Goal: Task Accomplishment & Management: Use online tool/utility

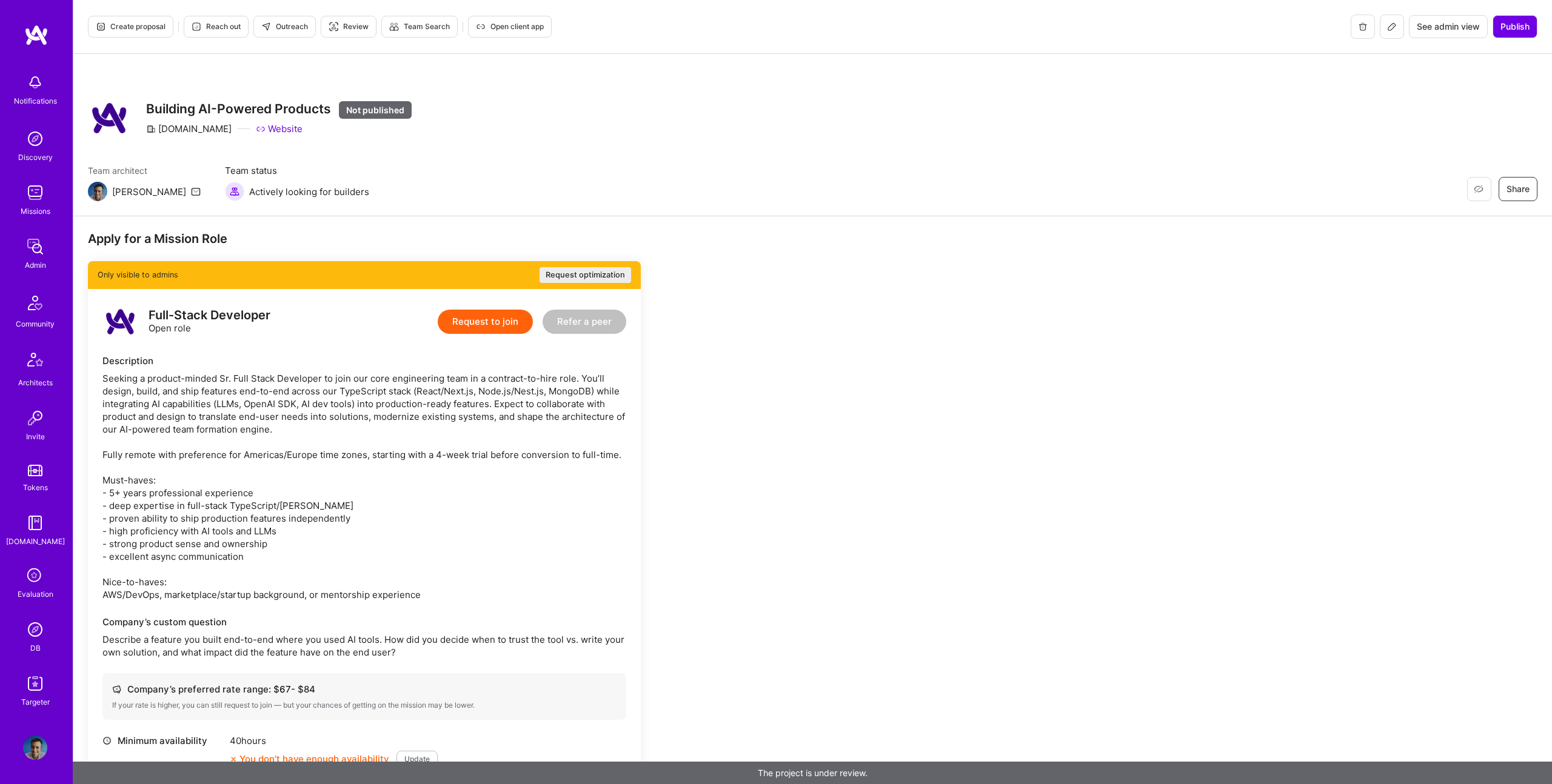
click at [231, 110] on h3 "Building AI-Powered Products Not published" at bounding box center [278, 109] width 265 height 17
click at [302, 122] on div "[DOMAIN_NAME] Website" at bounding box center [278, 129] width 265 height 13
drag, startPoint x: 333, startPoint y: 106, endPoint x: 188, endPoint y: 103, distance: 145.0
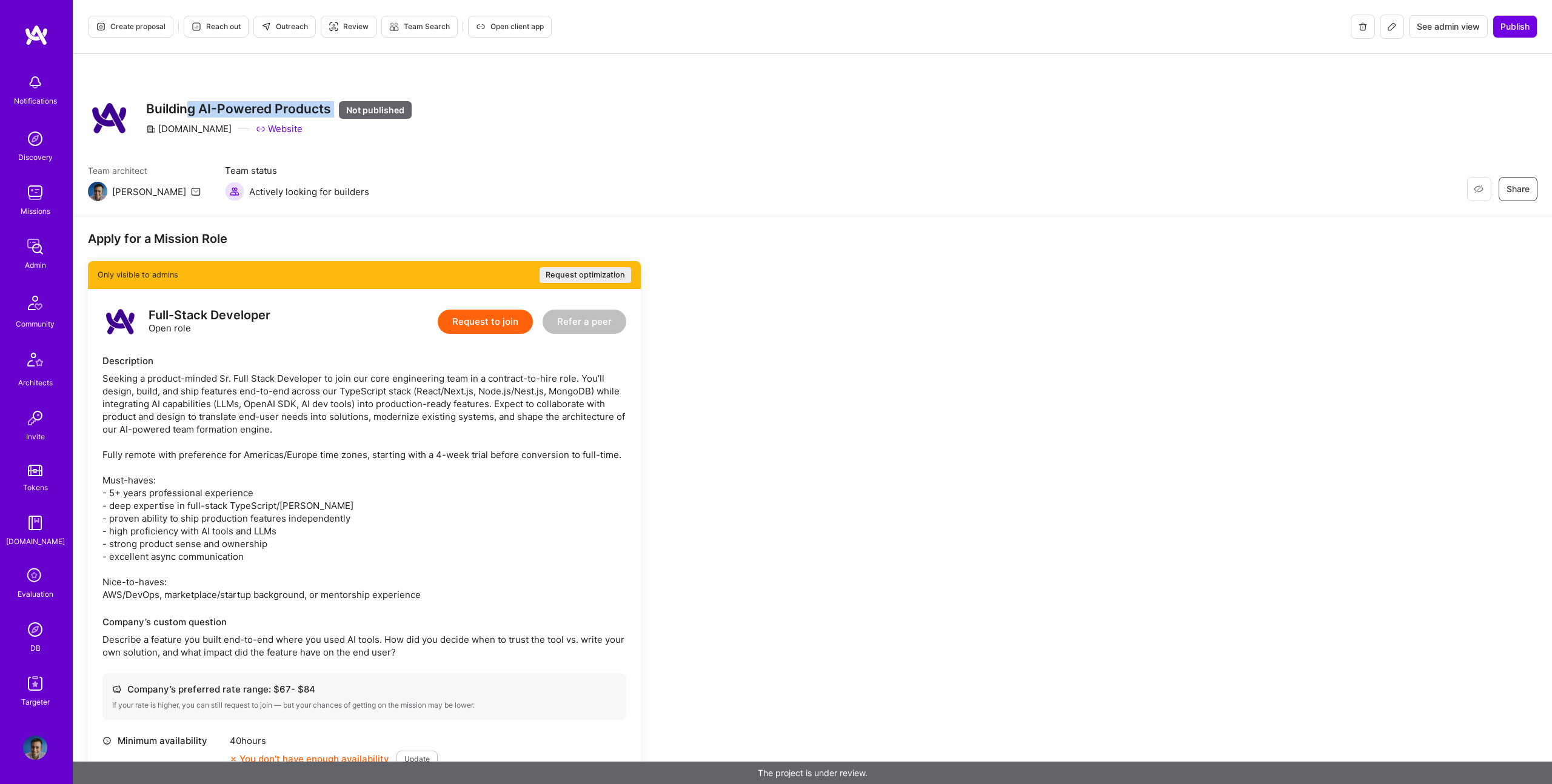
click at [189, 102] on h3 "Building AI-Powered Products Not published" at bounding box center [278, 109] width 265 height 17
click at [165, 105] on h3 "Building AI-Powered Products Not published" at bounding box center [278, 109] width 265 height 17
drag, startPoint x: 145, startPoint y: 106, endPoint x: 330, endPoint y: 108, distance: 185.0
click at [330, 108] on div "Restore Not Interested Share Building AI-Powered Products Not published A.Team …" at bounding box center [250, 118] width 324 height 44
copy h3 "Building AI-Powered Products"
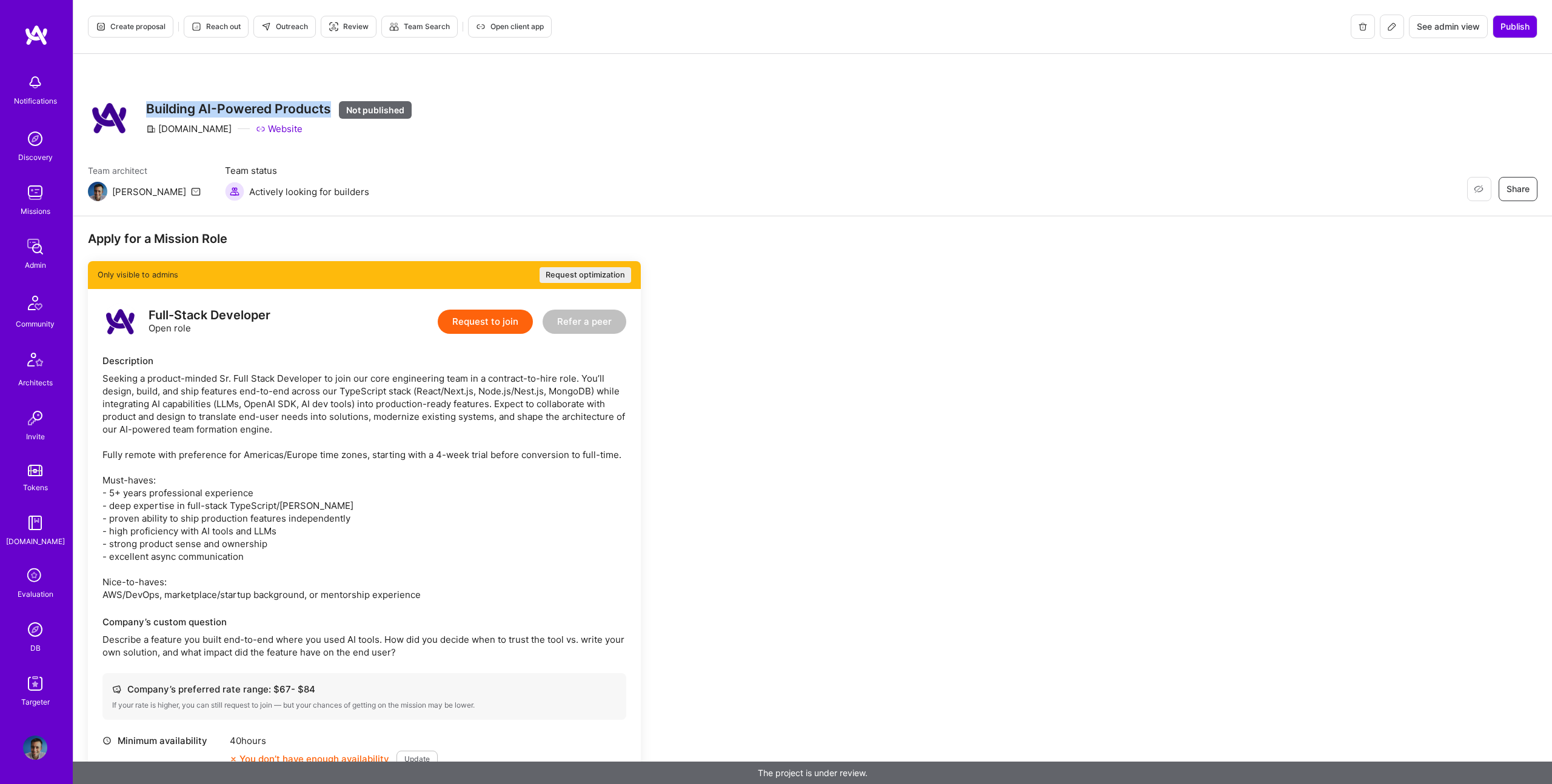
click at [199, 107] on h3 "Building AI-Powered Products Not published" at bounding box center [278, 109] width 265 height 17
click at [276, 123] on div "A.Team Website" at bounding box center [278, 129] width 265 height 13
drag, startPoint x: 328, startPoint y: 109, endPoint x: 161, endPoint y: 91, distance: 168.0
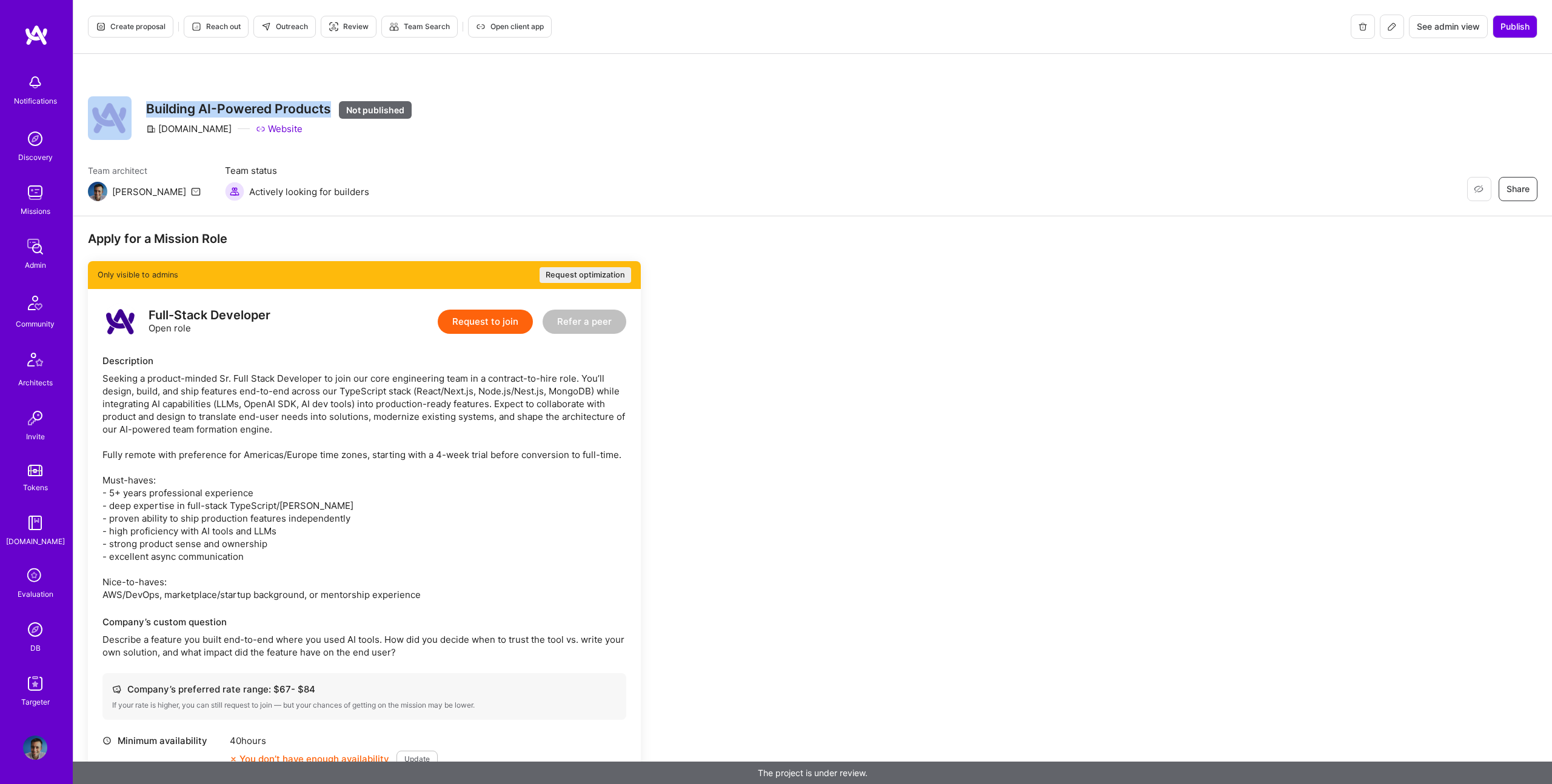
click at [133, 110] on div "Restore Not Interested Share Building AI-Powered Products Not published A.Team …" at bounding box center [250, 118] width 324 height 44
copy div "Restore Not Interested Share Building AI-Powered Products"
click at [181, 317] on div "Full-Stack Developer" at bounding box center [209, 316] width 122 height 13
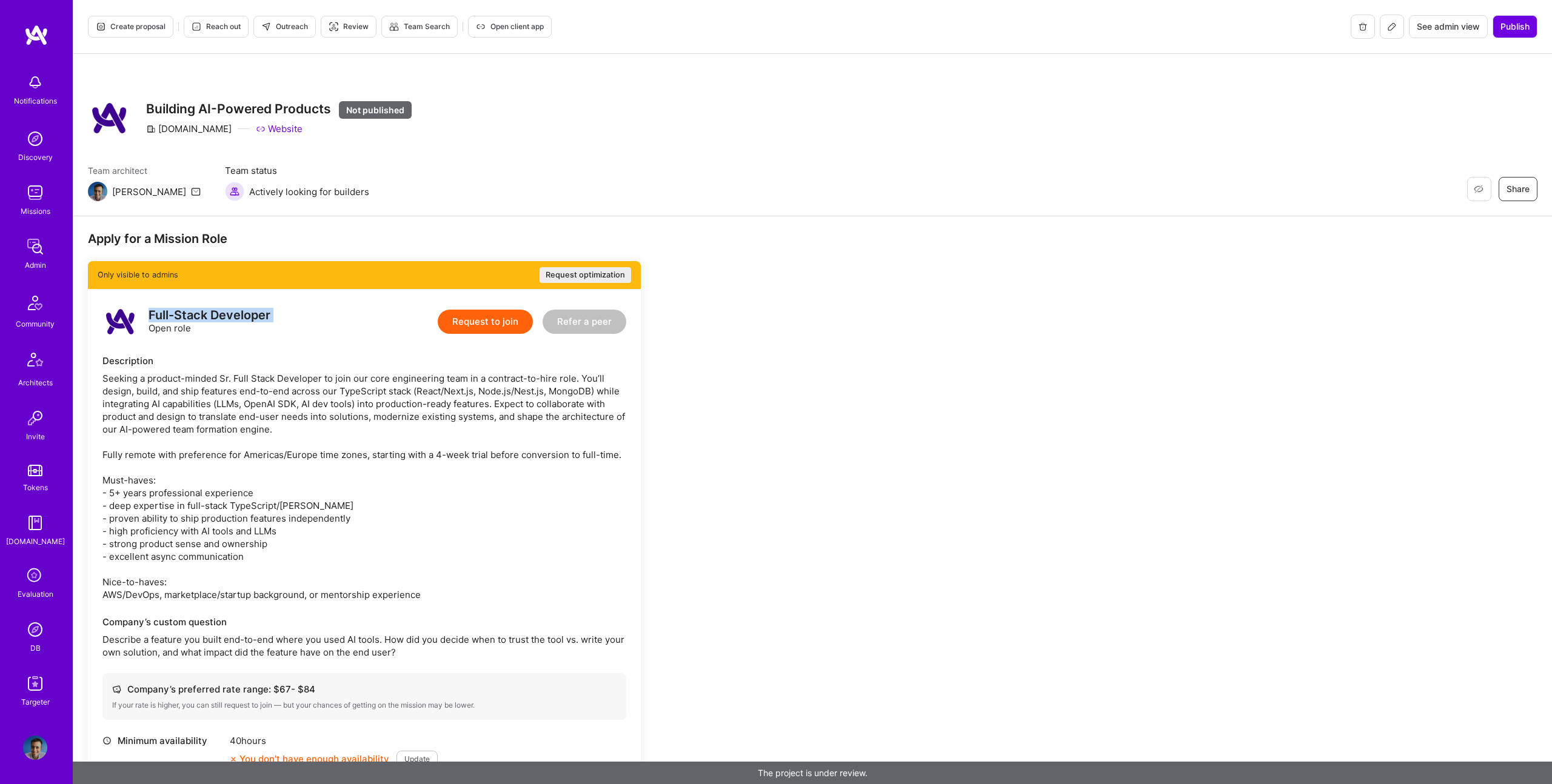
copy div "Full-Stack Developer"
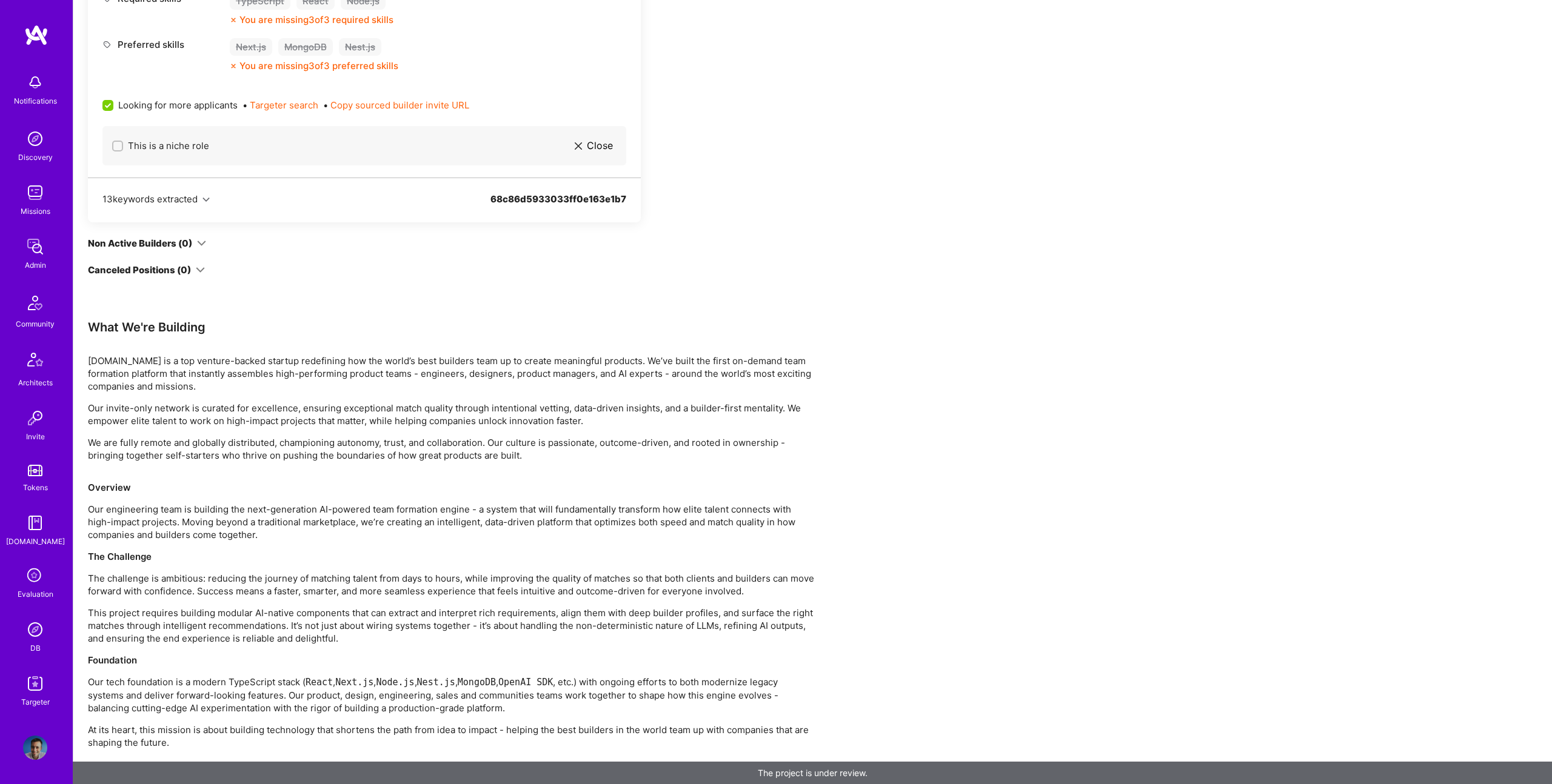
scroll to position [865, 0]
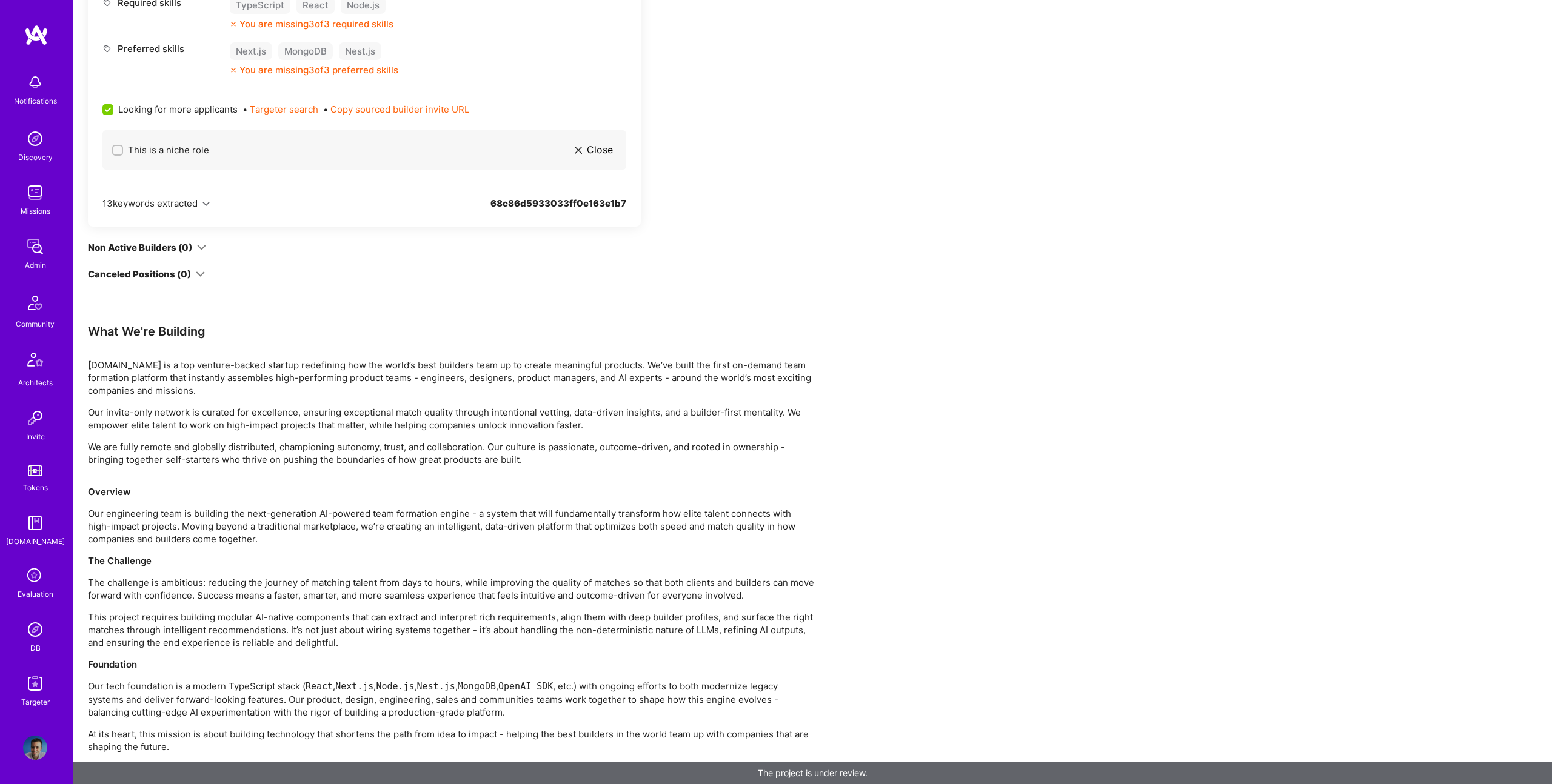
click at [86, 330] on div "Apply for a Mission Role Only visible to admins Request optimization Full-Stack…" at bounding box center [813, 72] width 1479 height 1441
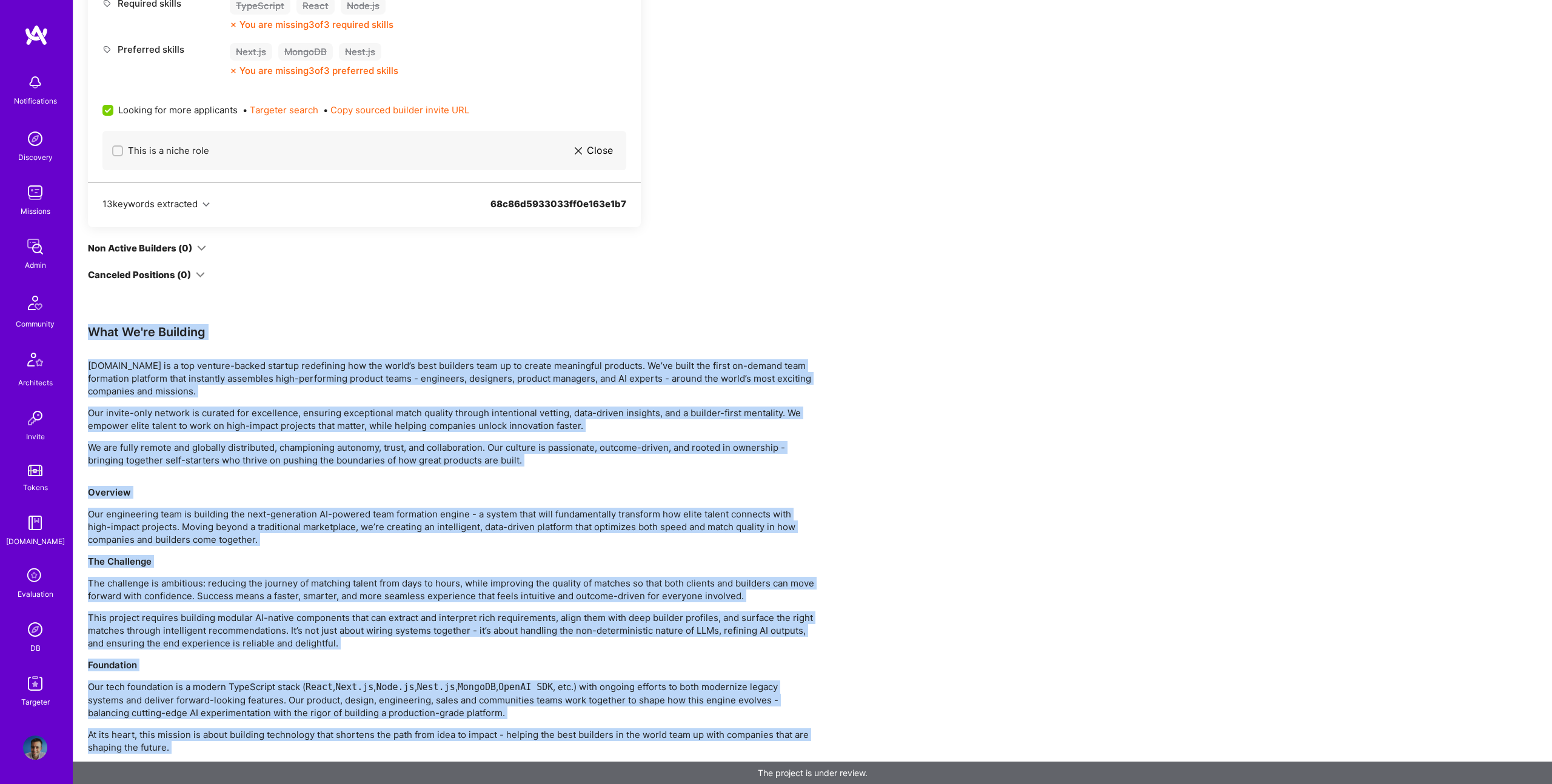
drag, startPoint x: 90, startPoint y: 327, endPoint x: 723, endPoint y: 768, distance: 771.5
copy div "What We're Building A.Team is a top venture-backed startup redefining how the w…"
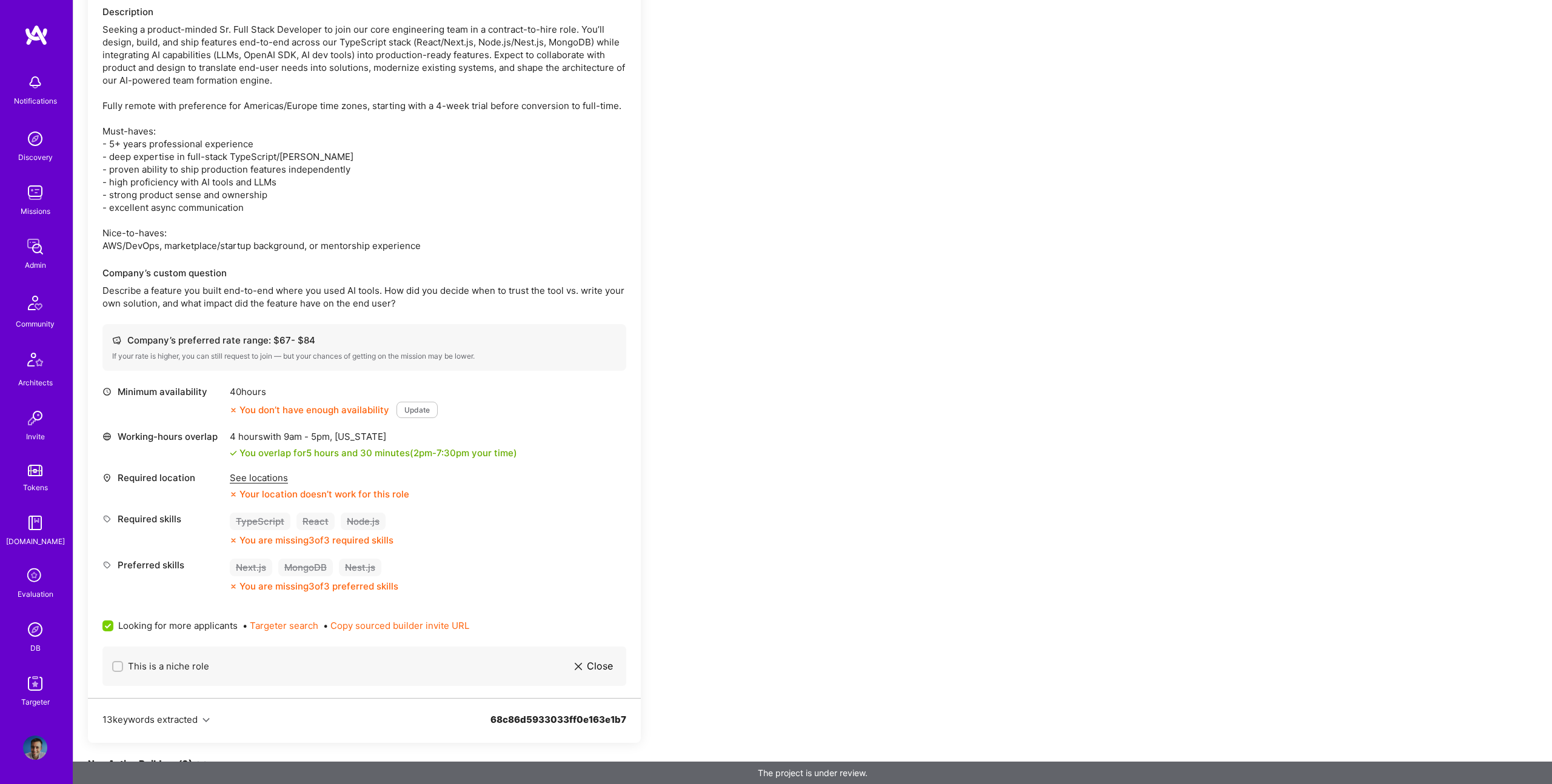
scroll to position [175, 0]
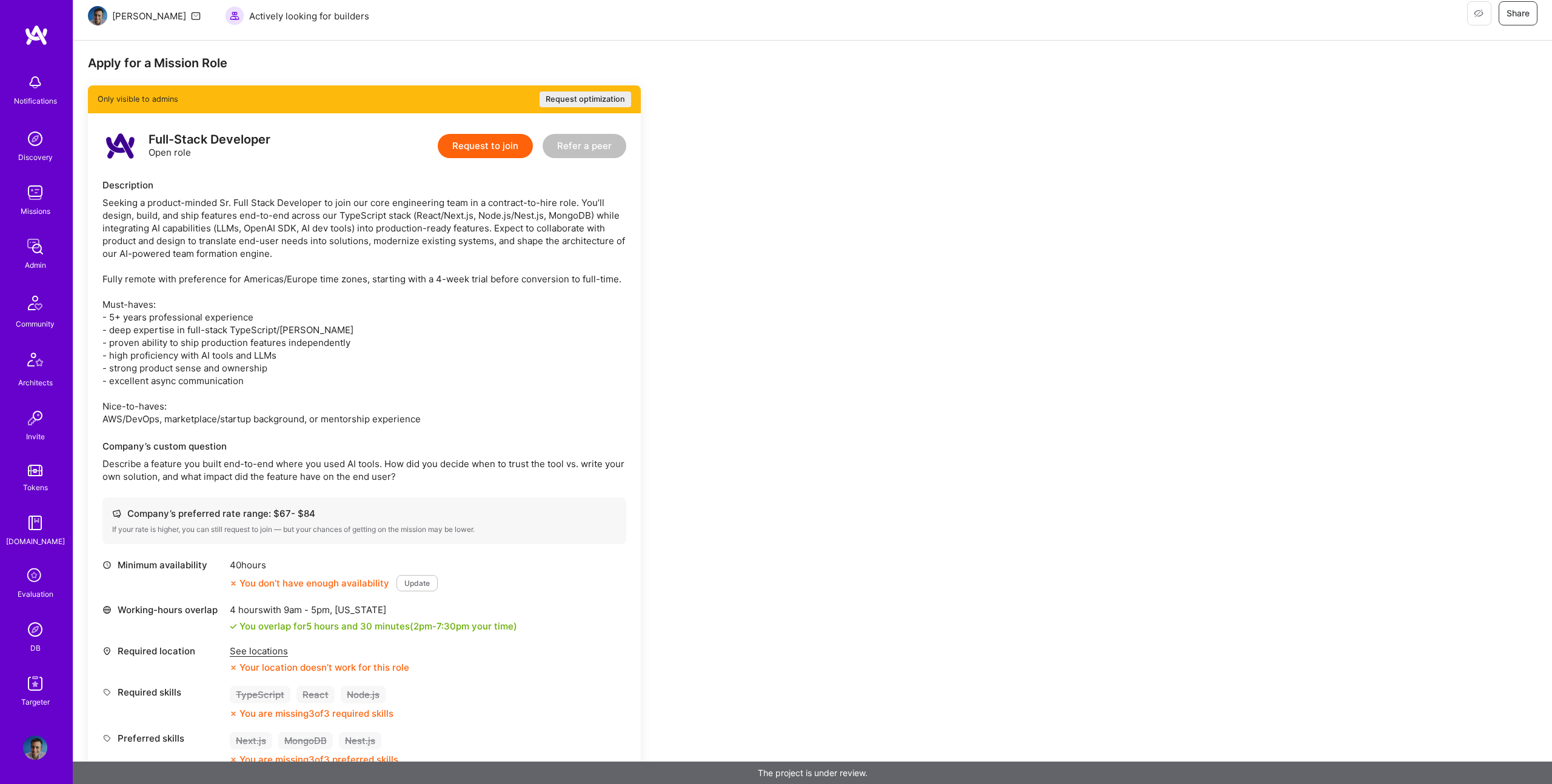
drag, startPoint x: 309, startPoint y: 439, endPoint x: 366, endPoint y: 465, distance: 62.6
click at [309, 439] on div "Full-Stack Developer Open role Request to join Refer a peer Description Company…" at bounding box center [365, 492] width 553 height 758
drag, startPoint x: 405, startPoint y: 495, endPoint x: 434, endPoint y: 493, distance: 29.1
click at [407, 494] on div "Full-Stack Developer Open role Request to join Refer a peer Description Company…" at bounding box center [365, 492] width 553 height 758
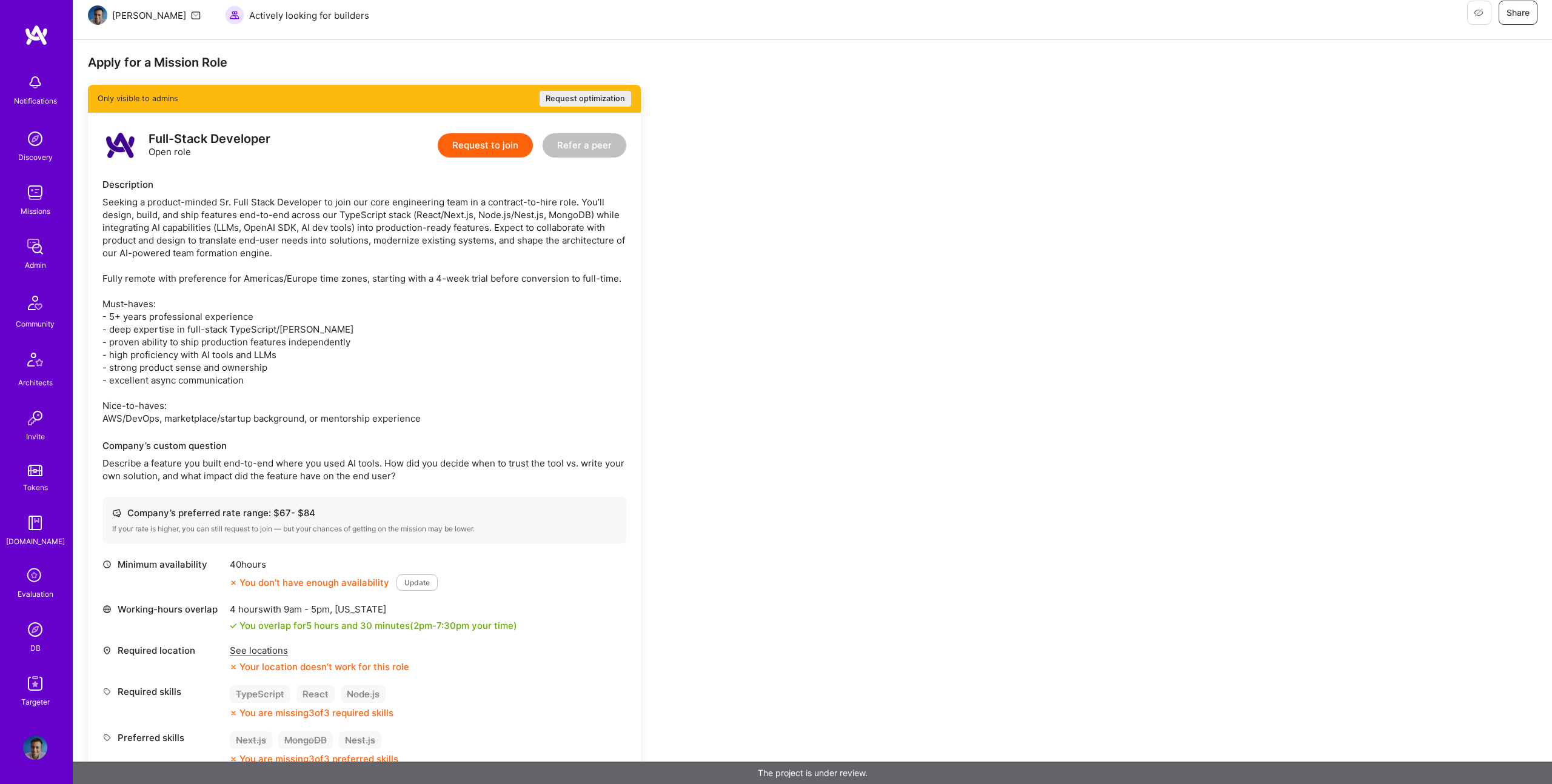
drag, startPoint x: 420, startPoint y: 479, endPoint x: 405, endPoint y: 456, distance: 27.5
click at [417, 476] on p "Describe a feature you built end-to-end where you used AI tools. How did you de…" at bounding box center [365, 470] width 523 height 26
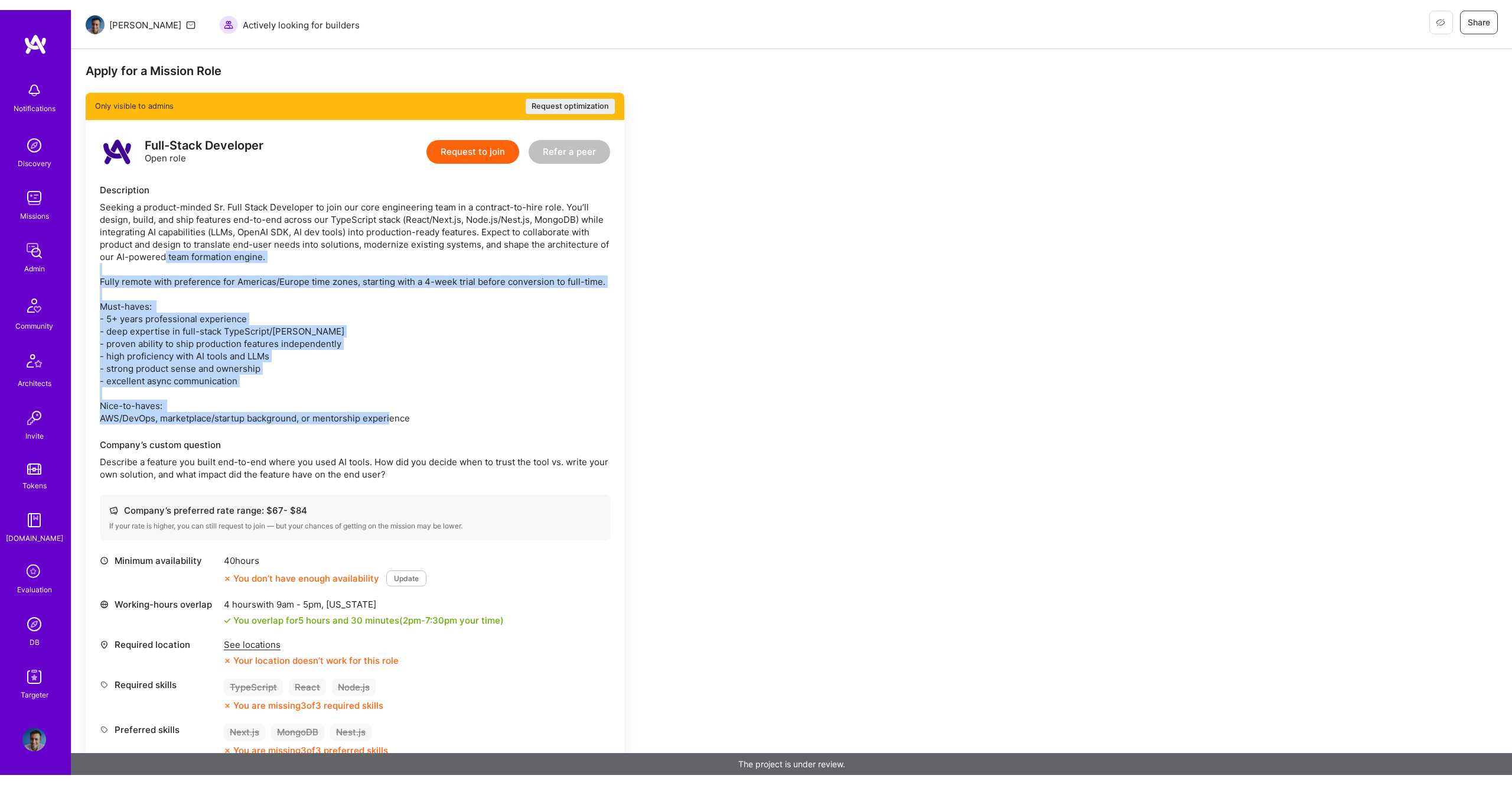
scroll to position [175, 0]
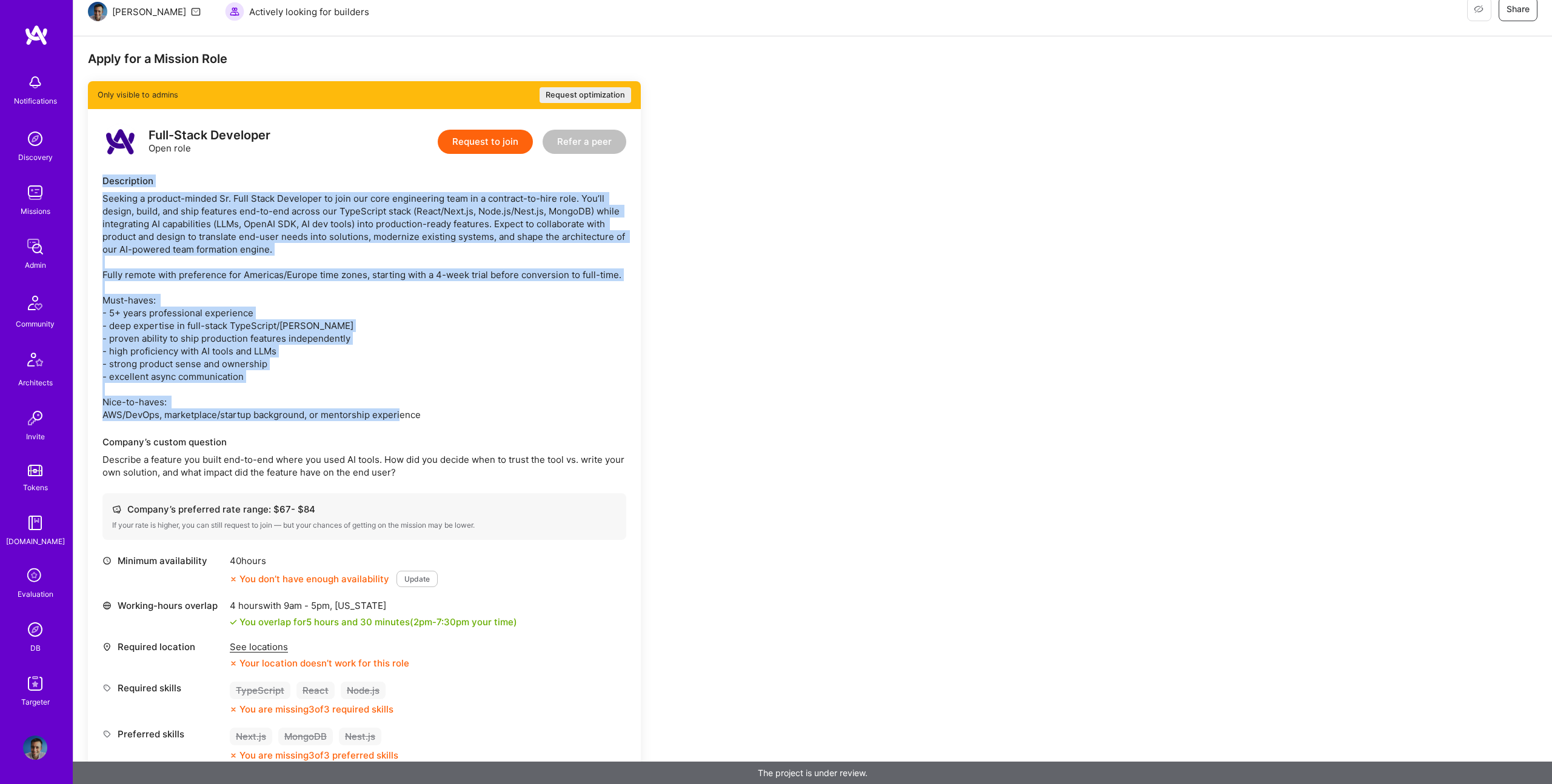
drag, startPoint x: 436, startPoint y: 424, endPoint x: 96, endPoint y: 175, distance: 421.4
click at [96, 175] on div "Full-Stack Developer Open role Request to join Refer a peer Description Company…" at bounding box center [365, 488] width 553 height 758
copy div "Description Seeking a product-minded Sr. Full Stack Developer to join our core …"
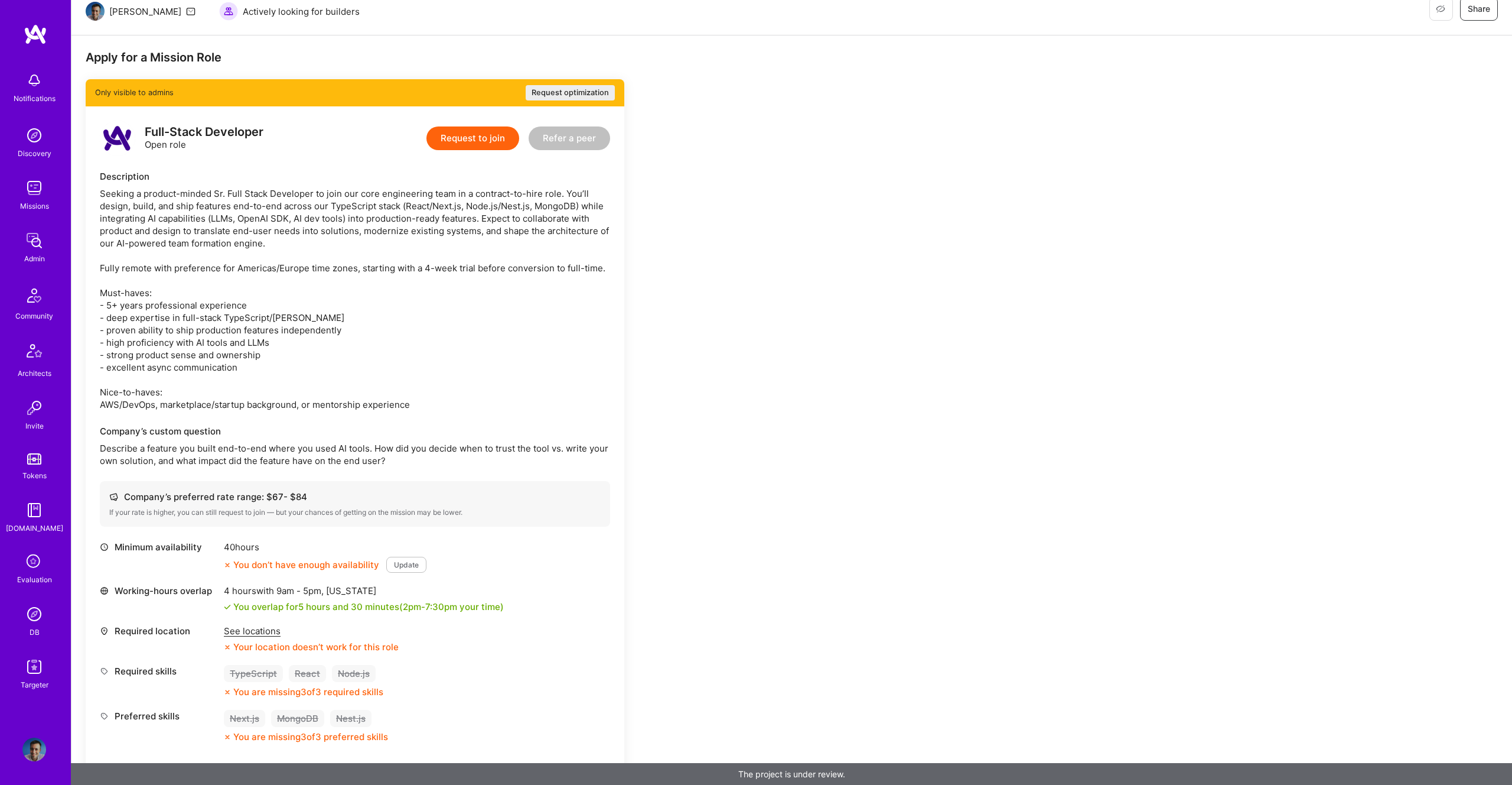
click at [962, 142] on div "Apply for a Mission Role Only visible to admins Request optimization Full-Stack…" at bounding box center [792, 738] width 1440 height 1405
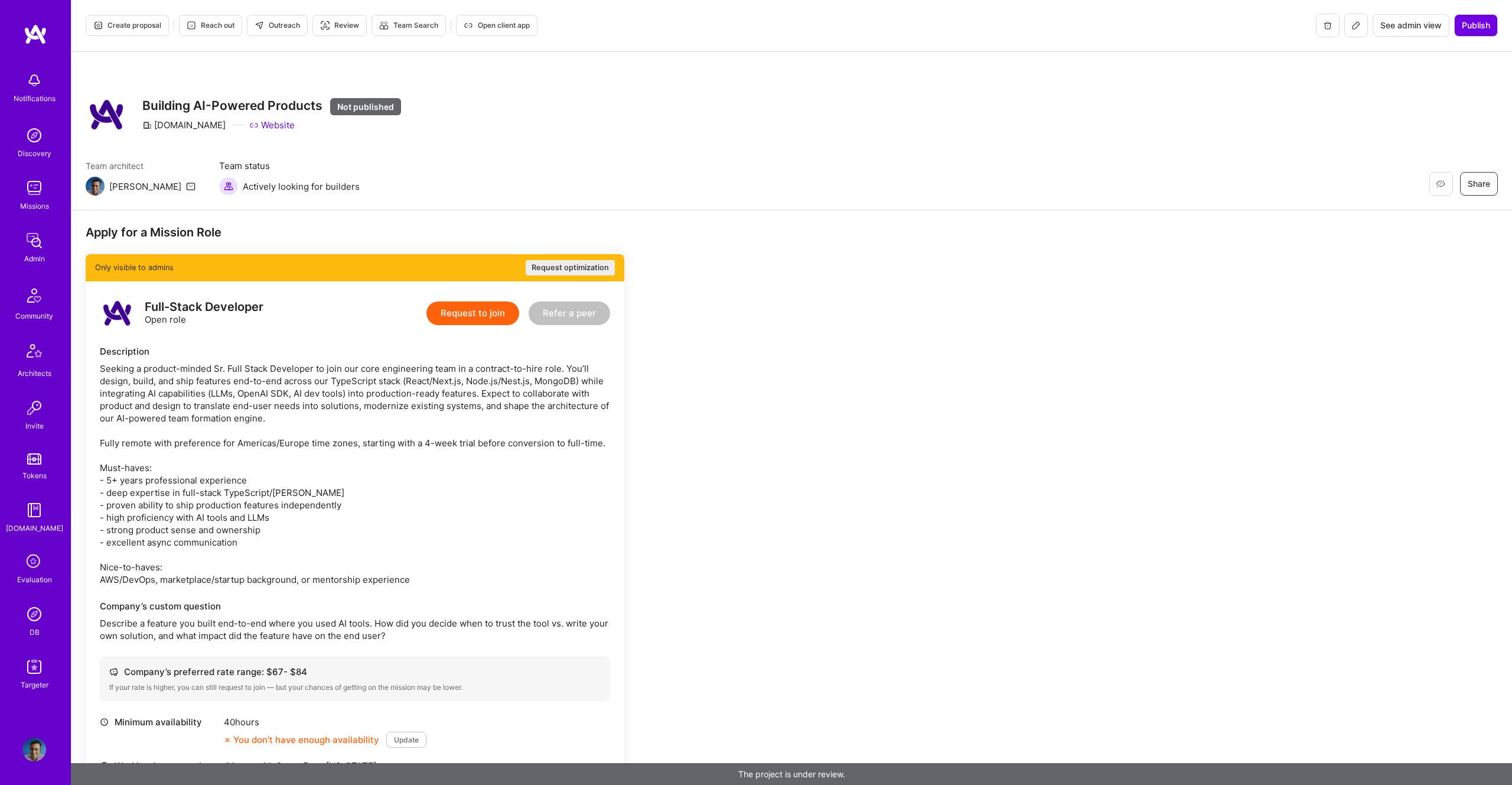
scroll to position [0, 0]
click at [1471, 22] on span "Publish" at bounding box center [1476, 25] width 29 height 12
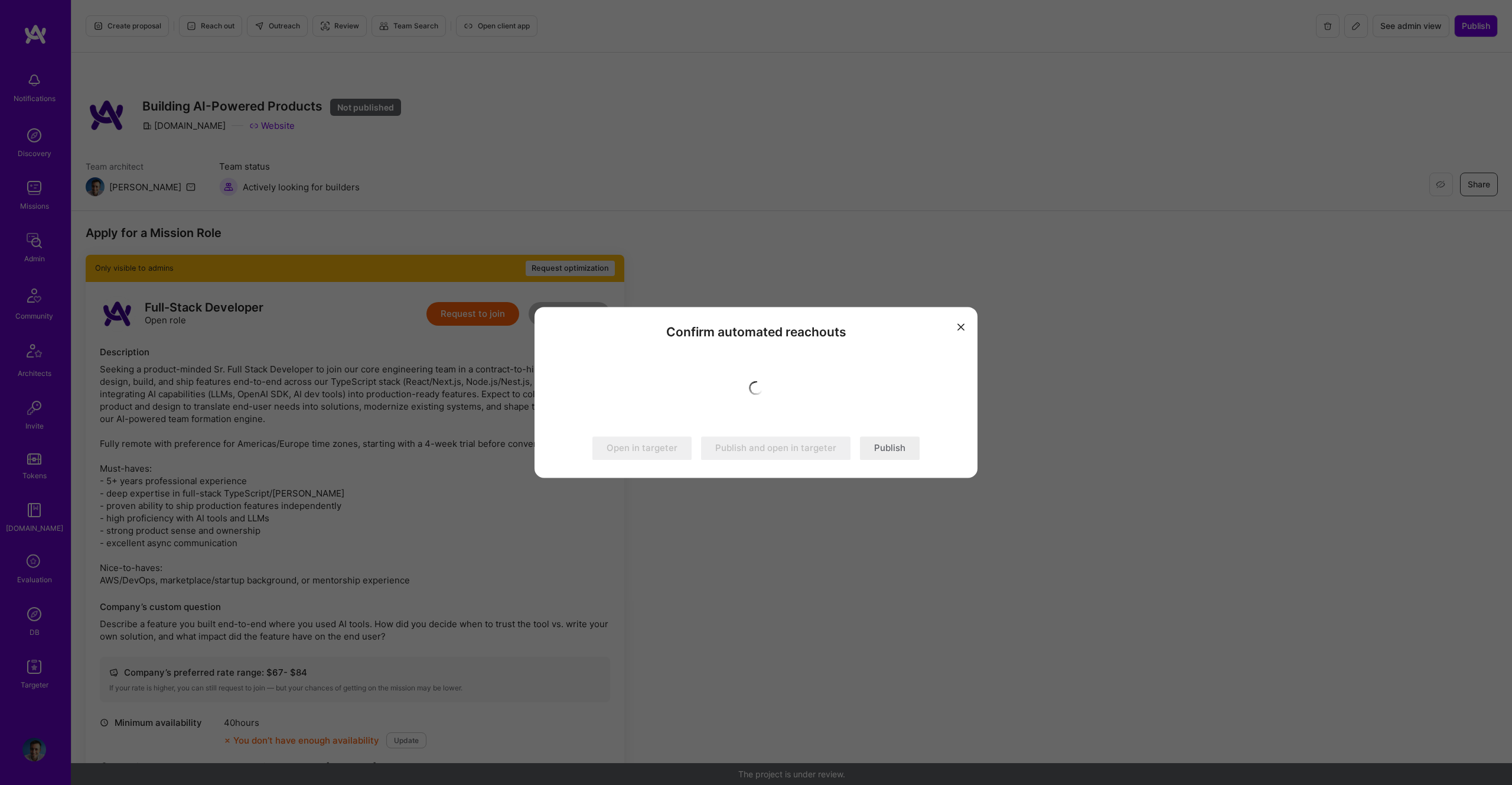
drag, startPoint x: 895, startPoint y: 449, endPoint x: 719, endPoint y: 329, distance: 213.0
click at [723, 328] on div "Confirm automated reachouts Open in targeter Publish and open in targeter Publi…" at bounding box center [756, 392] width 443 height 171
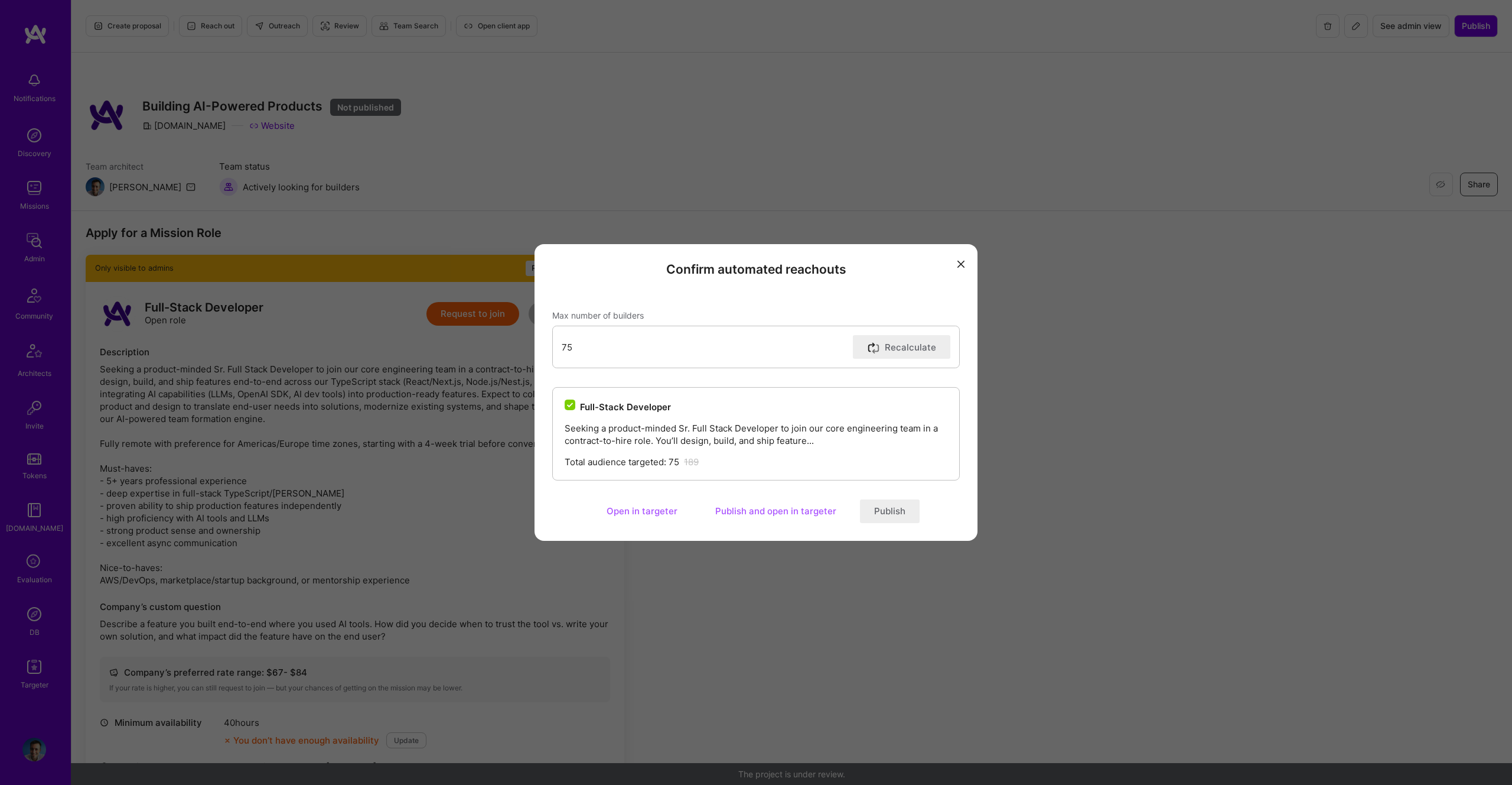
click at [886, 510] on button "Publish" at bounding box center [889, 511] width 60 height 23
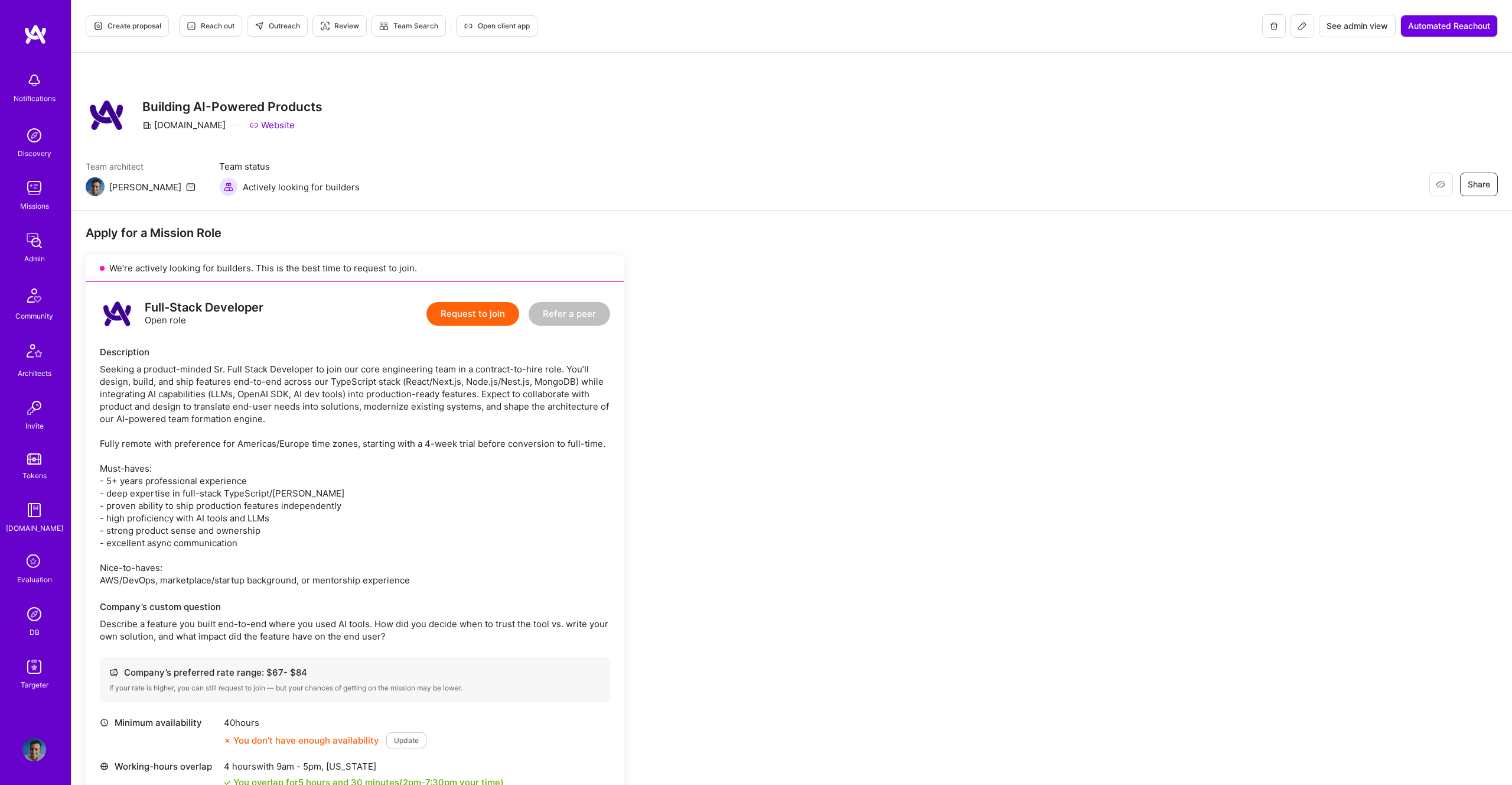
click at [1305, 23] on icon at bounding box center [1303, 26] width 10 height 10
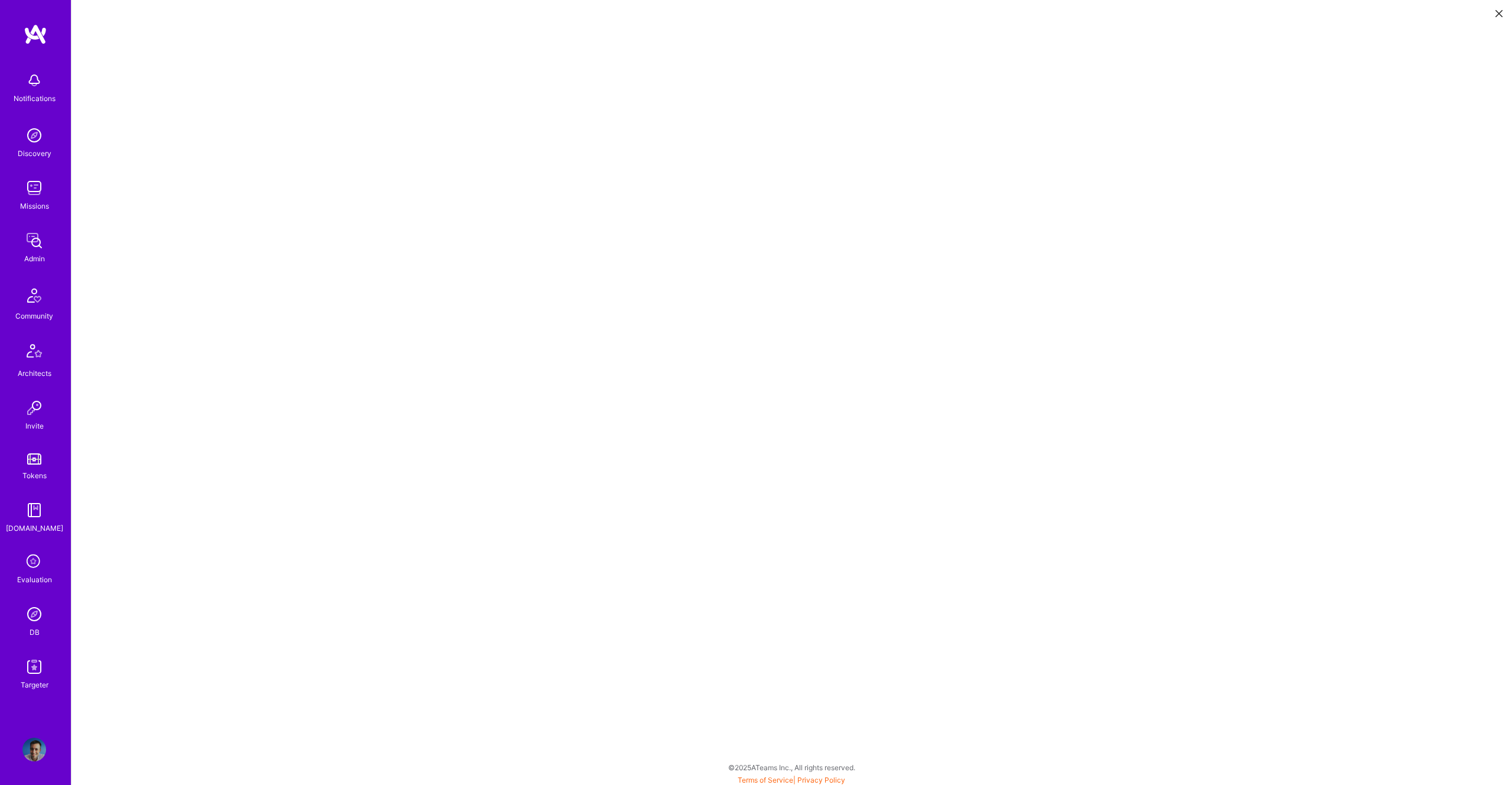
scroll to position [3, 0]
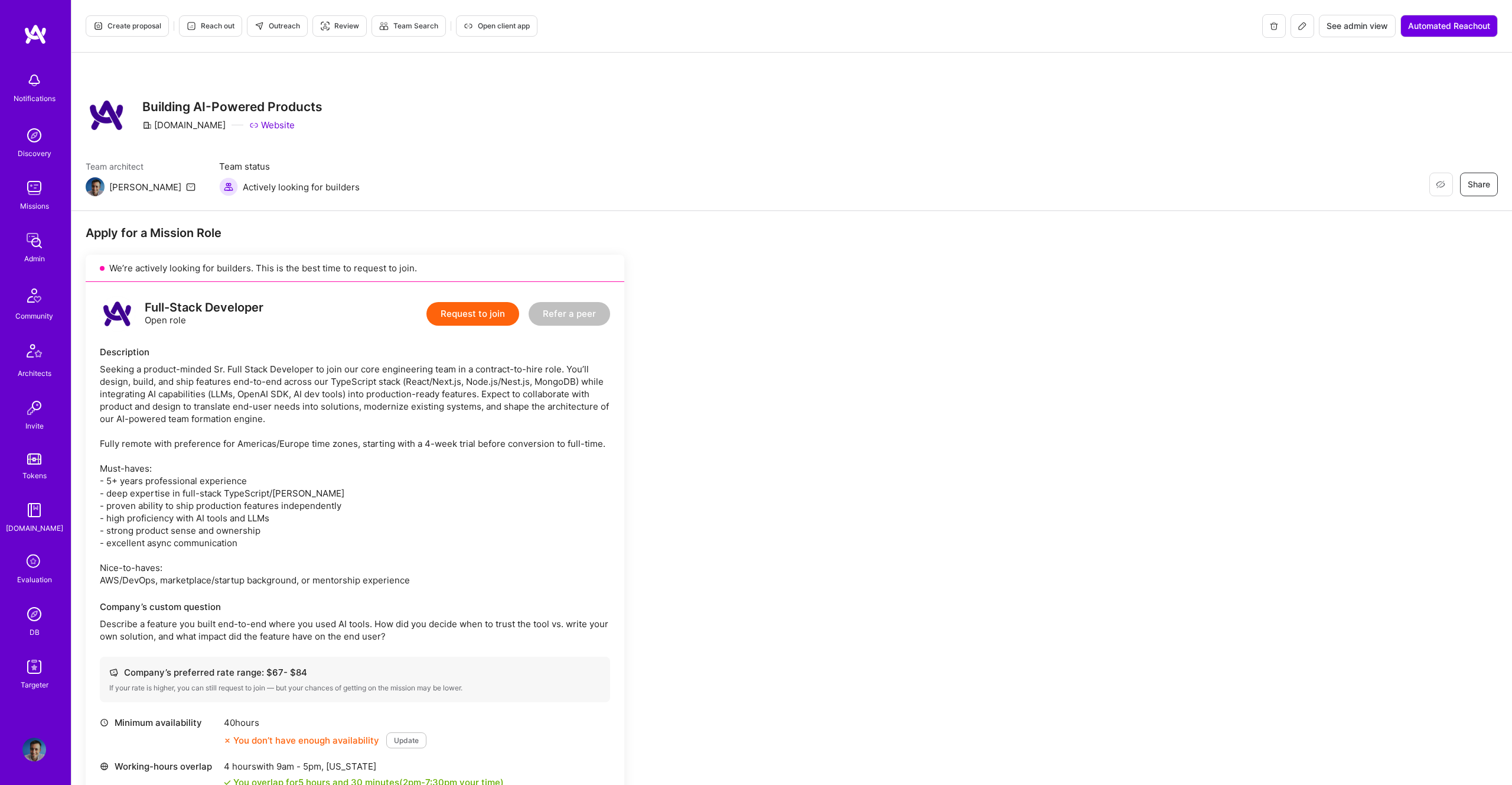
drag, startPoint x: 145, startPoint y: 89, endPoint x: 133, endPoint y: 90, distance: 12.0
click at [143, 87] on div "Restore Not Interested Share Building AI-Powered Products A.Team Website Team a…" at bounding box center [792, 132] width 1440 height 158
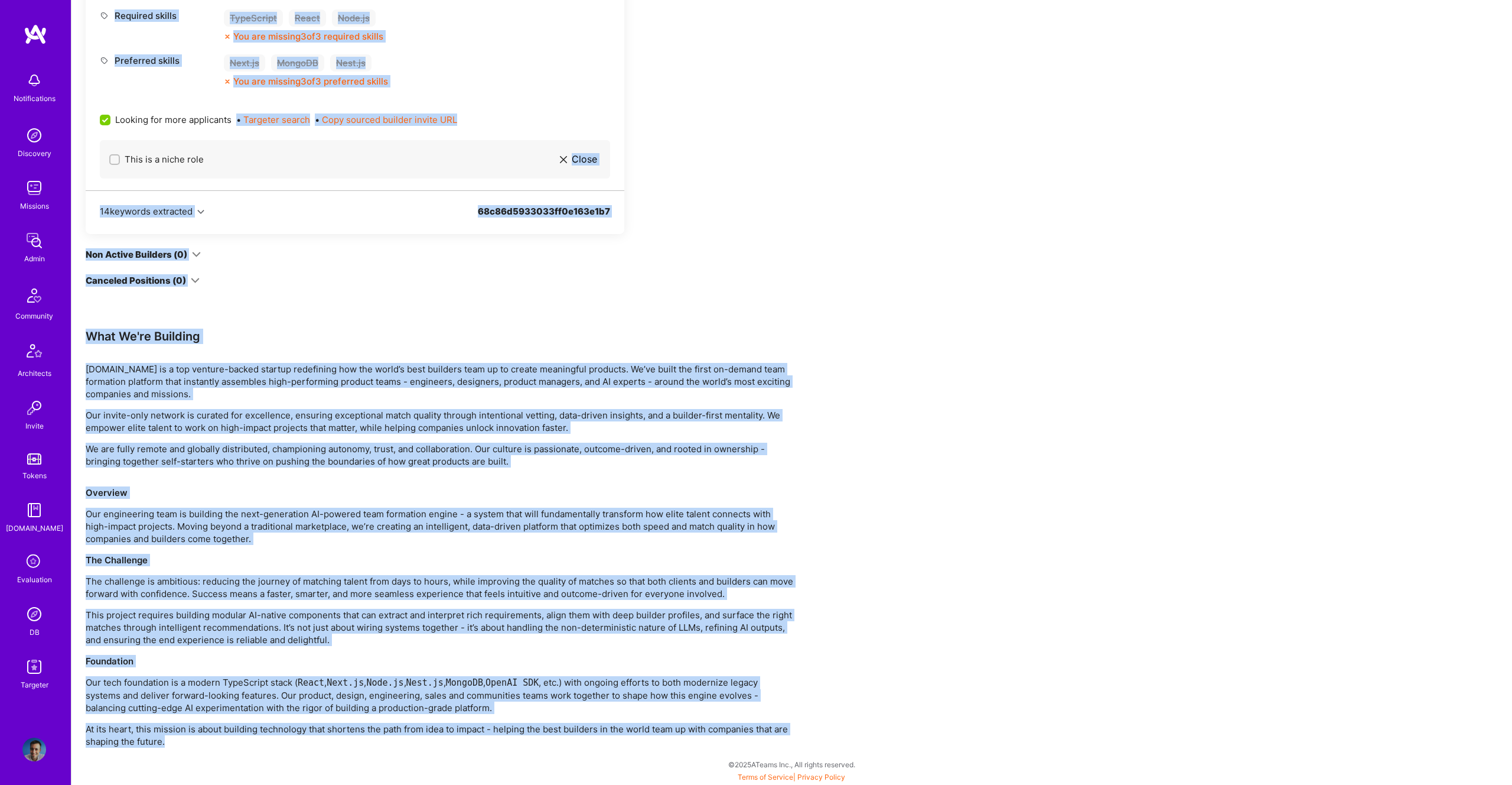
drag, startPoint x: 155, startPoint y: 111, endPoint x: 224, endPoint y: 737, distance: 629.8
copy div "Restore Not Interested Share Building AI-Powered Products A.Team Website Team a…"
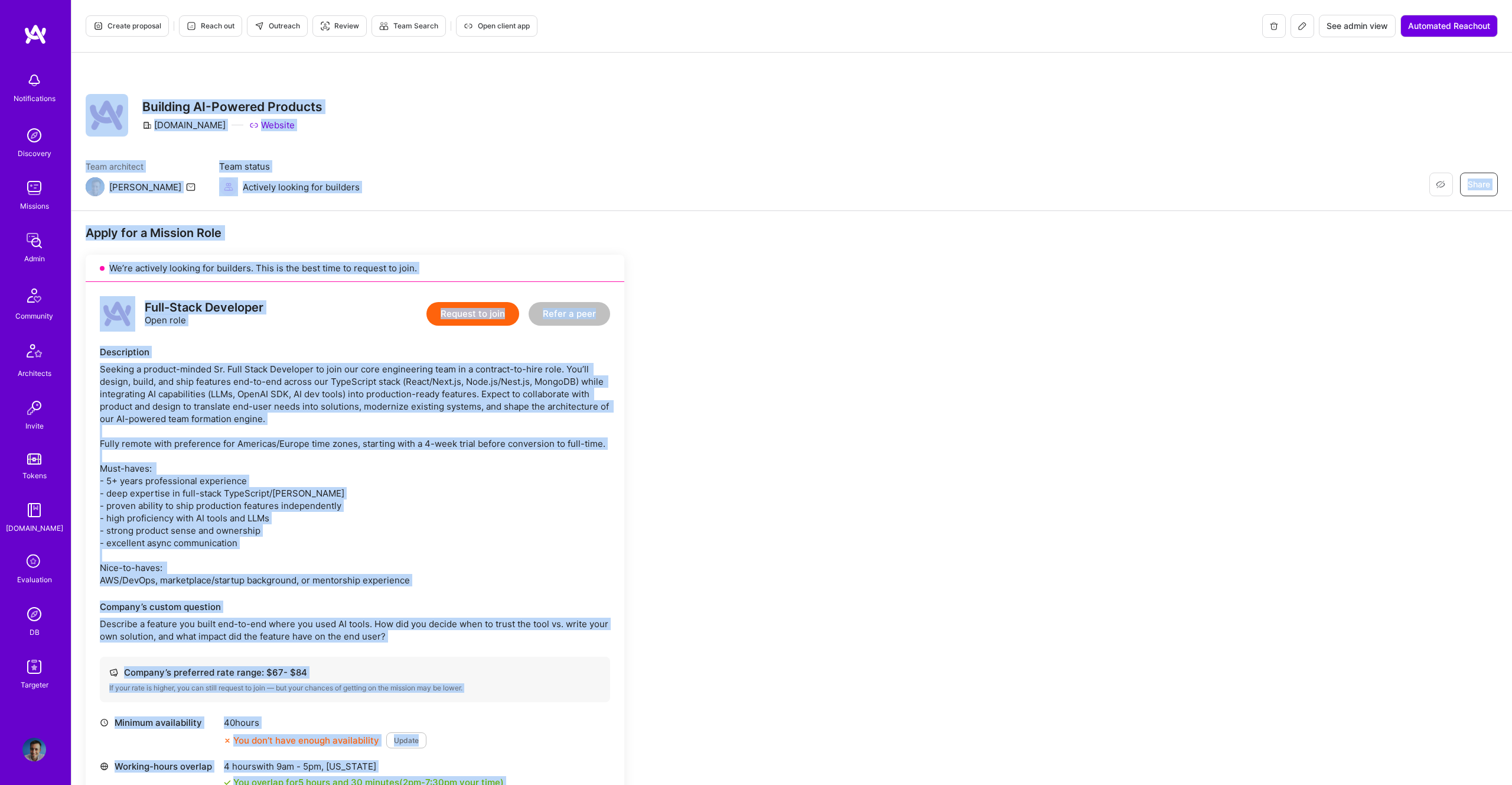
copy div "Restore Not Interested Share Building AI-Powered Products A.Team Website Team a…"
click at [272, 21] on span "Outreach" at bounding box center [277, 26] width 46 height 11
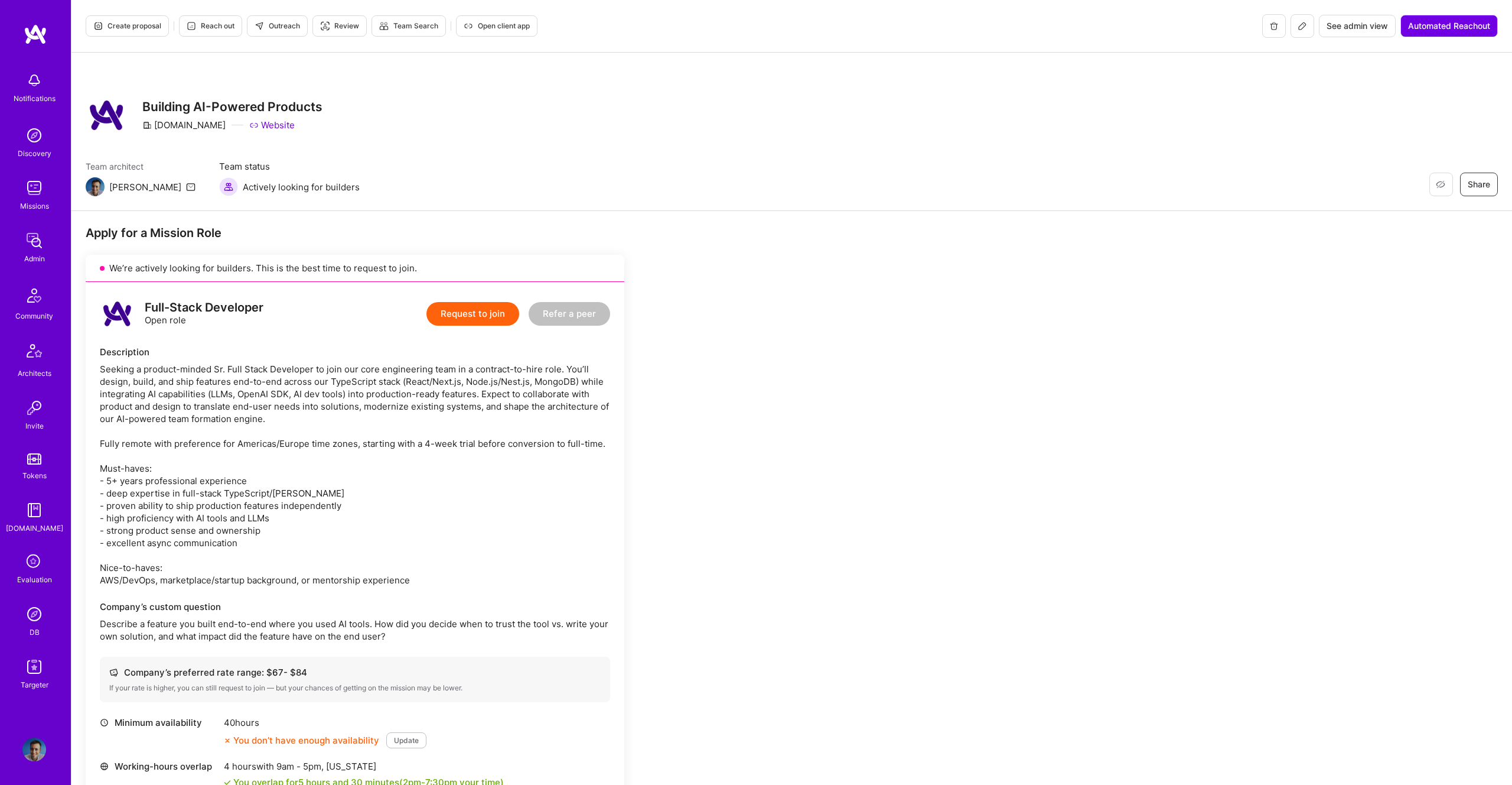
scroll to position [2, 0]
drag, startPoint x: 286, startPoint y: 667, endPoint x: 322, endPoint y: 672, distance: 36.3
click at [320, 675] on div "Company’s preferred rate range: $ 67 - $ 84" at bounding box center [354, 670] width 491 height 13
click at [314, 671] on div "Company’s preferred rate range: $ 67 - $ 84" at bounding box center [354, 670] width 491 height 13
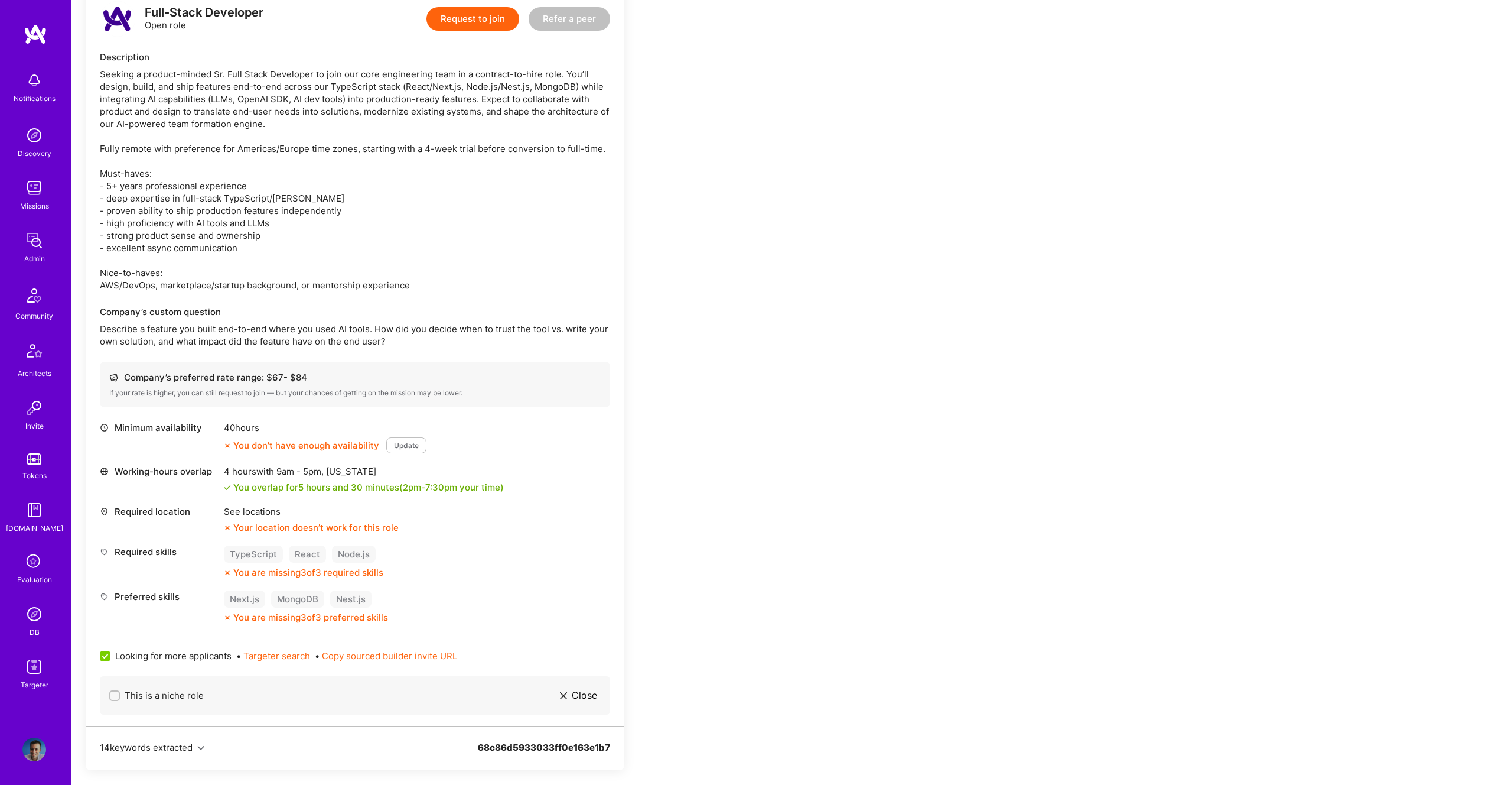
scroll to position [296, 0]
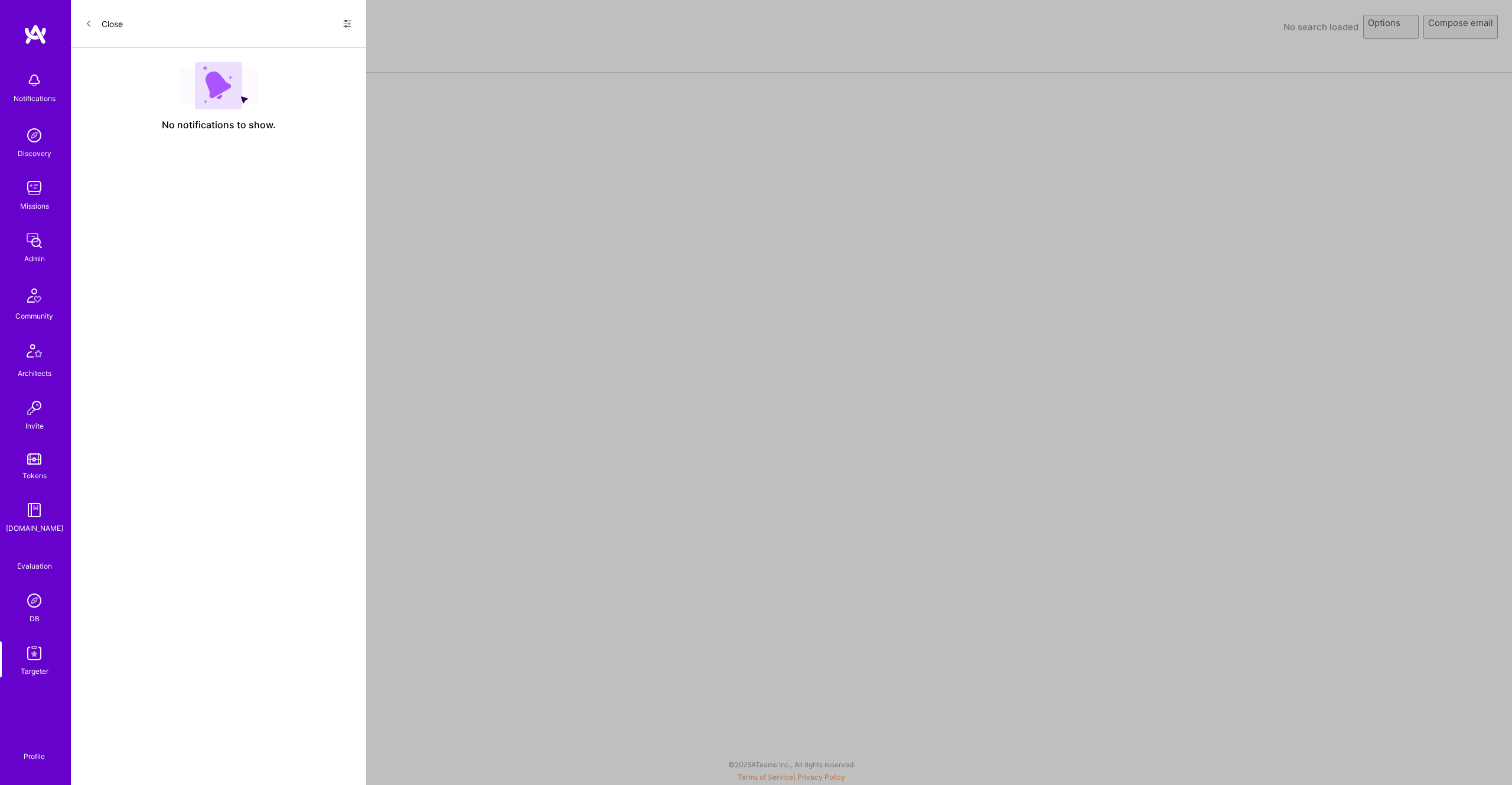
select select "rich-reachout"
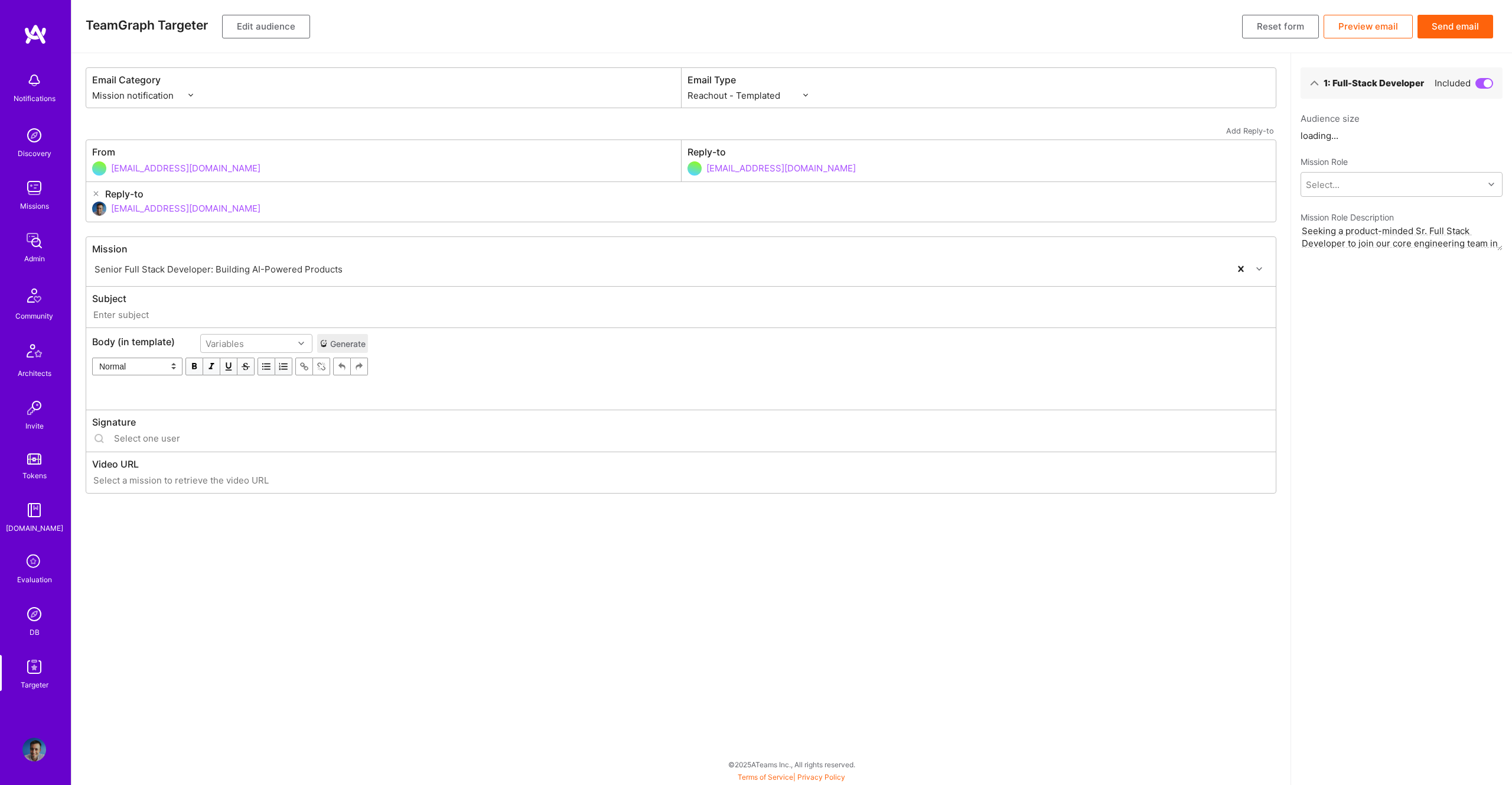
type input "A.Team // Senior Full Stack Developer: Building AI-Powered Products"
type input "luisteofilo@a.team"
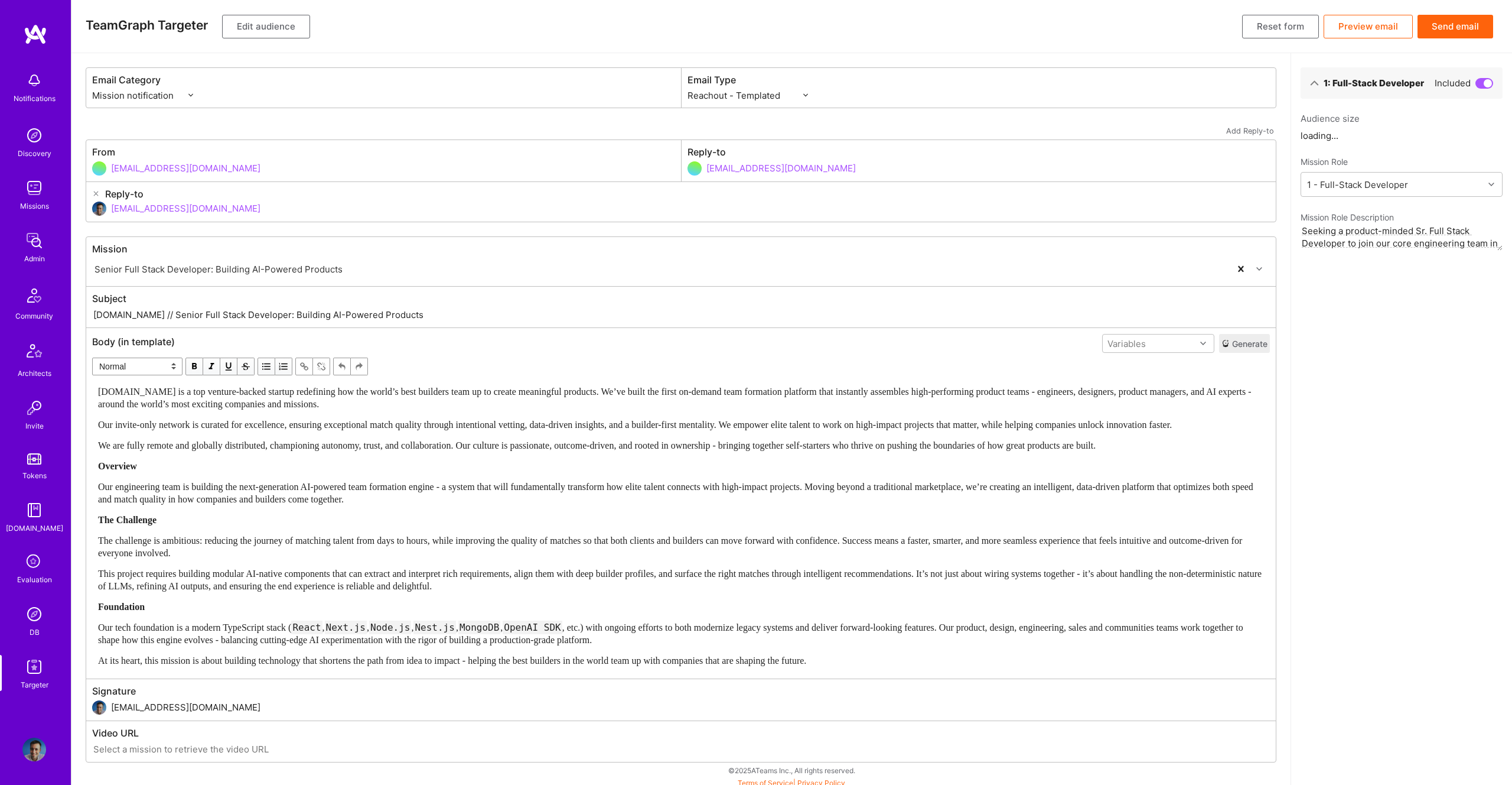
click at [835, 499] on span "Our engineering team is building the next-generation AI-powered team formation …" at bounding box center [677, 492] width 1158 height 22
click at [1243, 342] on button "Generate" at bounding box center [1244, 343] width 51 height 19
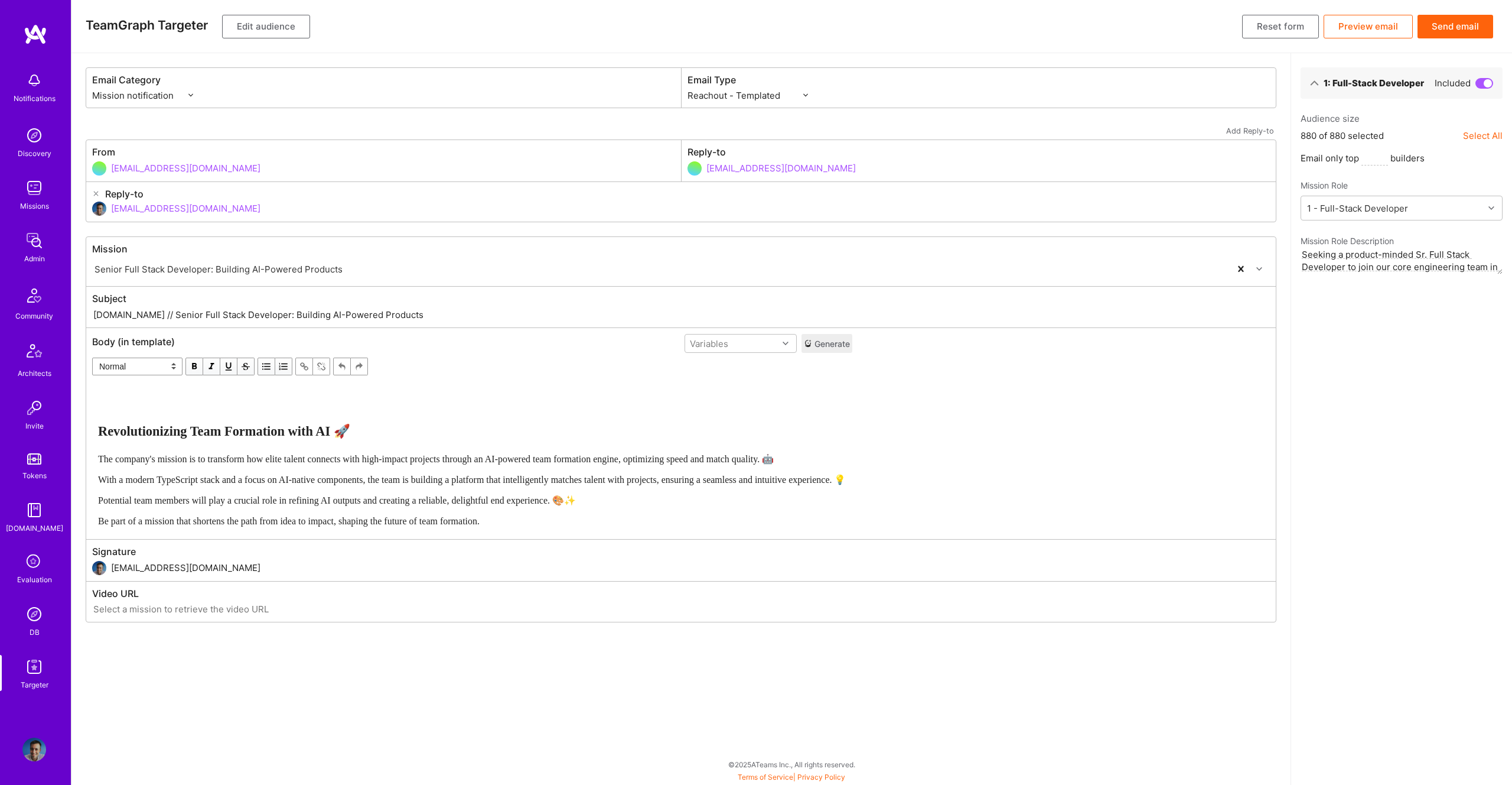
click at [460, 453] on div "The company's mission is to transform how elite talent connects with high-impac…" at bounding box center [472, 459] width 749 height 13
click at [464, 419] on div "Revolutionizing Team Formation with AI 🚀 The company's mission is to transform …" at bounding box center [472, 456] width 749 height 141
select select "unstyled"
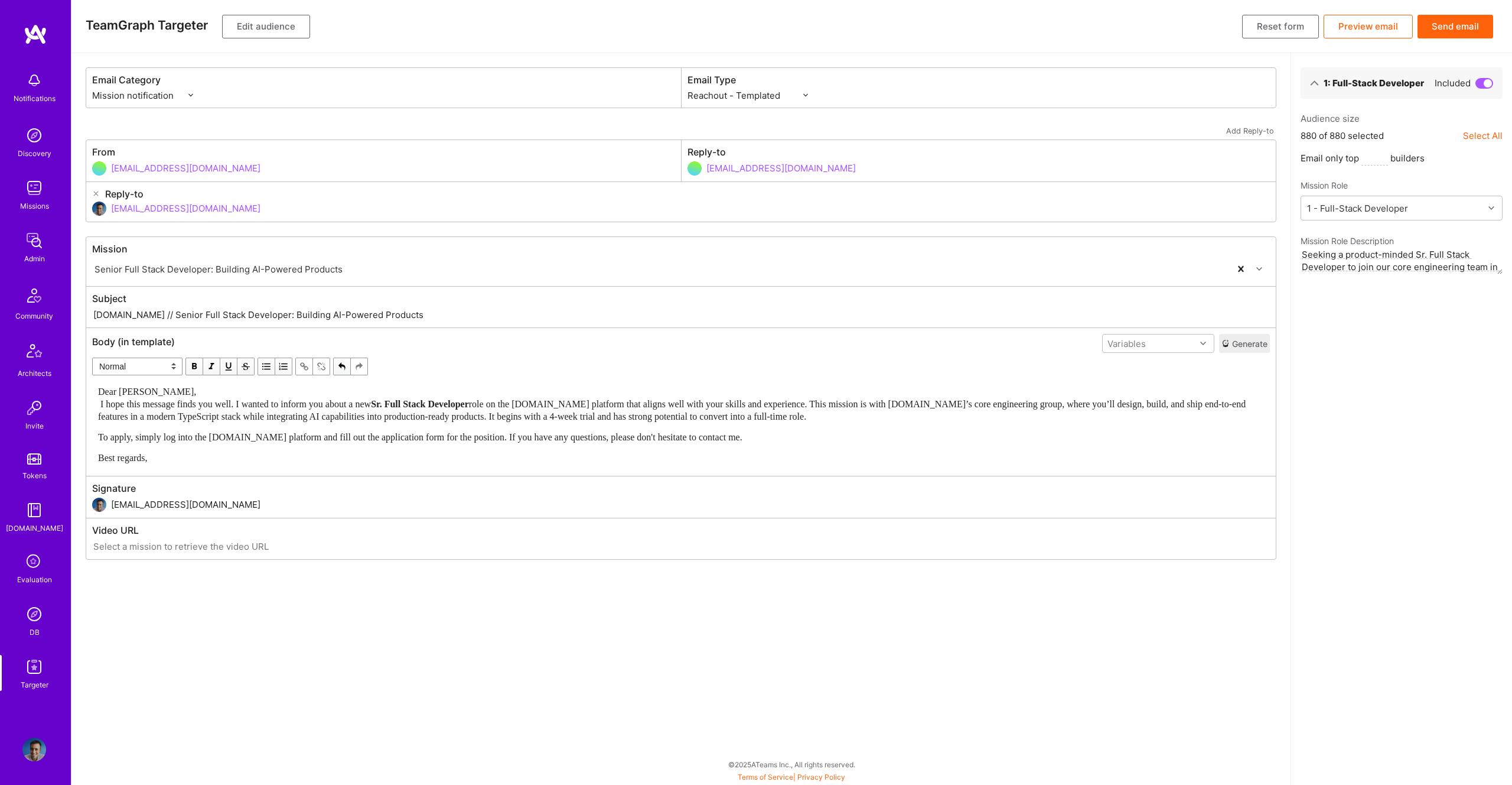
click at [182, 389] on div "Dear Luis, I hope this message finds you well. I wanted to inform you about a n…" at bounding box center [681, 405] width 1166 height 38
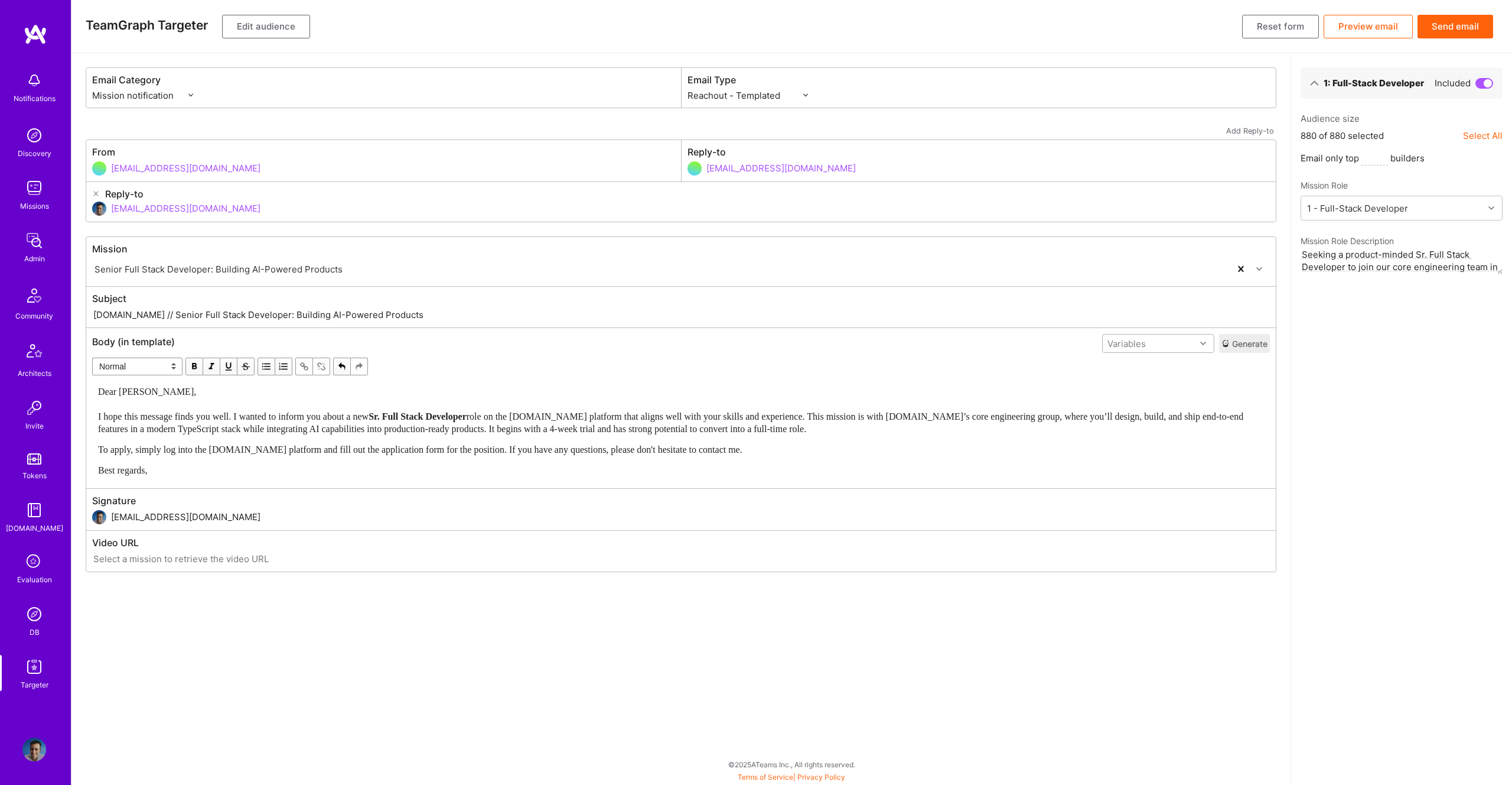
click at [1129, 346] on div "Variables" at bounding box center [1126, 344] width 38 height 13
drag, startPoint x: 1149, startPoint y: 392, endPoint x: 748, endPoint y: 394, distance: 401.0
click at [1147, 392] on div "userFirstName" at bounding box center [1158, 389] width 112 height 21
click at [135, 393] on span "Dear Luis, I hope this message finds you well. I wanted to inform you about a n…" at bounding box center [234, 404] width 270 height 35
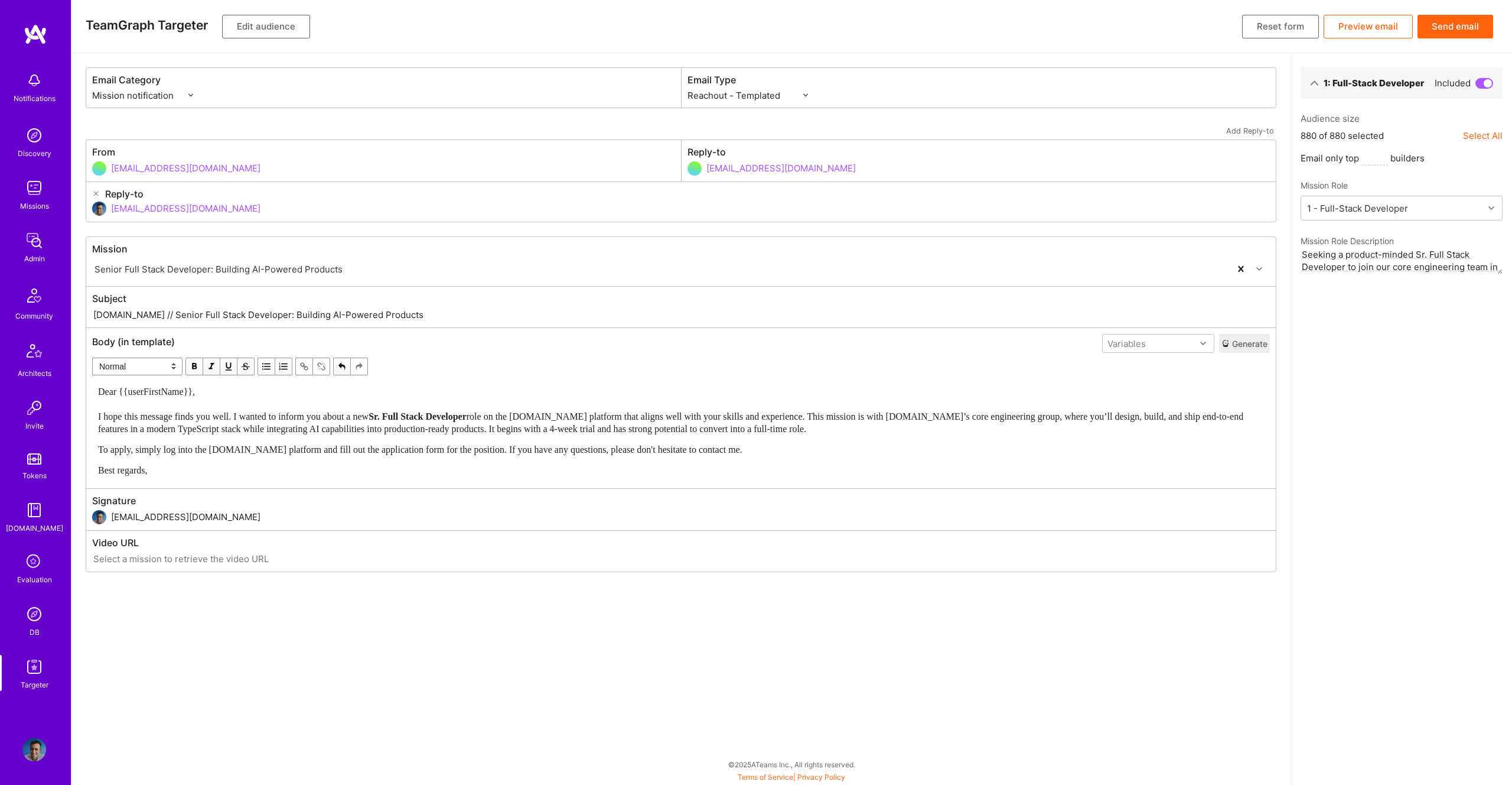
click at [276, 28] on button "Edit audience" at bounding box center [266, 27] width 88 height 23
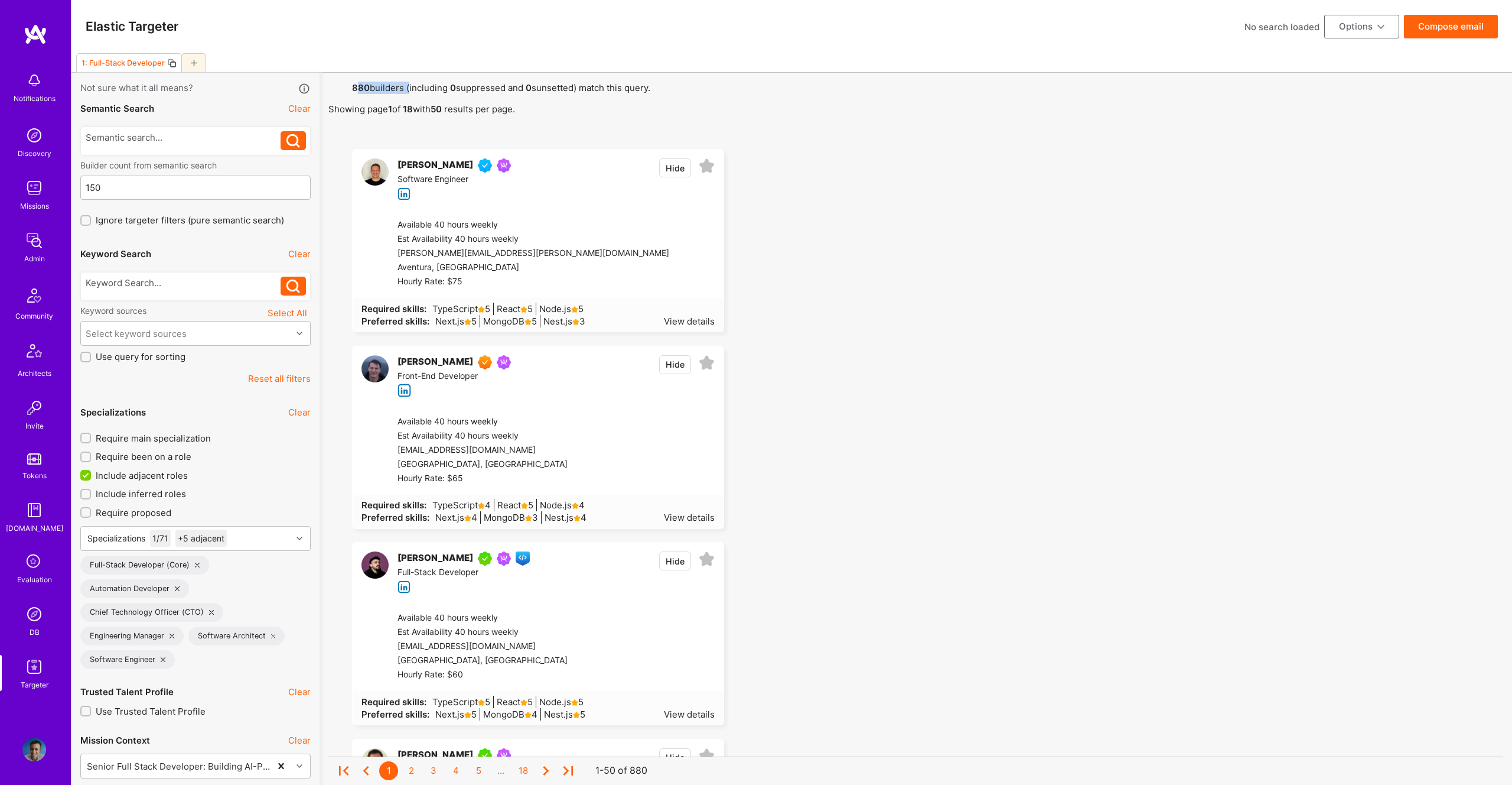
drag, startPoint x: 358, startPoint y: 88, endPoint x: 408, endPoint y: 91, distance: 50.1
click at [408, 91] on span "880 builders (including 0 suppressed and 0 sunsetted) match this query. Showing…" at bounding box center [915, 98] width 1175 height 33
click at [200, 284] on div at bounding box center [183, 281] width 196 height 13
click at [189, 288] on div at bounding box center [183, 284] width 196 height 19
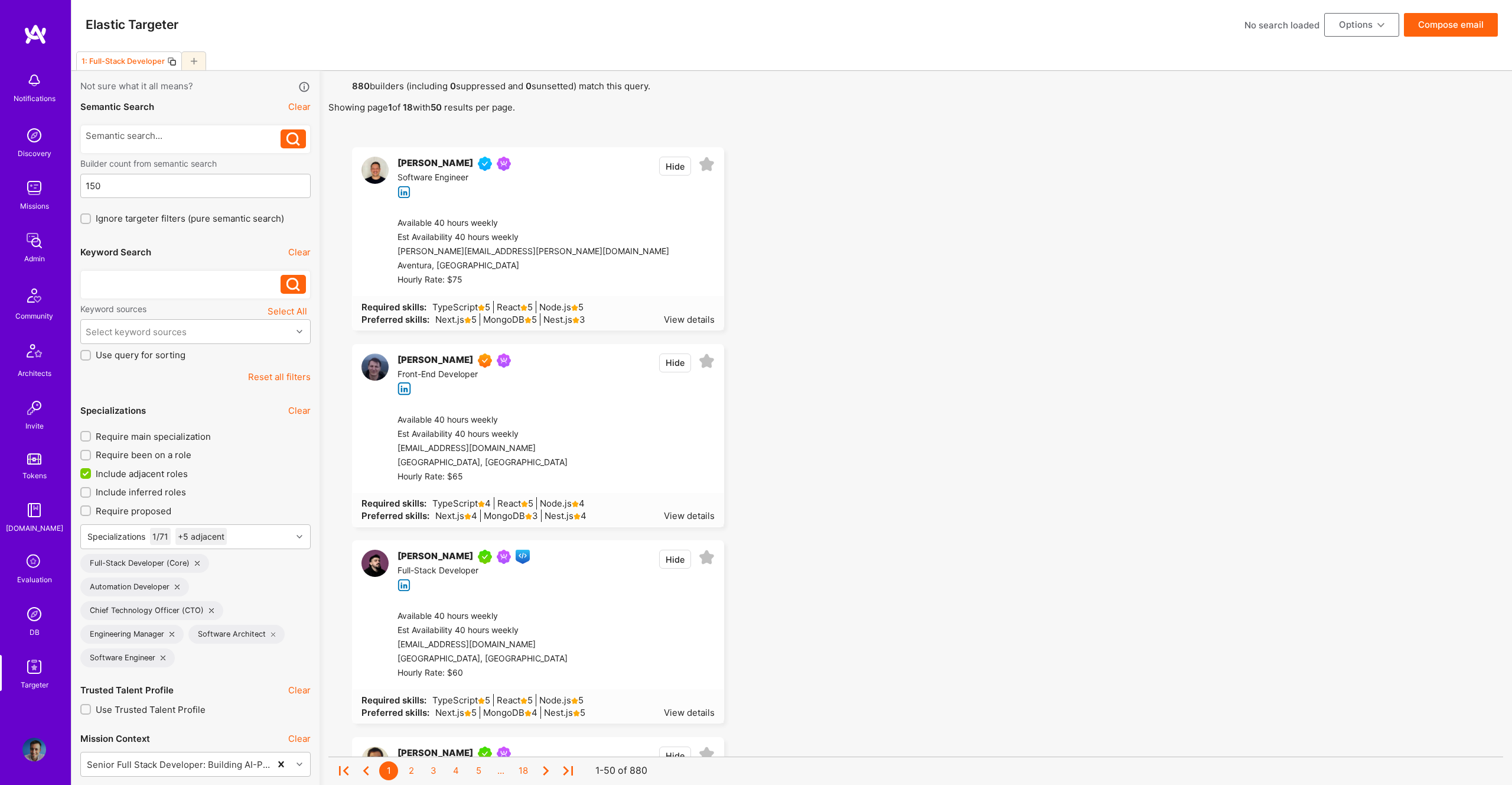
click at [169, 280] on div at bounding box center [183, 281] width 196 height 13
click at [142, 280] on div at bounding box center [183, 281] width 196 height 13
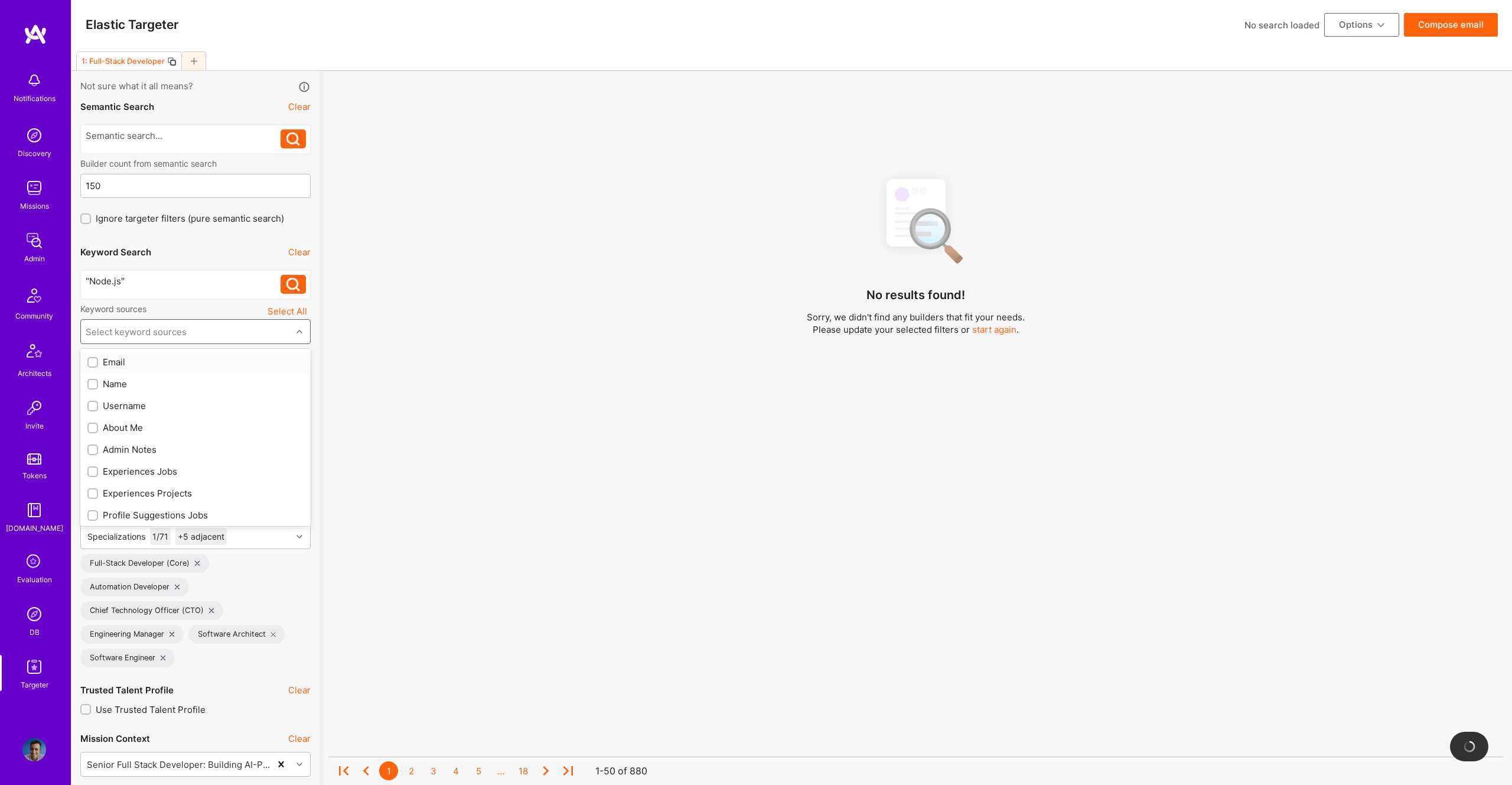
click at [152, 331] on div "Select keyword sources" at bounding box center [136, 332] width 101 height 13
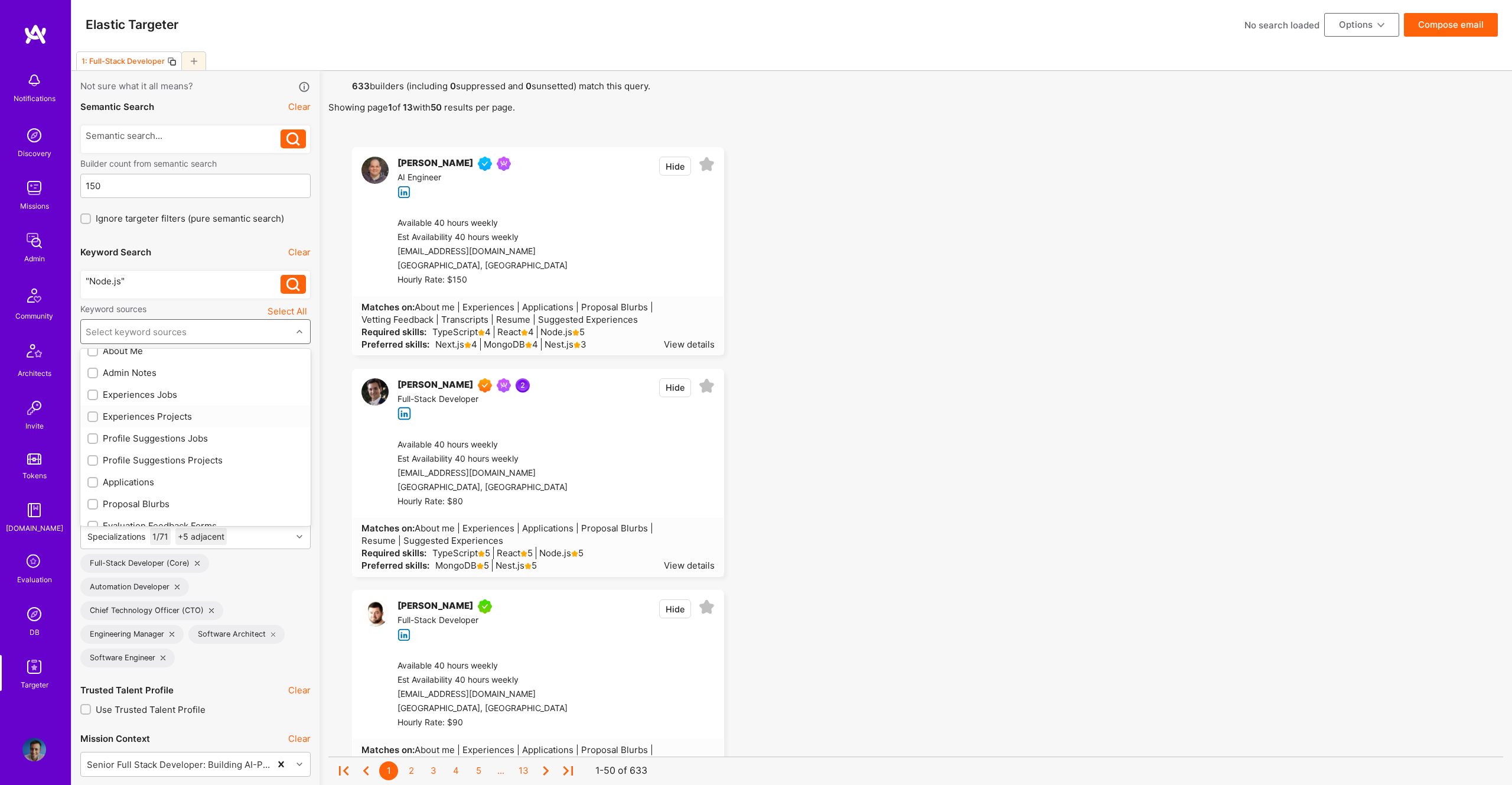
scroll to position [29, 0]
click at [126, 446] on div "Experiences Jobs" at bounding box center [196, 443] width 217 height 13
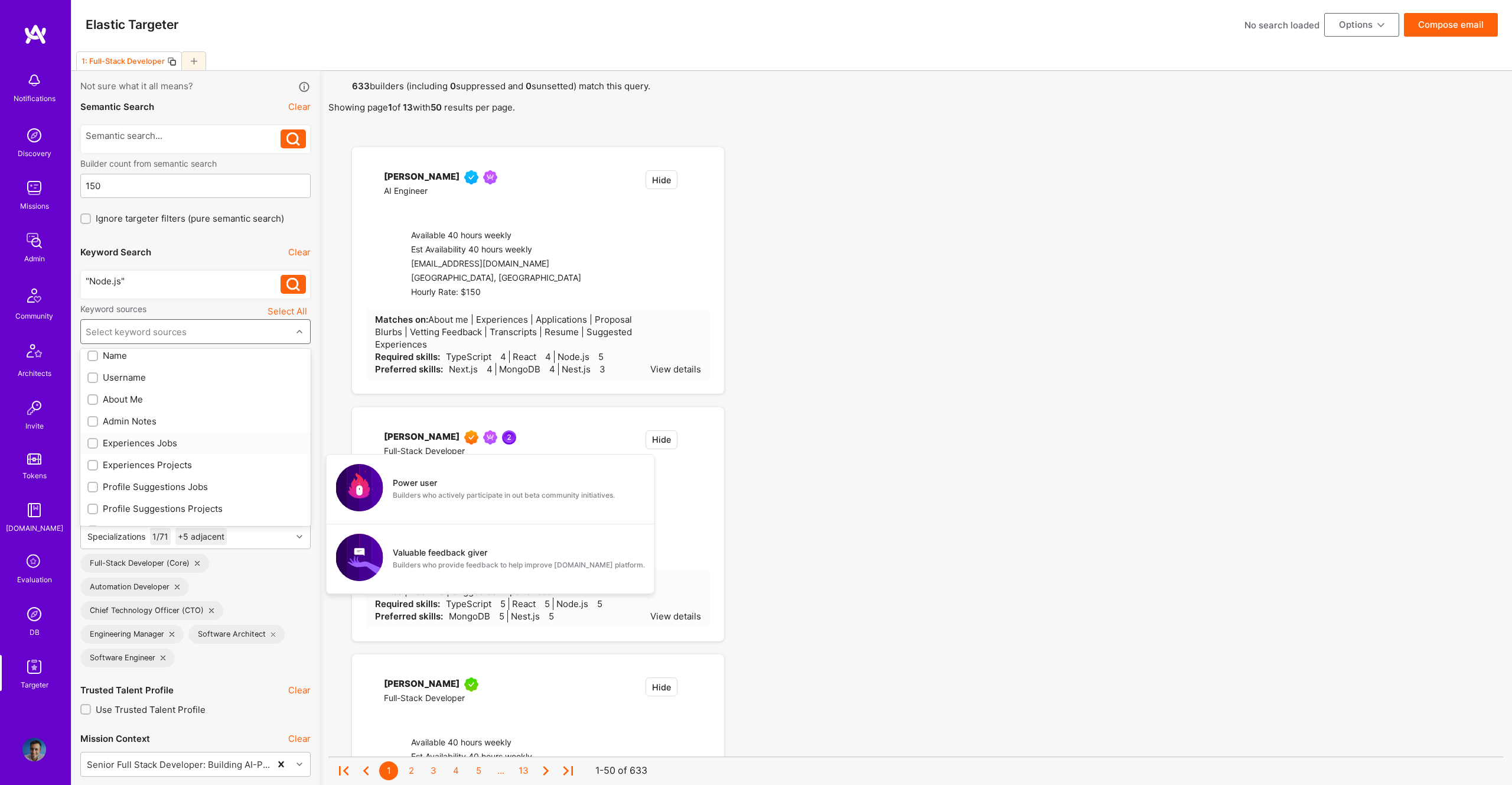
checkbox input "true"
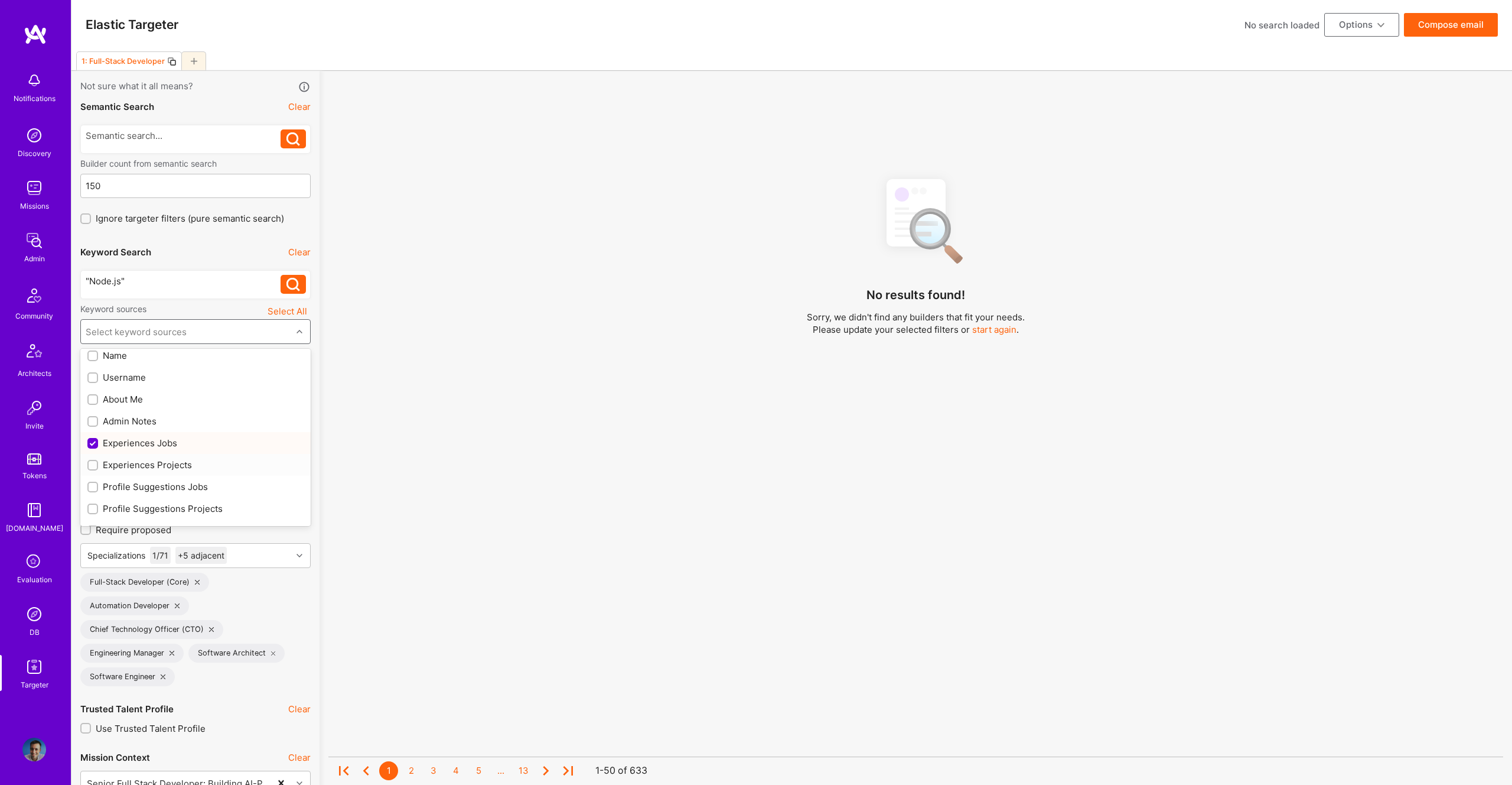
click at [132, 466] on div "Experiences Projects" at bounding box center [196, 465] width 217 height 13
checkbox input "true"
click at [149, 489] on div "Profile Suggestions Jobs" at bounding box center [196, 487] width 217 height 13
checkbox input "true"
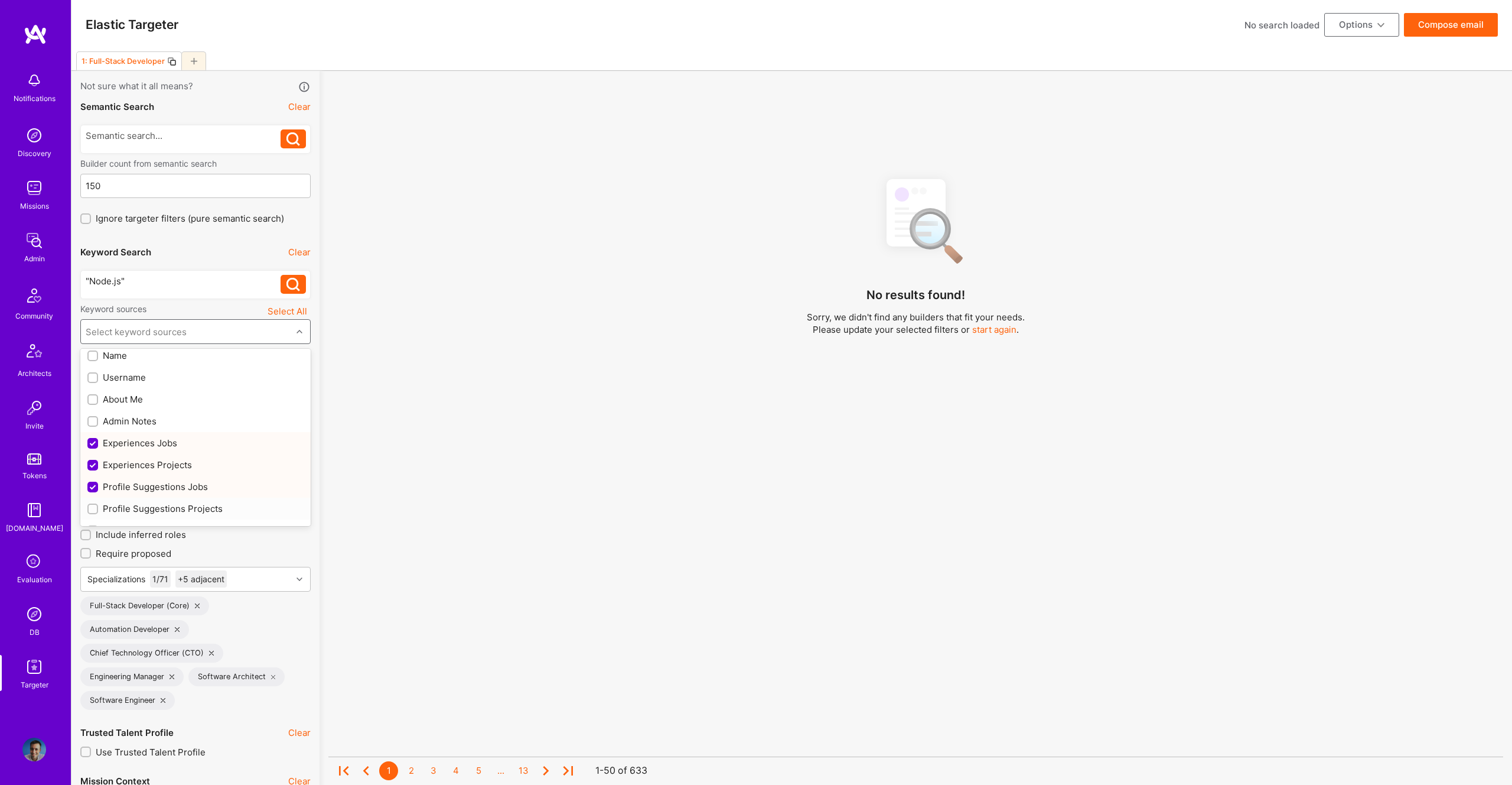
drag, startPoint x: 161, startPoint y: 504, endPoint x: 152, endPoint y: 436, distance: 68.6
click at [161, 504] on div "Profile Suggestions Projects" at bounding box center [196, 508] width 217 height 13
checkbox input "true"
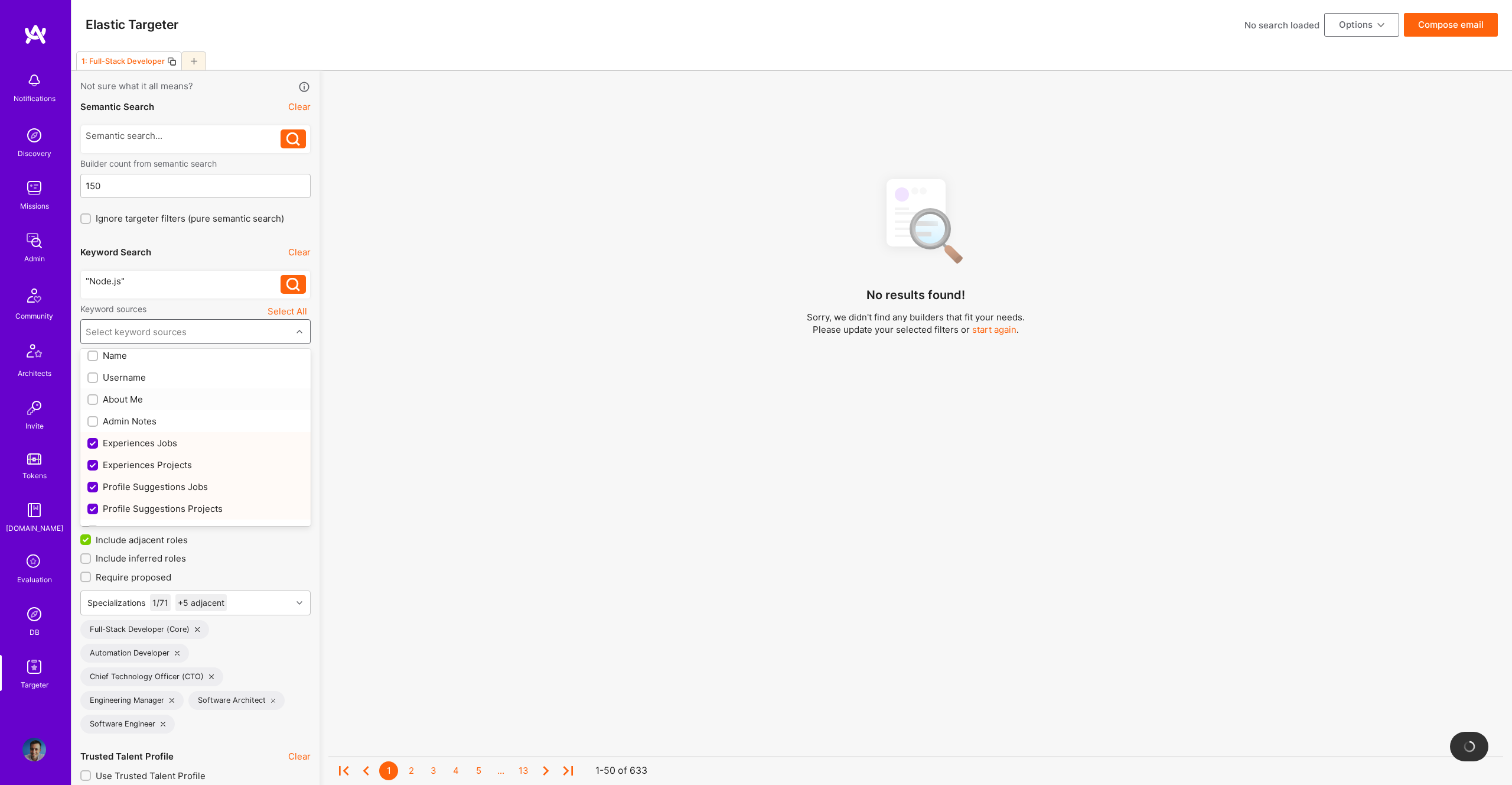
click at [127, 396] on div "About Me" at bounding box center [196, 399] width 217 height 13
checkbox input "true"
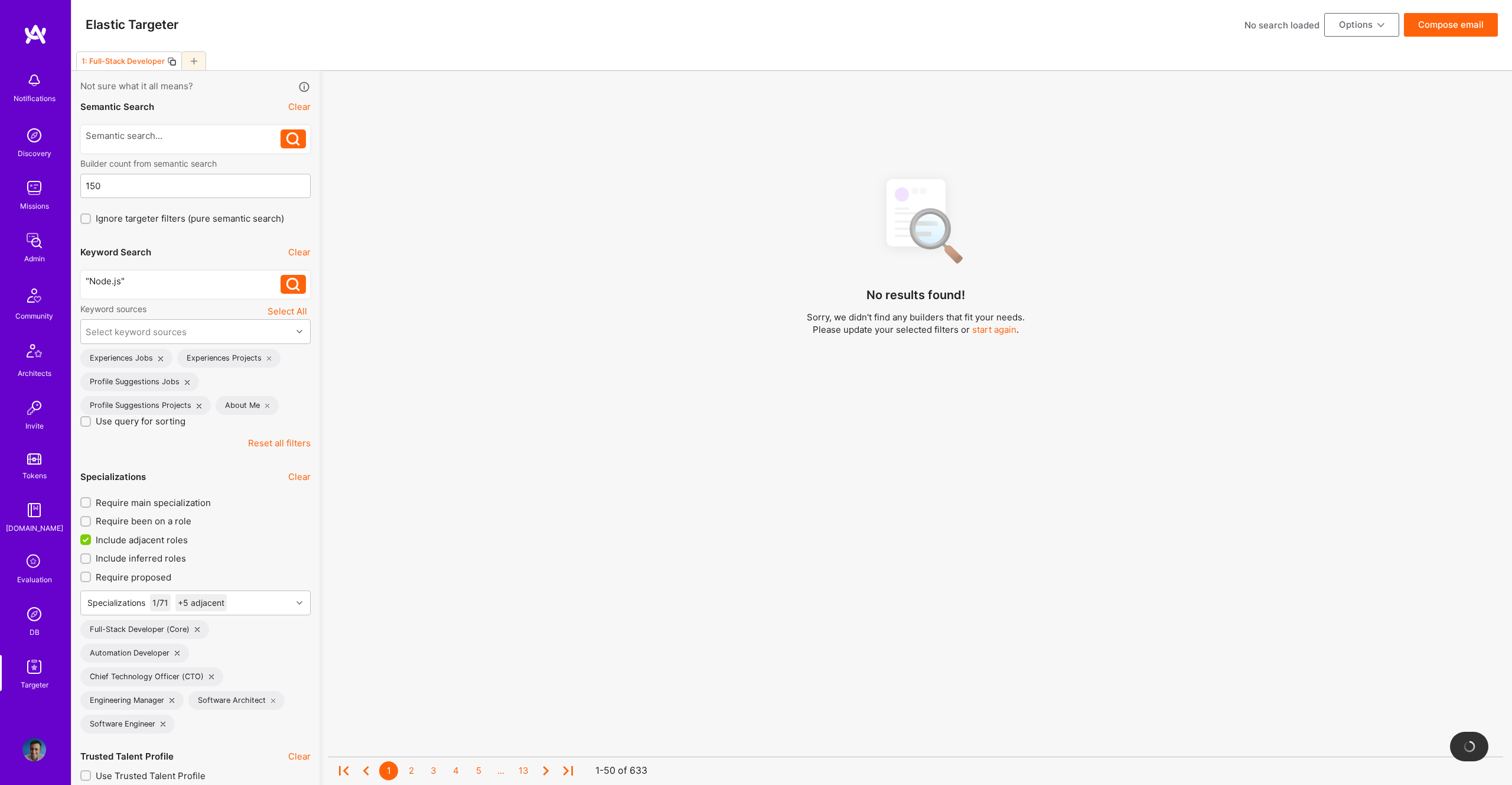
click at [539, 332] on div "No results found! Sorry, we didn't find any builders that fit your needs. Pleas…" at bounding box center [915, 482] width 1175 height 627
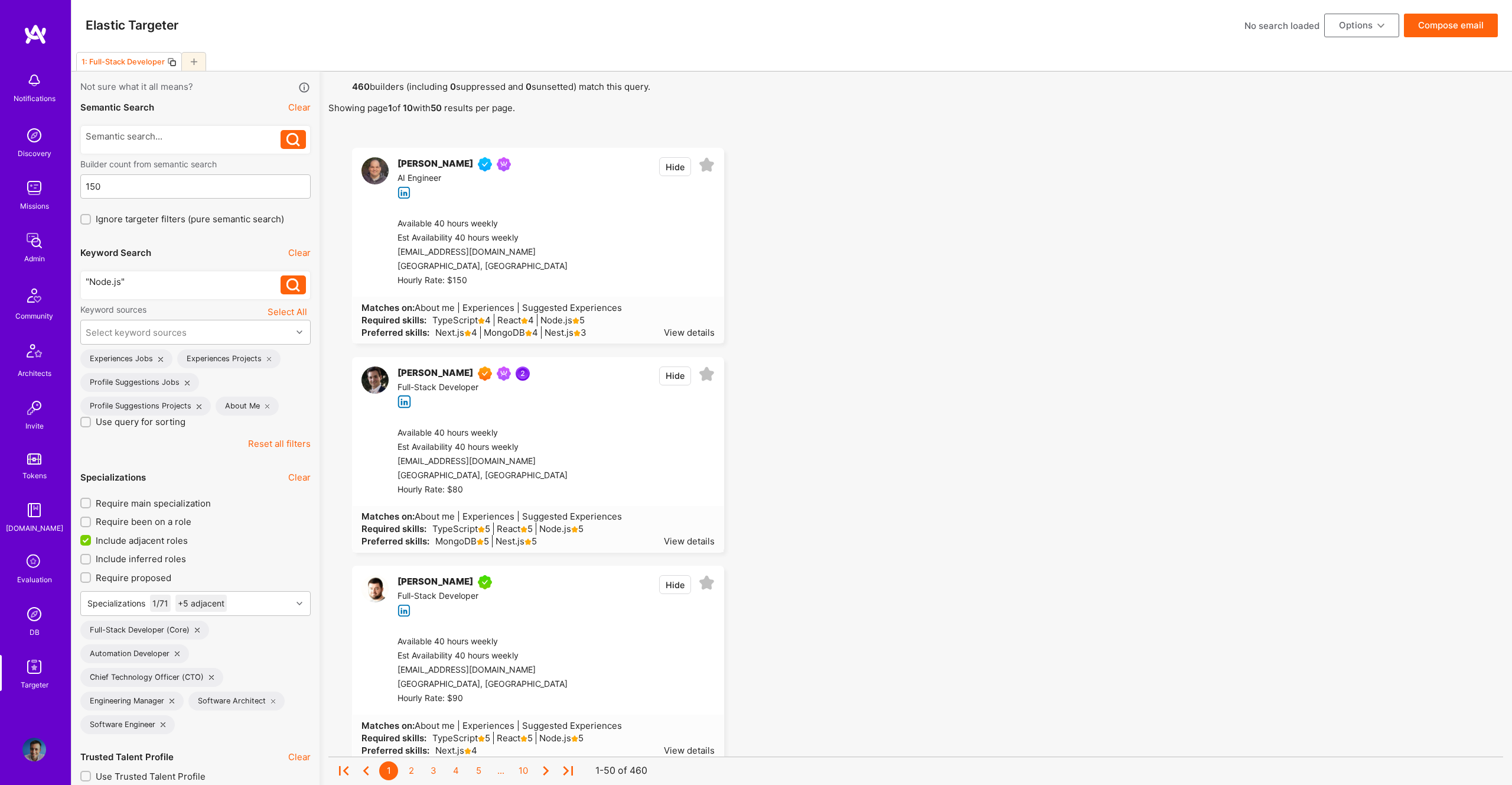
scroll to position [0, 0]
drag, startPoint x: 569, startPoint y: 318, endPoint x: 664, endPoint y: 305, distance: 95.9
click at [664, 305] on div "Matches on: About me | Experiences | Suggested Experiences Required skills: Typ…" at bounding box center [538, 321] width 371 height 47
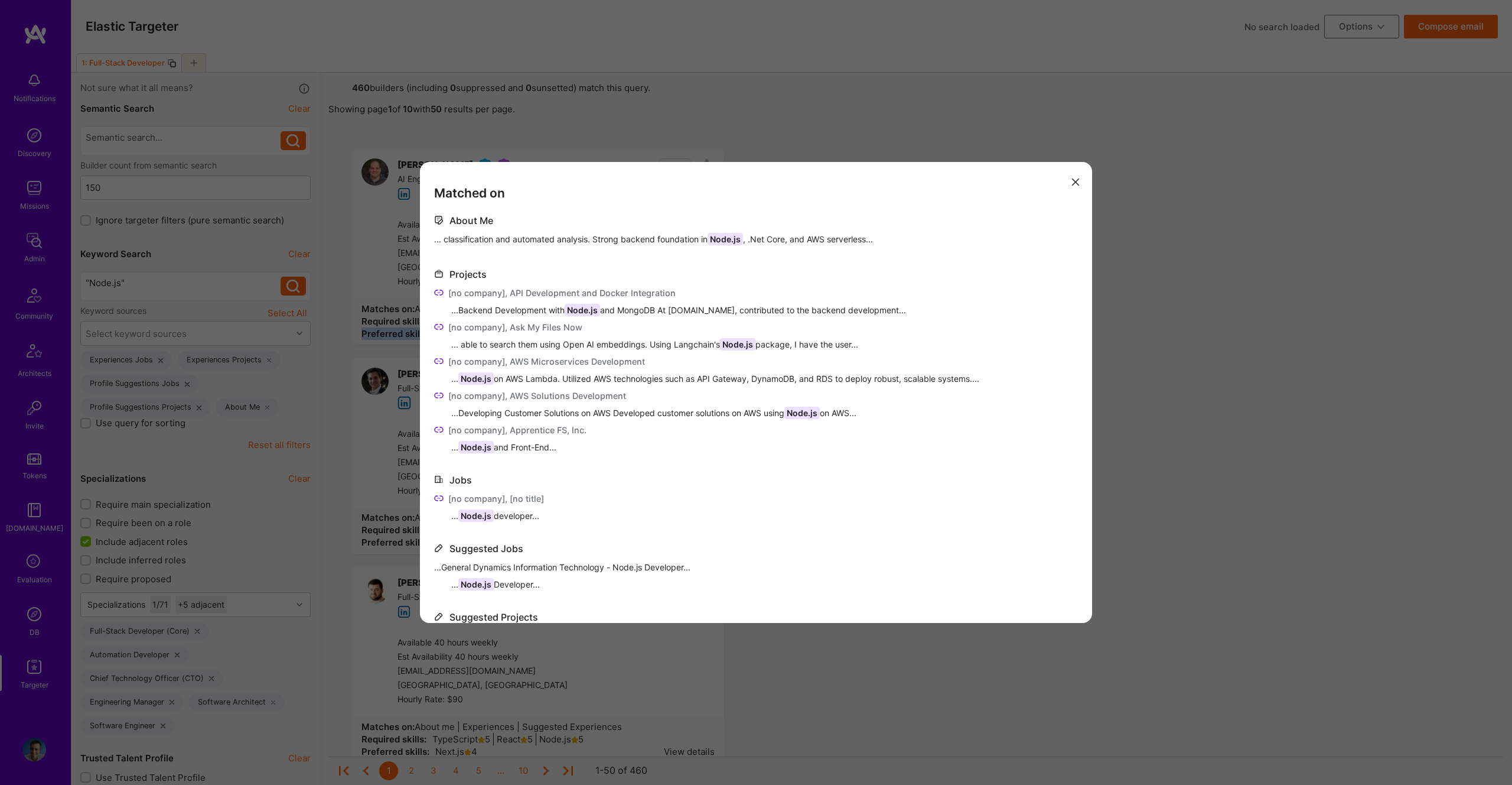
drag, startPoint x: 1077, startPoint y: 180, endPoint x: 930, endPoint y: 237, distance: 157.7
click at [1077, 180] on icon "modal" at bounding box center [1075, 182] width 7 height 7
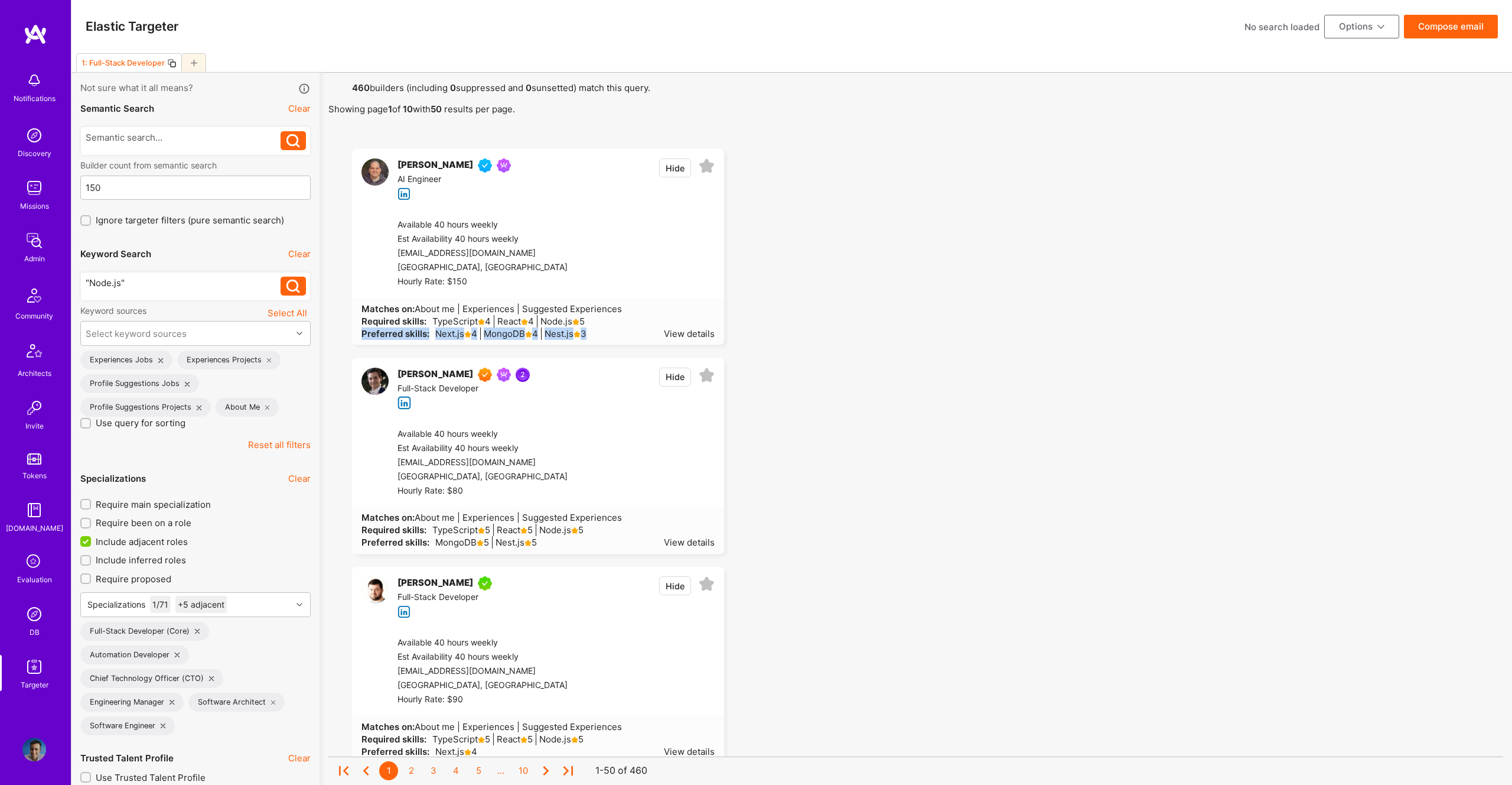
scroll to position [1, 0]
click at [153, 283] on div ""Node.js"" at bounding box center [183, 282] width 196 height 13
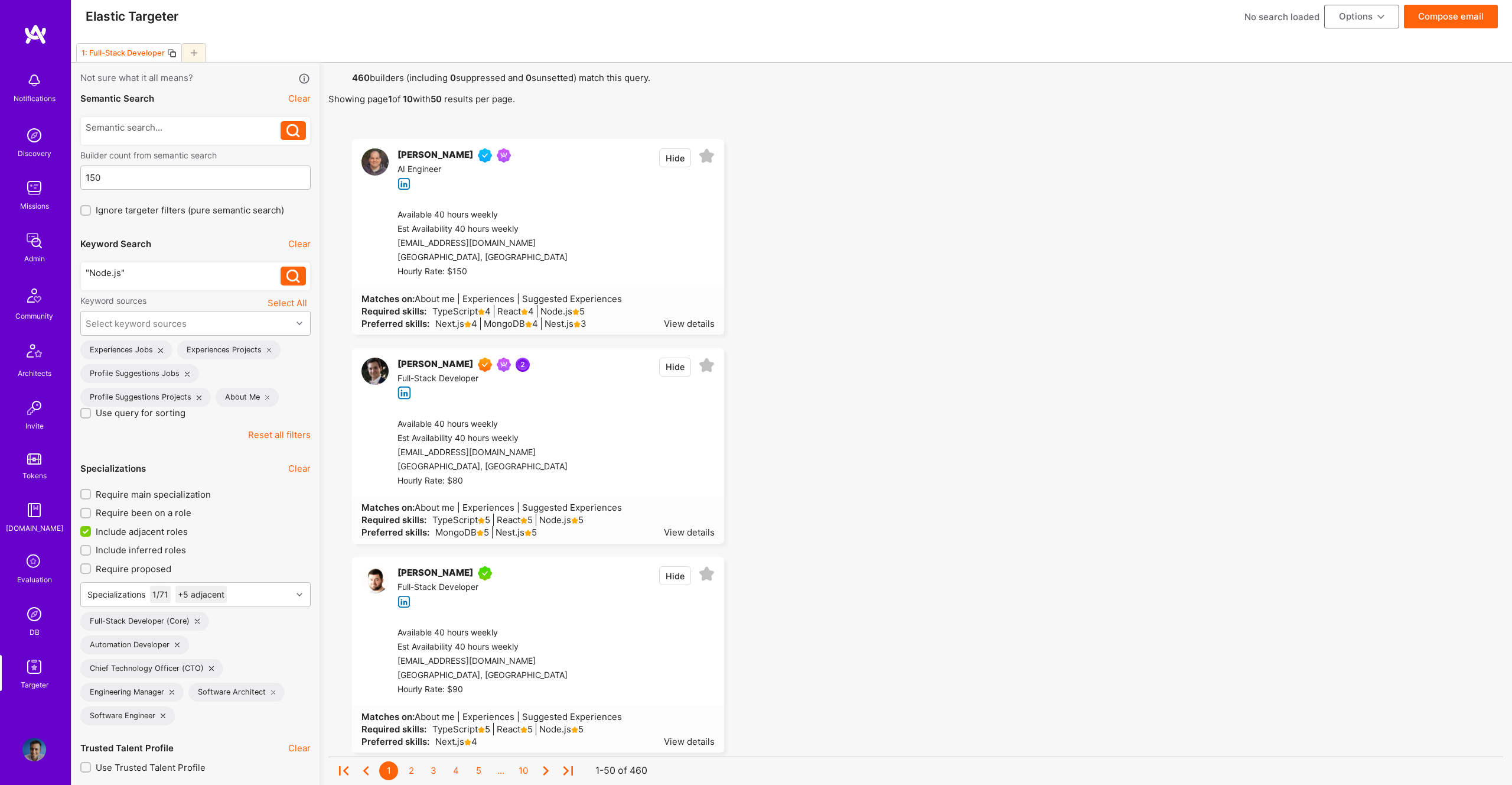
scroll to position [0, 0]
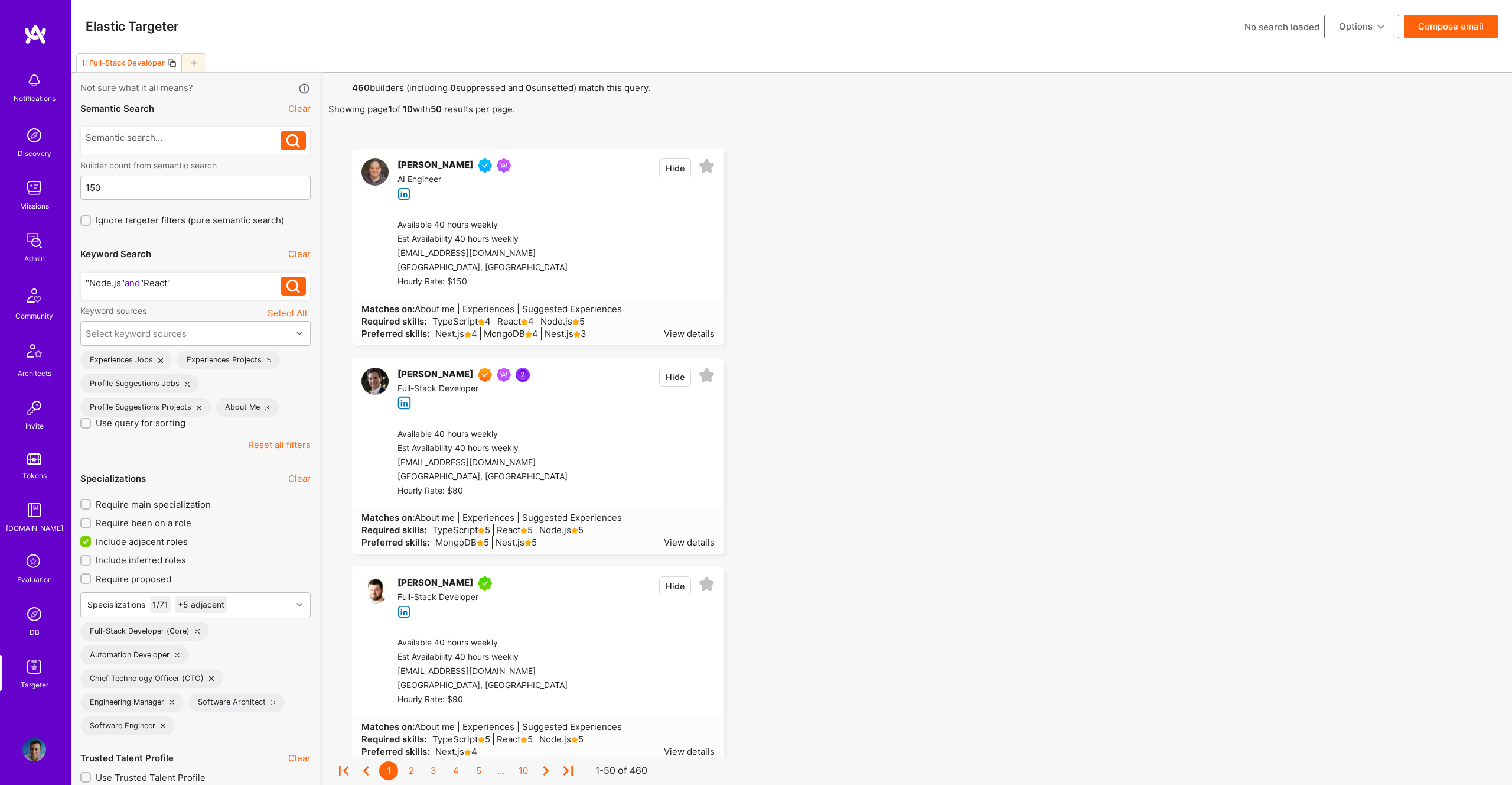
click at [286, 285] on icon at bounding box center [293, 286] width 13 height 13
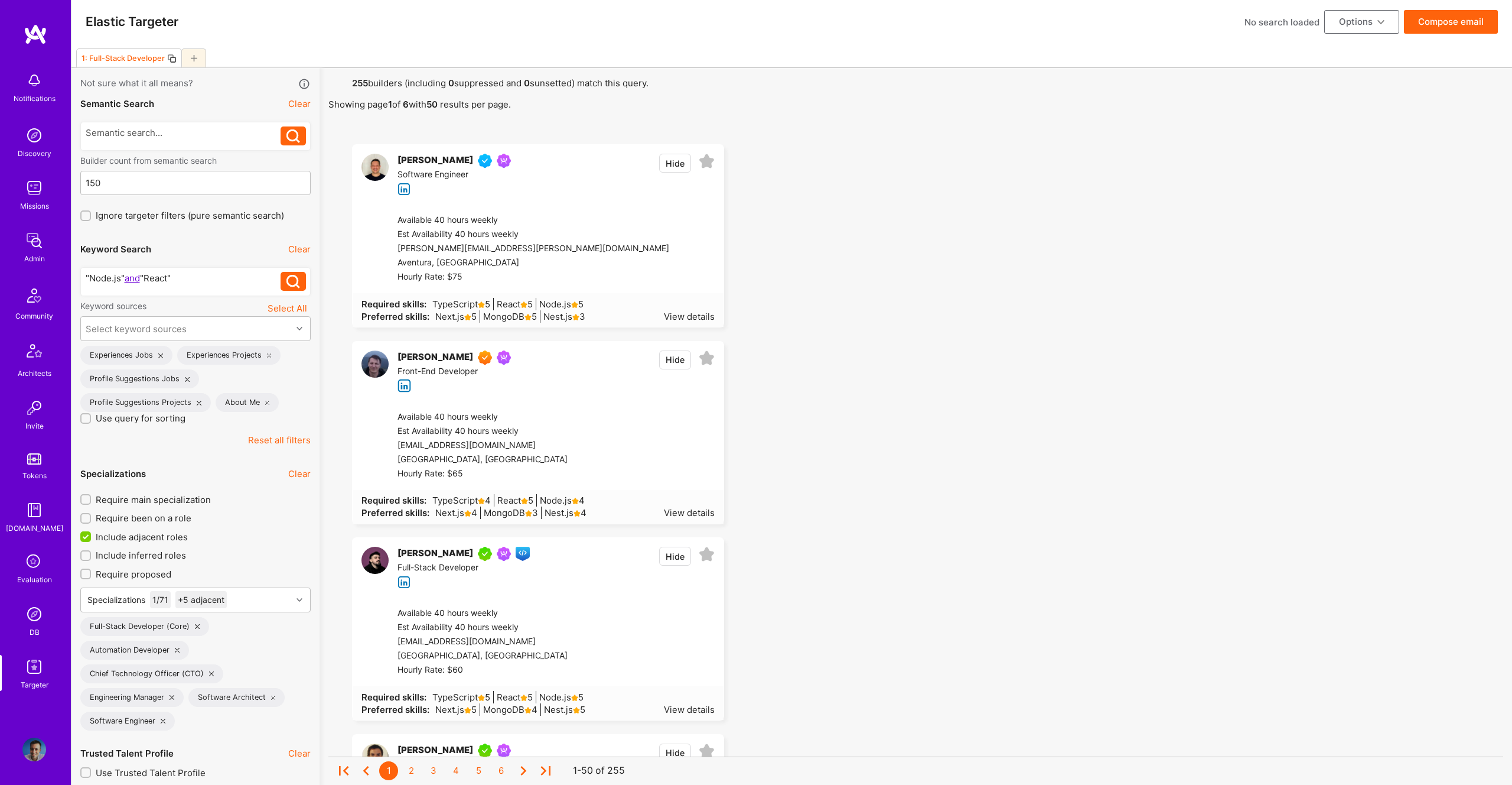
scroll to position [6, 0]
click at [106, 274] on div ""Node.js" and "React"" at bounding box center [183, 277] width 196 height 13
drag, startPoint x: 88, startPoint y: 276, endPoint x: 102, endPoint y: 267, distance: 16.6
click at [89, 274] on div ""Node.js" and ("React" OR "react.js" or "reactjs")" at bounding box center [183, 283] width 196 height 25
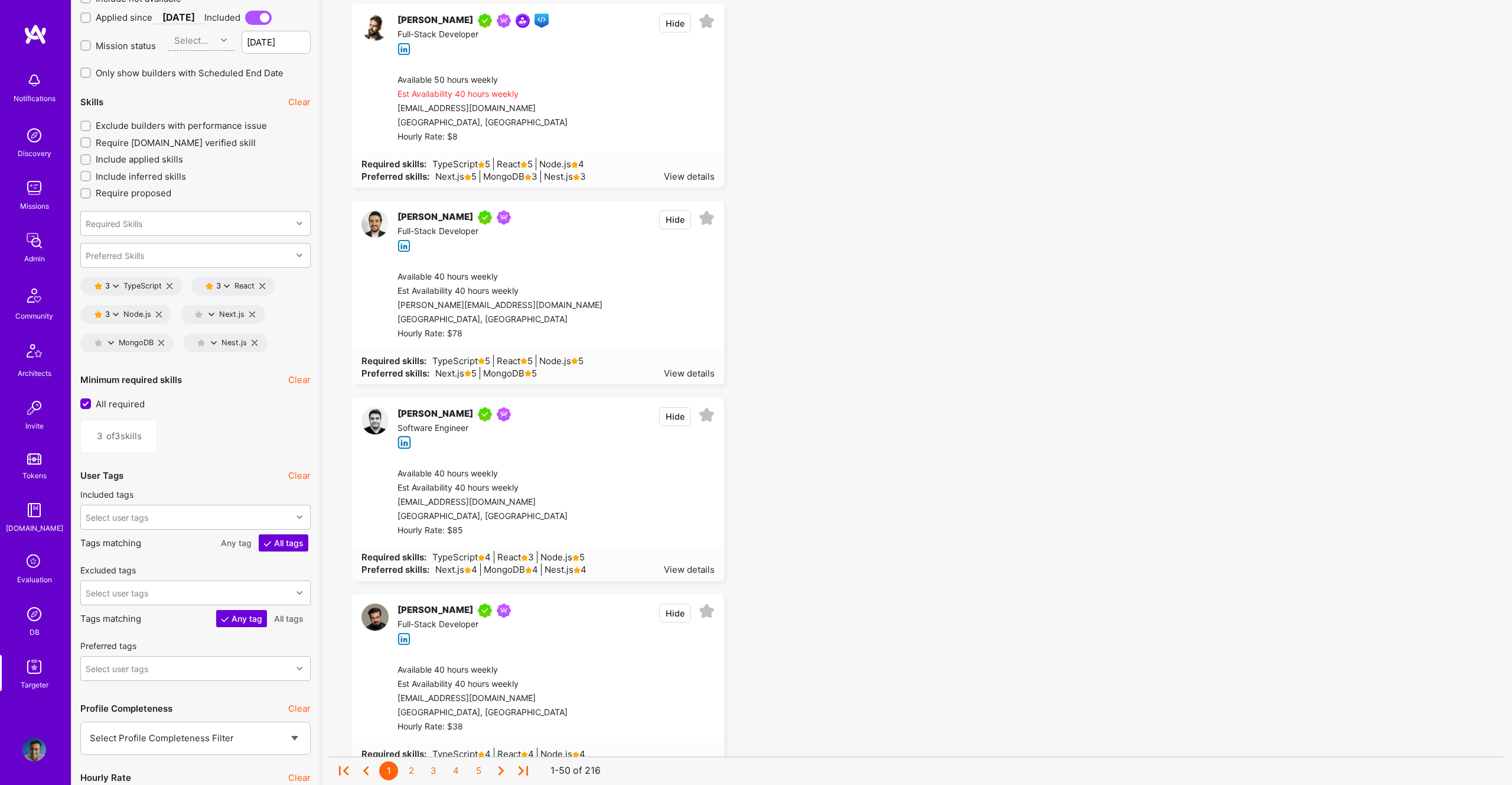
scroll to position [1694, 0]
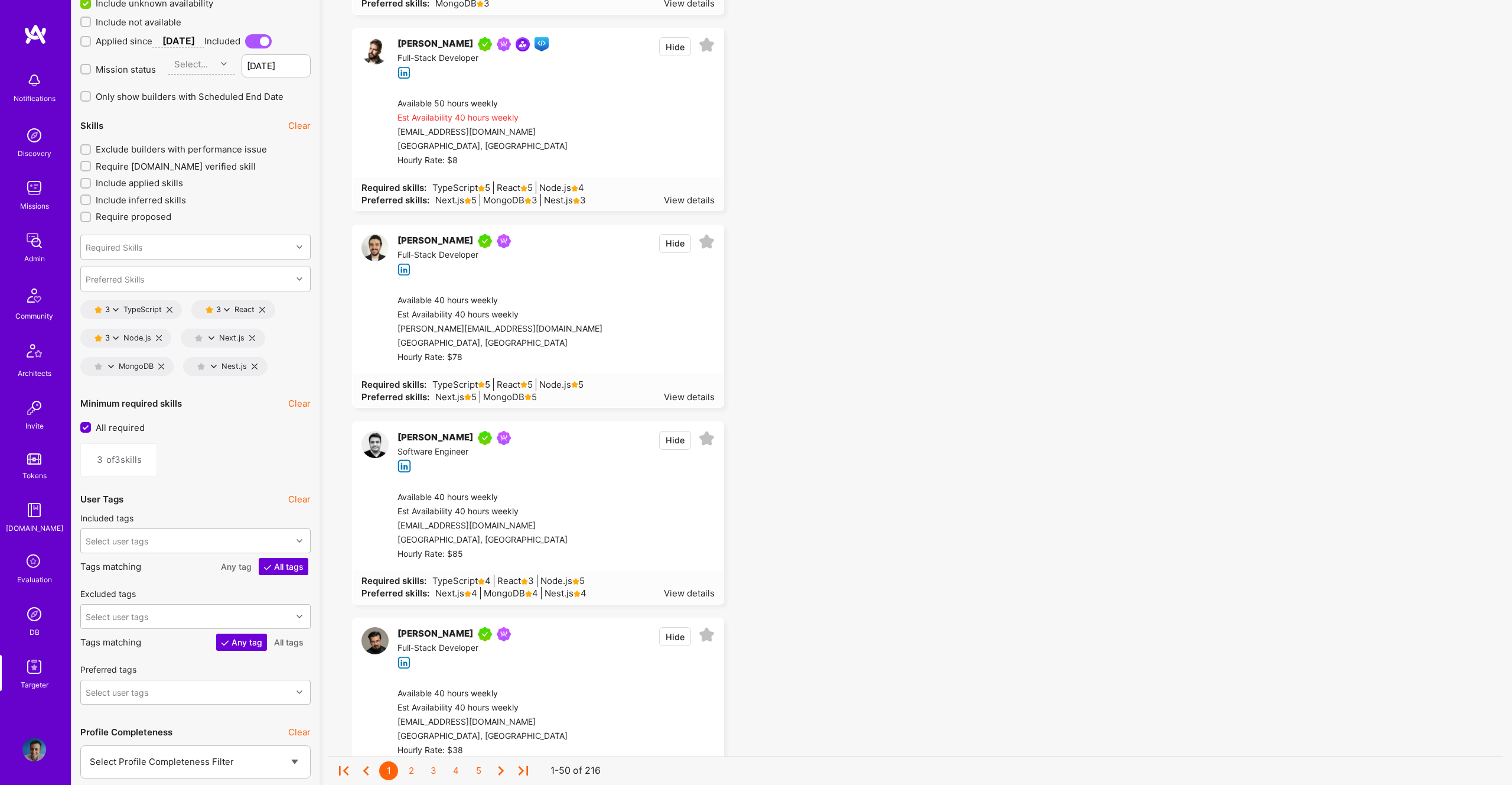
click at [225, 309] on icon at bounding box center [226, 310] width 6 height 6
drag, startPoint x: 259, startPoint y: 340, endPoint x: 139, endPoint y: 342, distance: 120.0
click at [259, 340] on button "4 star s" at bounding box center [278, 342] width 89 height 25
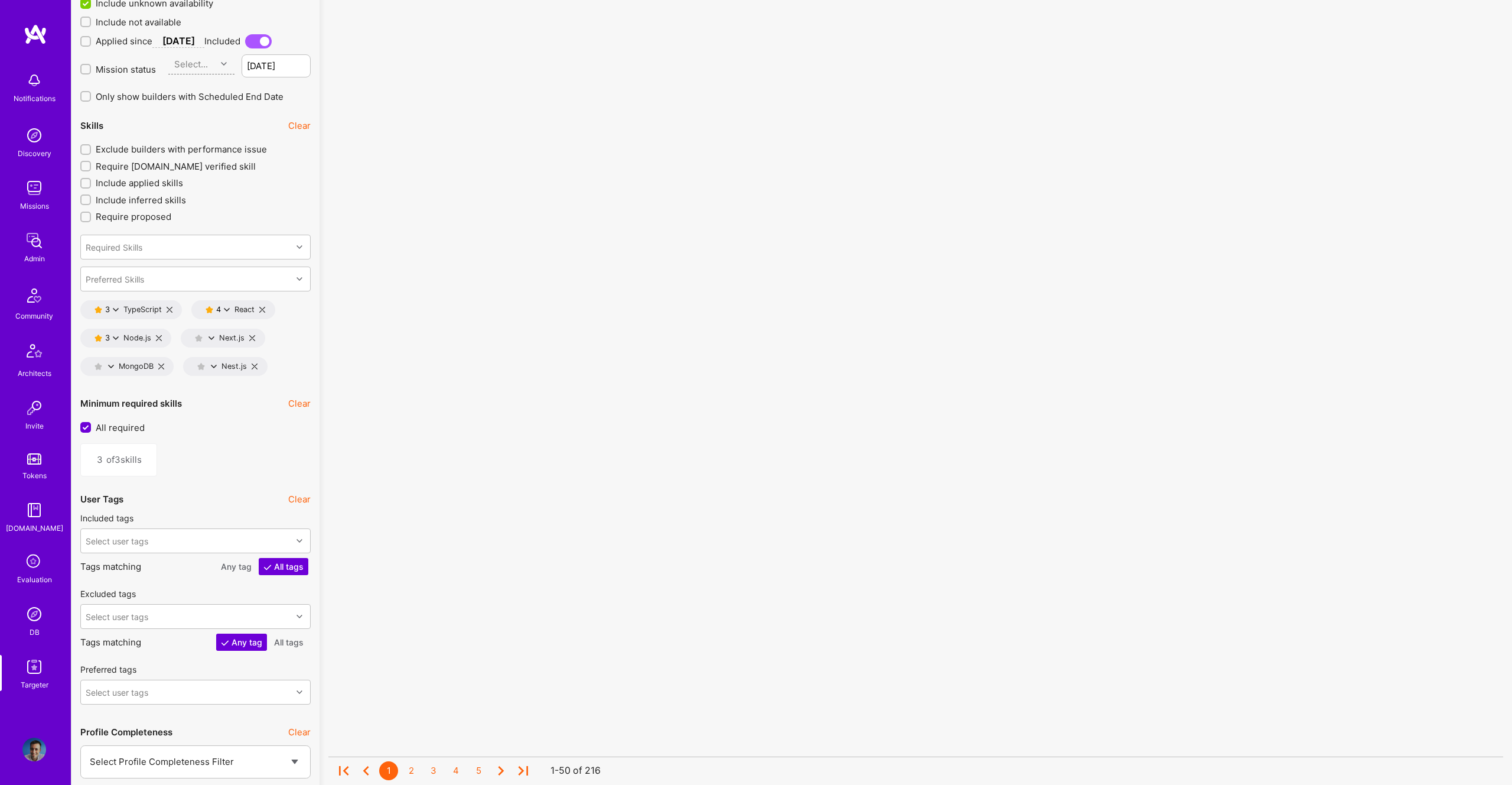
click at [114, 335] on icon at bounding box center [115, 337] width 6 height 6
click at [146, 366] on button "4 star s" at bounding box center [167, 370] width 89 height 25
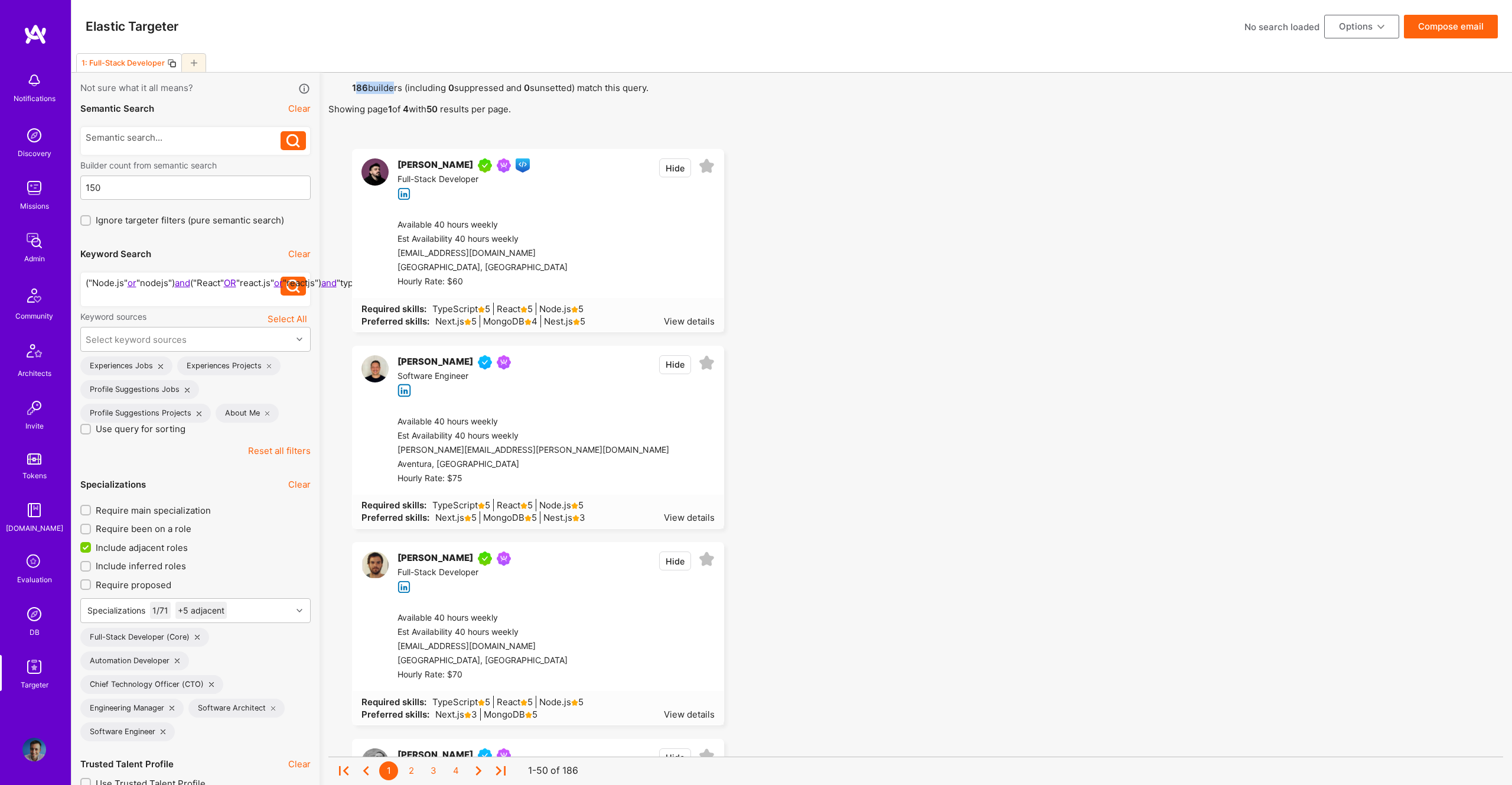
drag, startPoint x: 355, startPoint y: 84, endPoint x: 390, endPoint y: 90, distance: 35.5
click at [390, 90] on span "186 builders (including 0 suppressed and 0 sunsetted) match this query. Showing…" at bounding box center [915, 98] width 1175 height 33
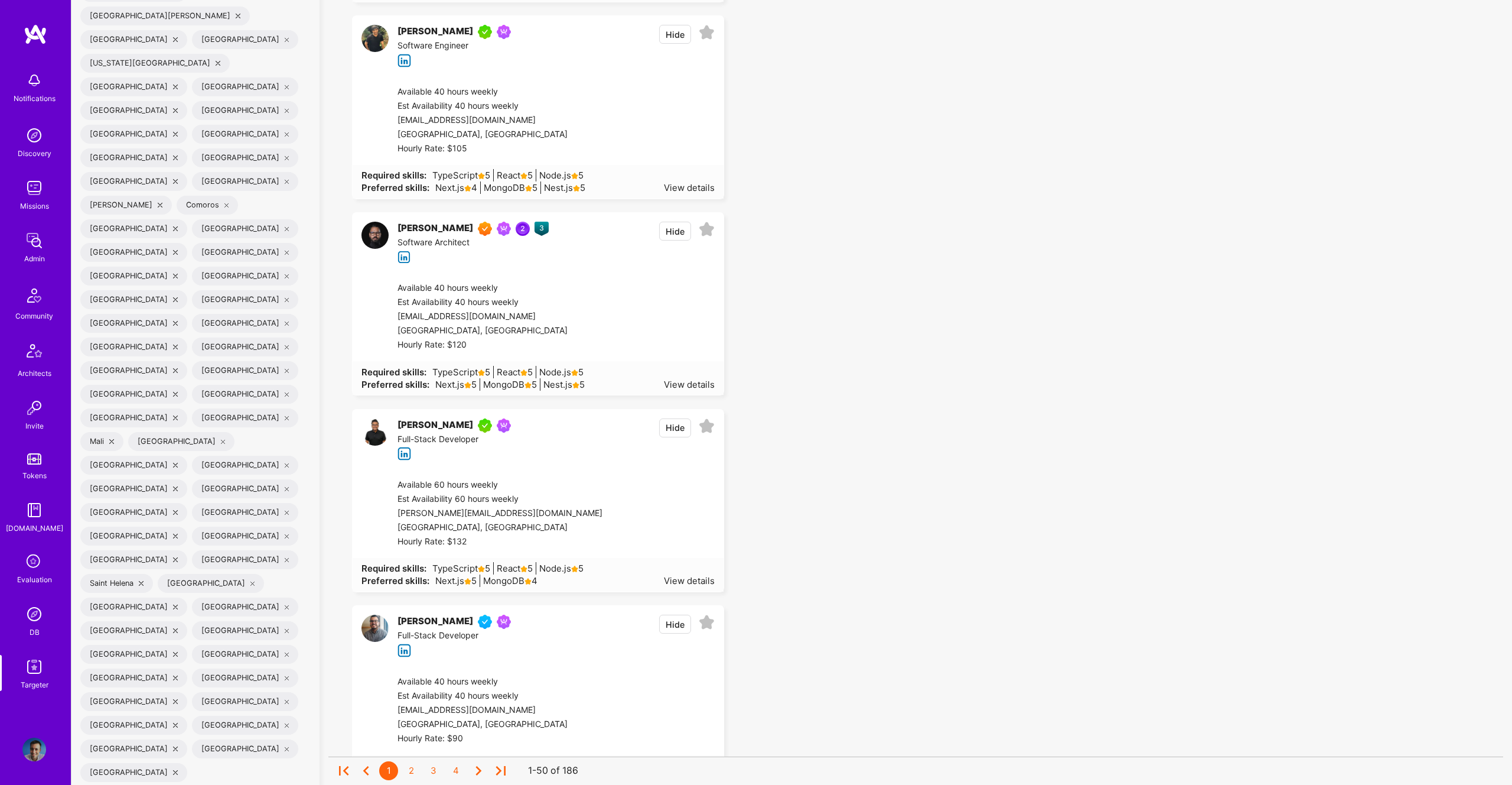
scroll to position [3875, 0]
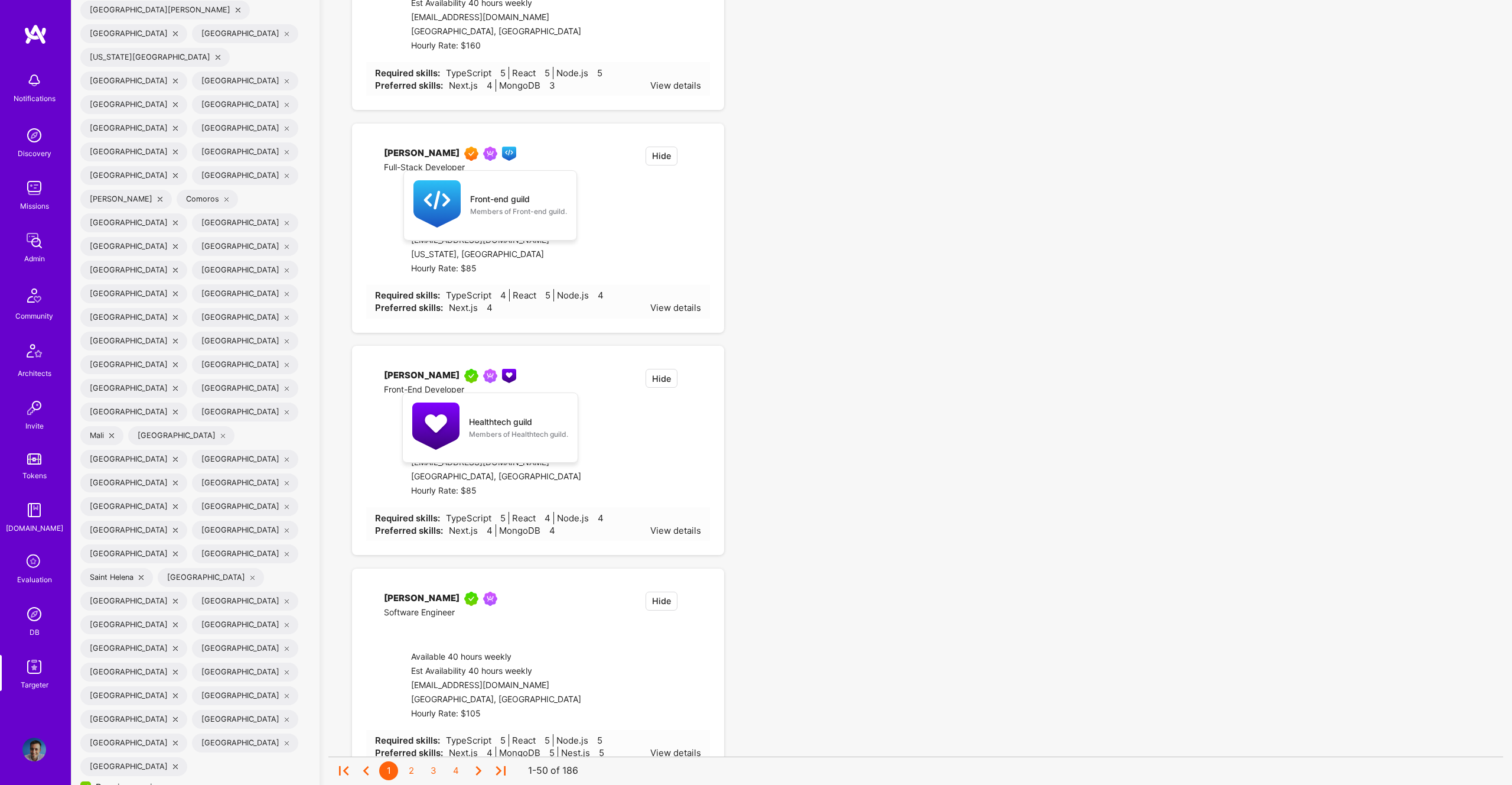
checkbox input "false"
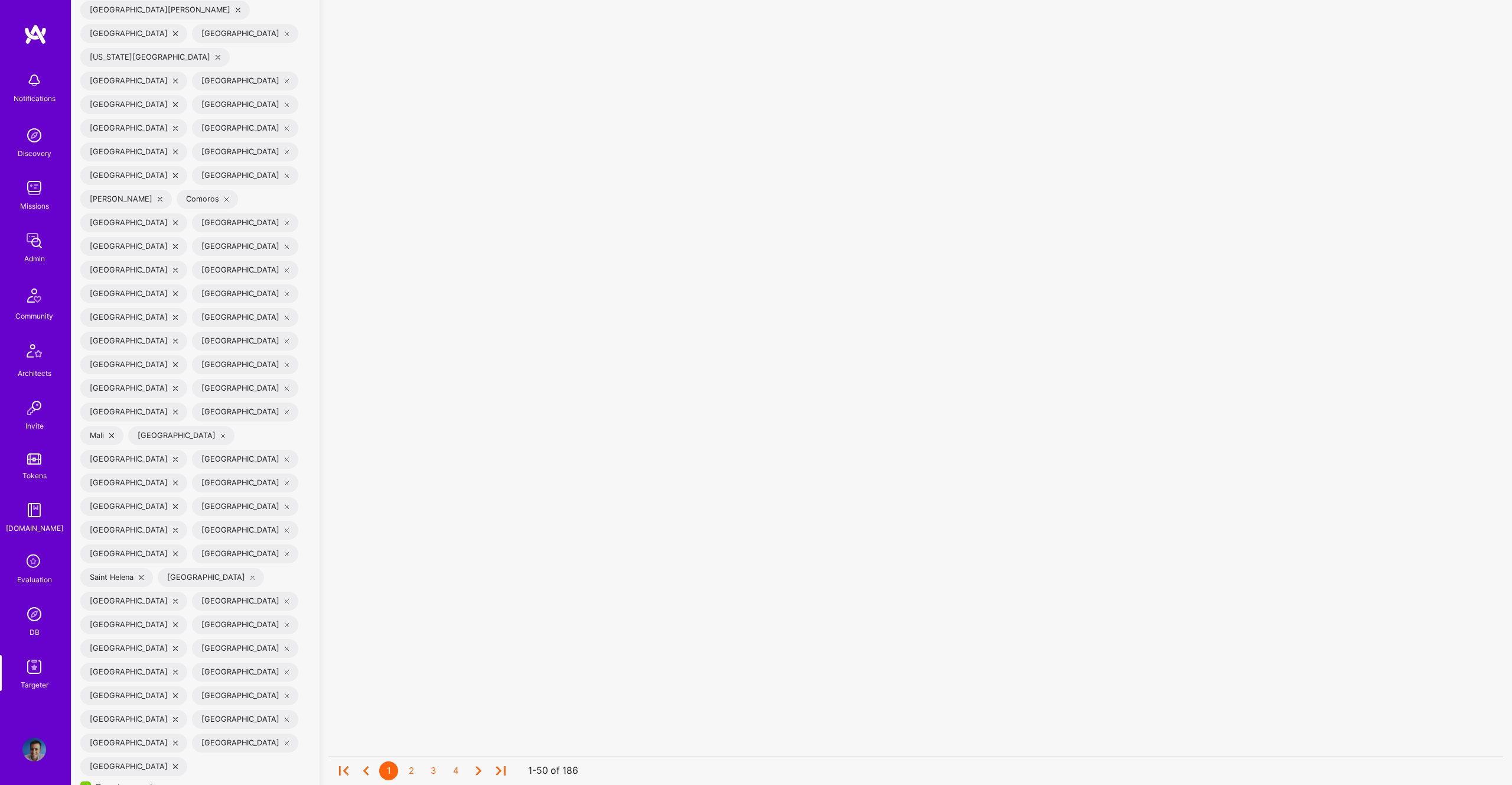
scroll to position [1, 0]
checkbox input "false"
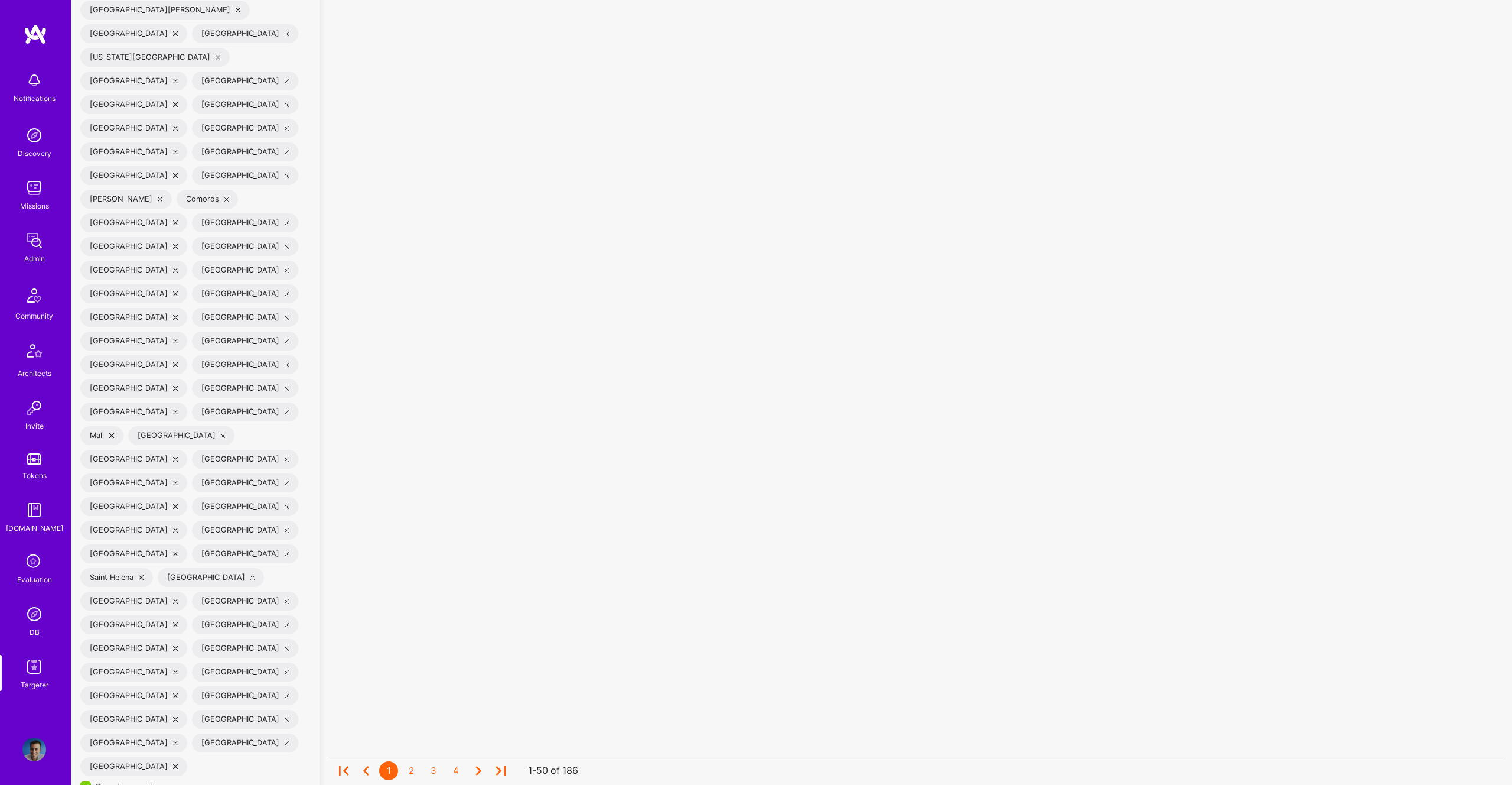
checkbox input "false"
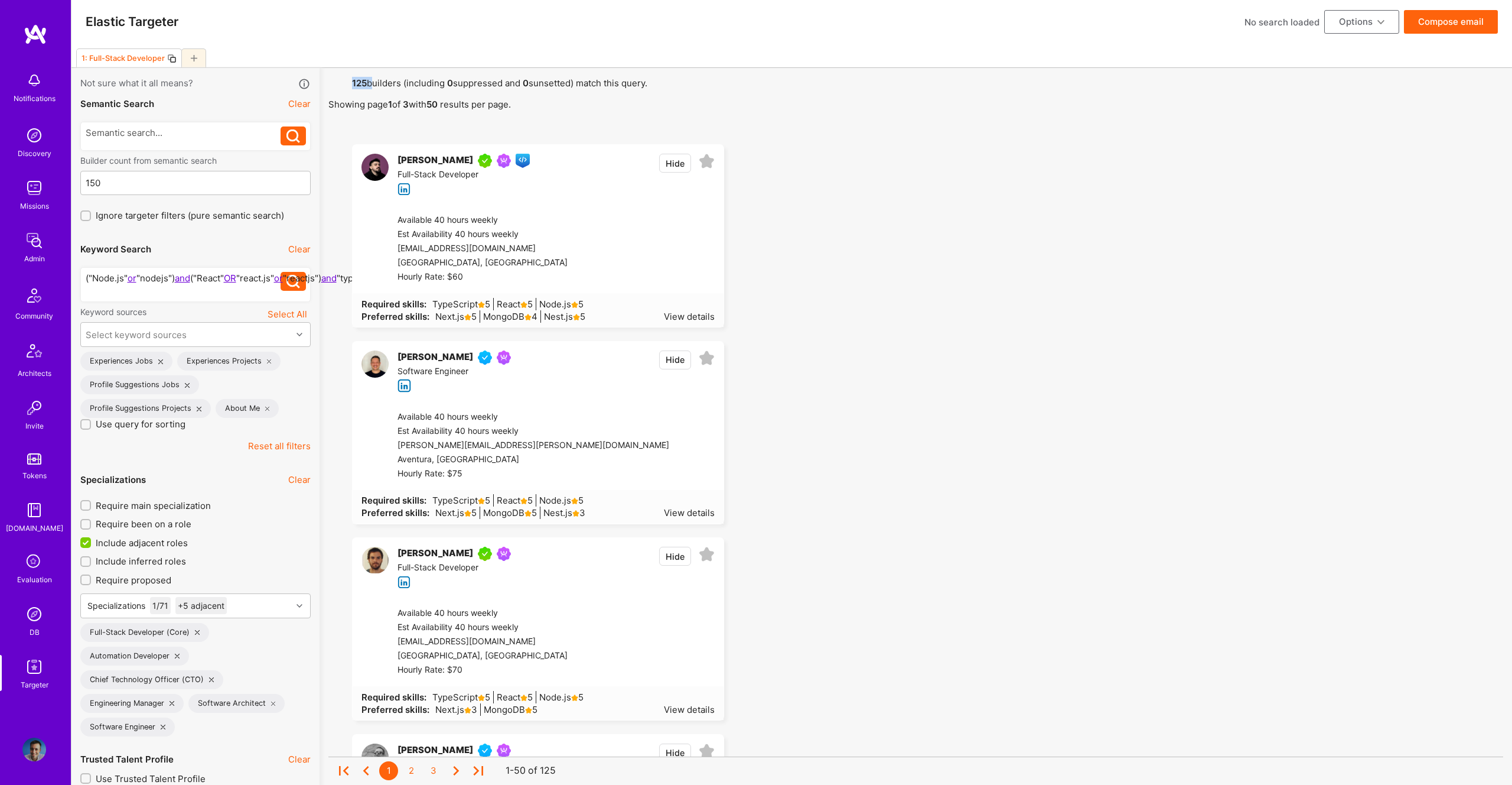
drag, startPoint x: 347, startPoint y: 81, endPoint x: 370, endPoint y: 84, distance: 23.2
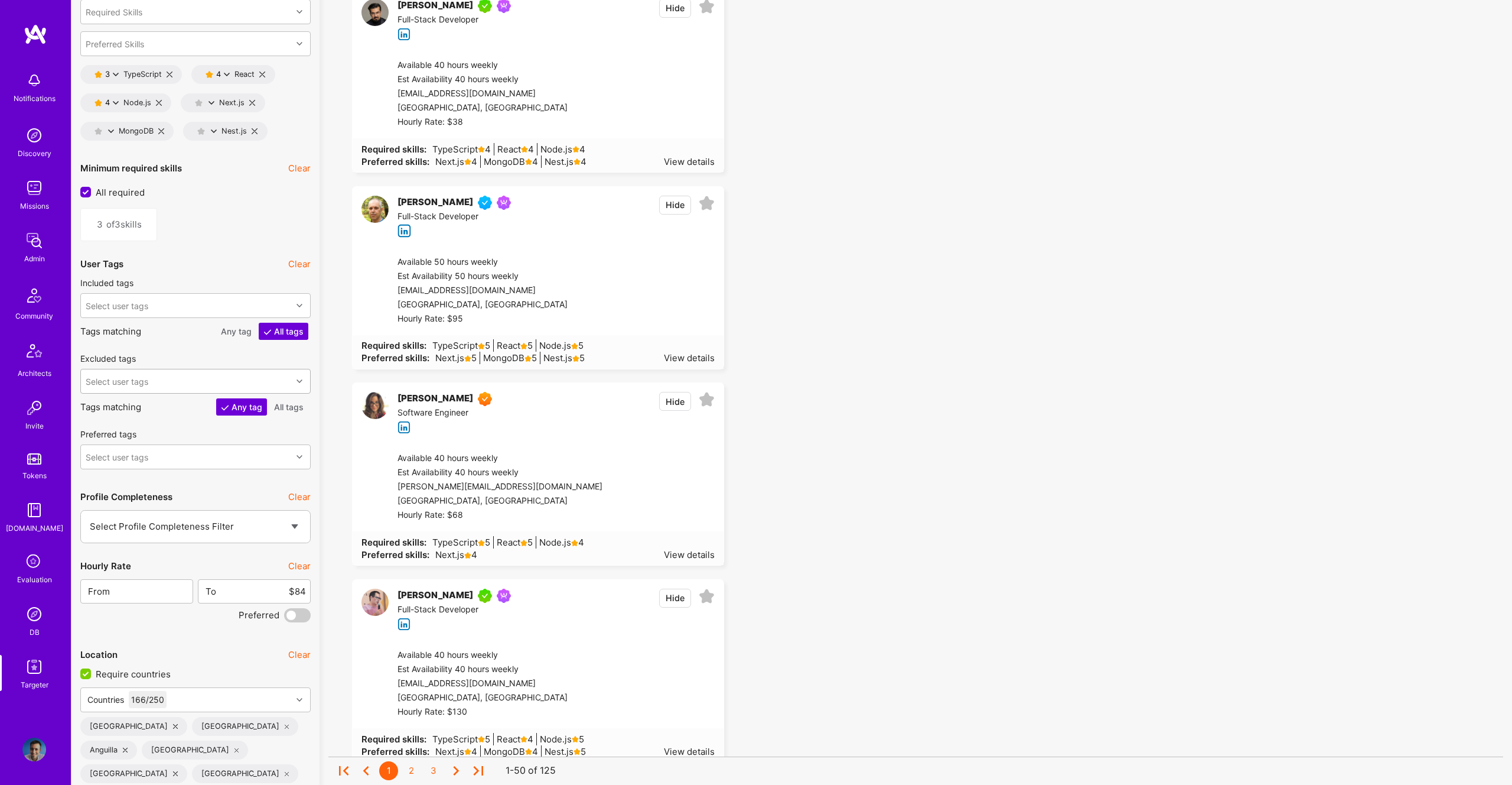
scroll to position [1934, 0]
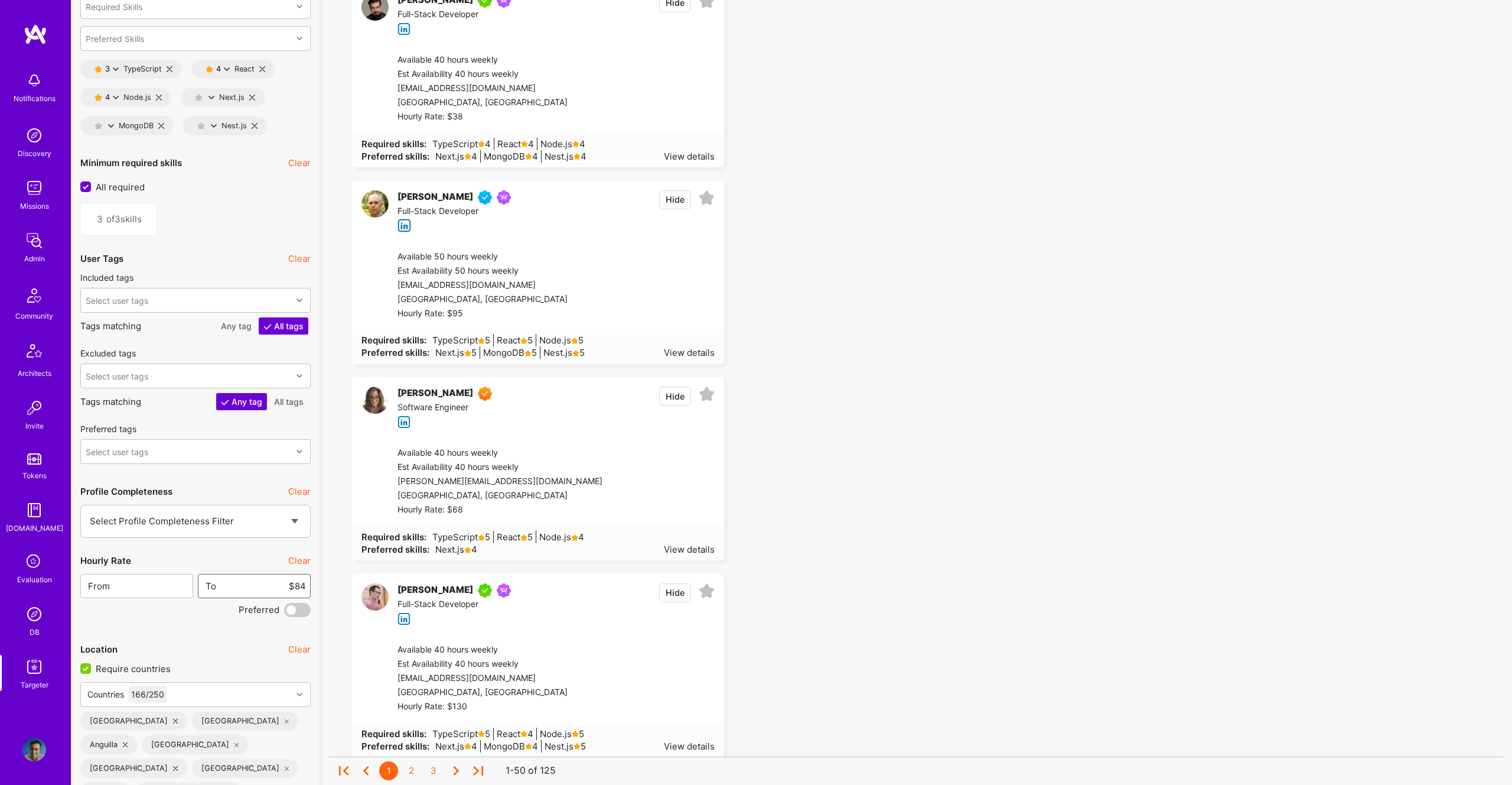
click at [298, 587] on input "$84" at bounding box center [261, 586] width 89 height 30
click at [295, 612] on span at bounding box center [298, 610] width 27 height 14
click at [286, 612] on input "checkbox" at bounding box center [286, 612] width 0 height 0
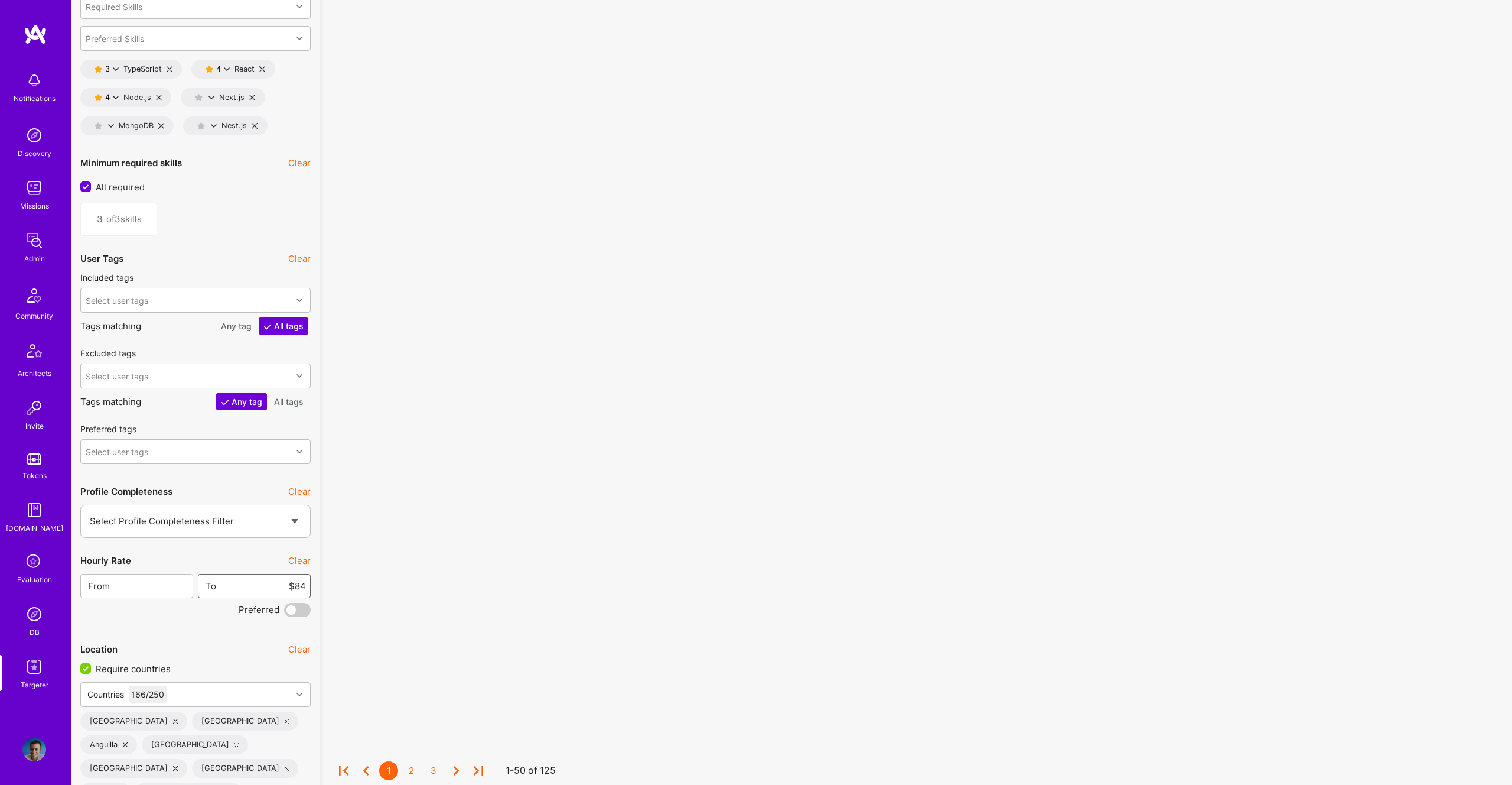
click at [299, 586] on input "$84" at bounding box center [261, 586] width 89 height 30
click at [293, 610] on span at bounding box center [298, 610] width 27 height 14
click at [286, 612] on input "checkbox" at bounding box center [286, 612] width 0 height 0
click at [302, 583] on input "$84" at bounding box center [261, 586] width 89 height 30
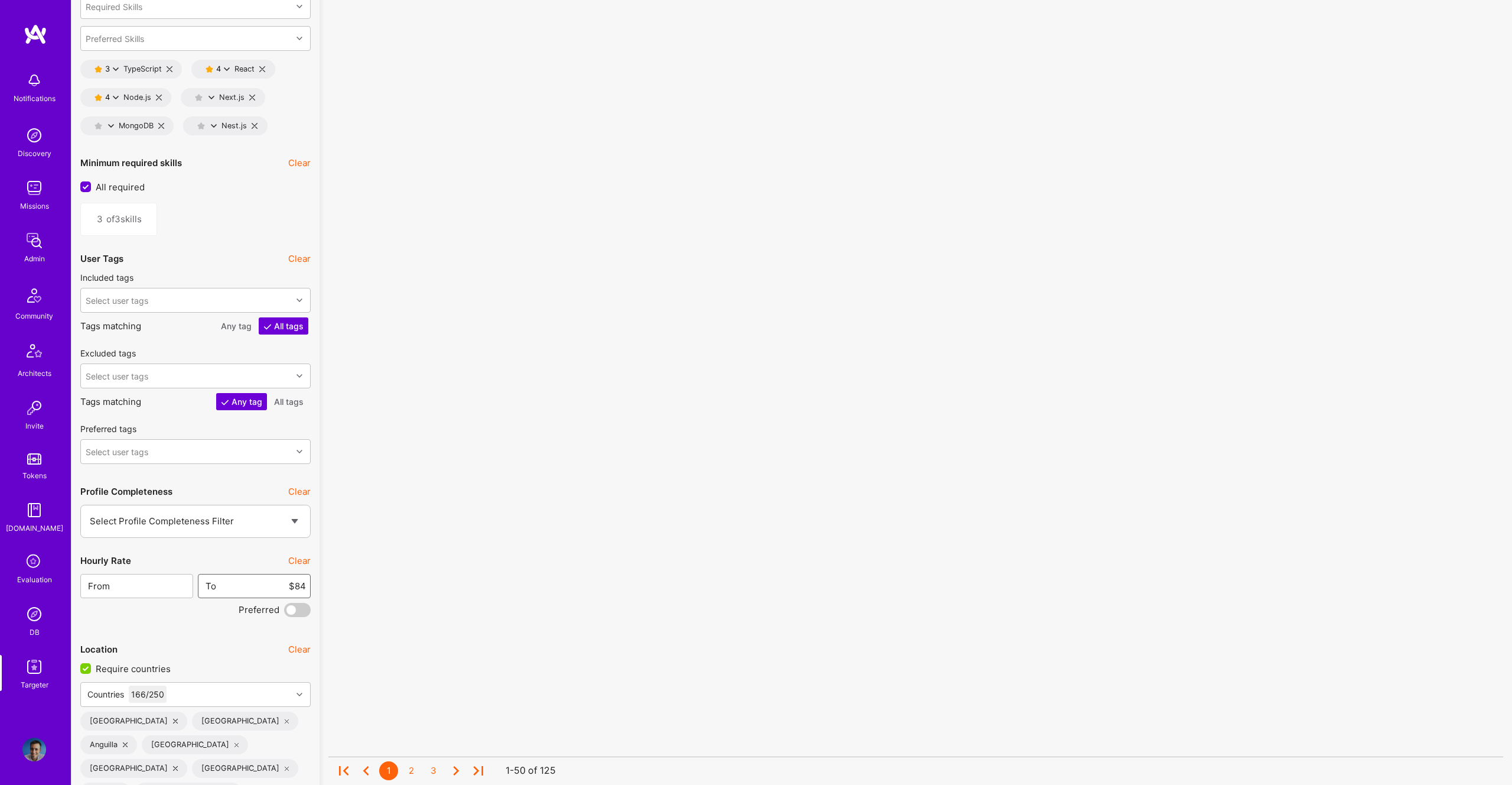
click at [302, 584] on input "$84" at bounding box center [261, 586] width 89 height 30
type input "$100"
drag, startPoint x: 382, startPoint y: 577, endPoint x: 376, endPoint y: 576, distance: 6.1
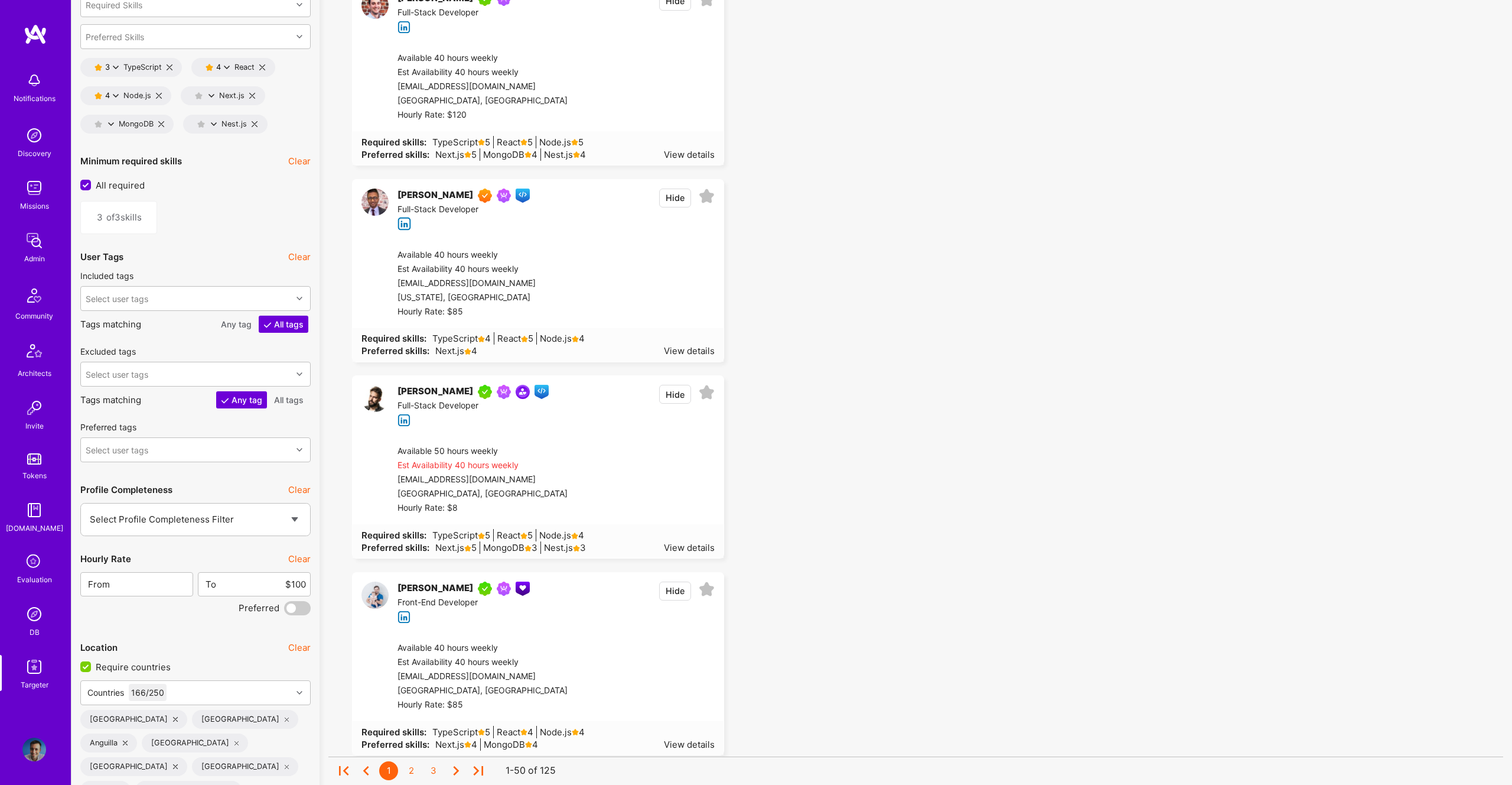
scroll to position [2107, 0]
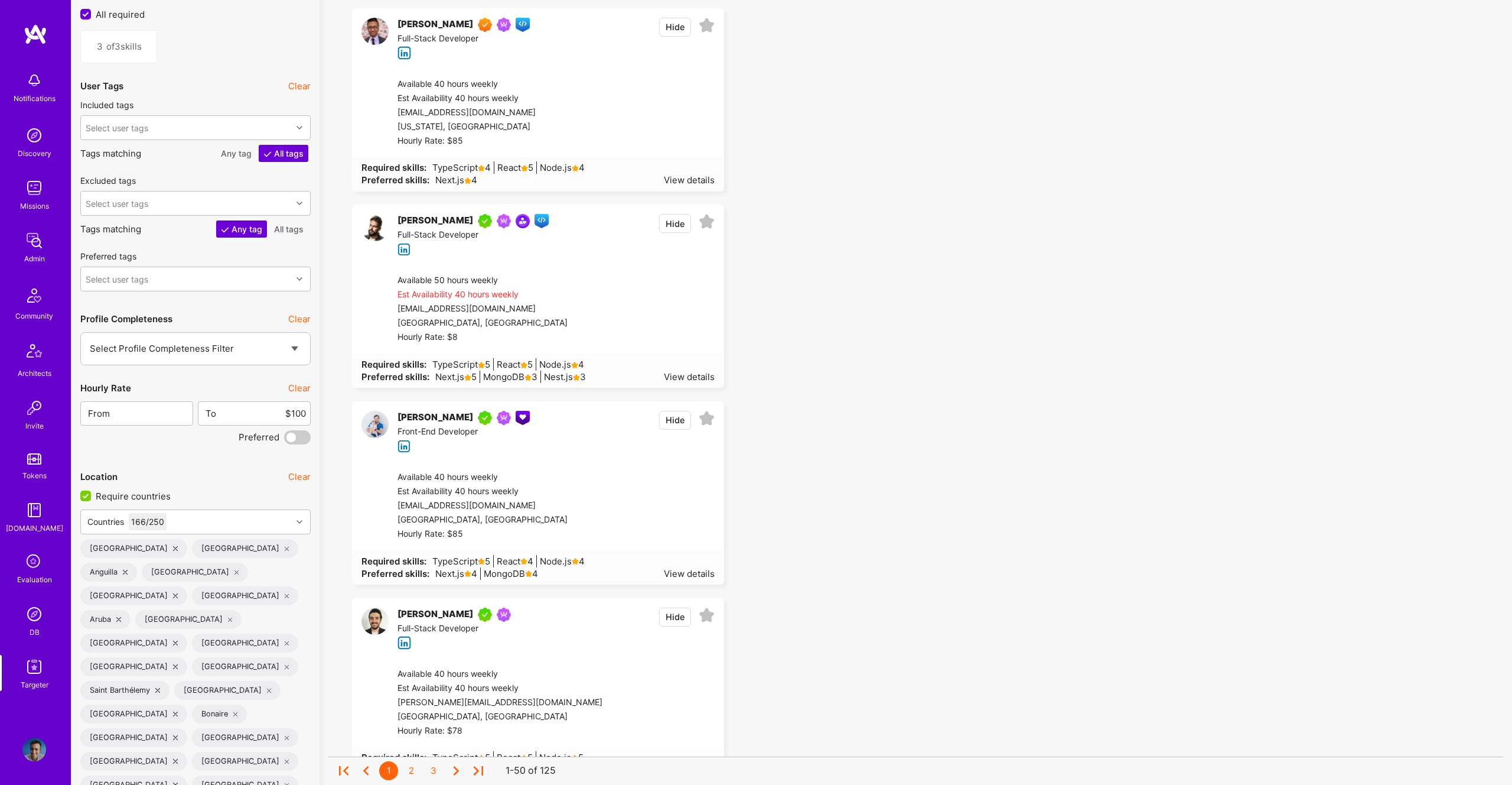
click at [293, 438] on span at bounding box center [298, 438] width 27 height 14
click at [286, 439] on input "checkbox" at bounding box center [286, 439] width 0 height 0
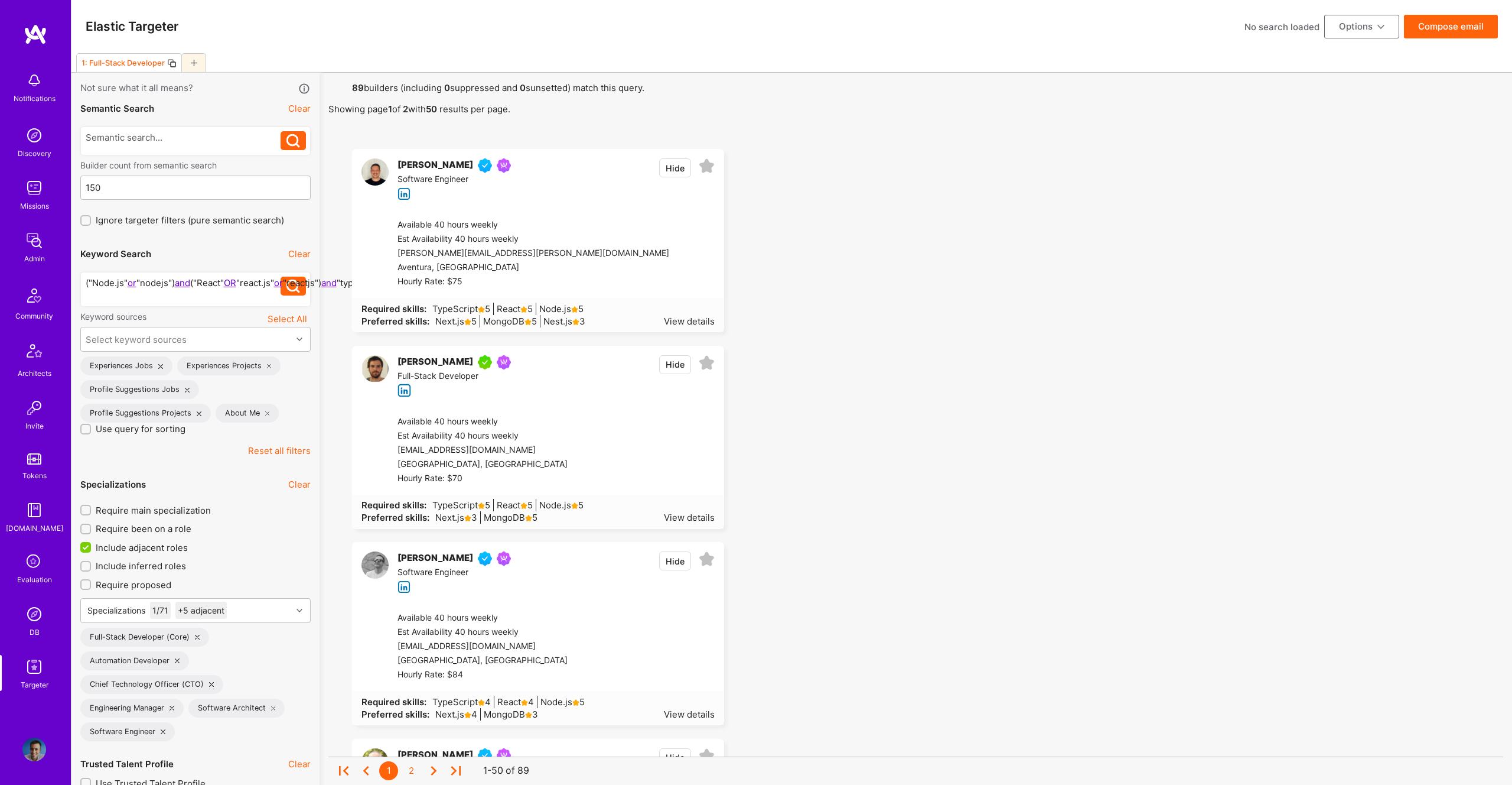
click at [250, 292] on div "("Node.js" or "nodejs") and ("React" OR "react.js" or "reactjs") and "typescrip…" at bounding box center [183, 289] width 196 height 25
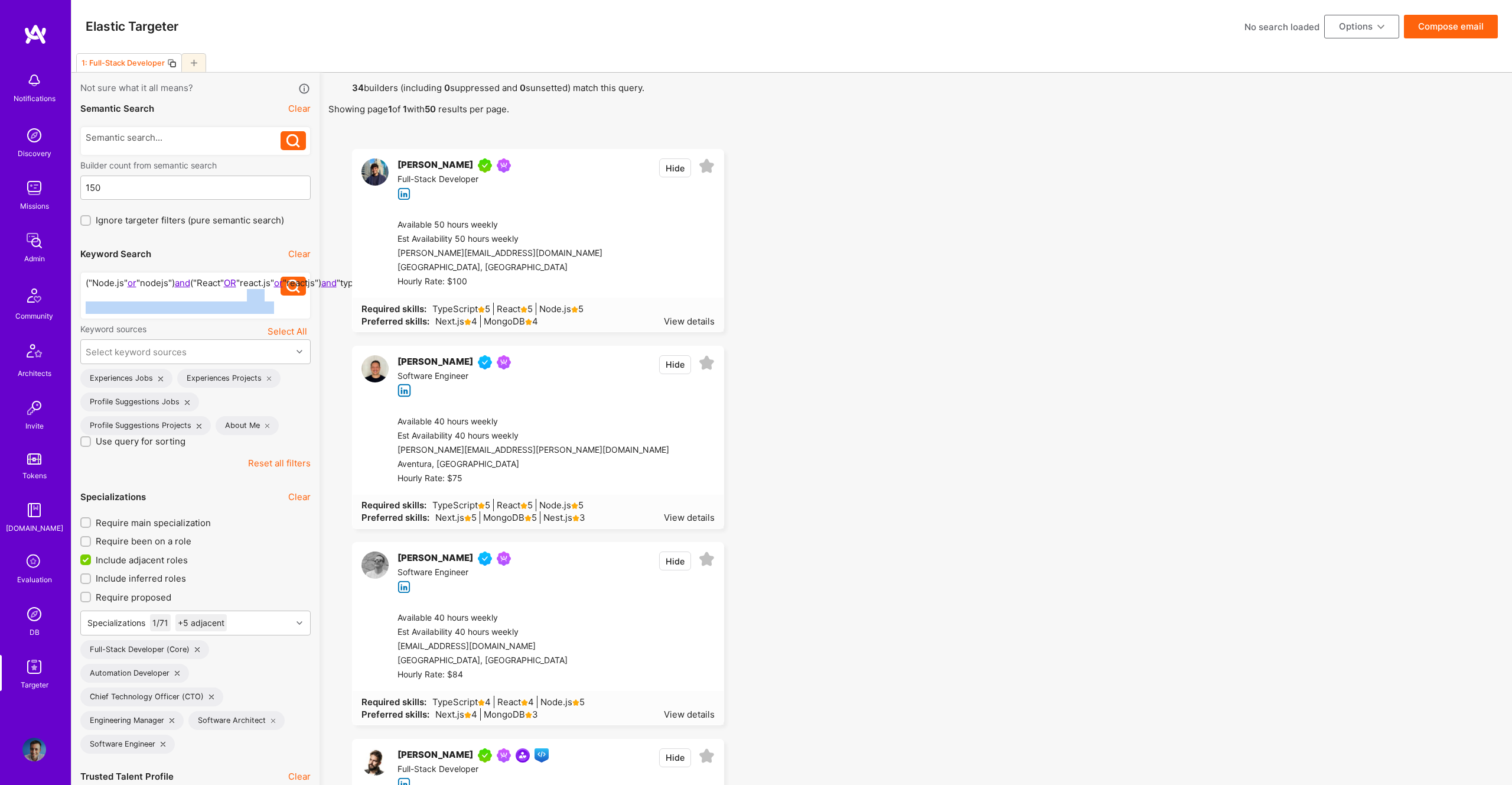
drag, startPoint x: 276, startPoint y: 309, endPoint x: 248, endPoint y: 294, distance: 31.8
click at [248, 294] on div "("Node.js" or "nodejs") and ("React" OR "react.js" or "reactjs") and "typescrip…" at bounding box center [183, 295] width 196 height 38
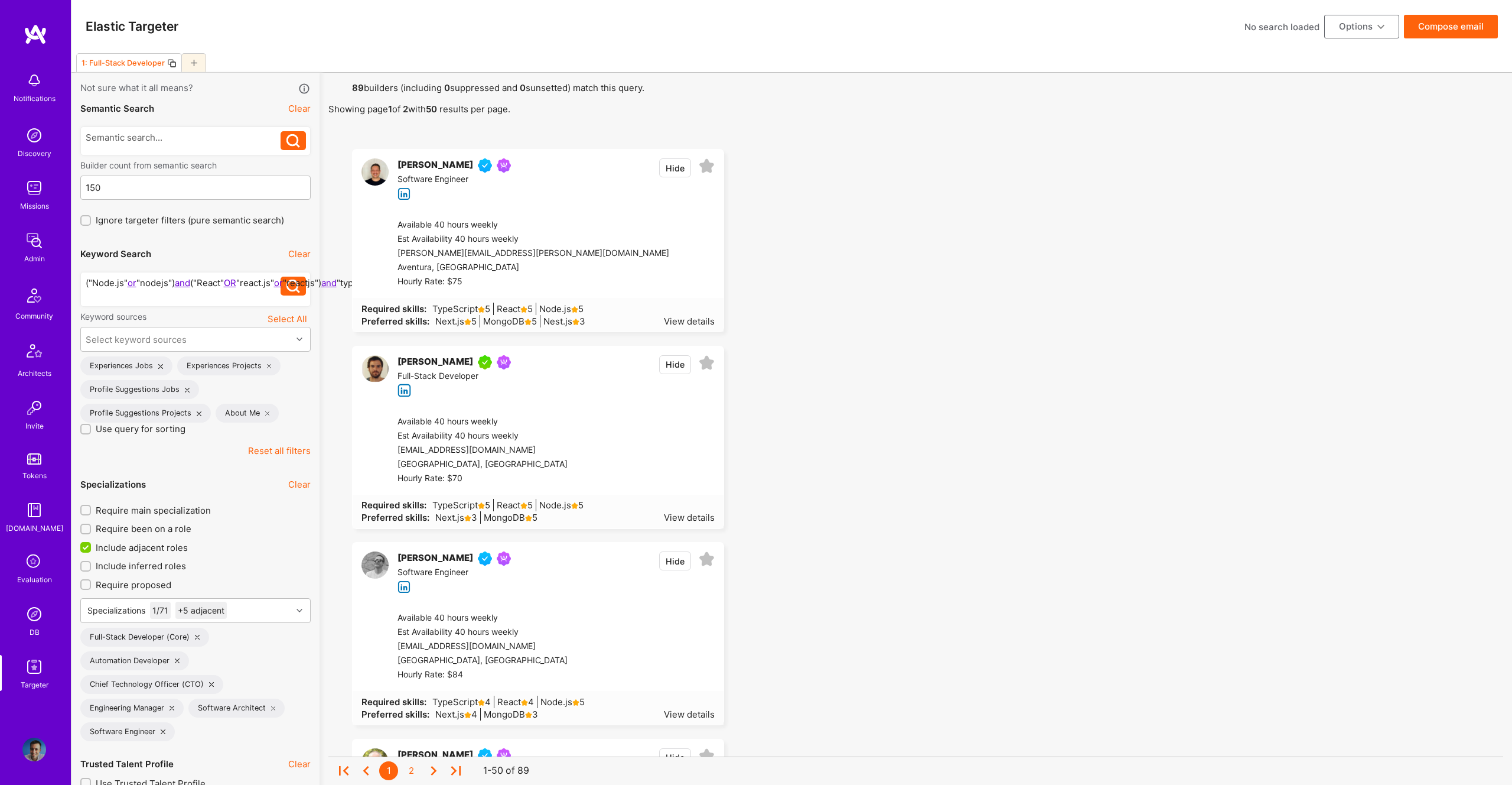
click at [1366, 32] on button "Options" at bounding box center [1362, 27] width 75 height 23
click at [1335, 208] on button "Export to .csv" at bounding box center [1345, 204] width 108 height 30
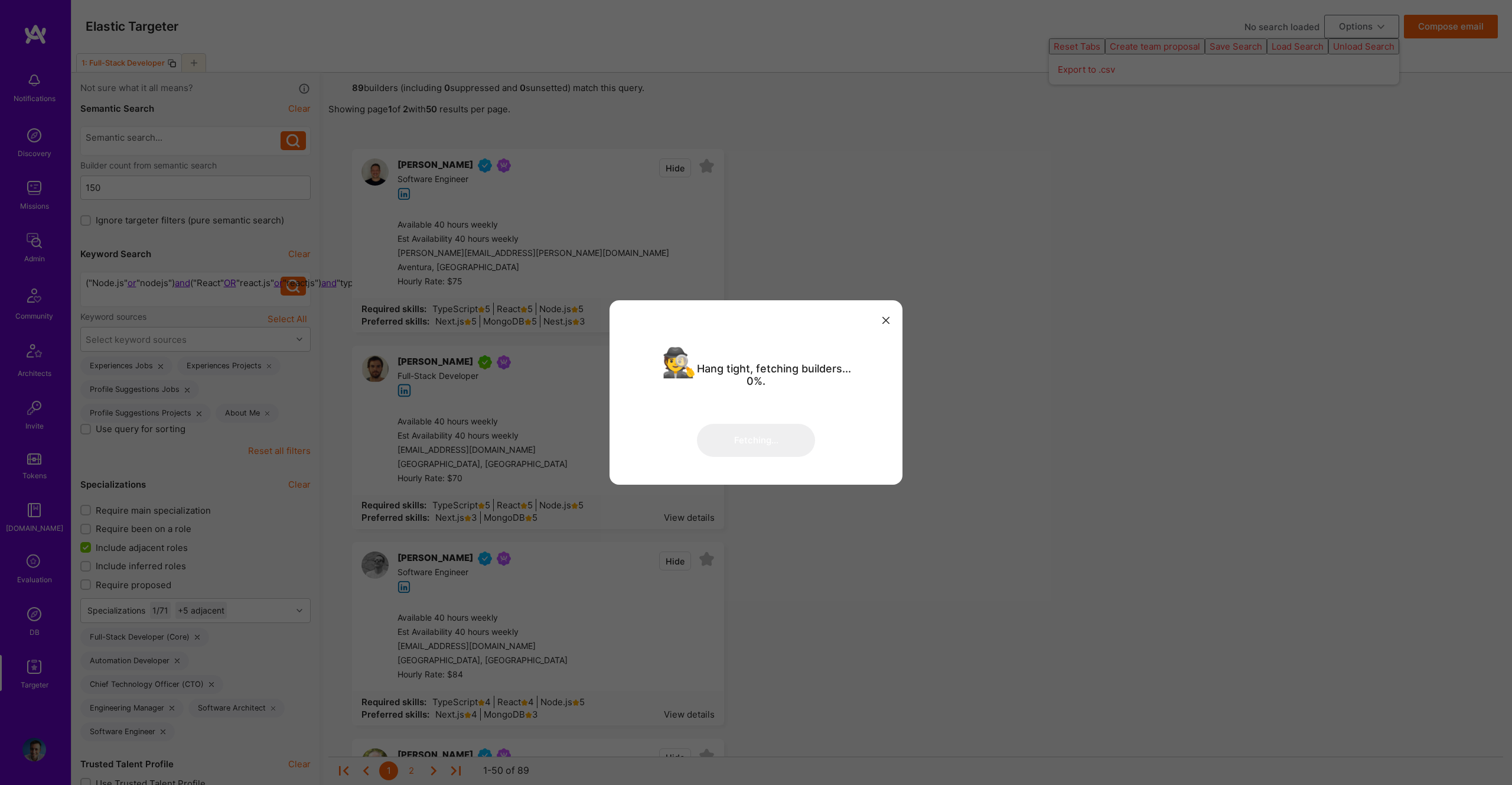
click at [836, 419] on div "🕵 Hang tight, fetching builders... 0%. Fetching..." at bounding box center [756, 392] width 265 height 137
drag, startPoint x: 884, startPoint y: 317, endPoint x: 893, endPoint y: 316, distance: 9.1
click at [884, 317] on icon "modal" at bounding box center [886, 320] width 7 height 7
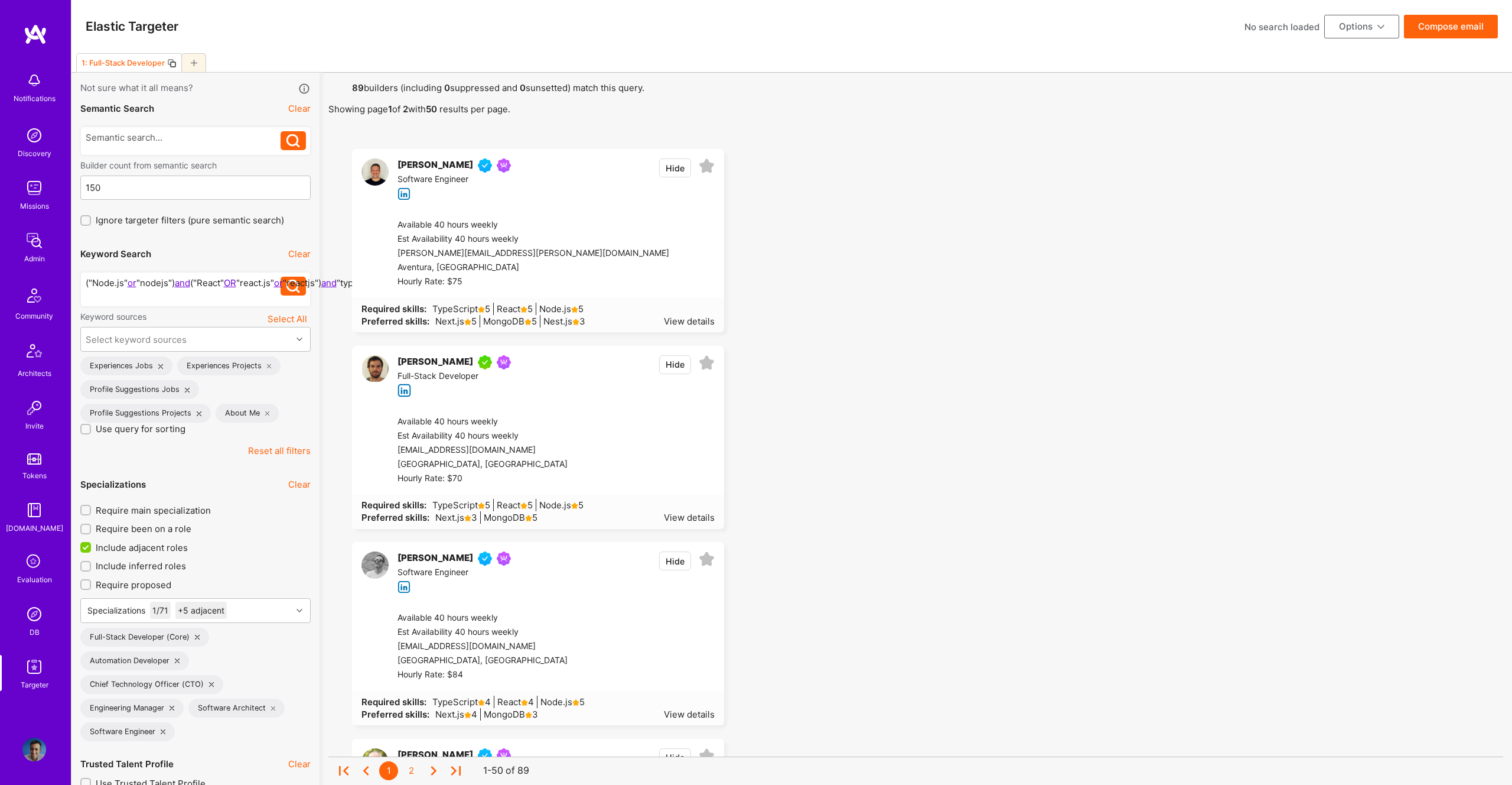
click at [1373, 27] on button "Options" at bounding box center [1362, 27] width 75 height 23
click at [1329, 206] on button "Export to .csv" at bounding box center [1345, 204] width 108 height 30
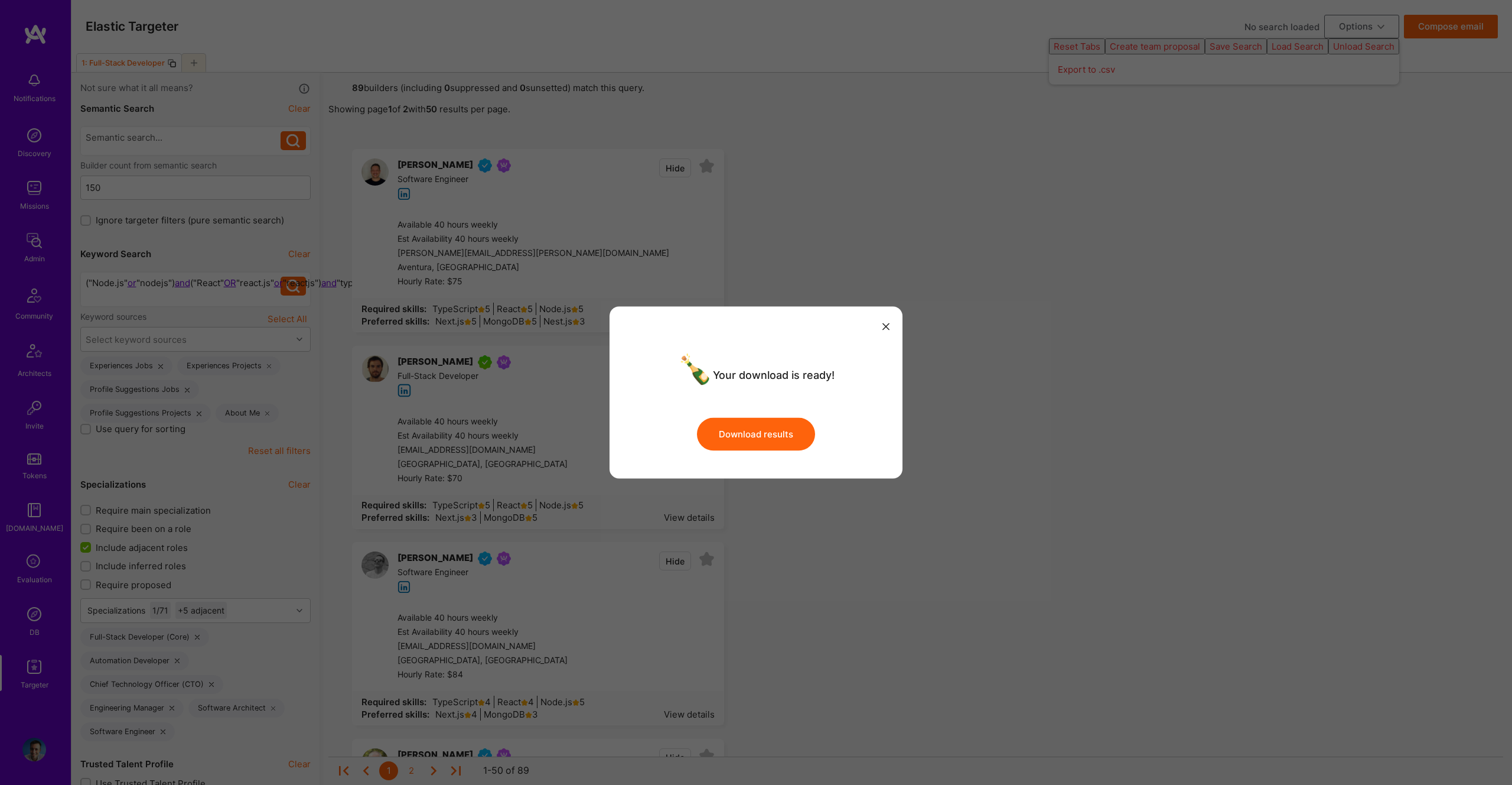
click at [766, 432] on button "Download results" at bounding box center [756, 433] width 118 height 33
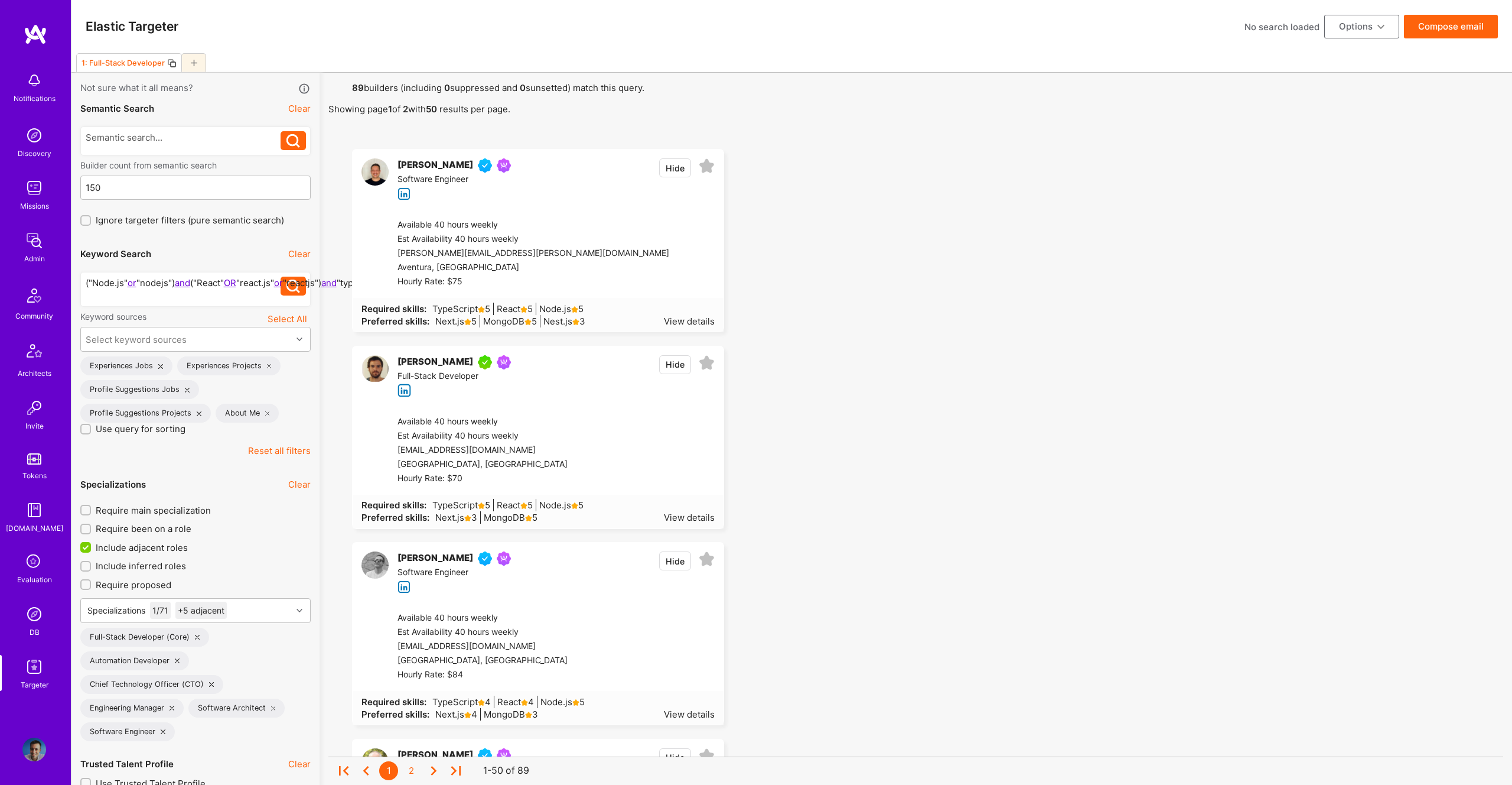
drag, startPoint x: 926, startPoint y: 175, endPoint x: 599, endPoint y: 7, distance: 367.6
click at [353, 87] on strong "89" at bounding box center [358, 88] width 12 height 12
click at [359, 87] on strong "89" at bounding box center [358, 88] width 12 height 12
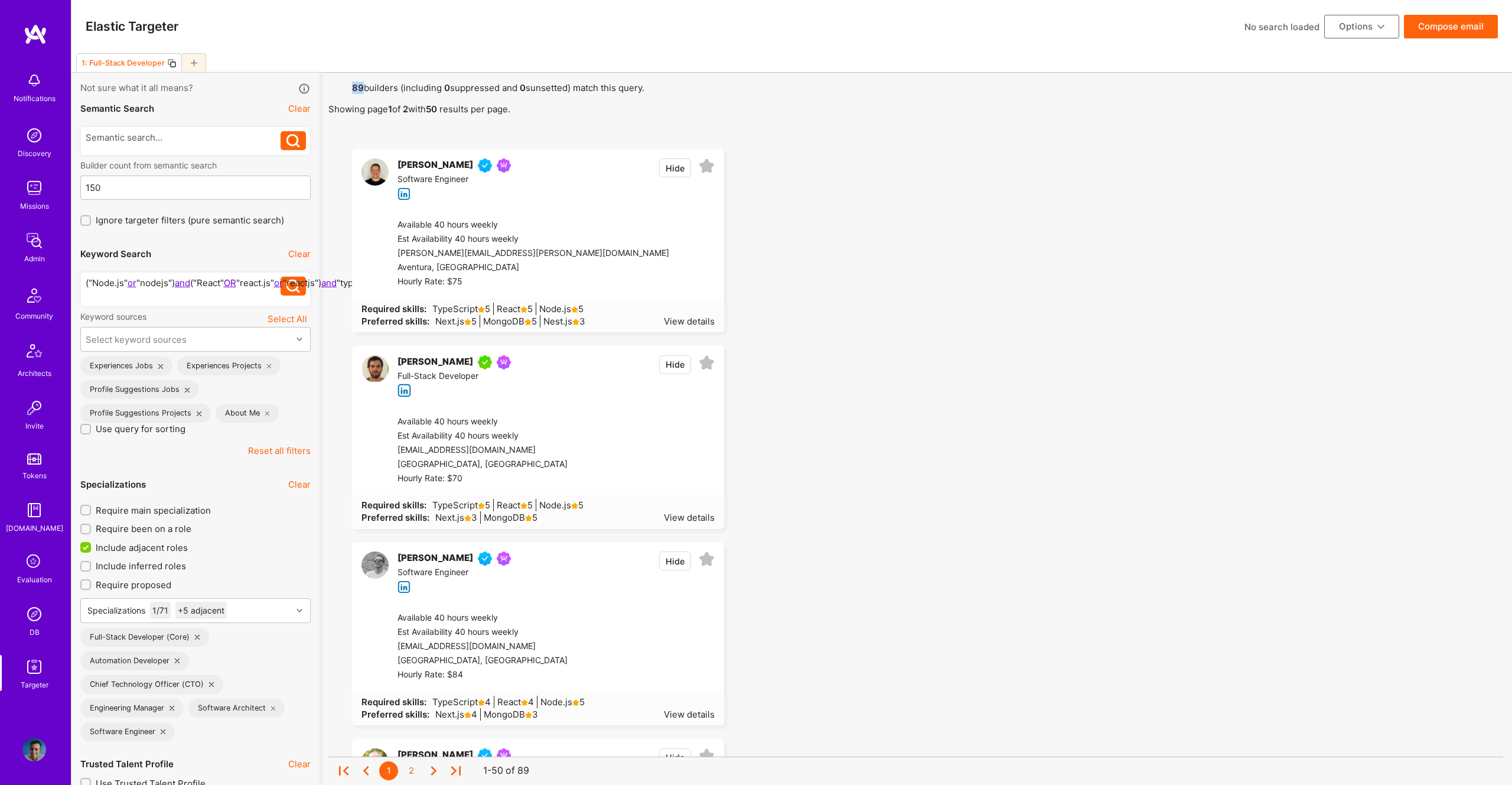
click at [359, 87] on strong "89" at bounding box center [358, 88] width 12 height 12
click at [358, 88] on strong "89" at bounding box center [358, 88] width 12 height 12
click at [353, 84] on strong "89" at bounding box center [358, 88] width 12 height 12
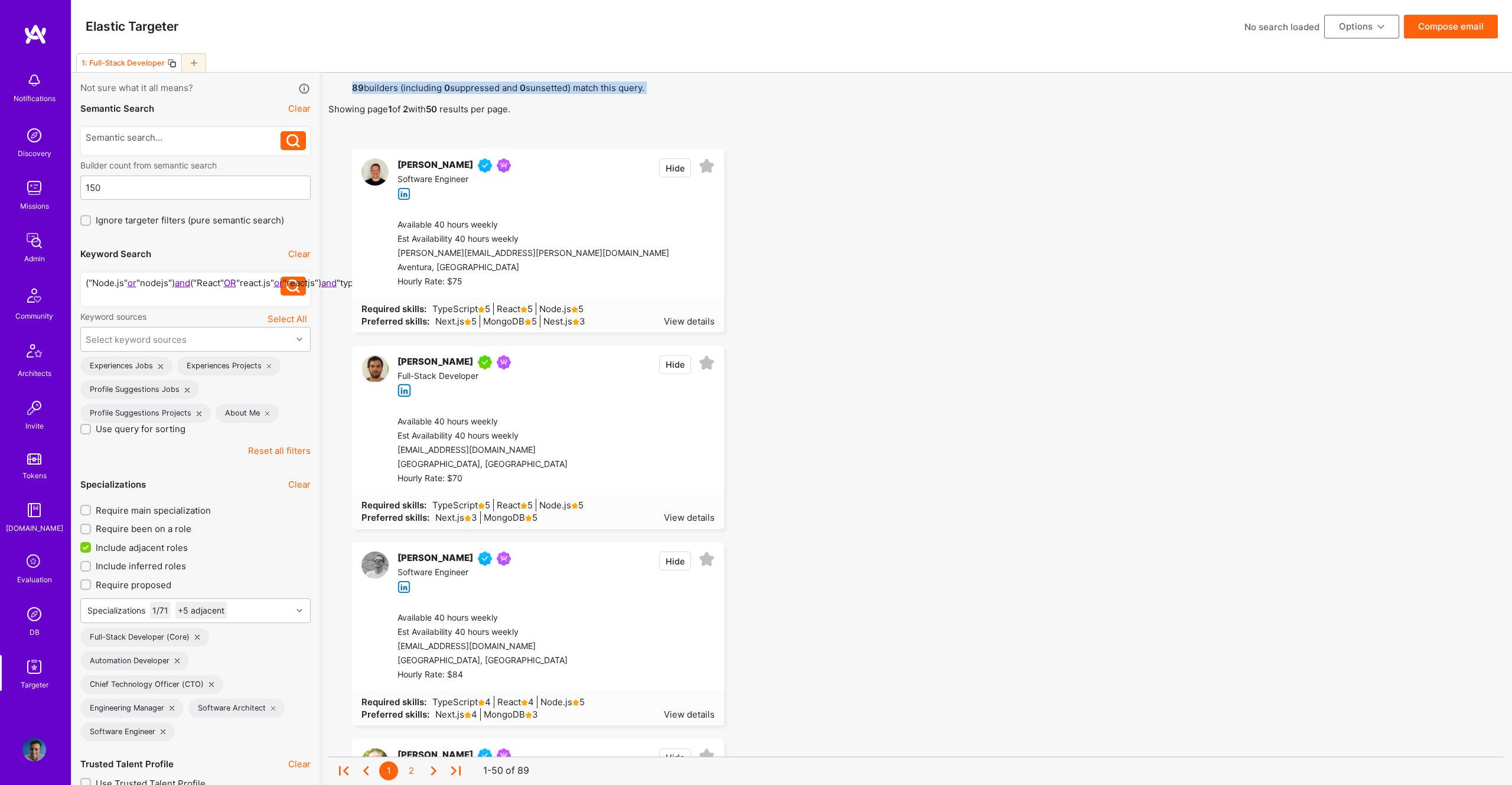
click at [358, 84] on strong "89" at bounding box center [358, 88] width 12 height 12
click at [196, 57] on div at bounding box center [194, 62] width 25 height 19
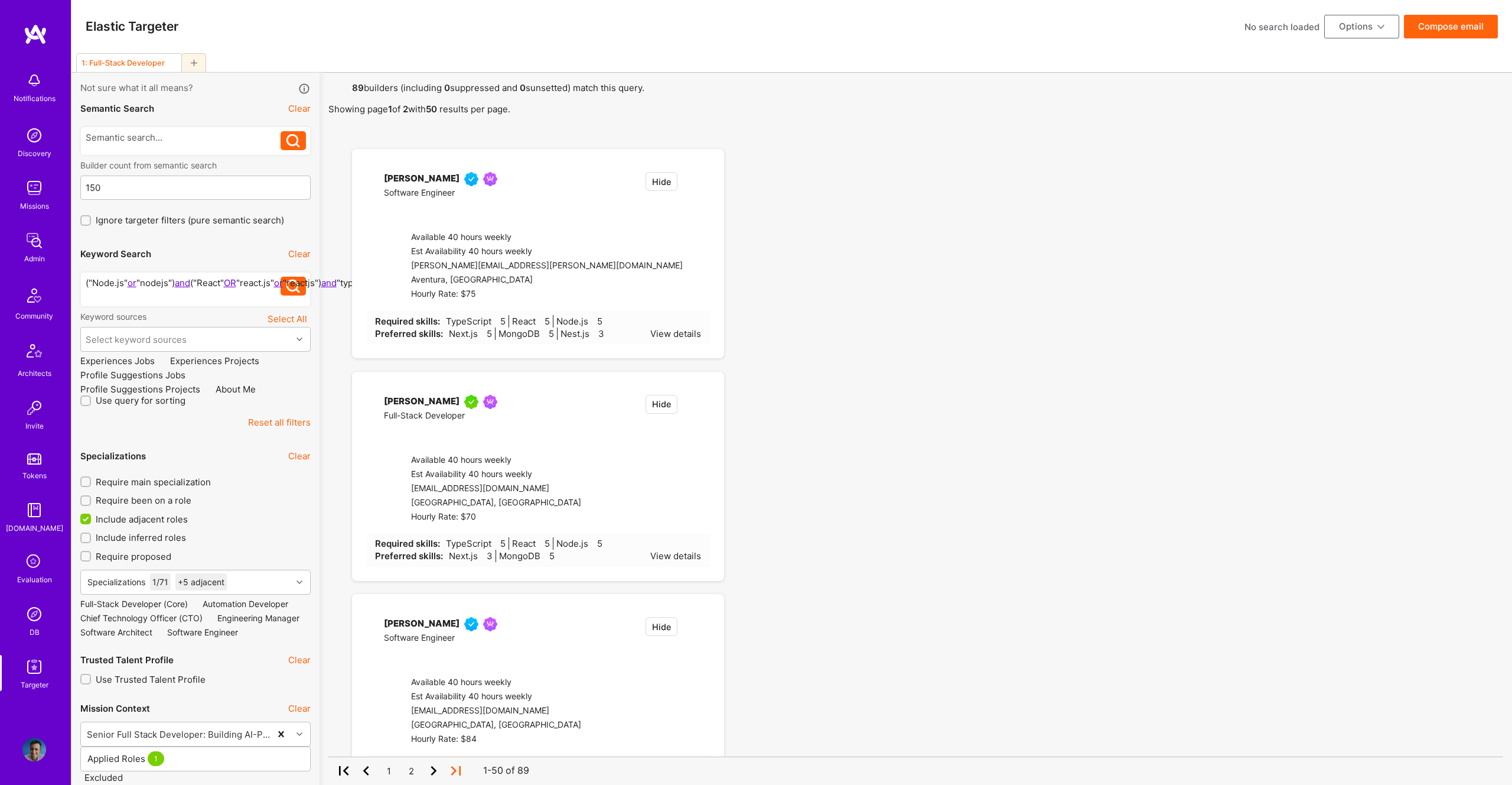
checkbox input "false"
type input "Oct 6"
type input "0"
checkbox input "false"
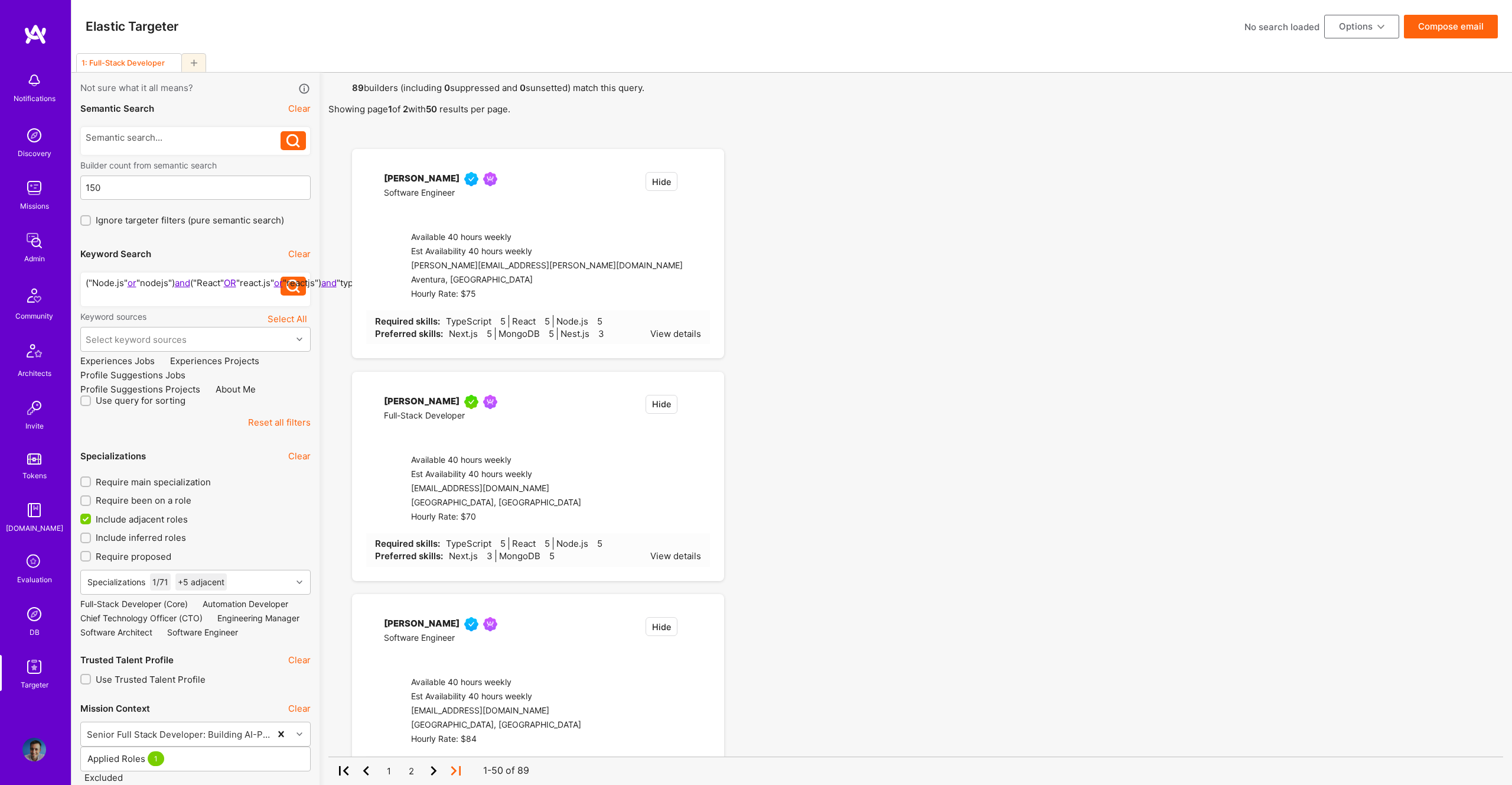
checkbox input "false"
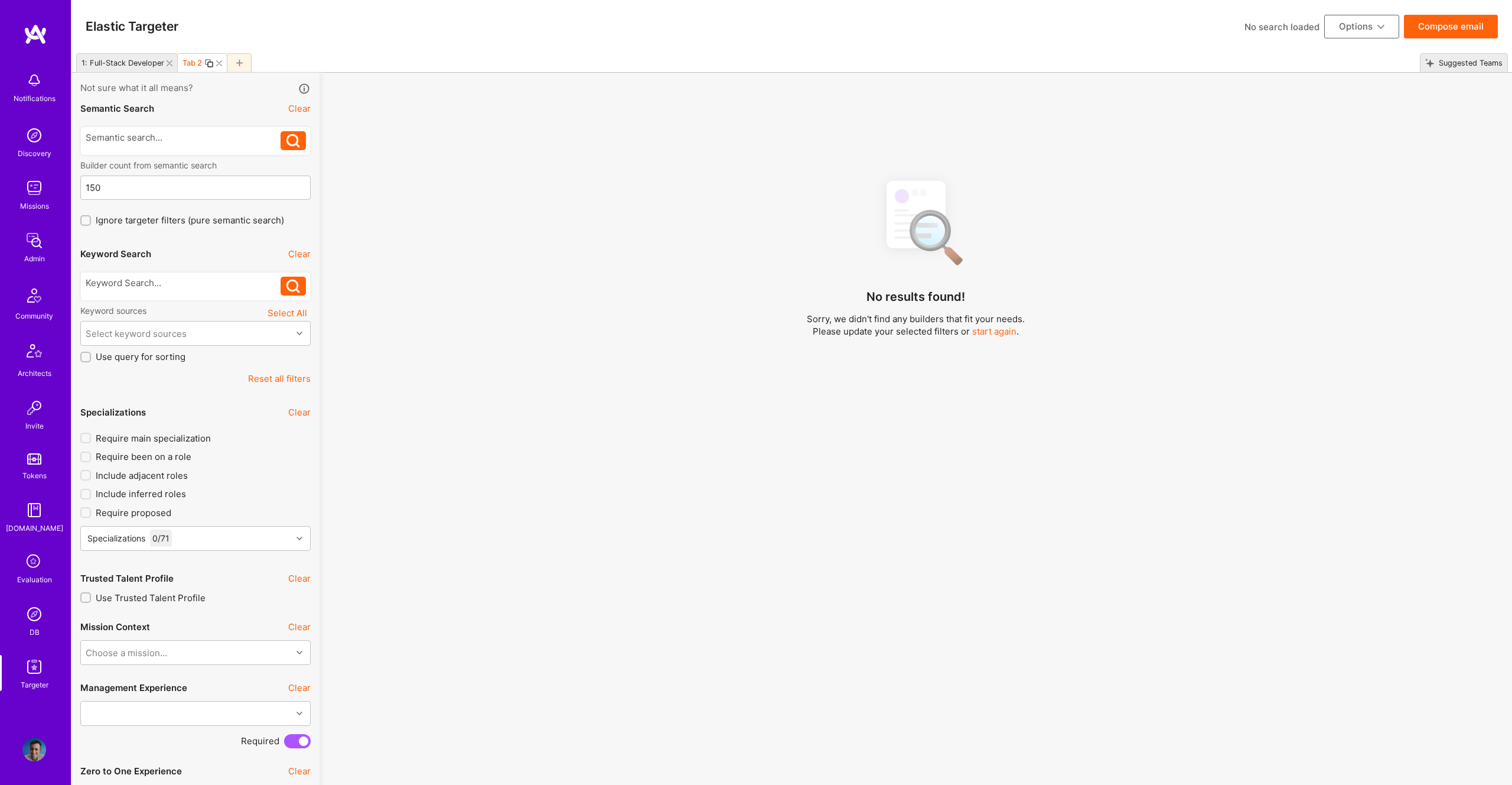
click at [161, 292] on div at bounding box center [183, 286] width 196 height 19
click at [166, 285] on div at bounding box center [183, 283] width 196 height 13
drag, startPoint x: 139, startPoint y: 286, endPoint x: 10, endPoint y: 271, distance: 129.9
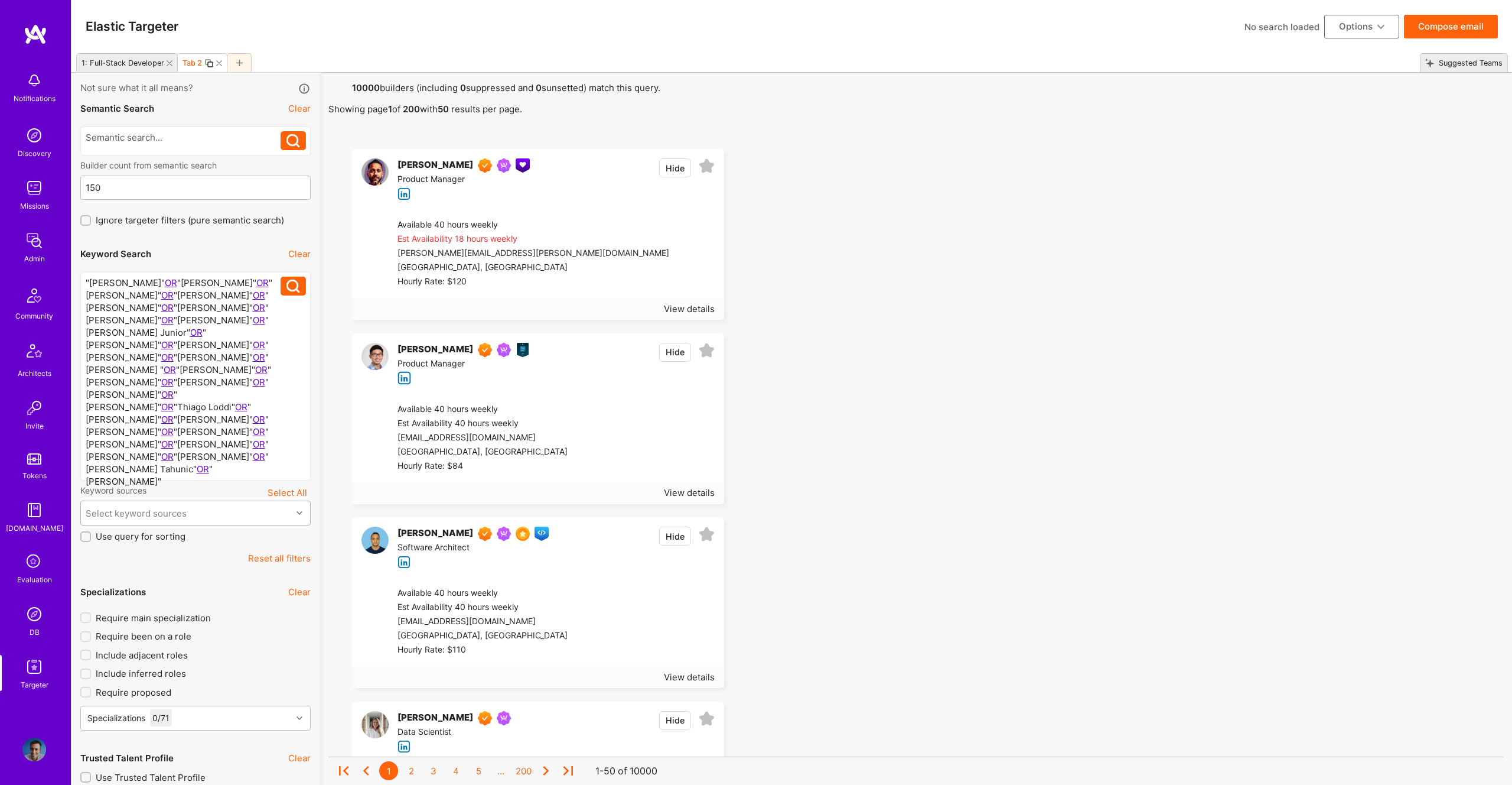
click at [207, 501] on div "Select keyword sources" at bounding box center [186, 513] width 211 height 23
click at [115, 559] on div "Name" at bounding box center [196, 566] width 217 height 13
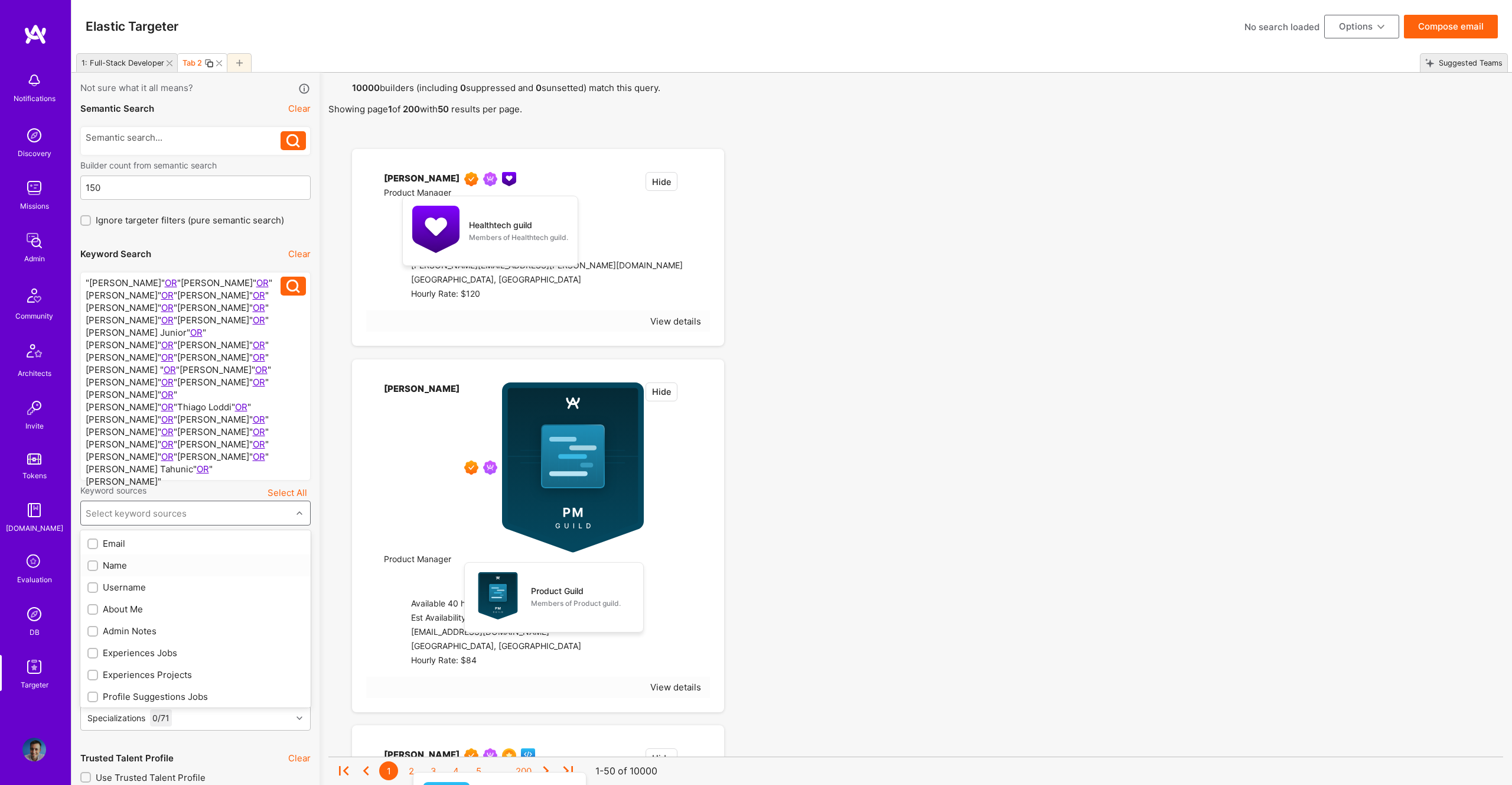
checkbox input "true"
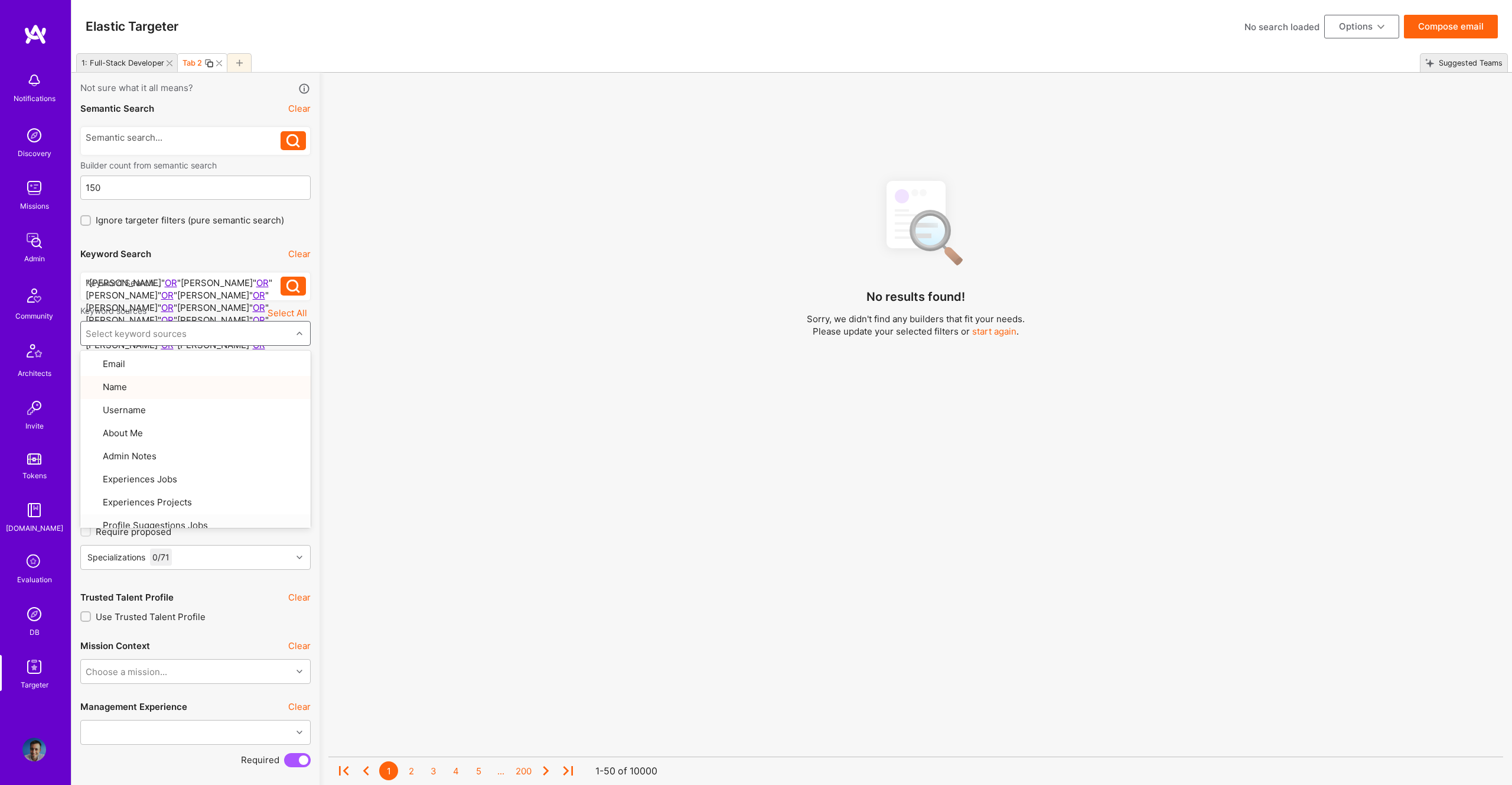
click at [447, 387] on div "No results found! Sorry, we didn't find any builders that fit your needs. Pleas…" at bounding box center [915, 483] width 1175 height 627
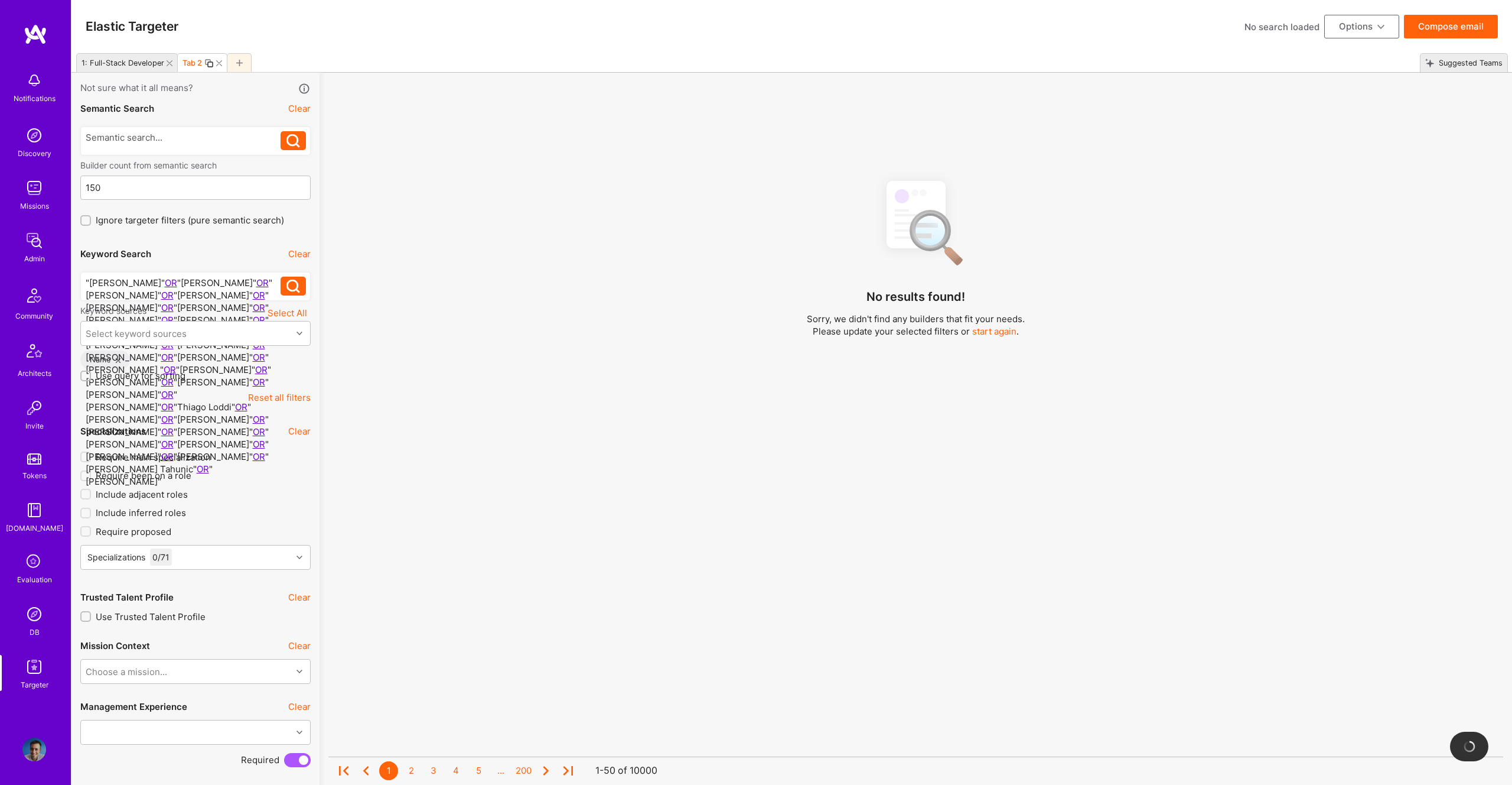
click at [201, 285] on div at bounding box center [183, 283] width 196 height 13
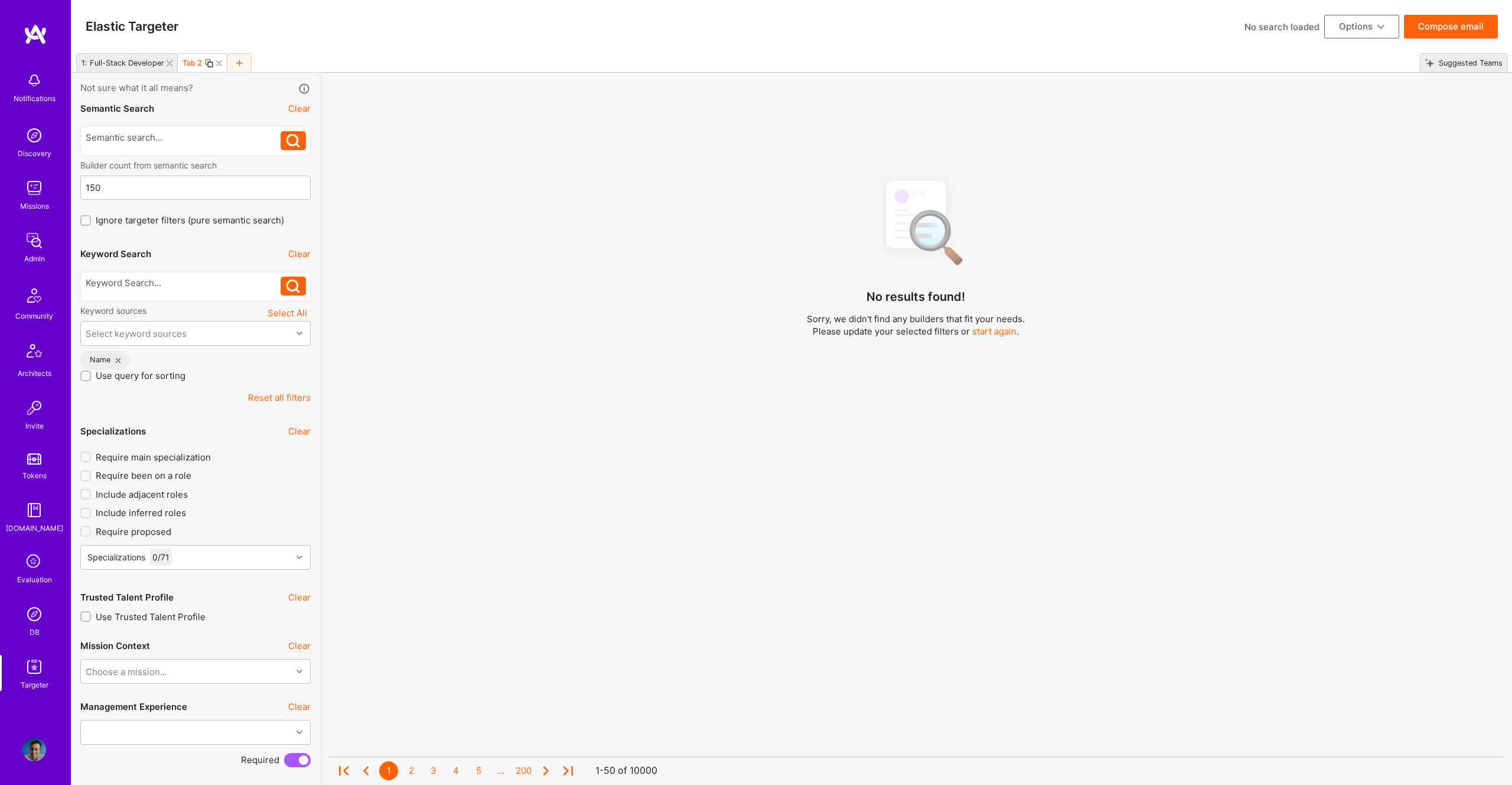
click at [173, 290] on div at bounding box center [183, 286] width 196 height 19
click at [161, 282] on div at bounding box center [183, 283] width 196 height 13
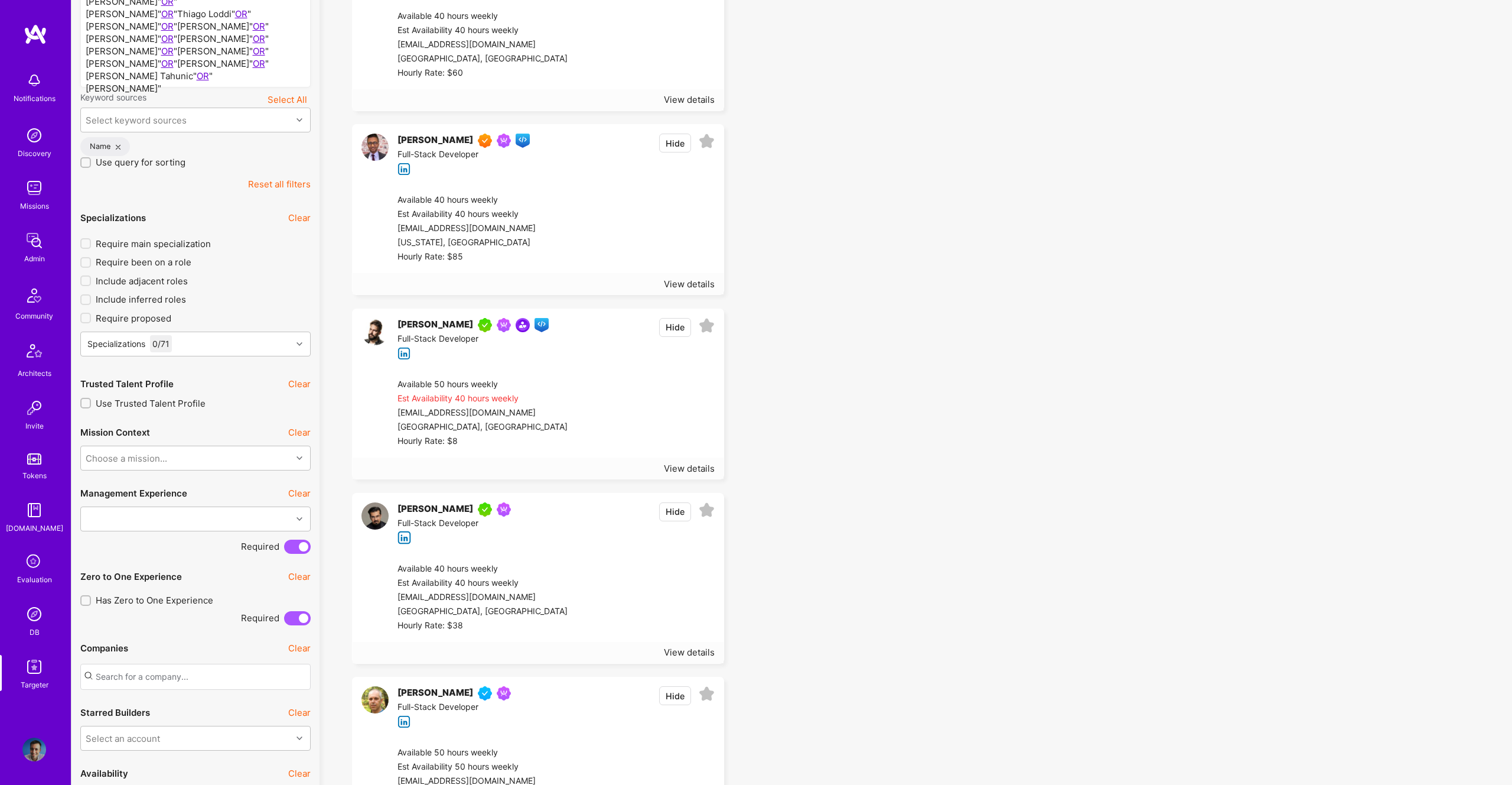
scroll to position [429, 0]
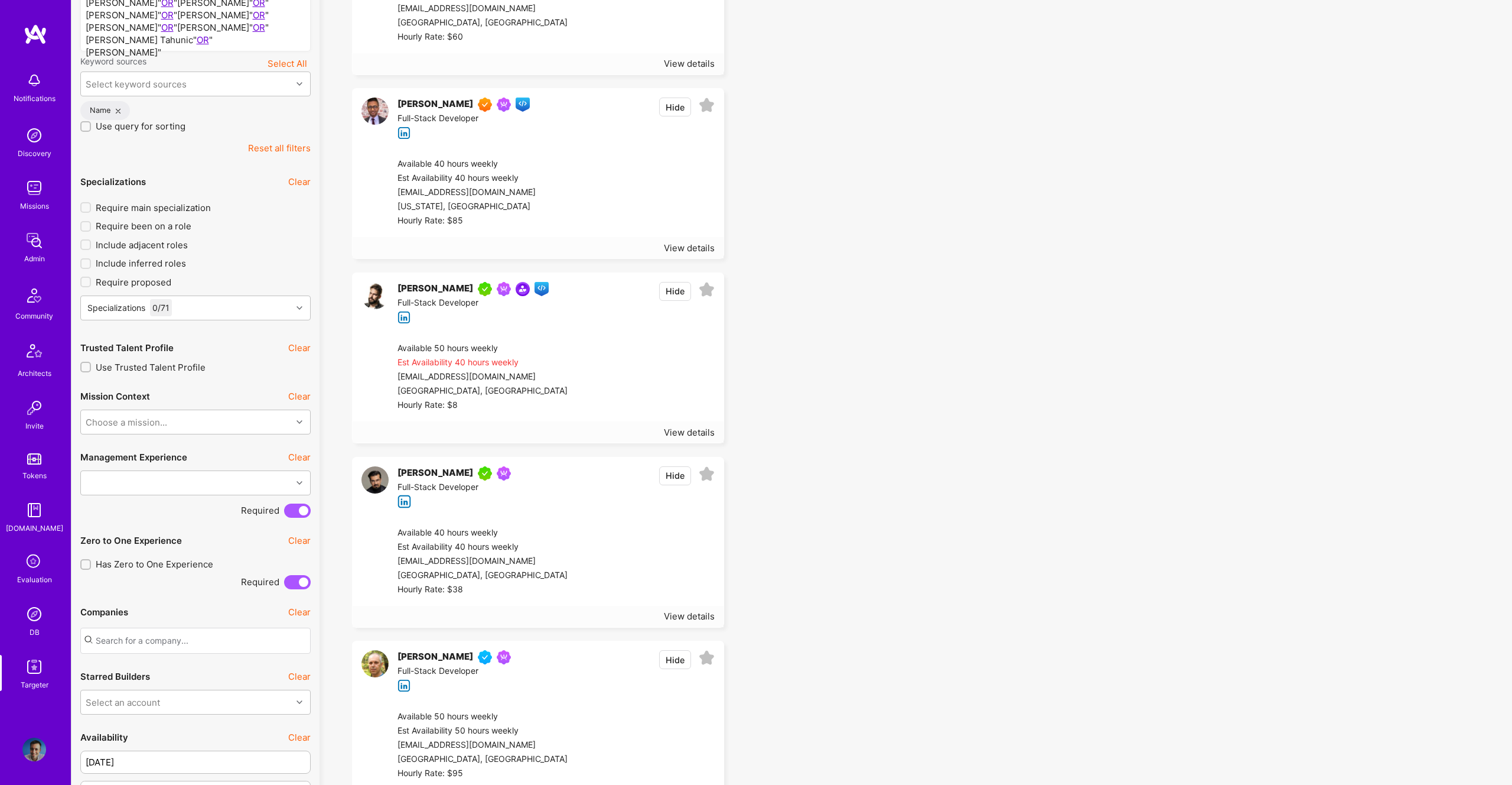
click at [675, 657] on button "Hide" at bounding box center [675, 659] width 32 height 19
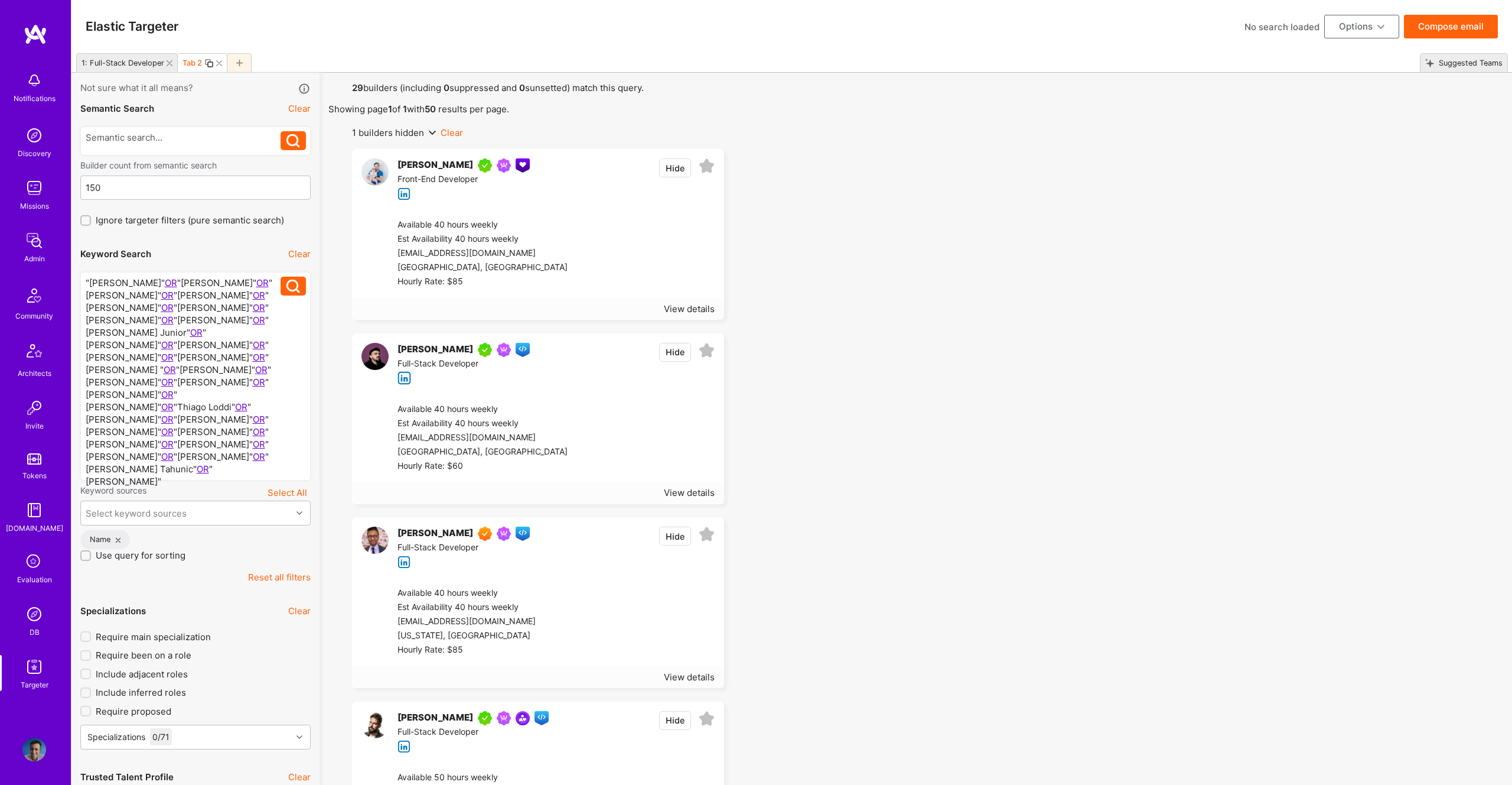
click at [674, 535] on button "Hide" at bounding box center [675, 535] width 32 height 19
click at [1437, 23] on button "Compose email" at bounding box center [1451, 27] width 94 height 23
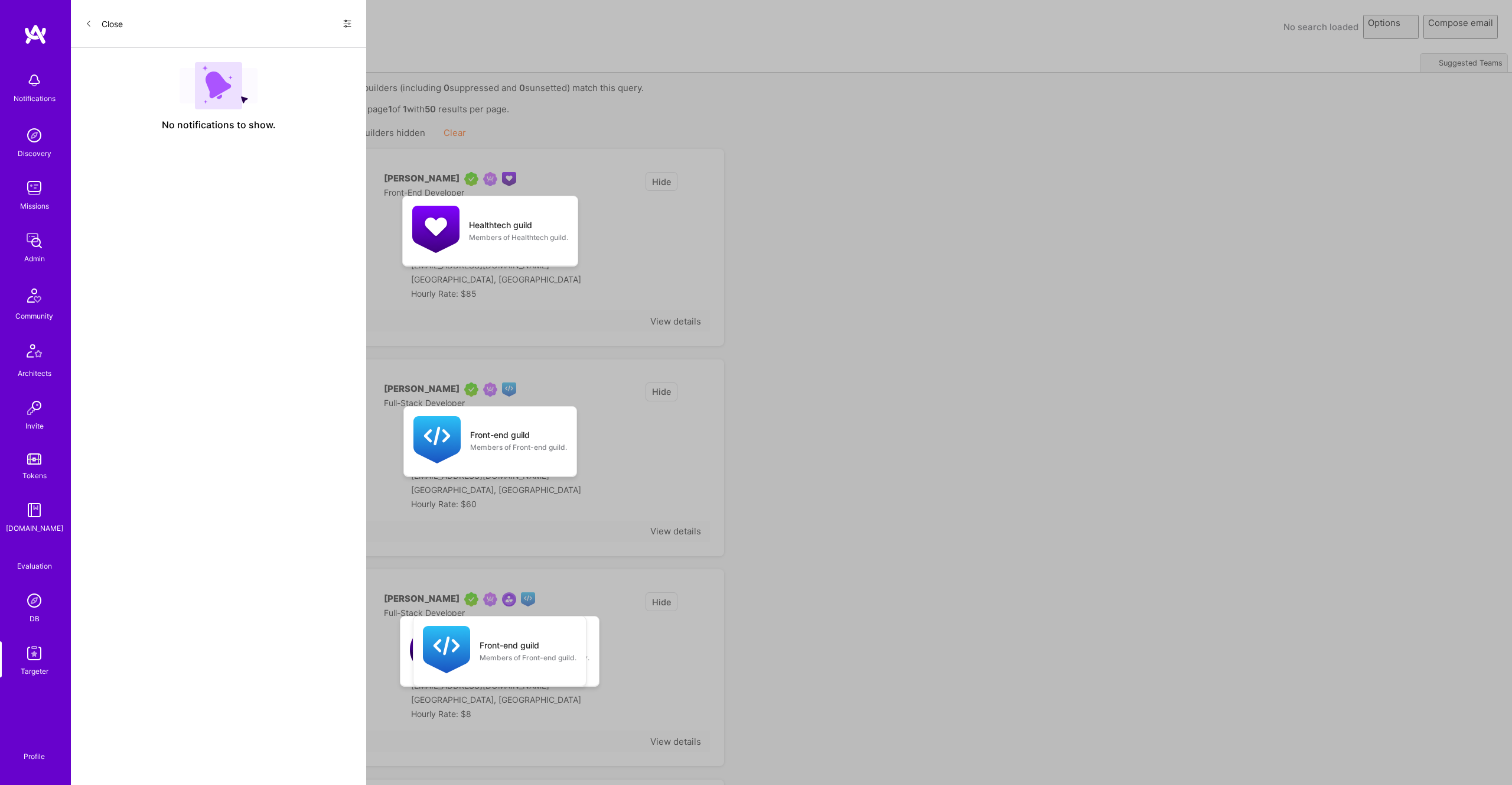
select select "rich-reachout"
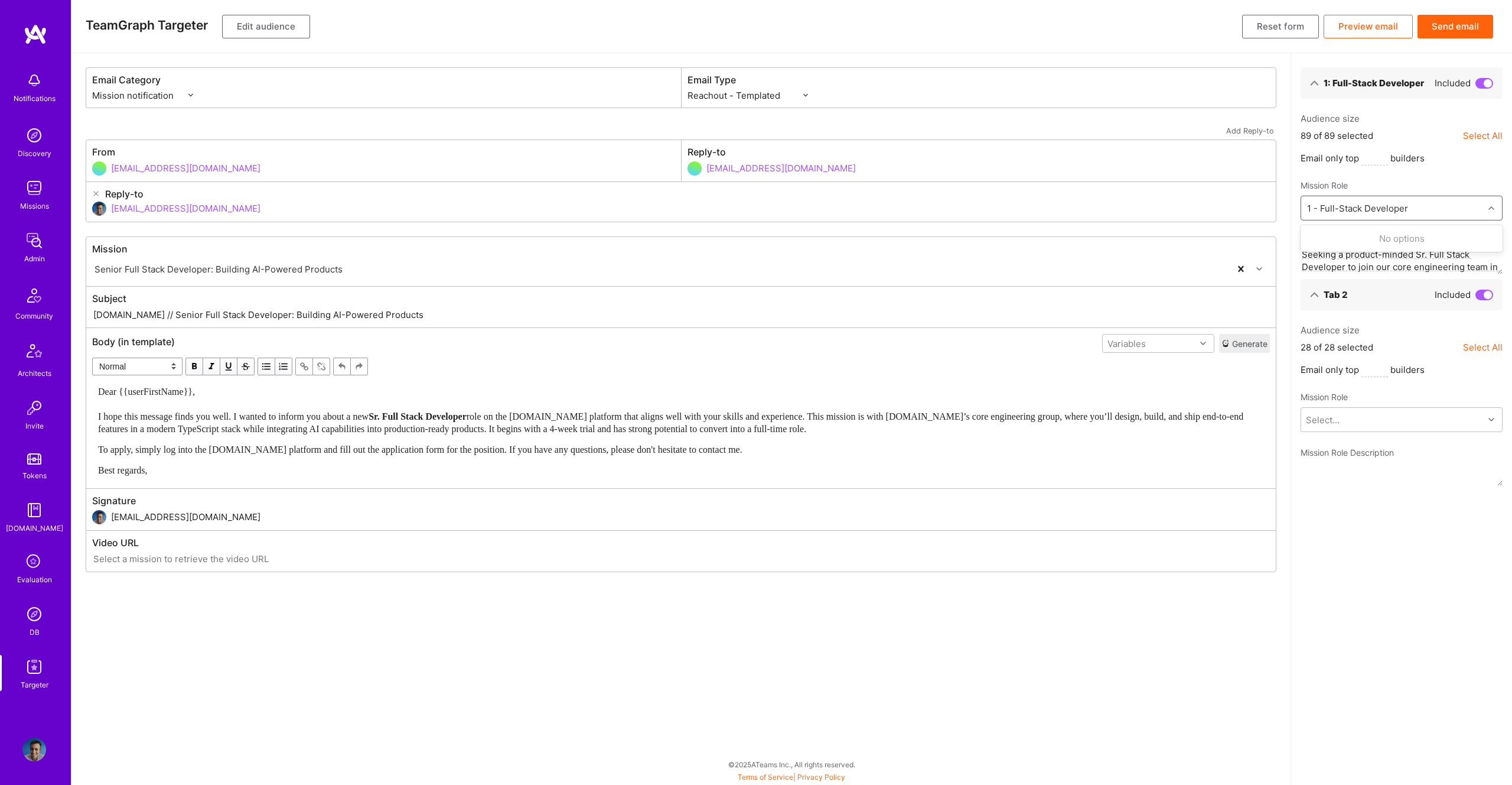
click at [1386, 202] on div "1 - Full-Stack Developer" at bounding box center [1357, 209] width 101 height 13
click at [1375, 204] on div "1 - Full-Stack Developer" at bounding box center [1357, 209] width 101 height 13
click at [275, 19] on button "Edit audience" at bounding box center [266, 27] width 88 height 23
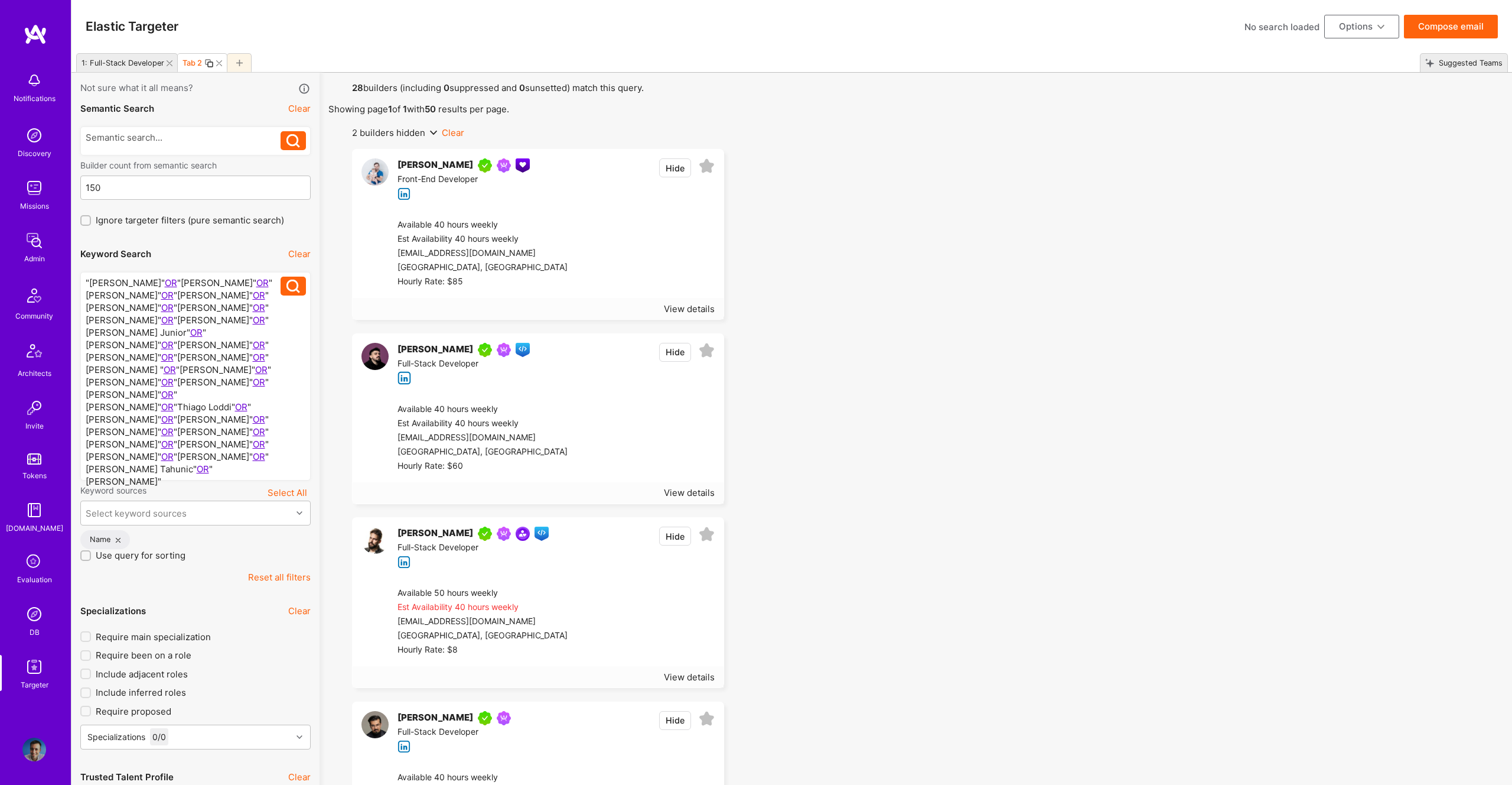
click at [168, 61] on icon at bounding box center [169, 63] width 6 height 6
click at [1442, 26] on button "Compose email" at bounding box center [1451, 27] width 94 height 23
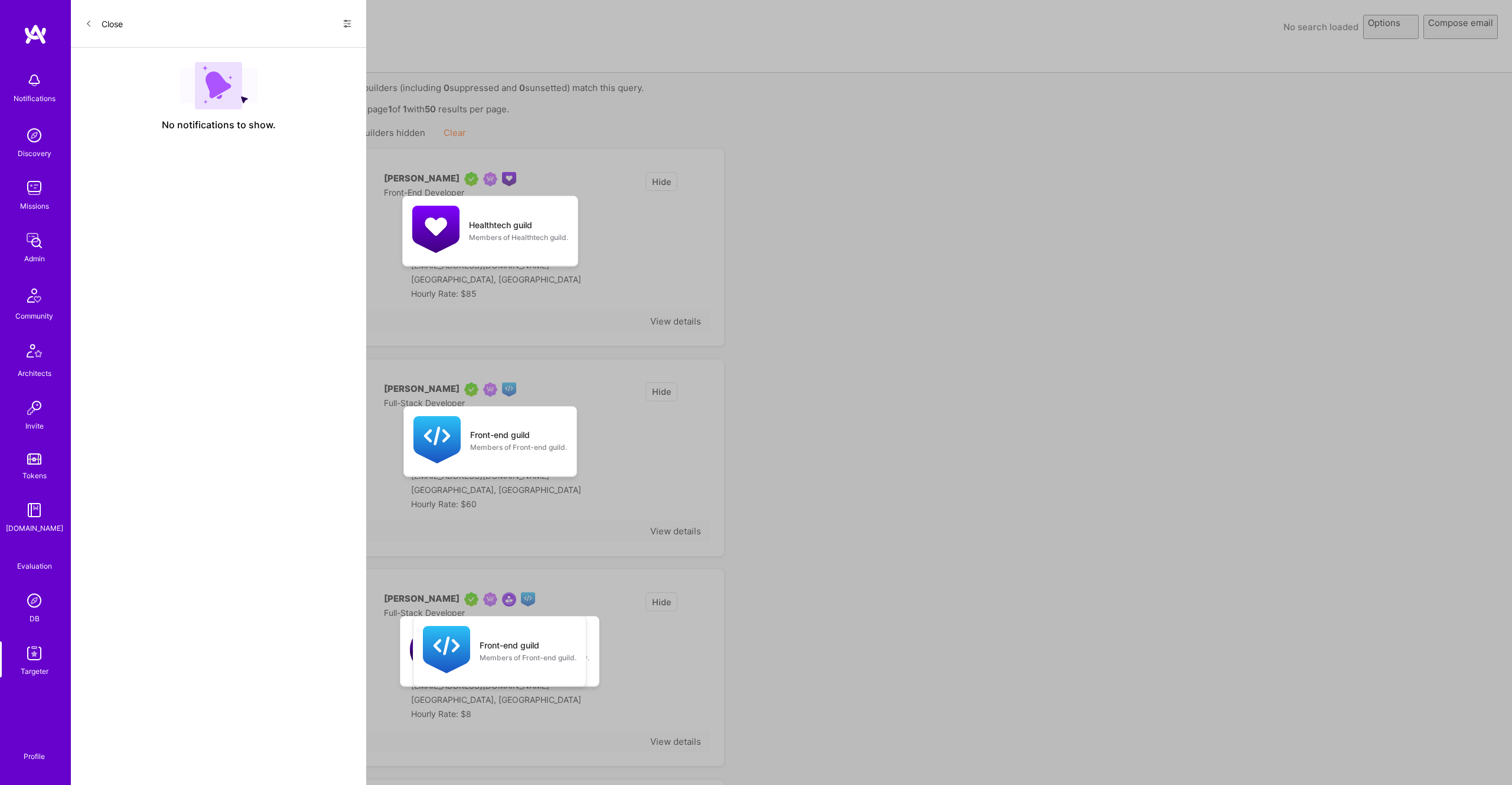
select select "rich-reachout"
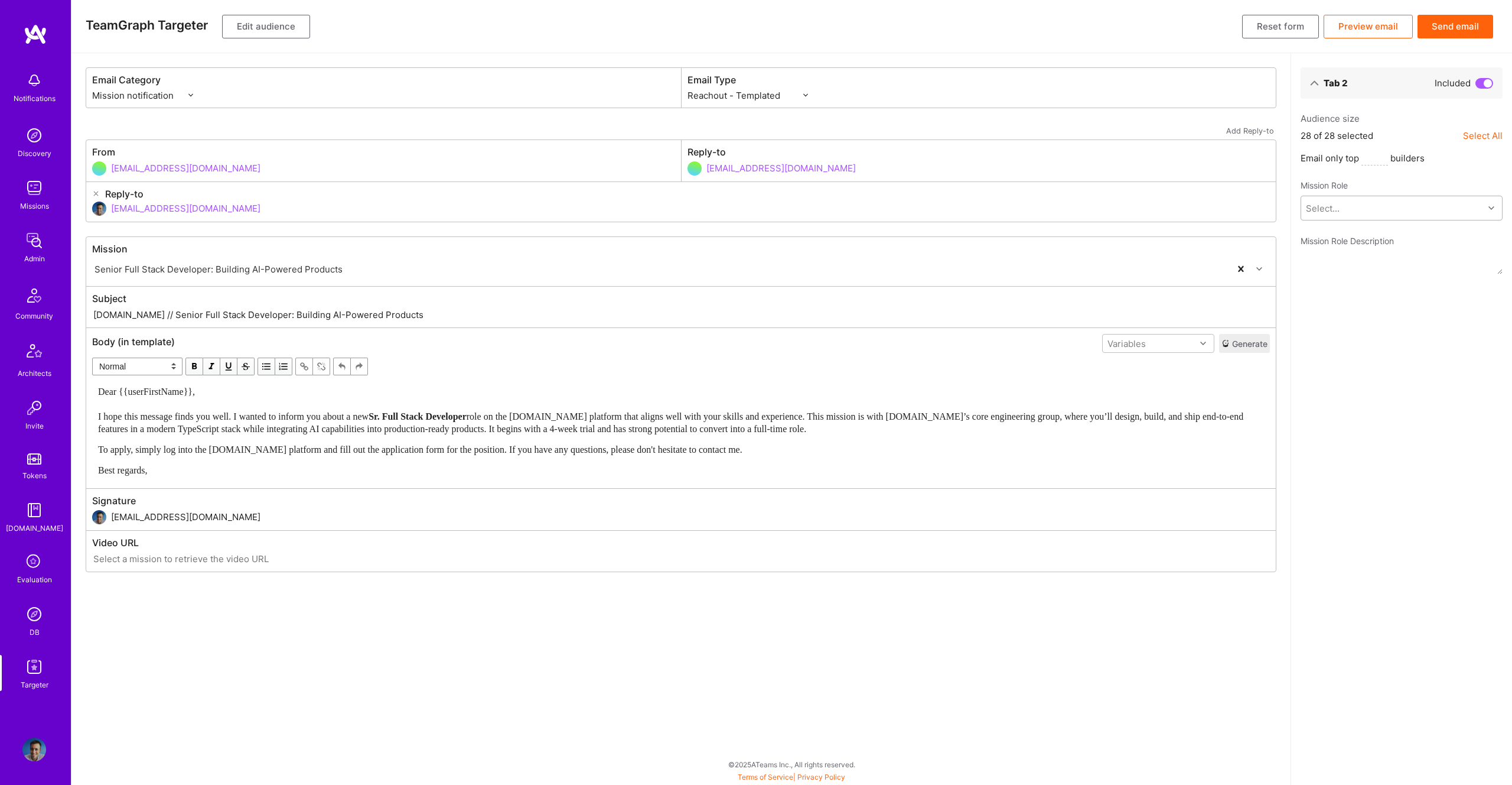
click at [1355, 206] on div "Select..." at bounding box center [1393, 208] width 183 height 23
click at [1372, 244] on span "Seeking a product-minded Sr. Full Stack Developer to join our core engineering …" at bounding box center [1402, 257] width 188 height 25
type textarea "Seeking a product-minded Sr. Full Stack Developer to join our core engineering …"
click at [553, 431] on span "role on the A.Team platform that aligns well with your skills and experience. T…" at bounding box center [672, 422] width 1148 height 22
select select "rich-reachout"
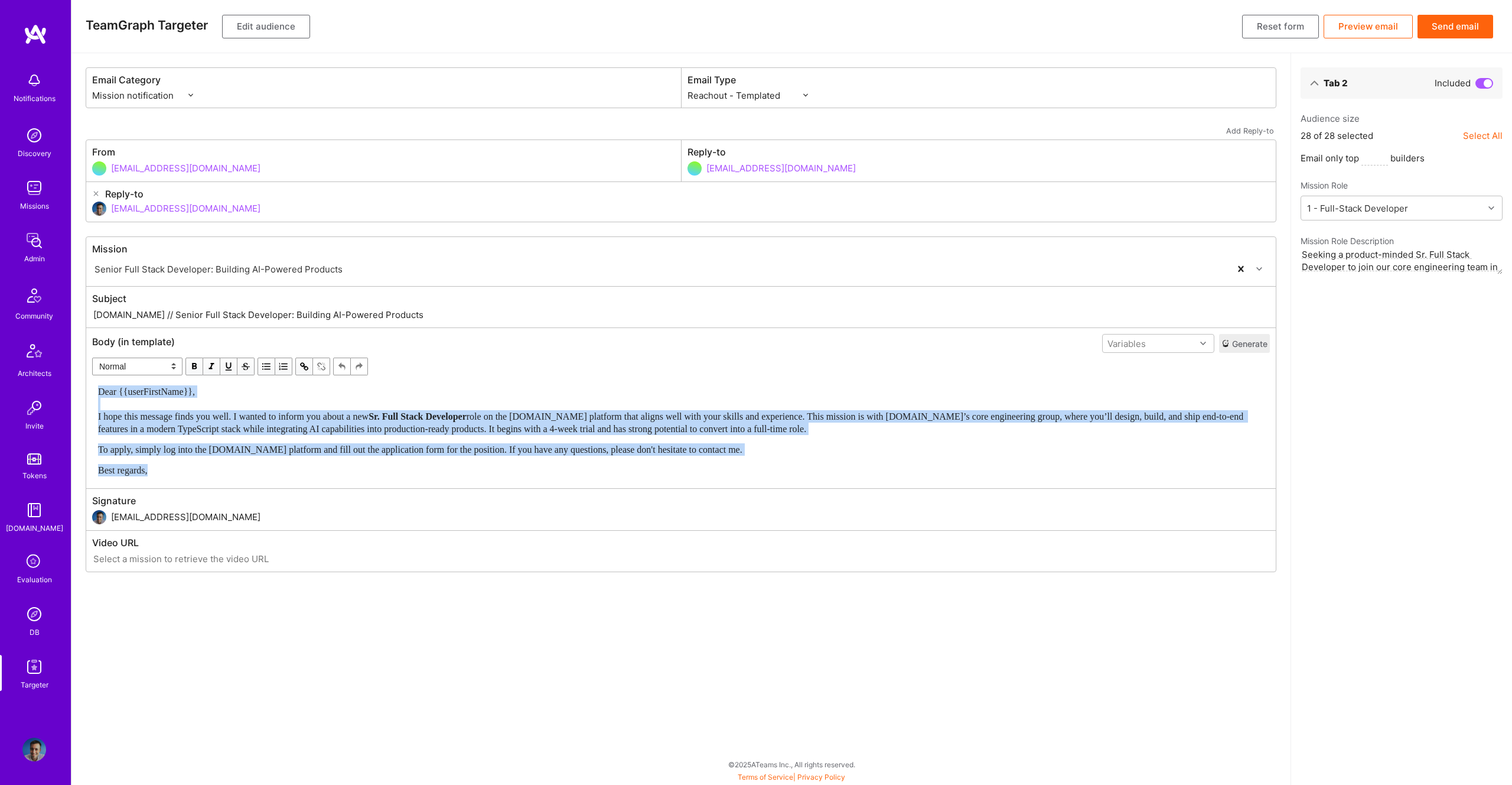
click at [200, 366] on span "button" at bounding box center [194, 366] width 13 height 13
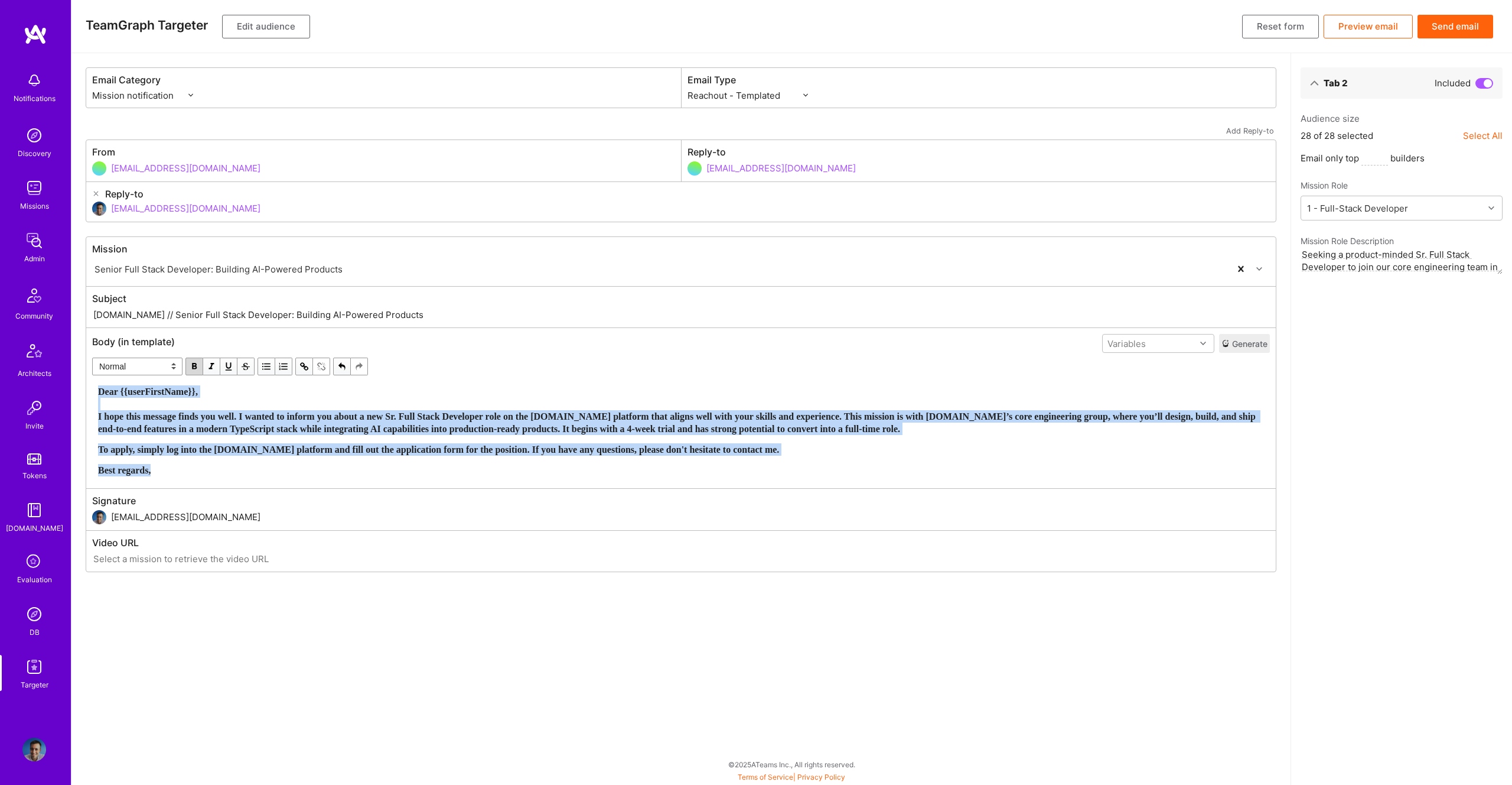
click at [200, 366] on span "button" at bounding box center [194, 366] width 13 height 13
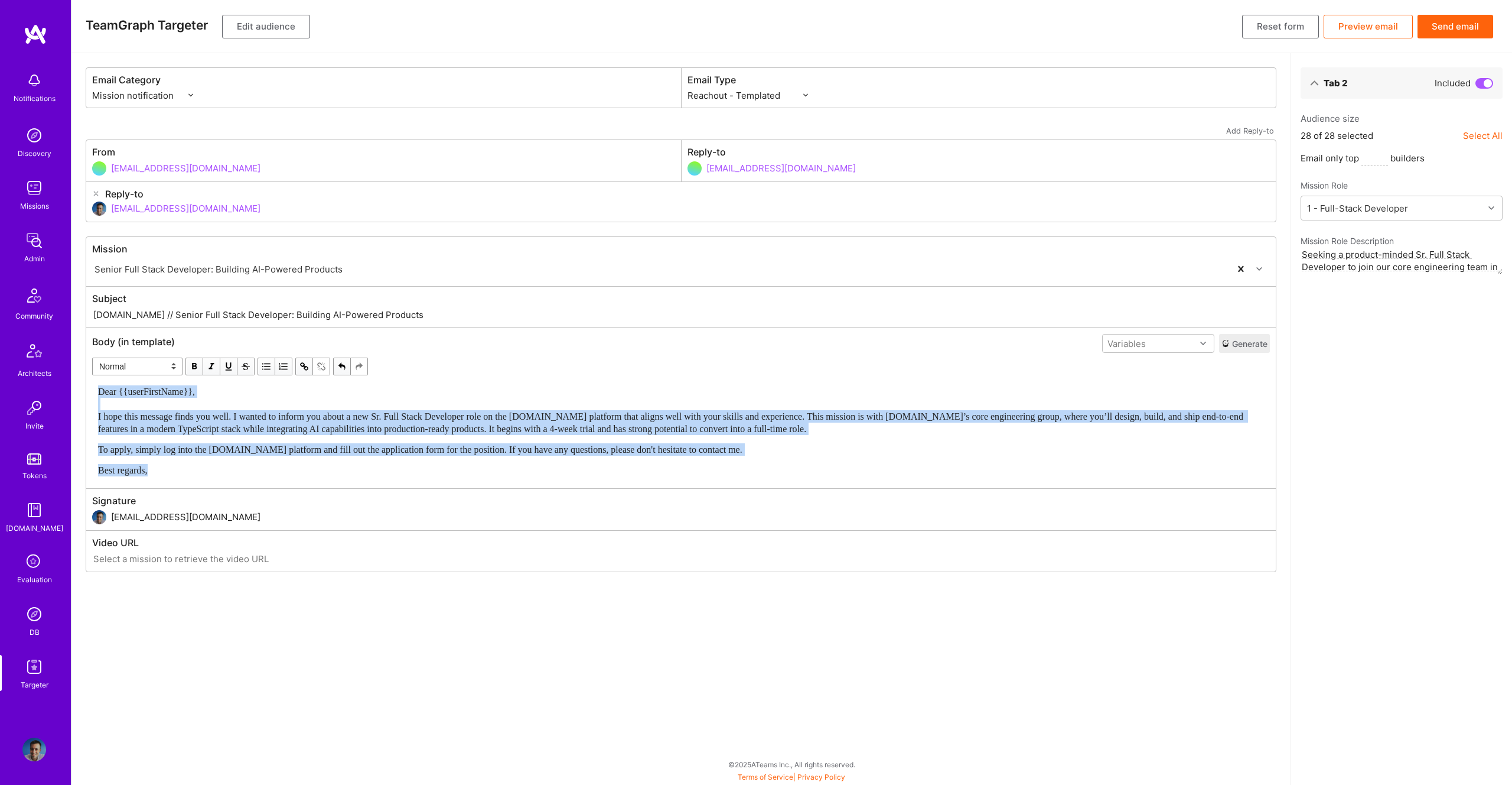
click at [416, 426] on span "Dear {{userFirstName}}, I hope this message finds you well. I wanted to inform …" at bounding box center [672, 410] width 1148 height 47
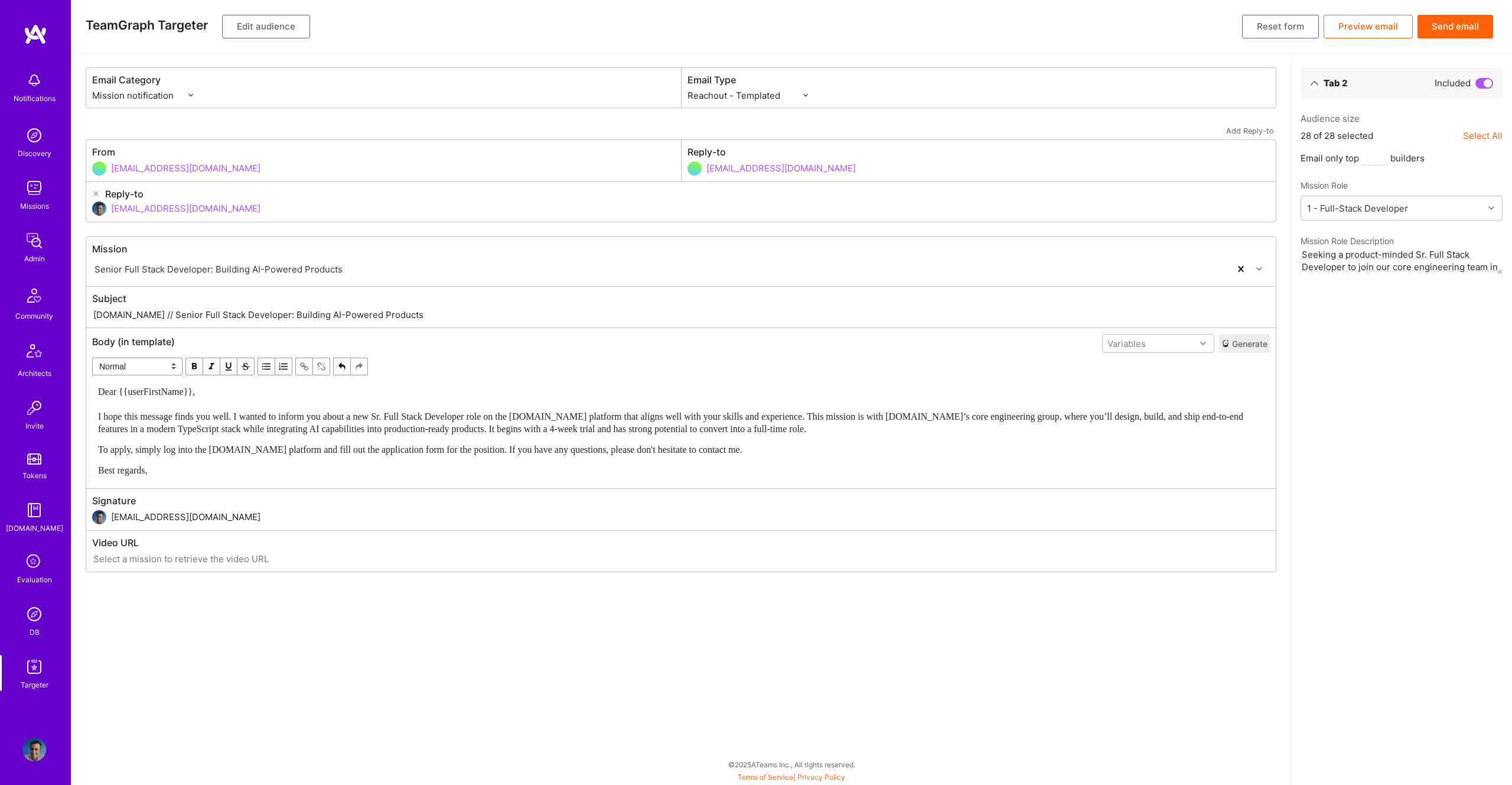
click at [1440, 29] on button "Send email" at bounding box center [1456, 27] width 76 height 23
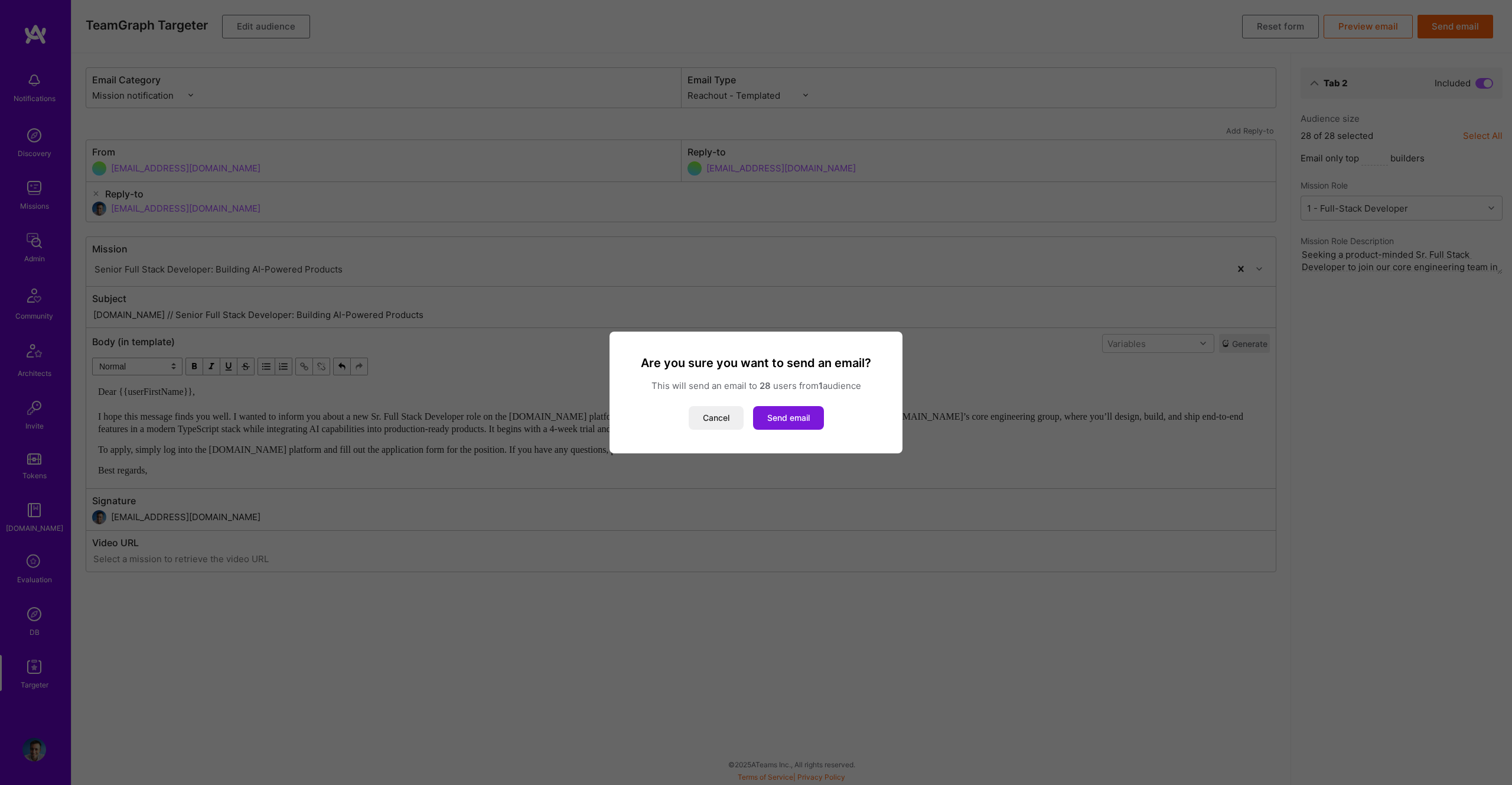
click at [801, 420] on button "Send email" at bounding box center [788, 418] width 71 height 23
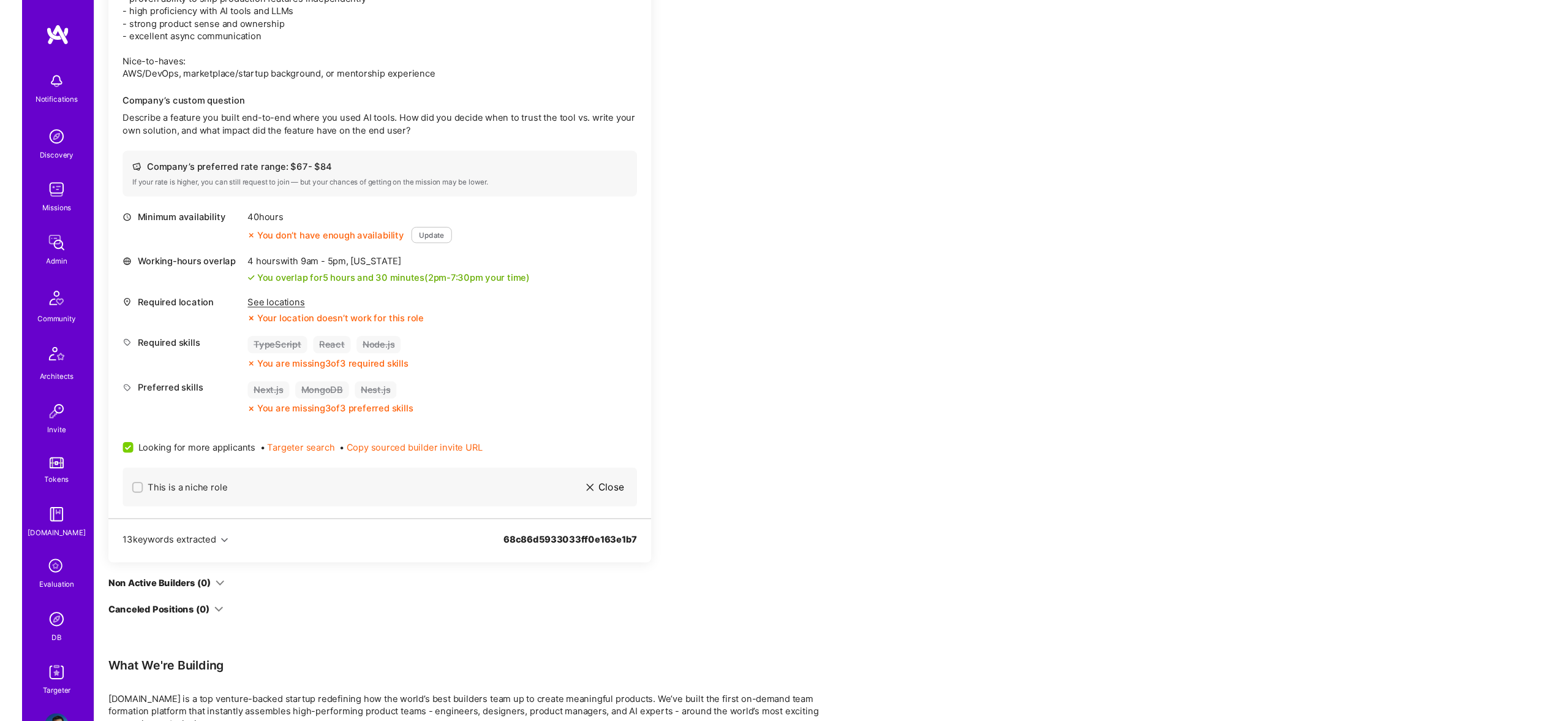
scroll to position [521, 0]
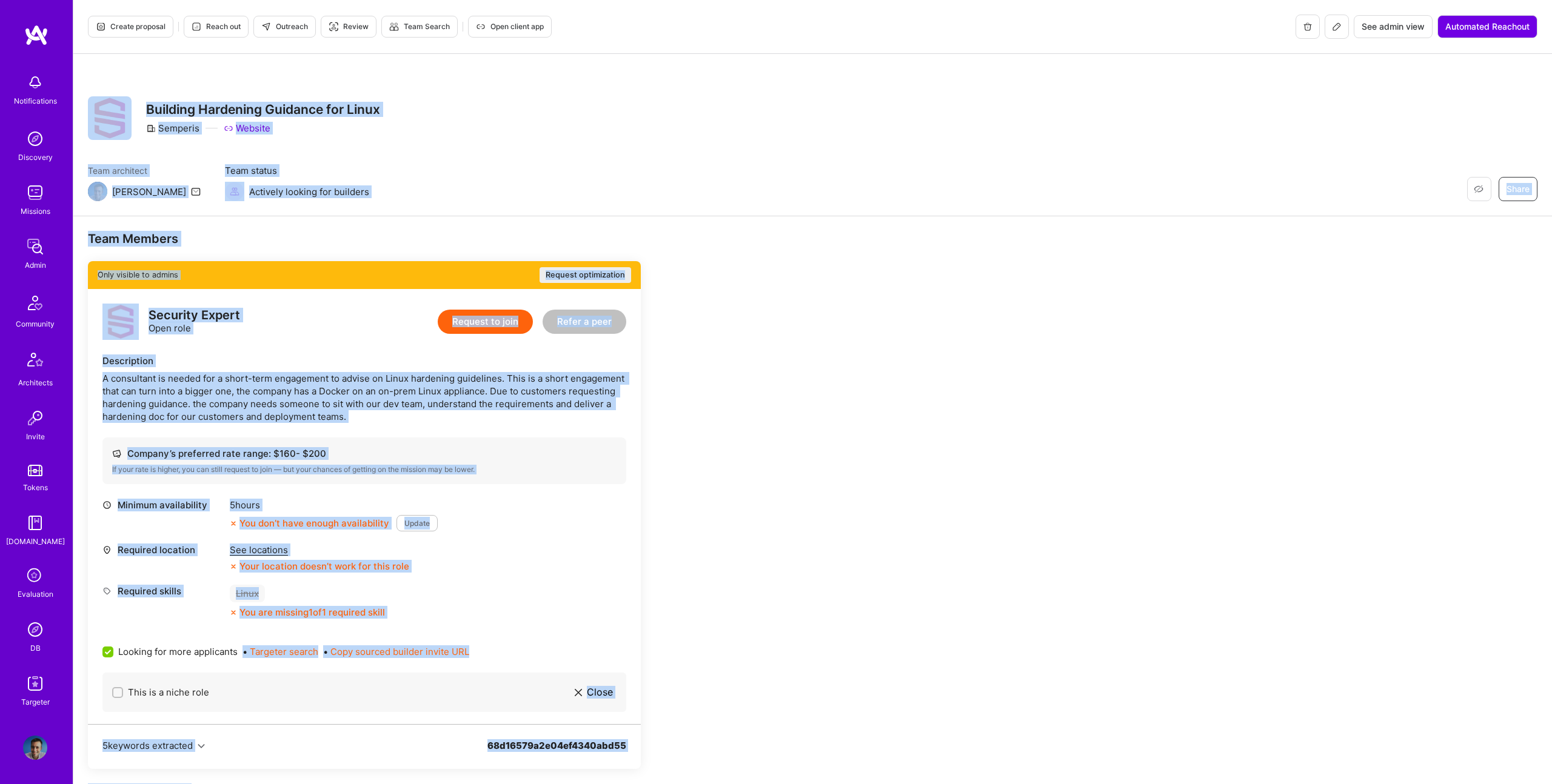
drag, startPoint x: 426, startPoint y: 755, endPoint x: 114, endPoint y: 105, distance: 721.0
click at [114, 105] on div "Create proposal Reach out Outreach Review Team Search Open client app See admin…" at bounding box center [812, 505] width 1479 height 1010
copy div "Loremip Dol Sitametcon Adipi Elitsedd Eiusmodte Incididu utl Etdol Magnaali Eni…"
copy div "Restore Not Interested Share Building Hardening Guidance for Linux Semperis Web…"
click at [1495, 96] on div "Restore Not Interested Share Building Hardening Guidance for Linux Semperis Web…" at bounding box center [813, 118] width 1450 height 44
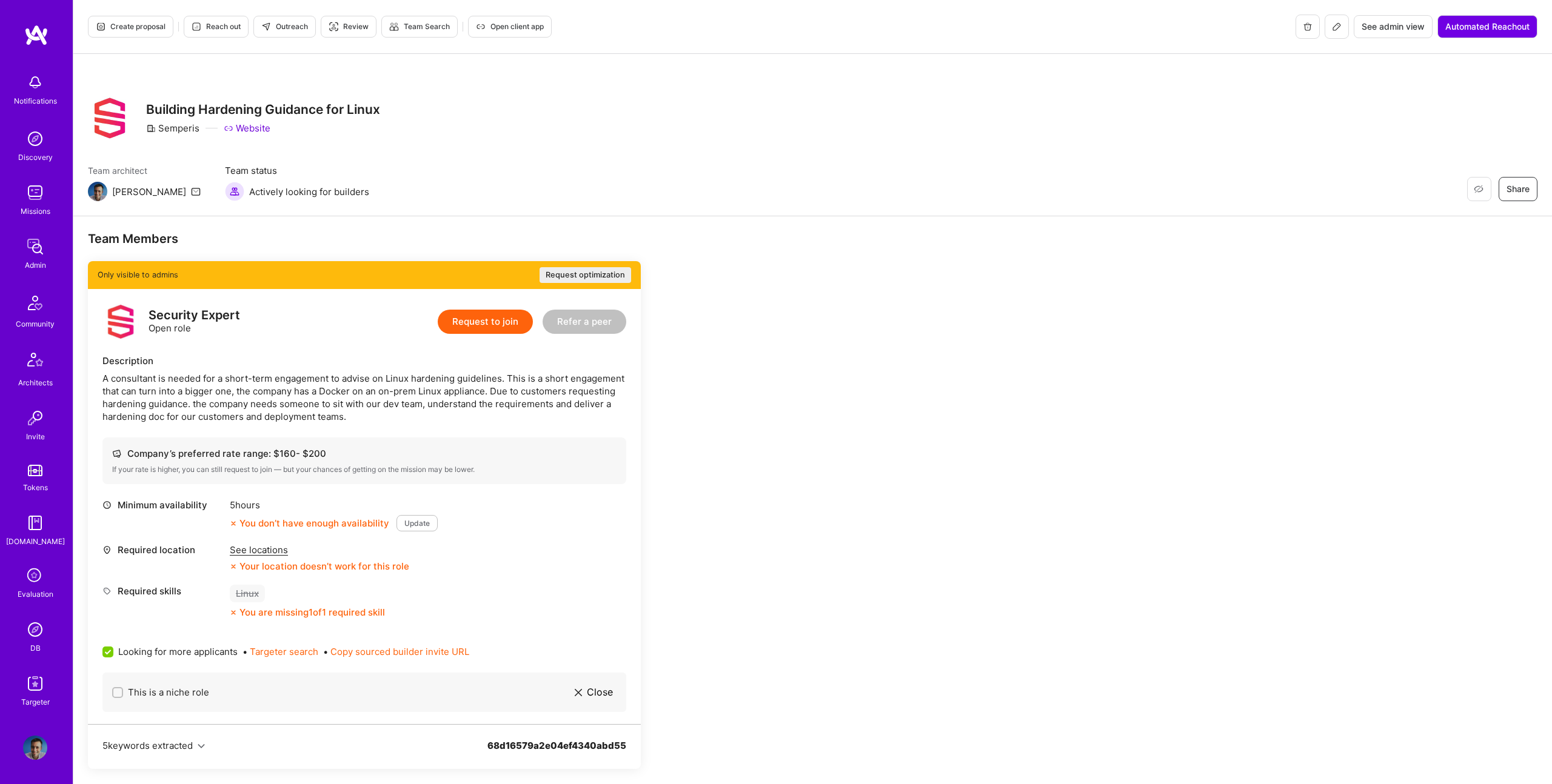
click at [1339, 31] on button at bounding box center [1337, 27] width 24 height 24
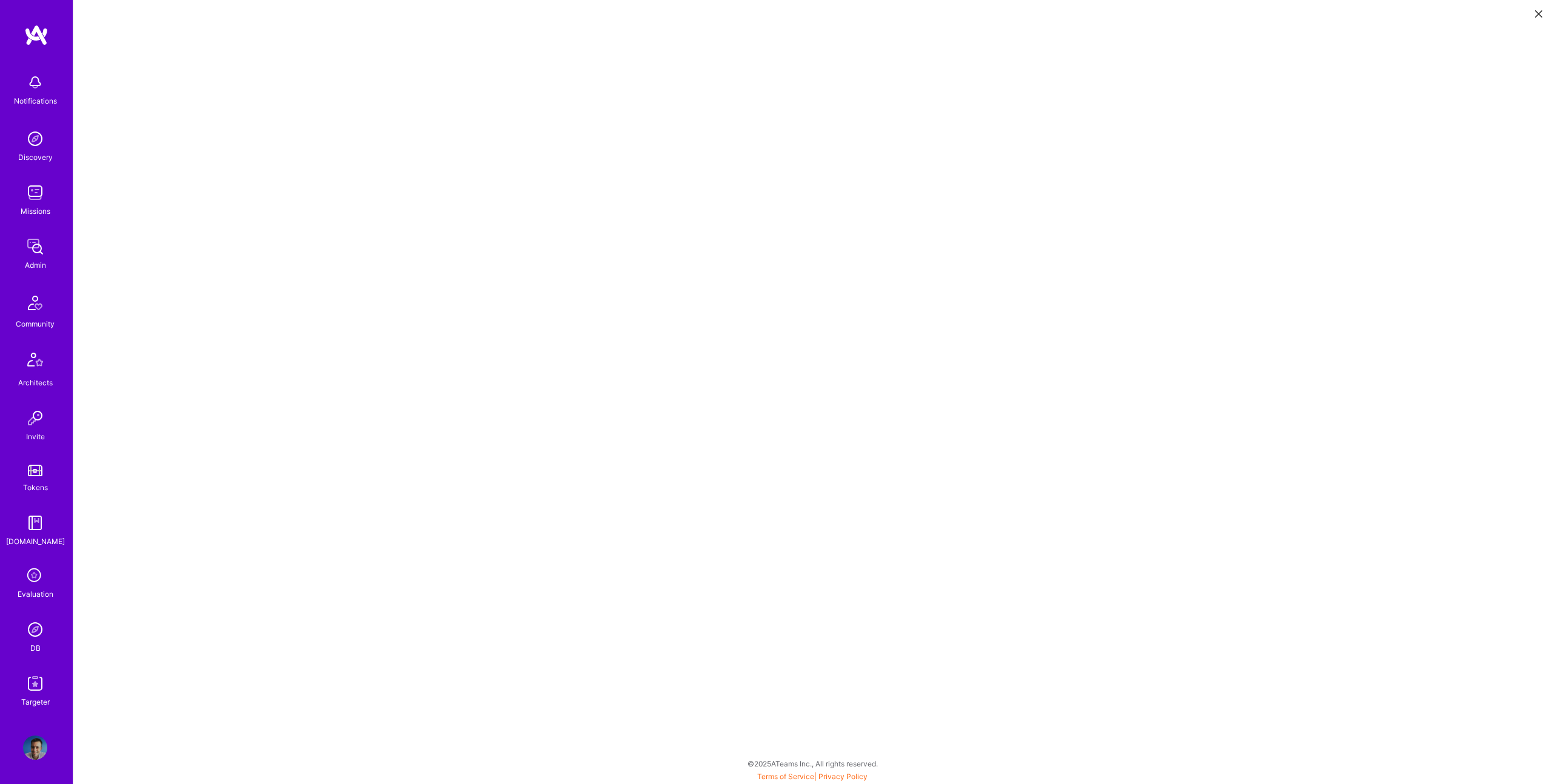
scroll to position [3, 0]
click at [1536, 11] on icon at bounding box center [1539, 14] width 7 height 7
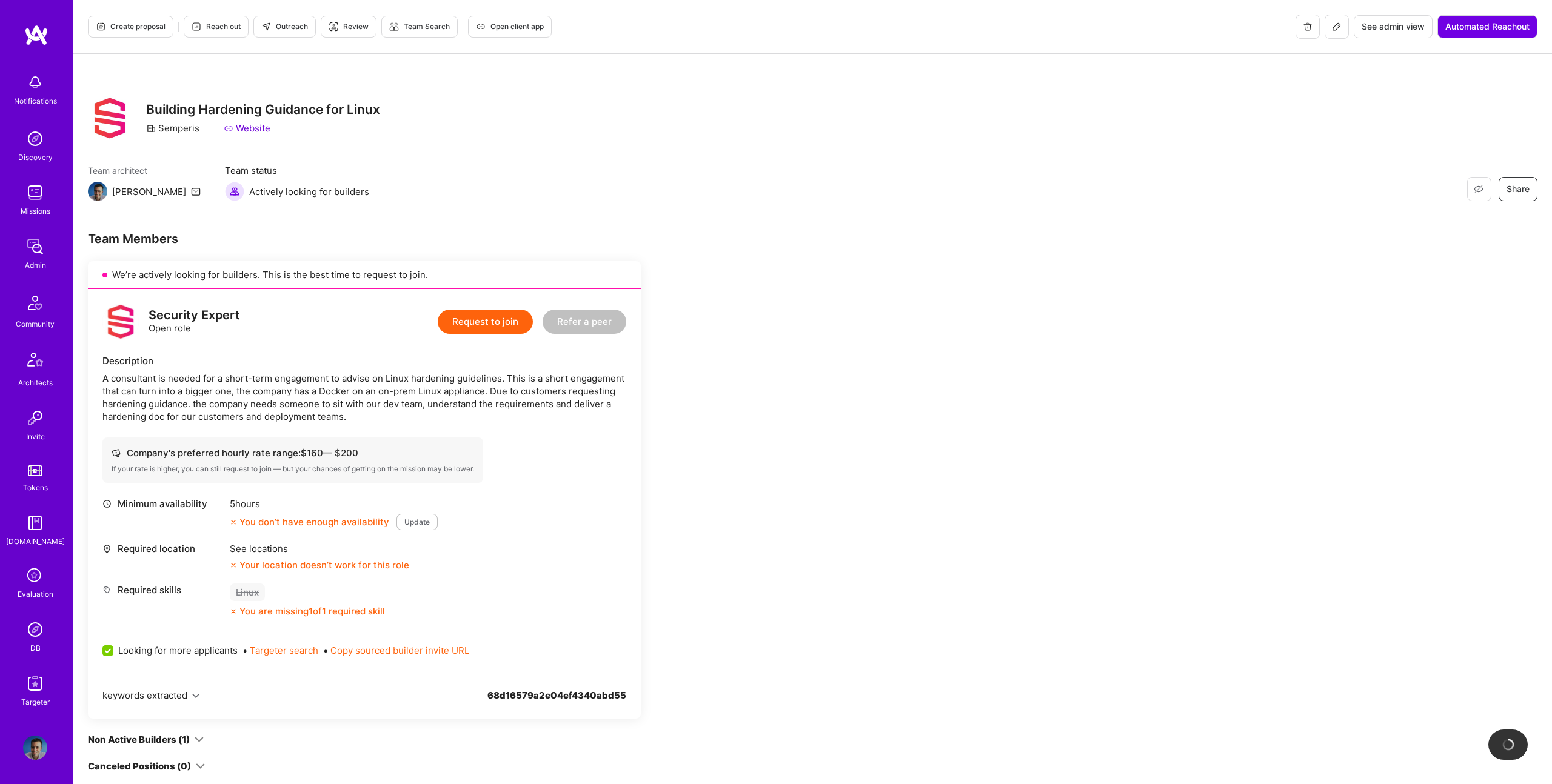
scroll to position [175, 0]
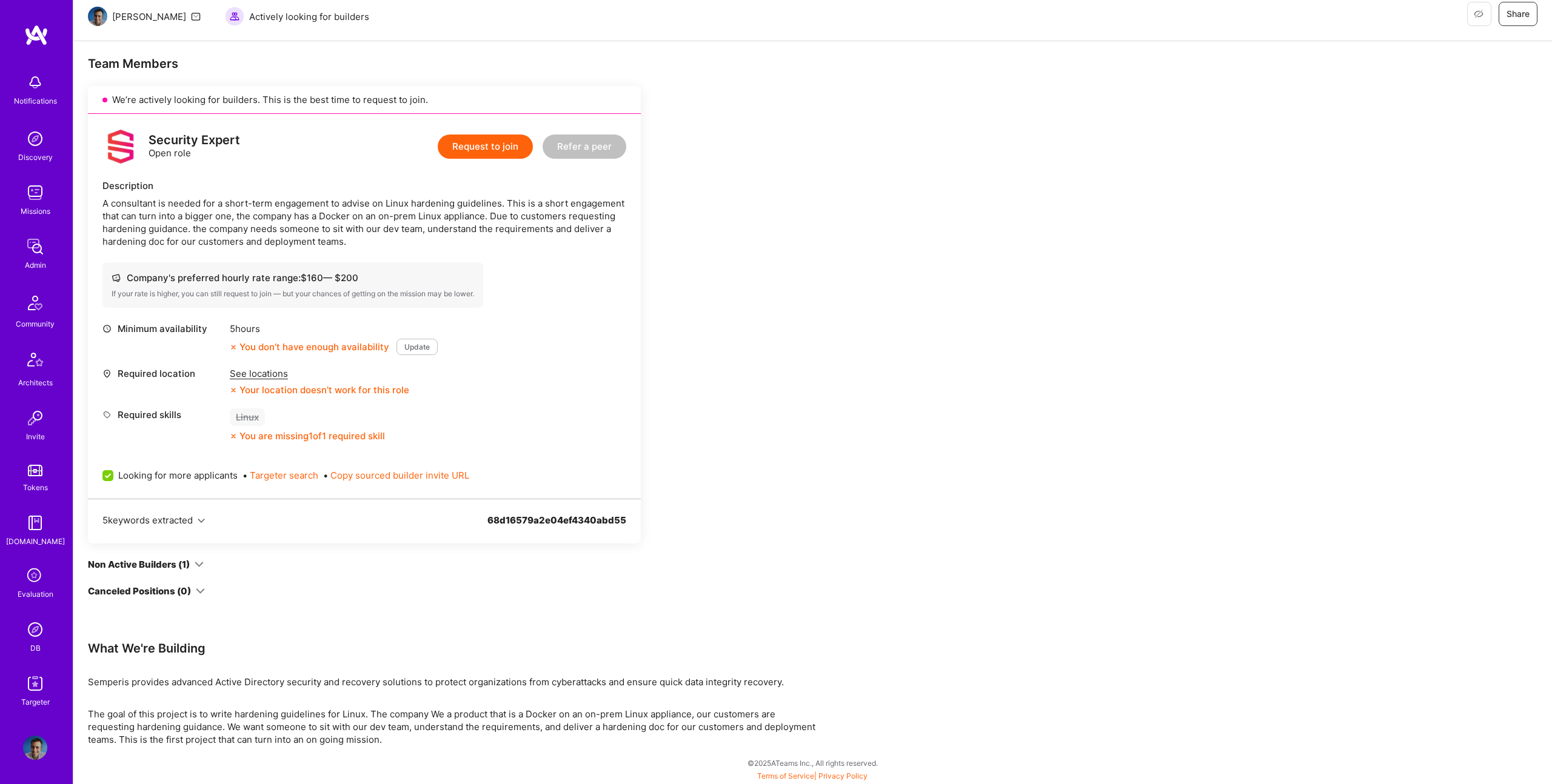
click at [193, 561] on div "Non Active Builders (1)" at bounding box center [146, 565] width 116 height 13
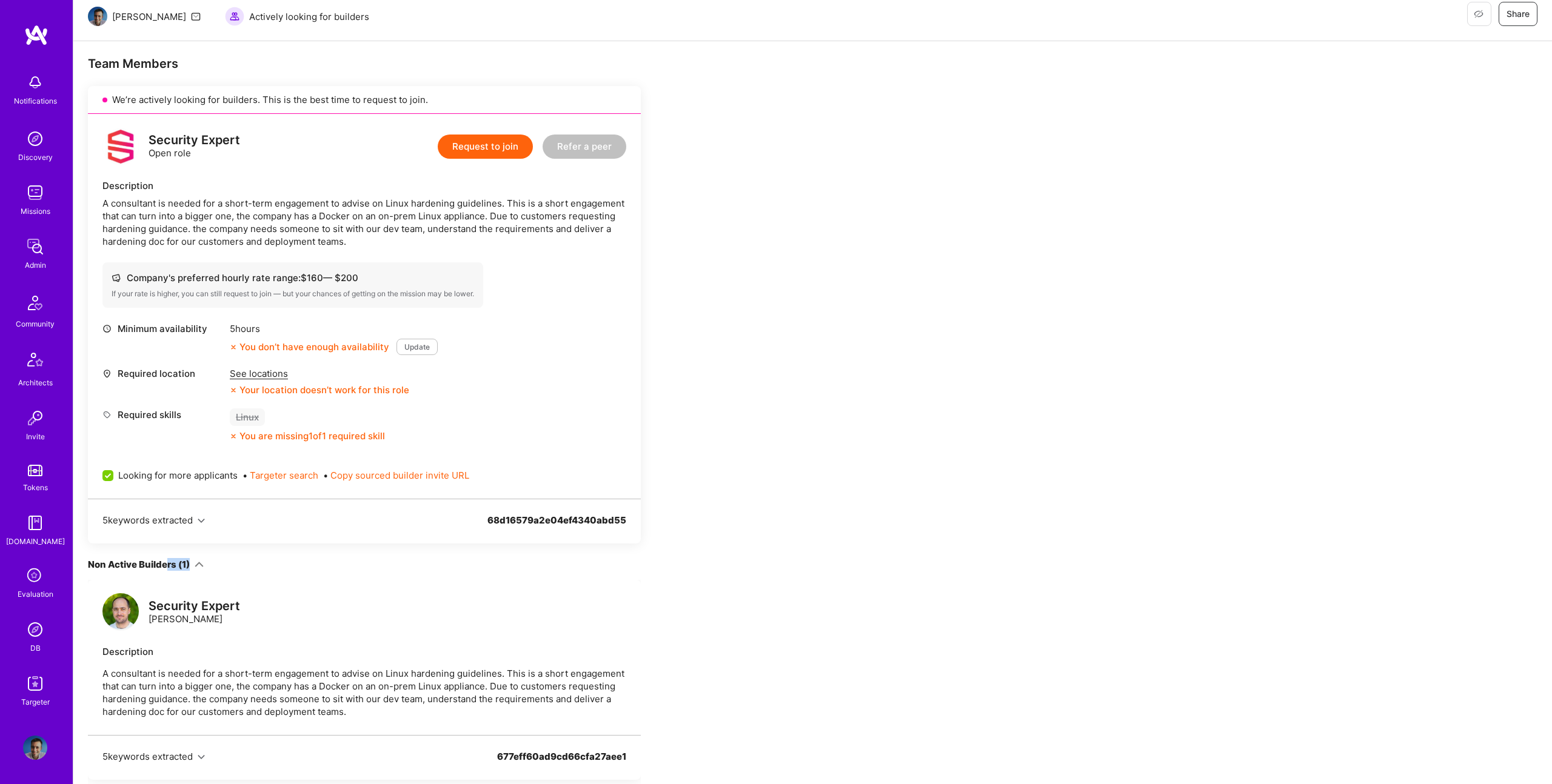
drag, startPoint x: 193, startPoint y: 561, endPoint x: 165, endPoint y: 558, distance: 28.2
click at [165, 558] on div "Non Active Builders (1)" at bounding box center [146, 565] width 116 height 13
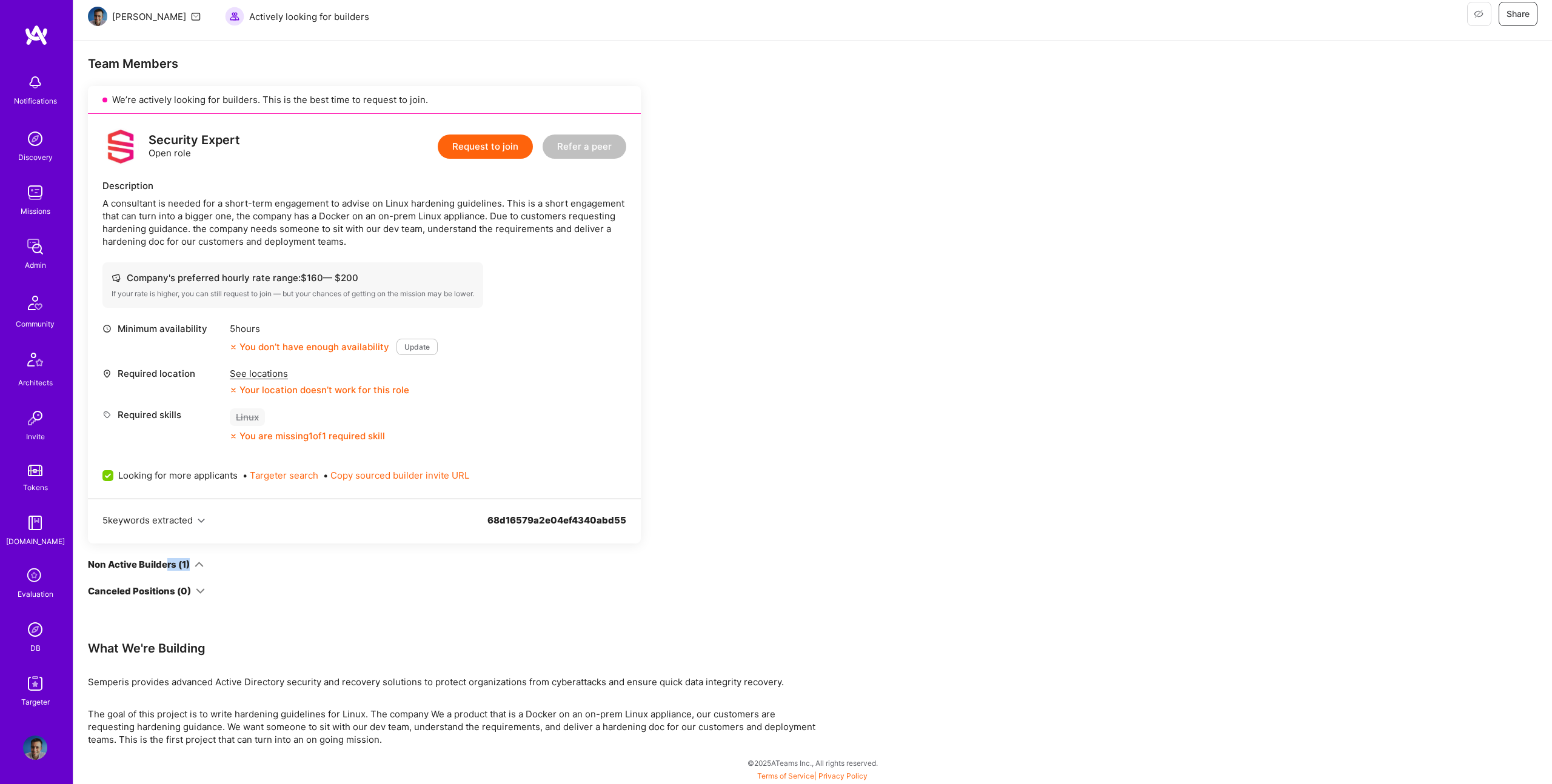
click at [165, 558] on div "Non Active Builders (1)" at bounding box center [139, 565] width 102 height 13
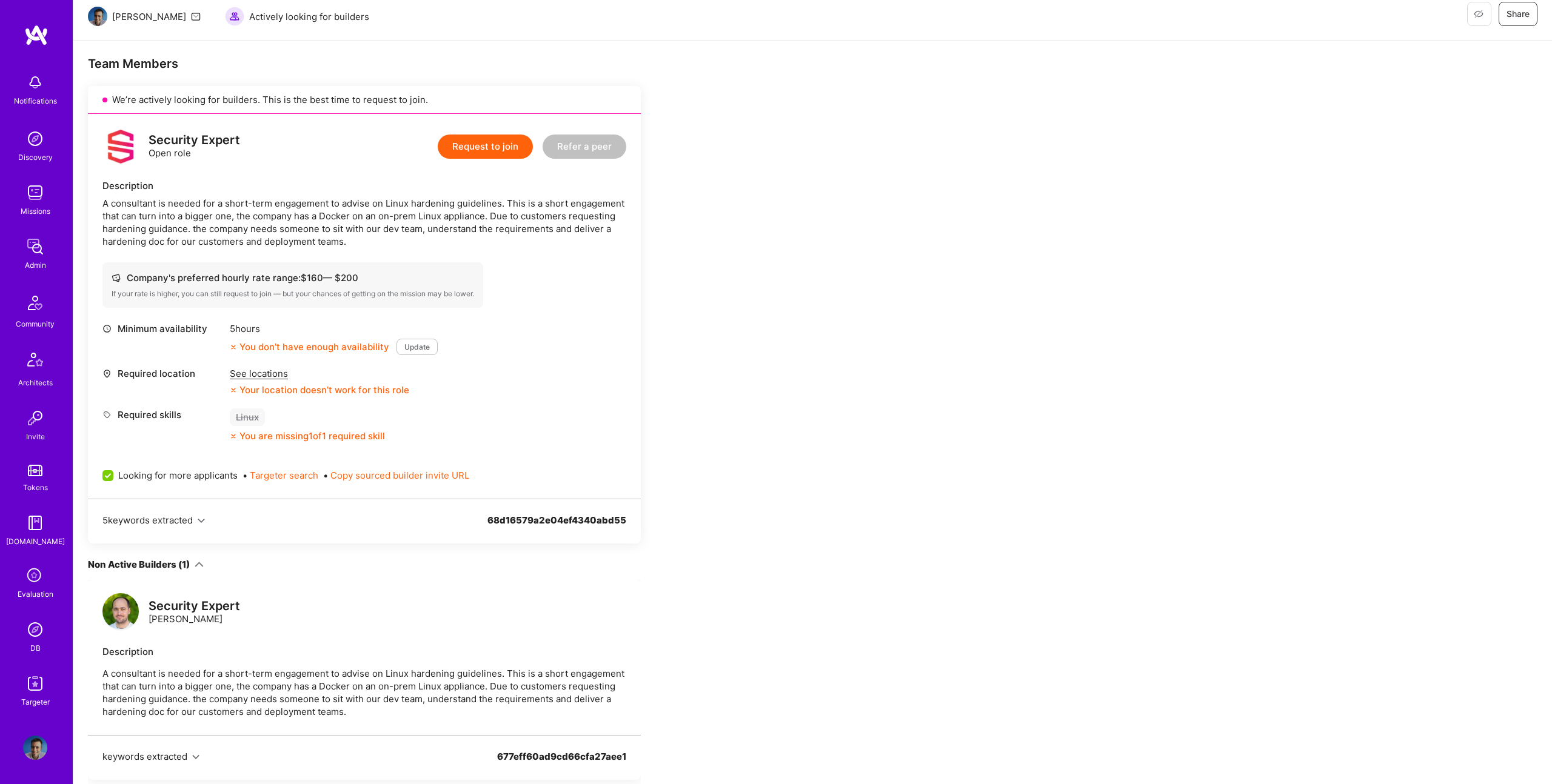
click at [165, 558] on div "Non Active Builders (1)" at bounding box center [139, 565] width 102 height 13
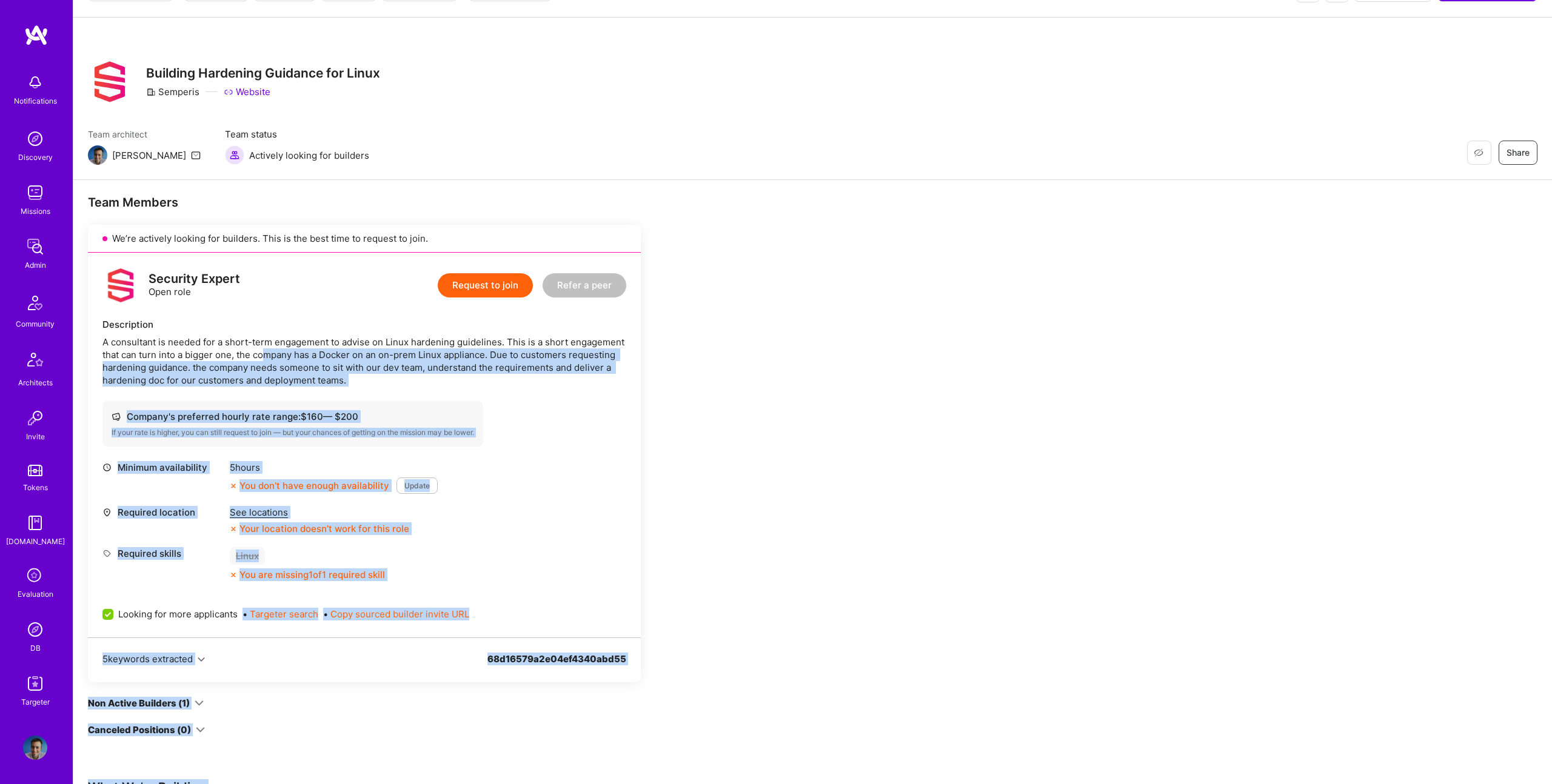
scroll to position [0, 0]
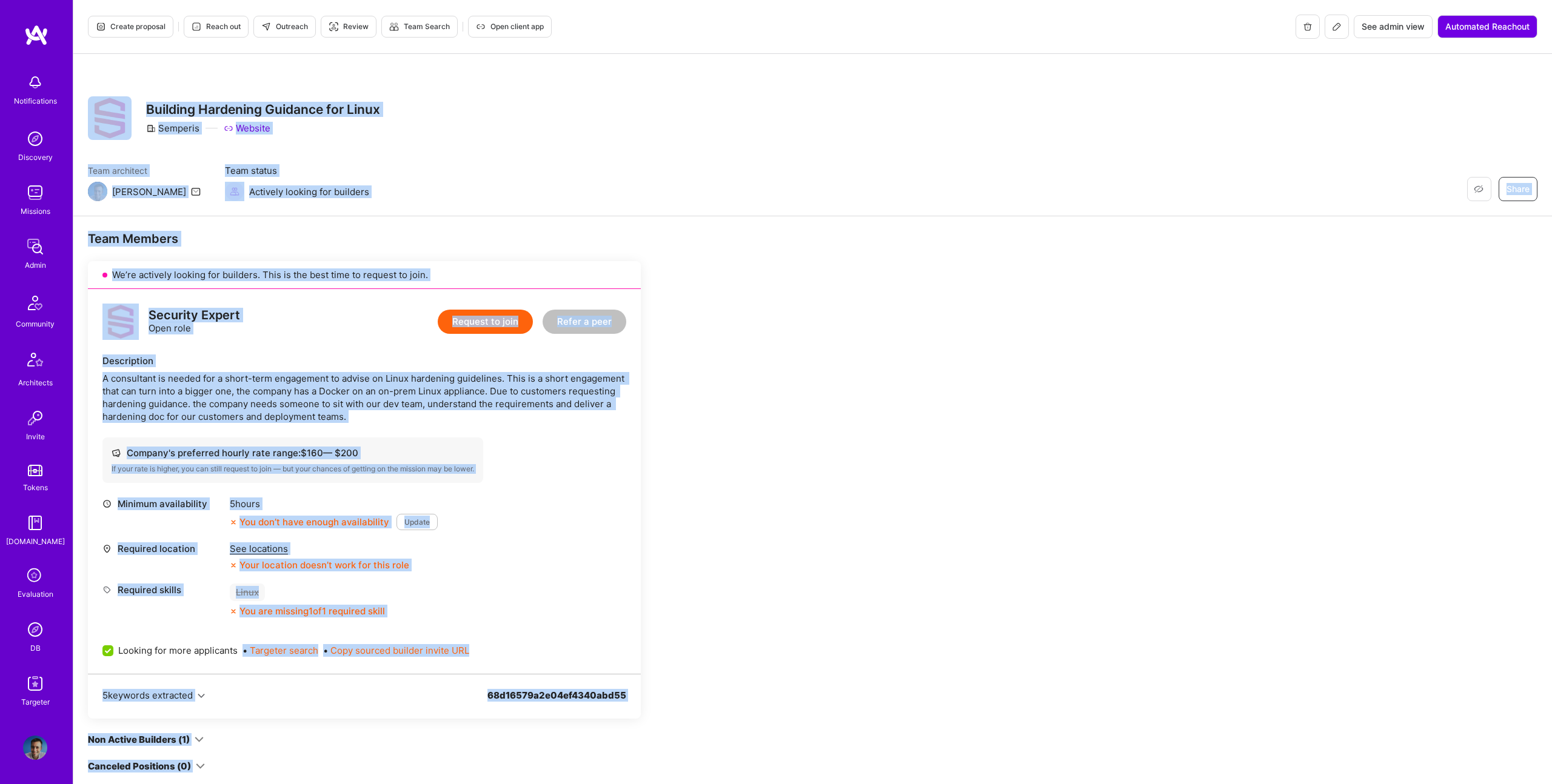
drag, startPoint x: 404, startPoint y: 744, endPoint x: 112, endPoint y: 69, distance: 735.5
click at [112, 69] on div "Create proposal Reach out Outreach Review Team Search Open client app See admin…" at bounding box center [812, 479] width 1479 height 959
copy div "Restore Not Interested Share Building Hardening Guidance for Linux Semperis Web…"
drag, startPoint x: 467, startPoint y: 131, endPoint x: 350, endPoint y: 17, distance: 163.4
click at [461, 125] on div "Restore Not Interested Share Building Hardening Guidance for Linux Semperis Web…" at bounding box center [813, 118] width 1450 height 44
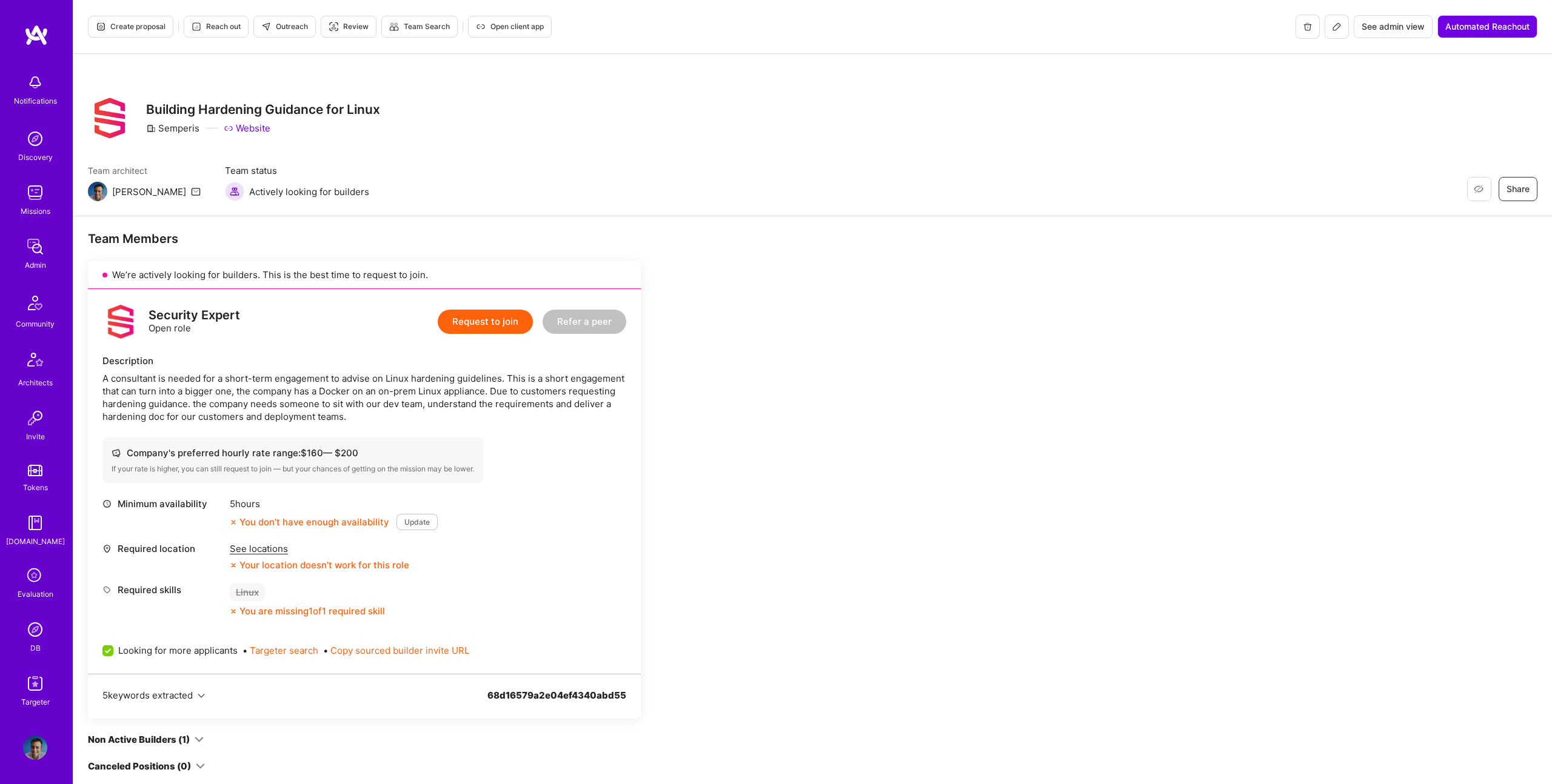
click at [296, 27] on span "Outreach" at bounding box center [285, 27] width 47 height 11
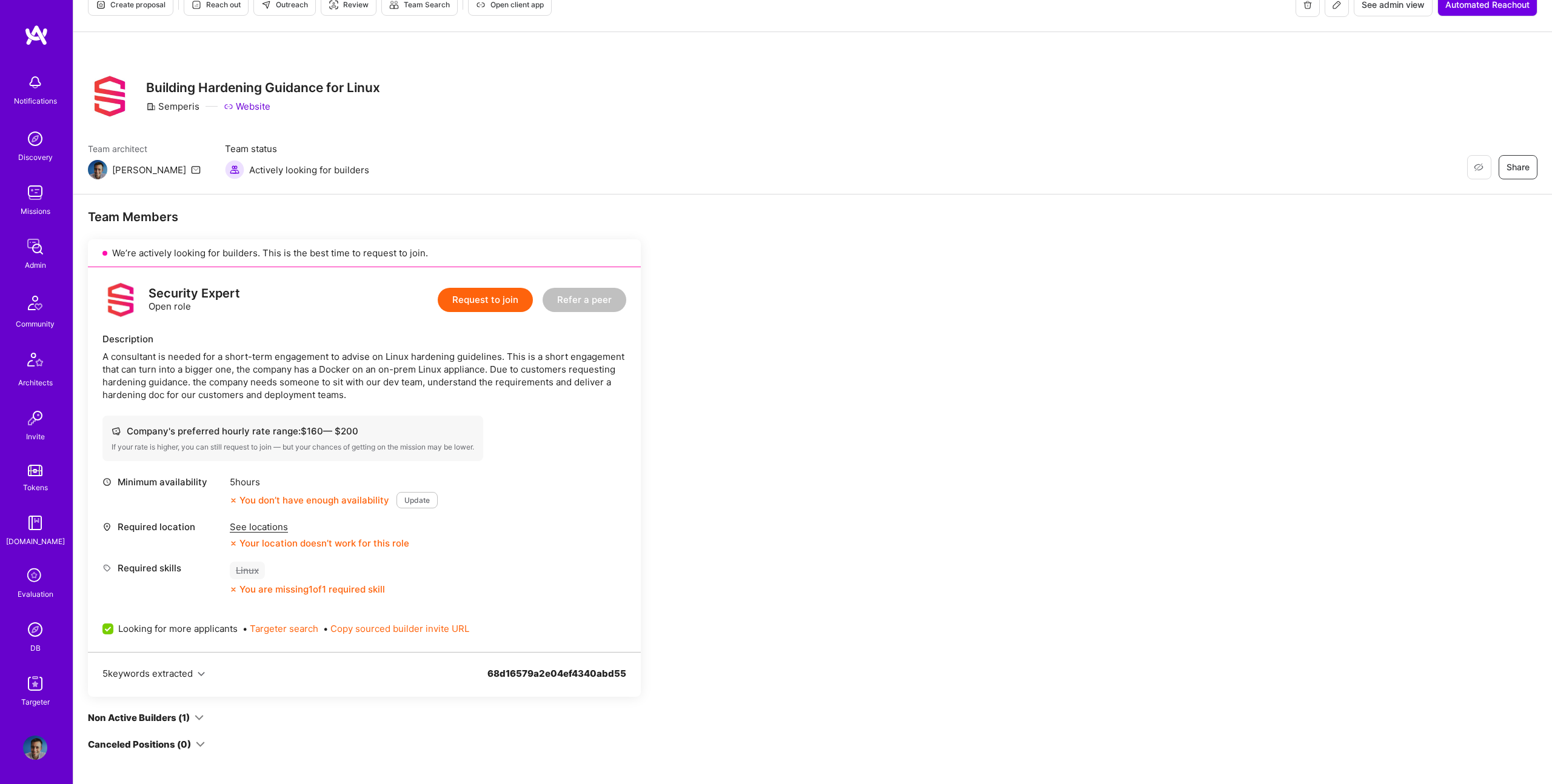
scroll to position [175, 0]
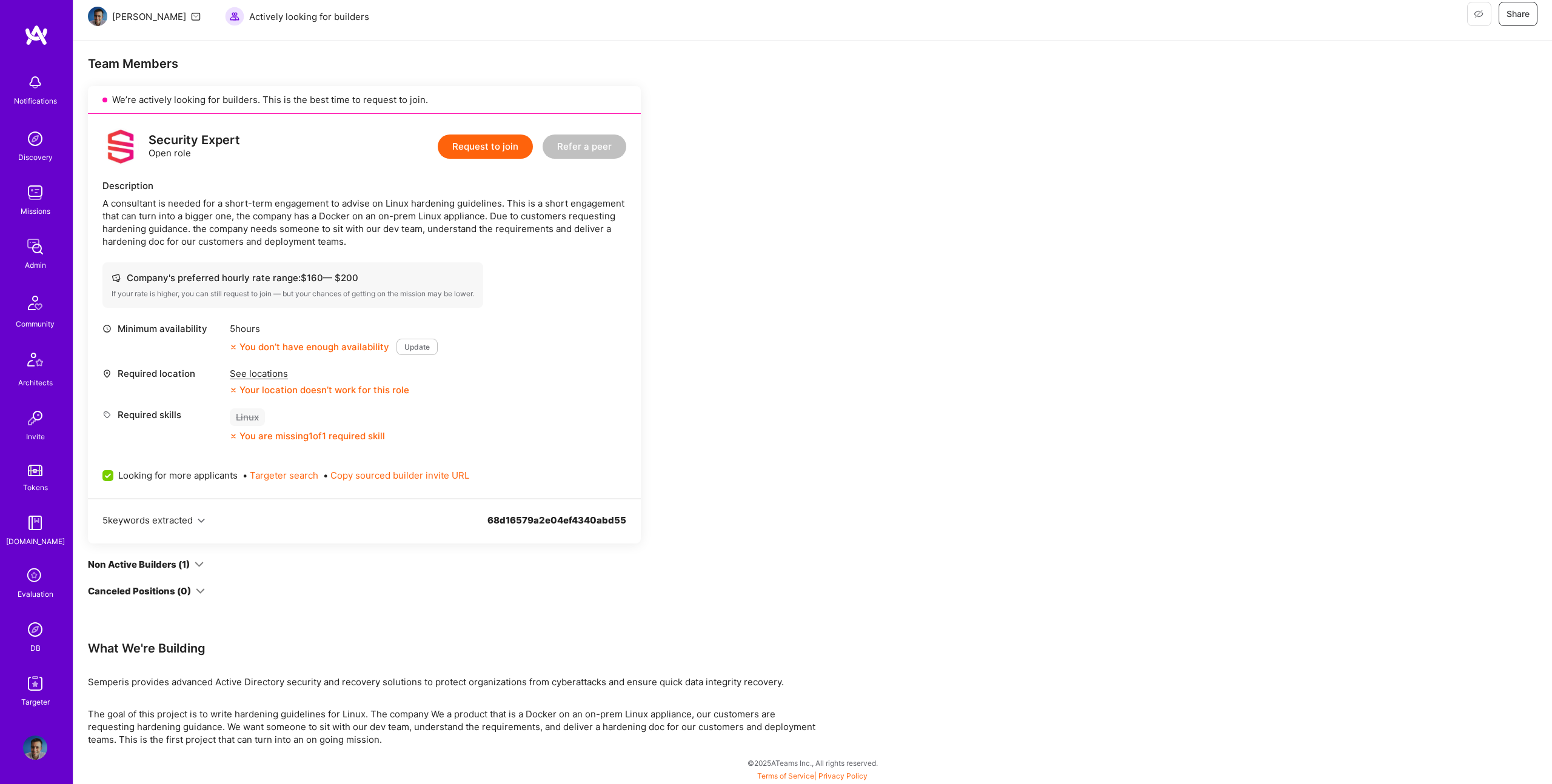
click at [197, 566] on icon at bounding box center [199, 565] width 9 height 9
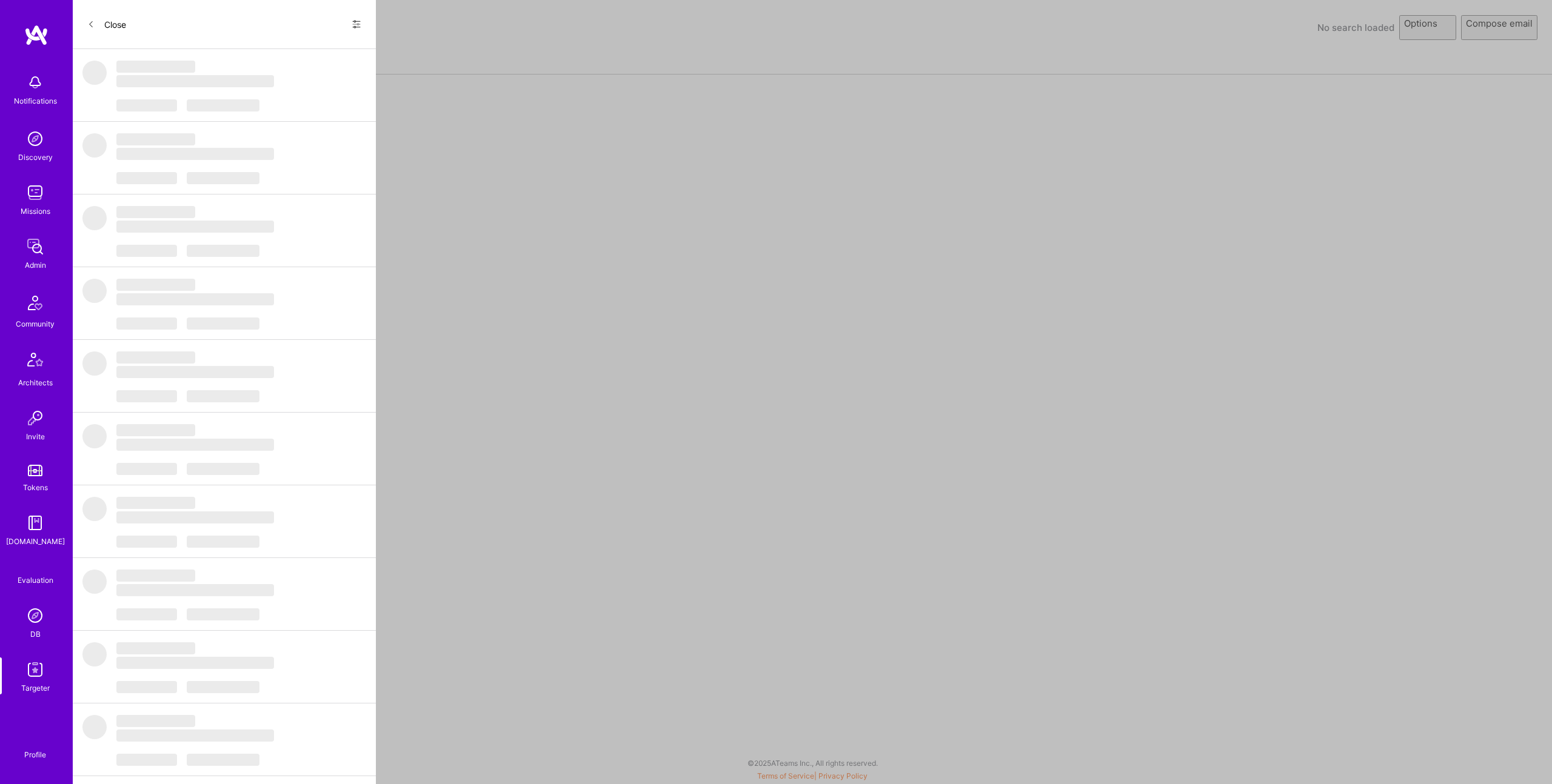
select select "rich-reachout"
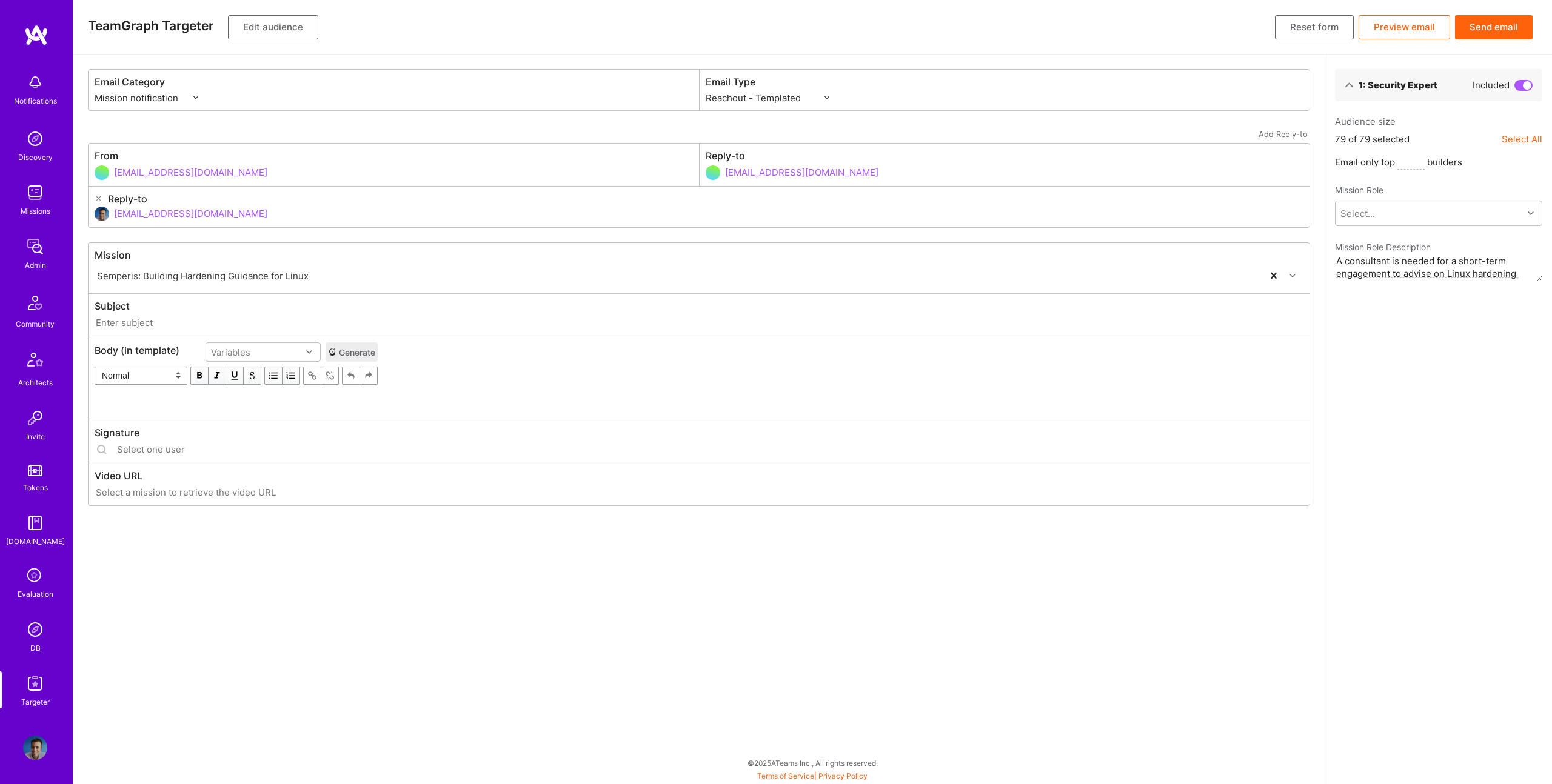
type input "A.Team // Semperis: Building Hardening Guidance for Linux"
type input "luisteofilo@a.team"
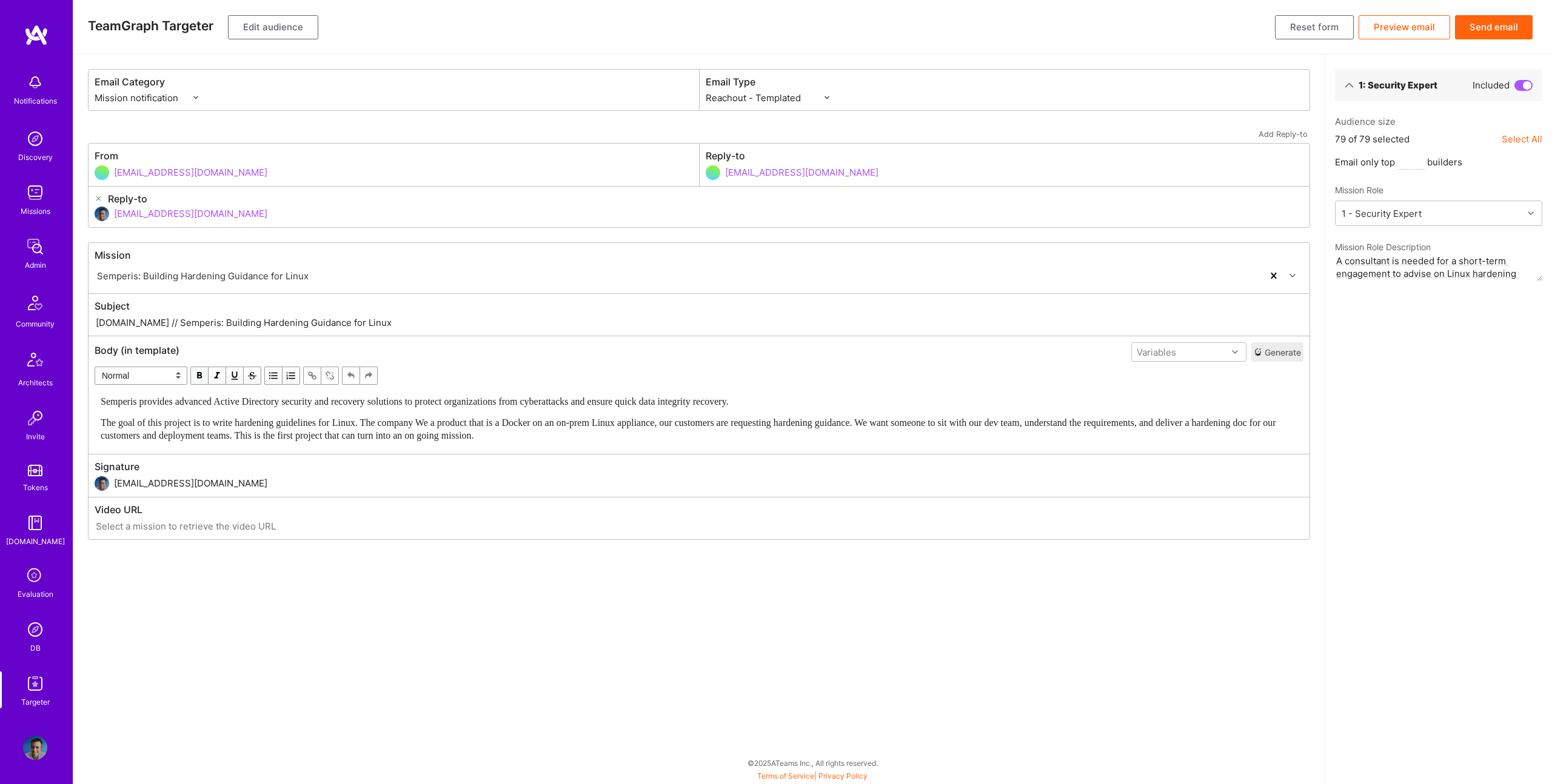
click at [418, 402] on span "Semperis provides advanced Active Directory security and recovery solutions to …" at bounding box center [415, 401] width 628 height 10
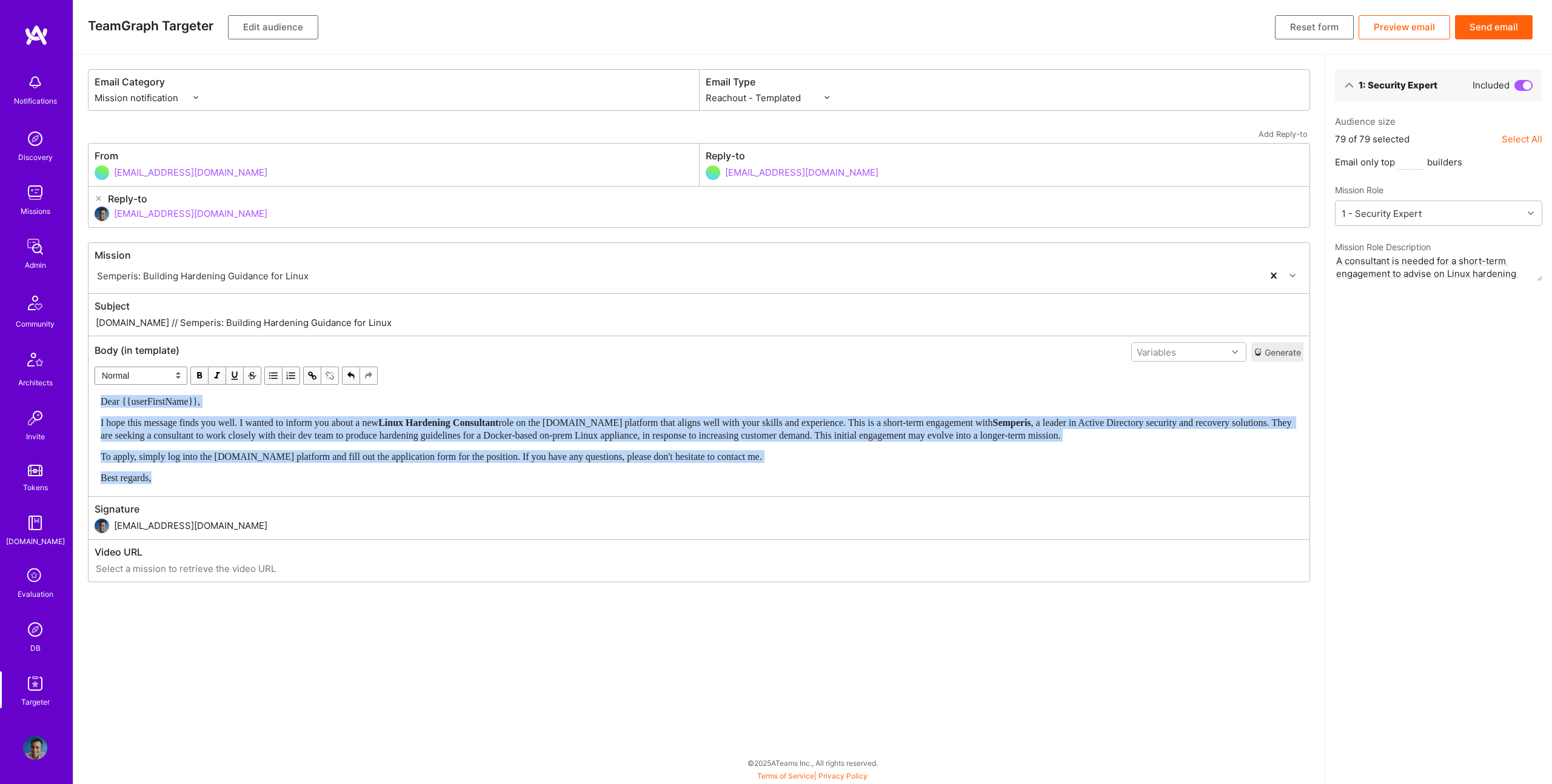
click at [199, 374] on span "button" at bounding box center [199, 375] width 14 height 14
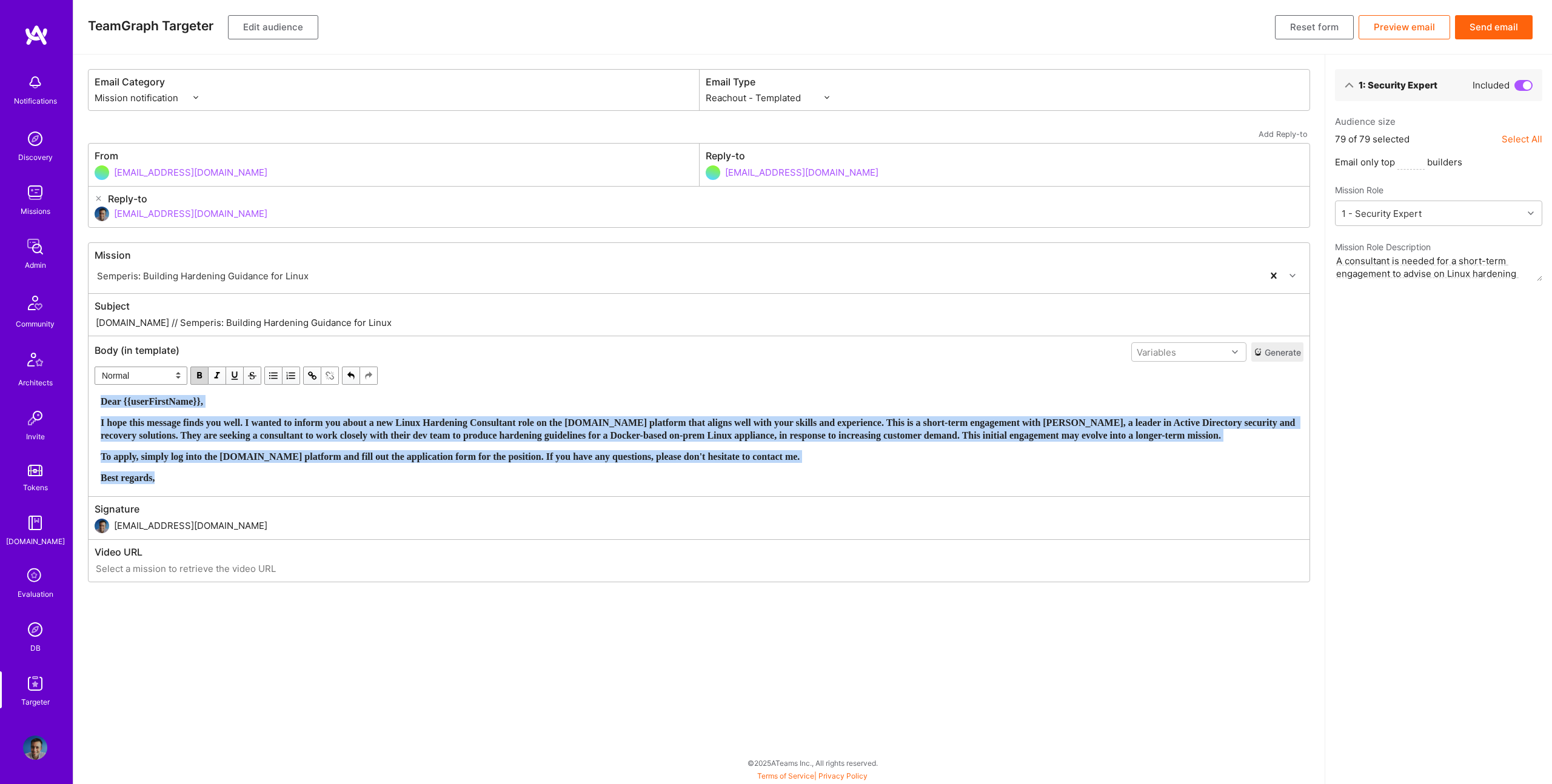
click at [199, 374] on span "button" at bounding box center [199, 375] width 14 height 14
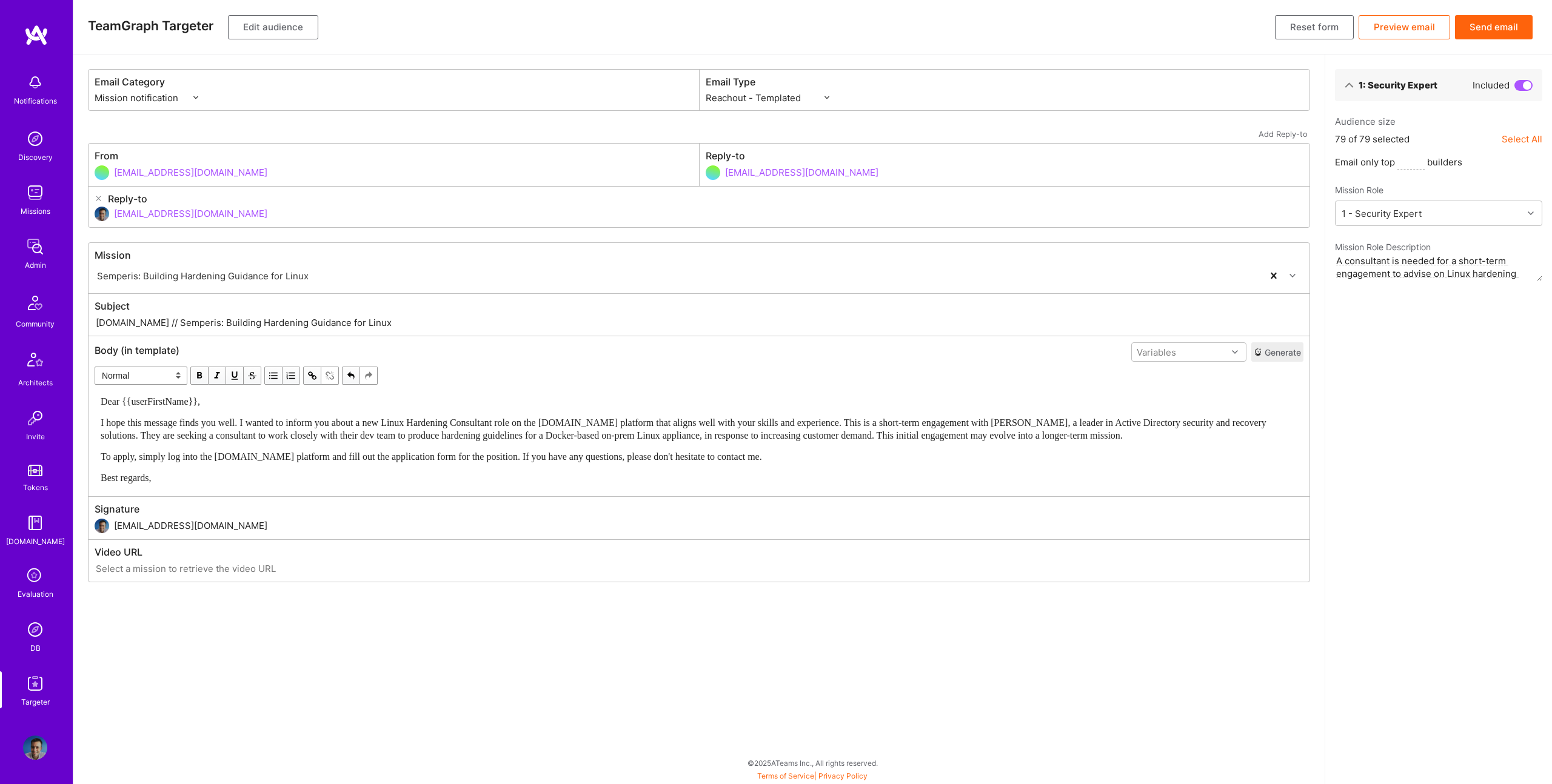
drag, startPoint x: 142, startPoint y: 321, endPoint x: 415, endPoint y: 333, distance: 273.3
click at [415, 333] on div "Subject A.Team // Semperis: Building Hardening Guidance for Linux" at bounding box center [699, 315] width 1221 height 42
paste input "New Role: Linux Hardening Consultant for Semperis"
type input "A.Team // New Role: Linux Hardening Consultant for Semperis"
click at [279, 30] on button "Edit audience" at bounding box center [273, 28] width 90 height 24
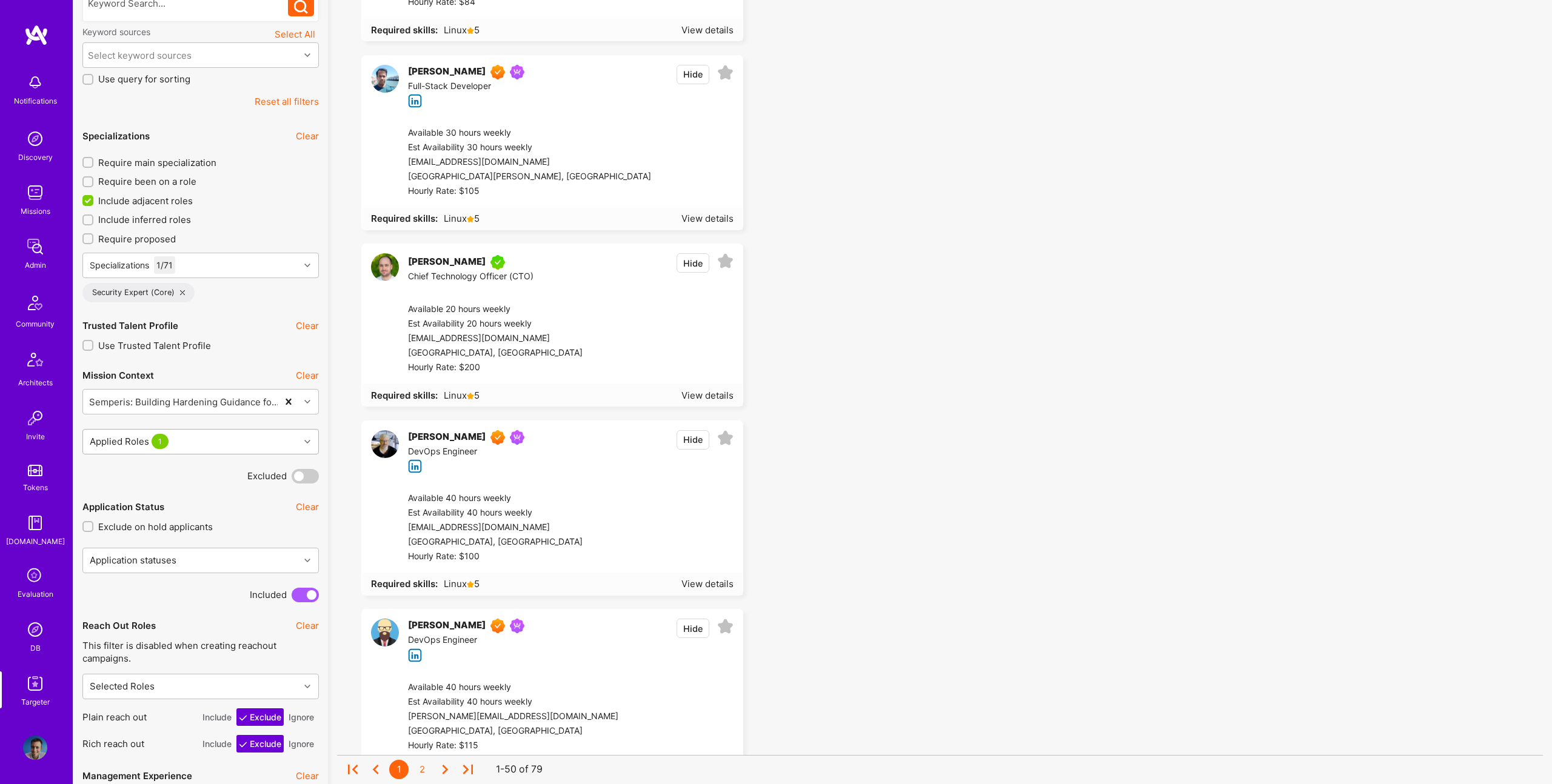
scroll to position [287, 0]
click at [153, 201] on span "Include adjacent roles" at bounding box center [145, 200] width 95 height 13
click at [95, 201] on input "Include adjacent roles" at bounding box center [89, 201] width 11 height 11
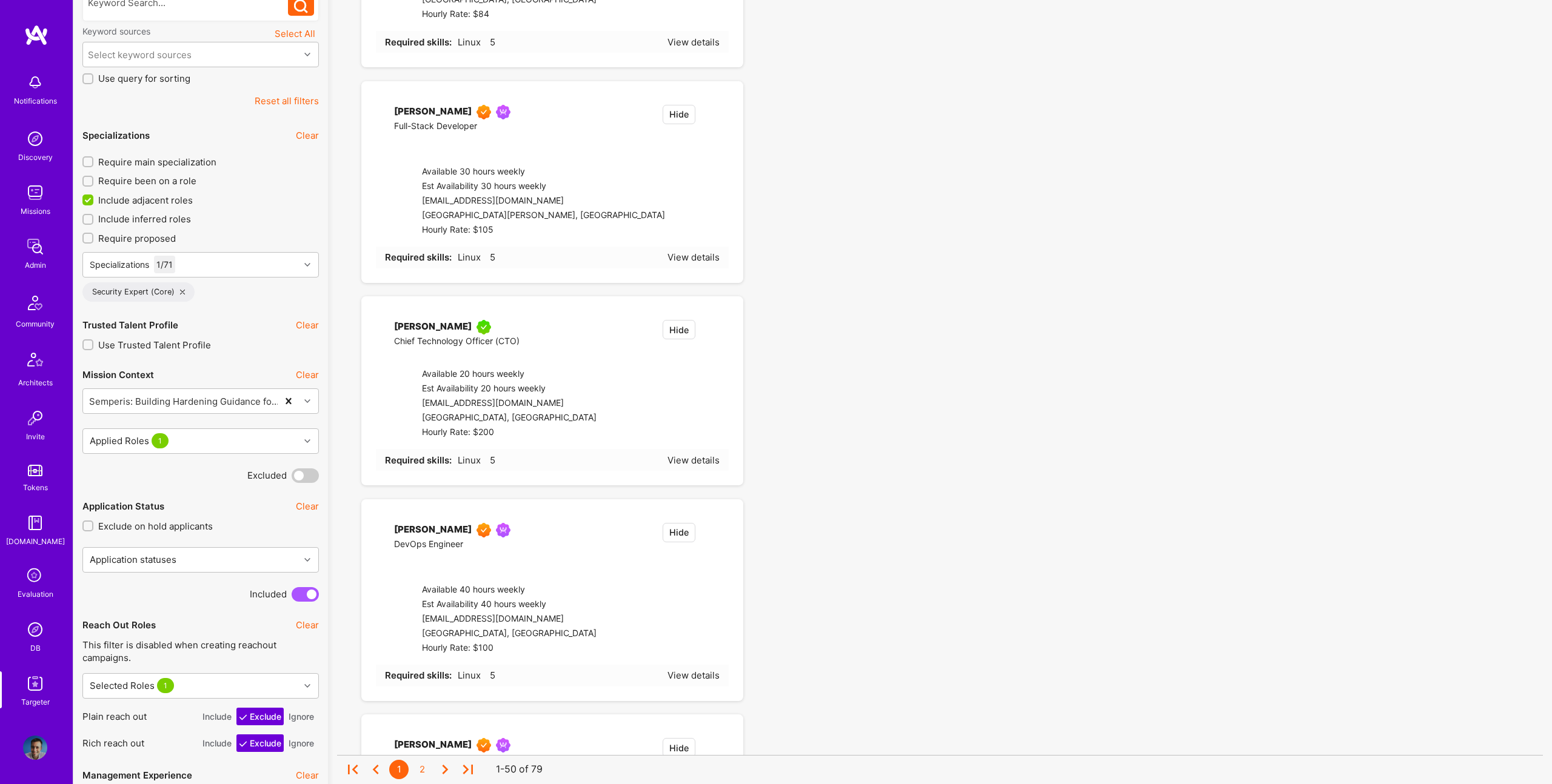
checkbox input "false"
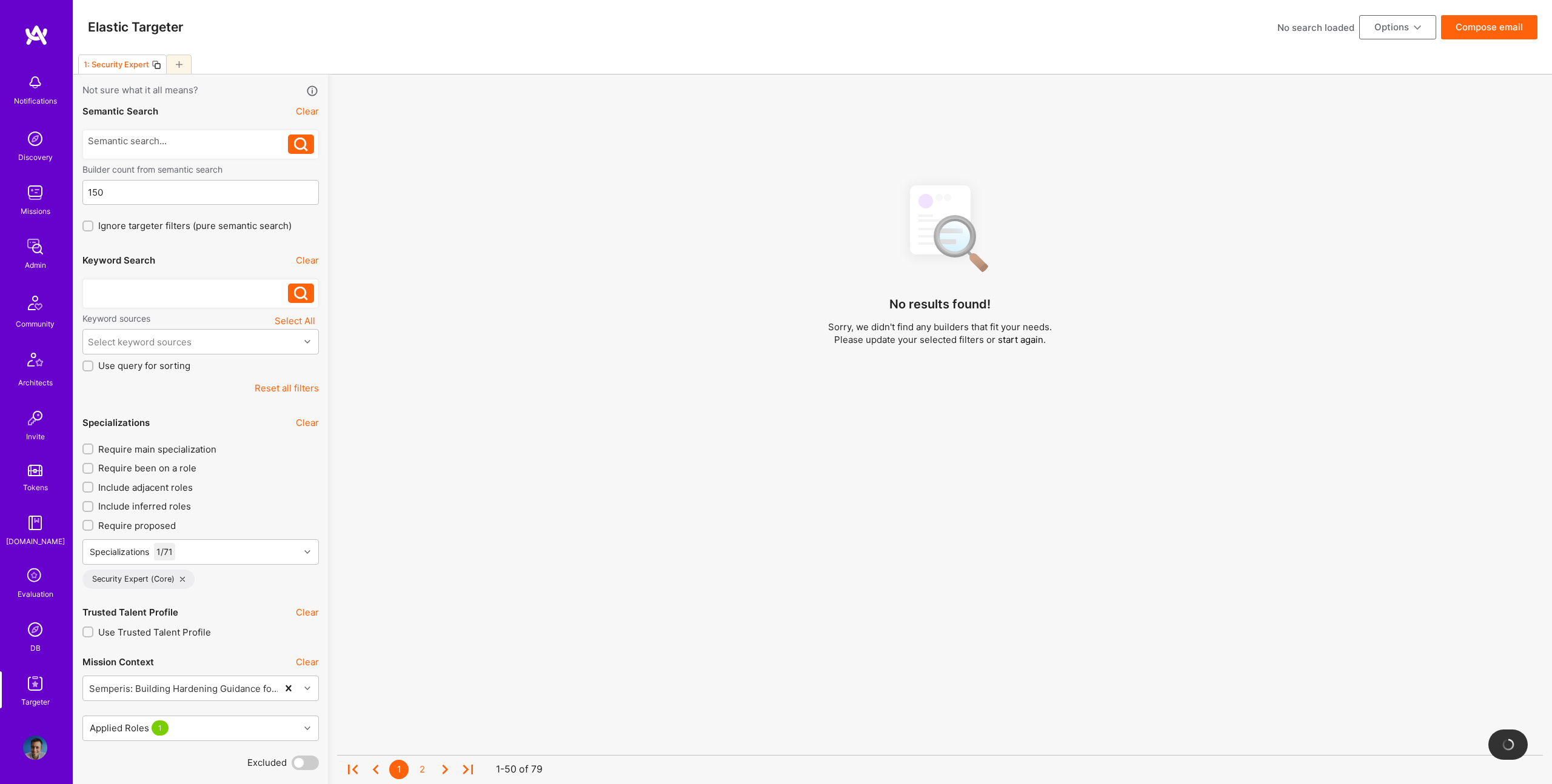
click at [178, 292] on div at bounding box center [188, 290] width 201 height 13
click at [183, 338] on div "Select keyword sources" at bounding box center [140, 342] width 104 height 13
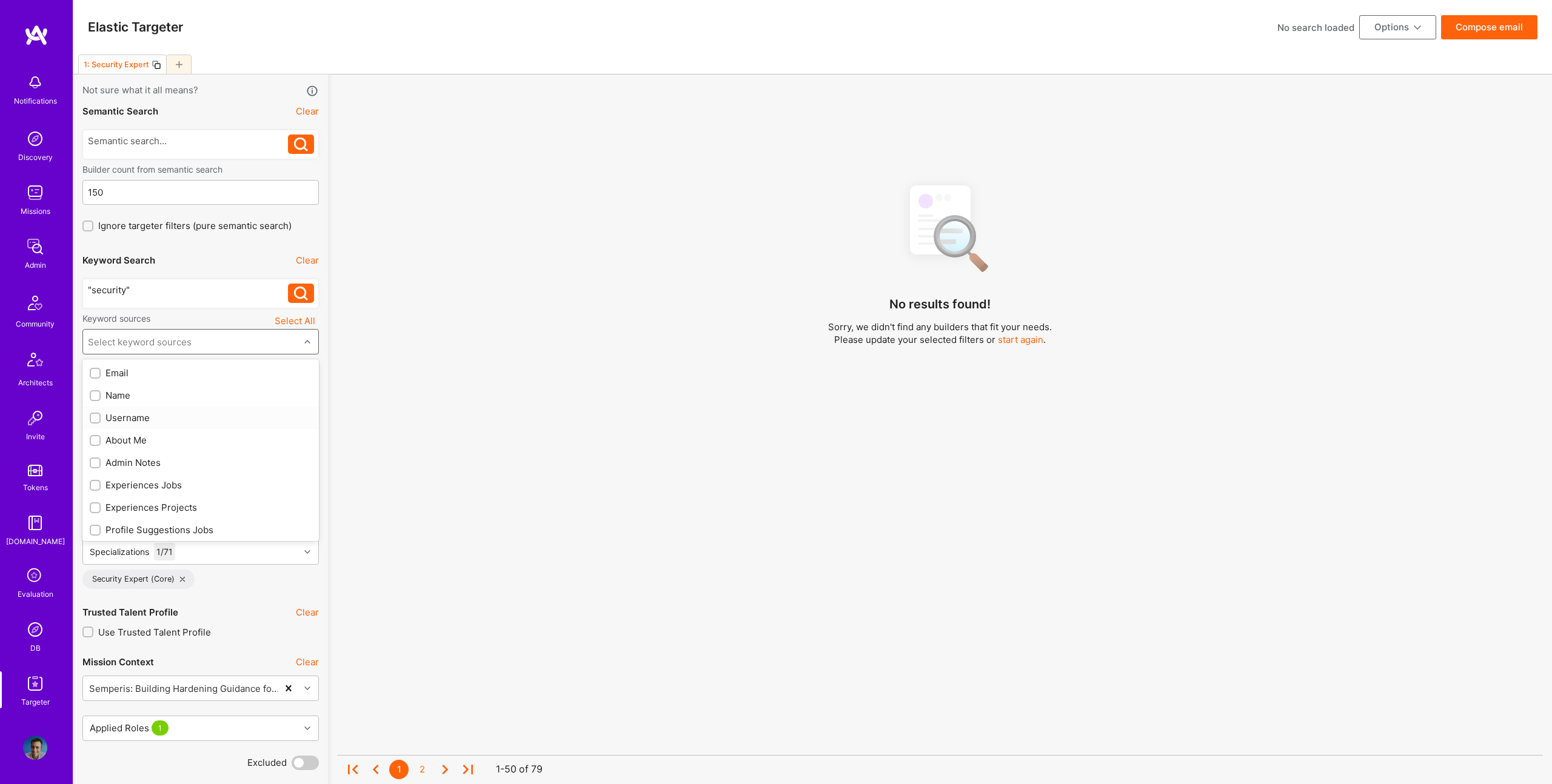
click at [132, 440] on div "About Me" at bounding box center [201, 441] width 222 height 13
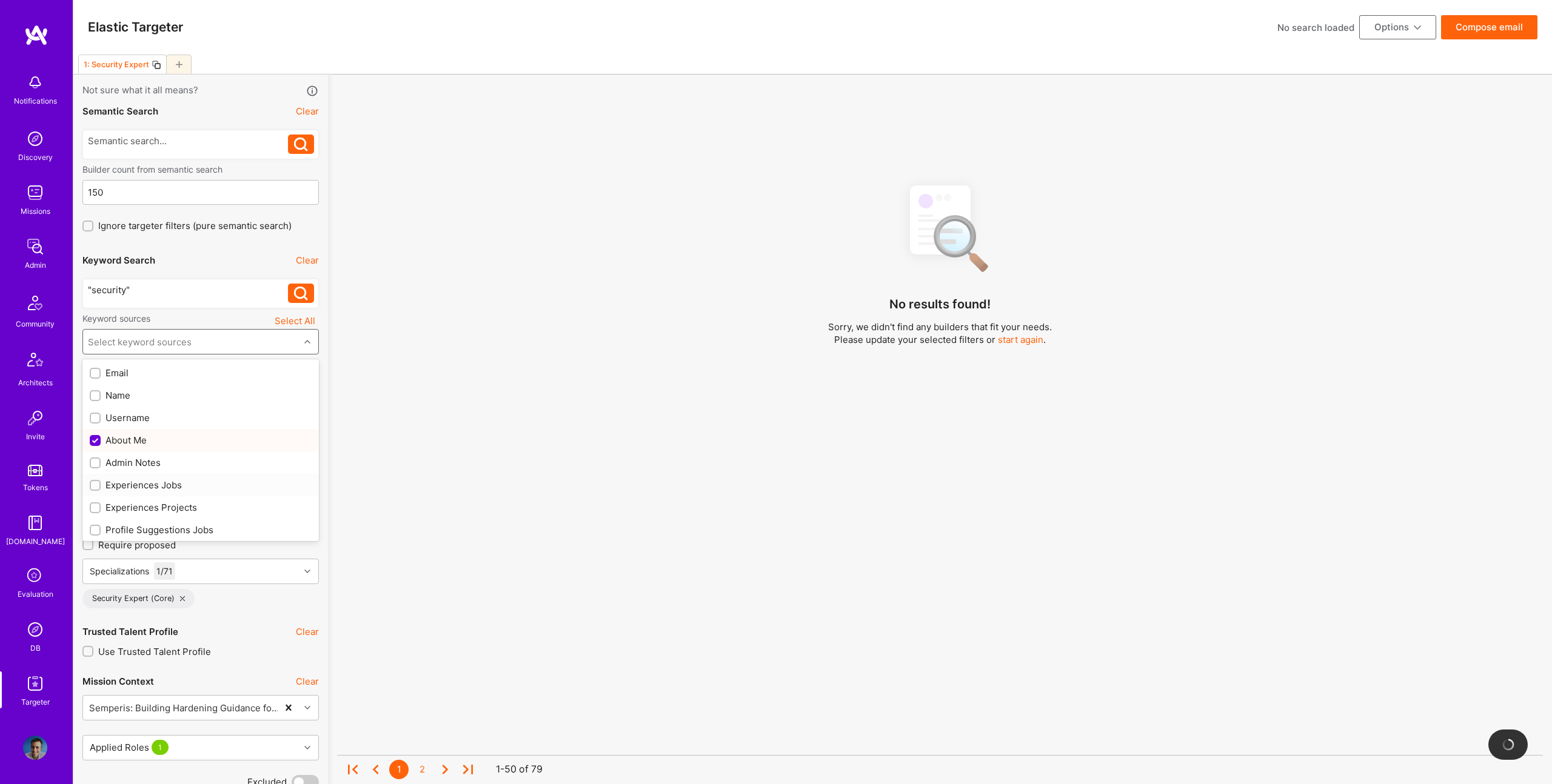
checkbox input "true"
drag, startPoint x: 143, startPoint y: 487, endPoint x: 154, endPoint y: 510, distance: 25.5
click at [143, 487] on div "Experiences Jobs" at bounding box center [201, 486] width 222 height 13
checkbox input "true"
click at [155, 513] on div "Experiences Projects" at bounding box center [201, 508] width 222 height 13
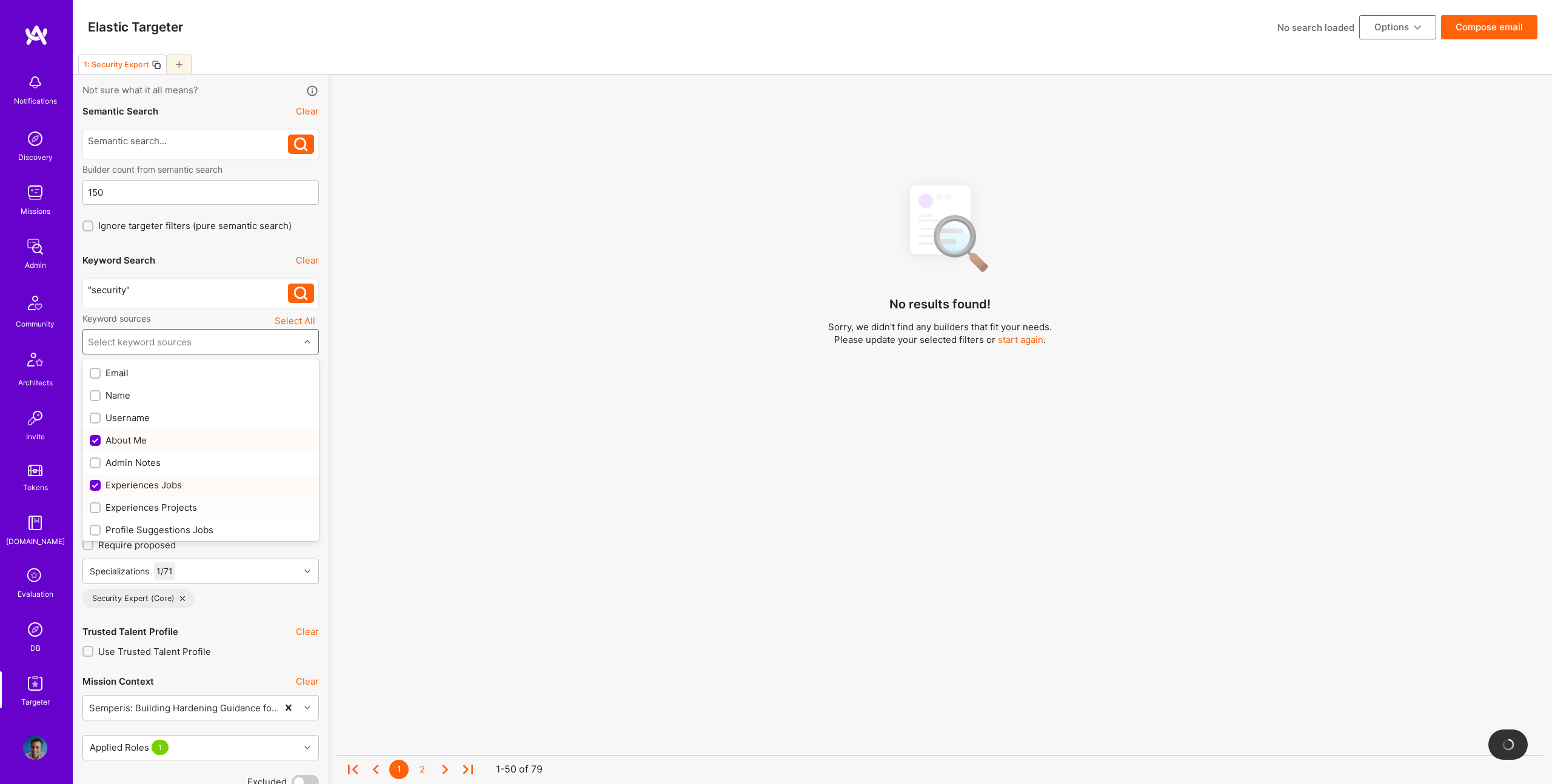
checkbox input "true"
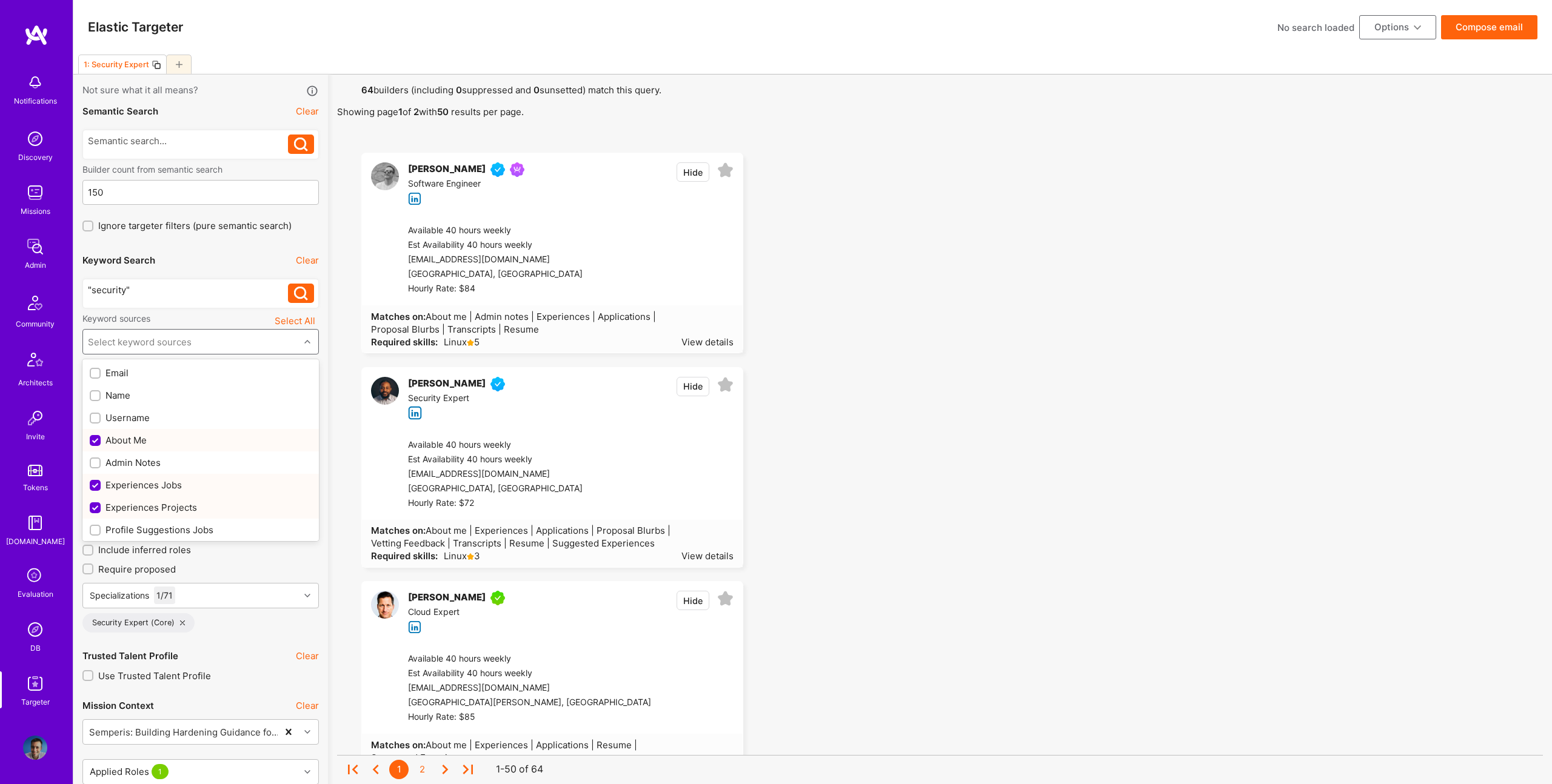
click at [171, 546] on div "Profile Suggestions Projects" at bounding box center [201, 553] width 222 height 13
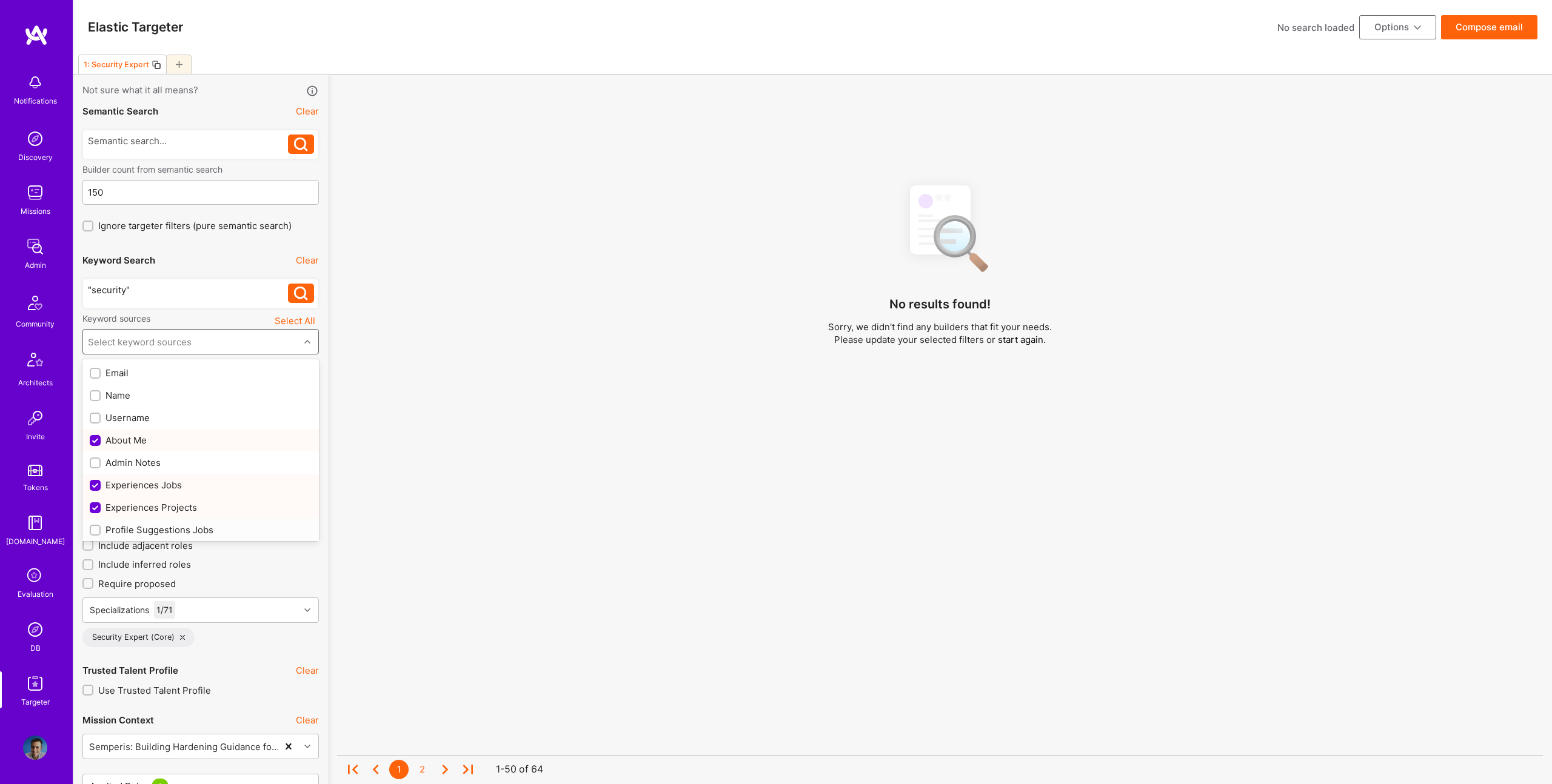
checkbox input "true"
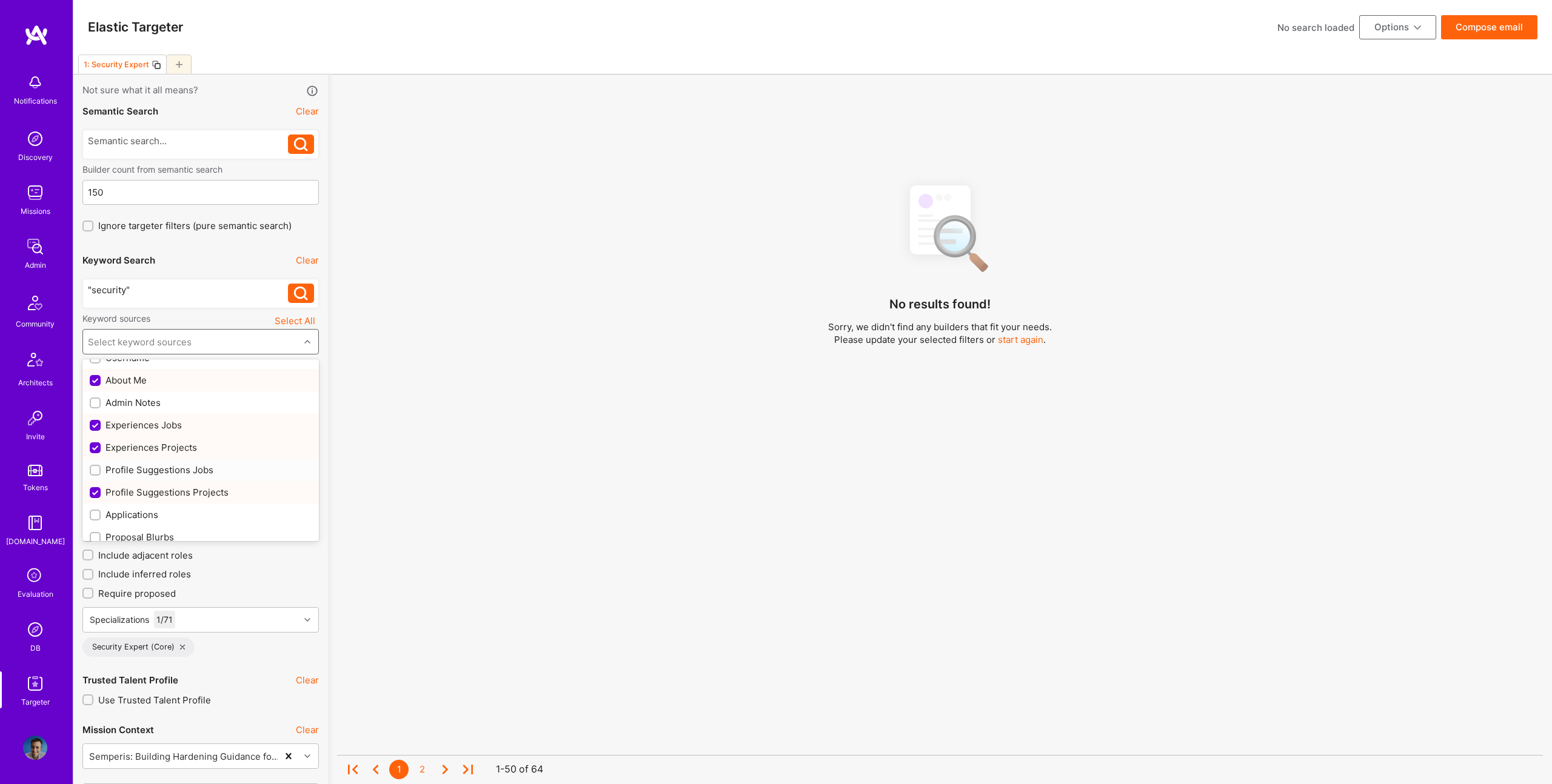
drag, startPoint x: 167, startPoint y: 471, endPoint x: 750, endPoint y: 376, distance: 590.7
click at [167, 471] on div "Profile Suggestions Jobs" at bounding box center [201, 470] width 222 height 13
checkbox input "true"
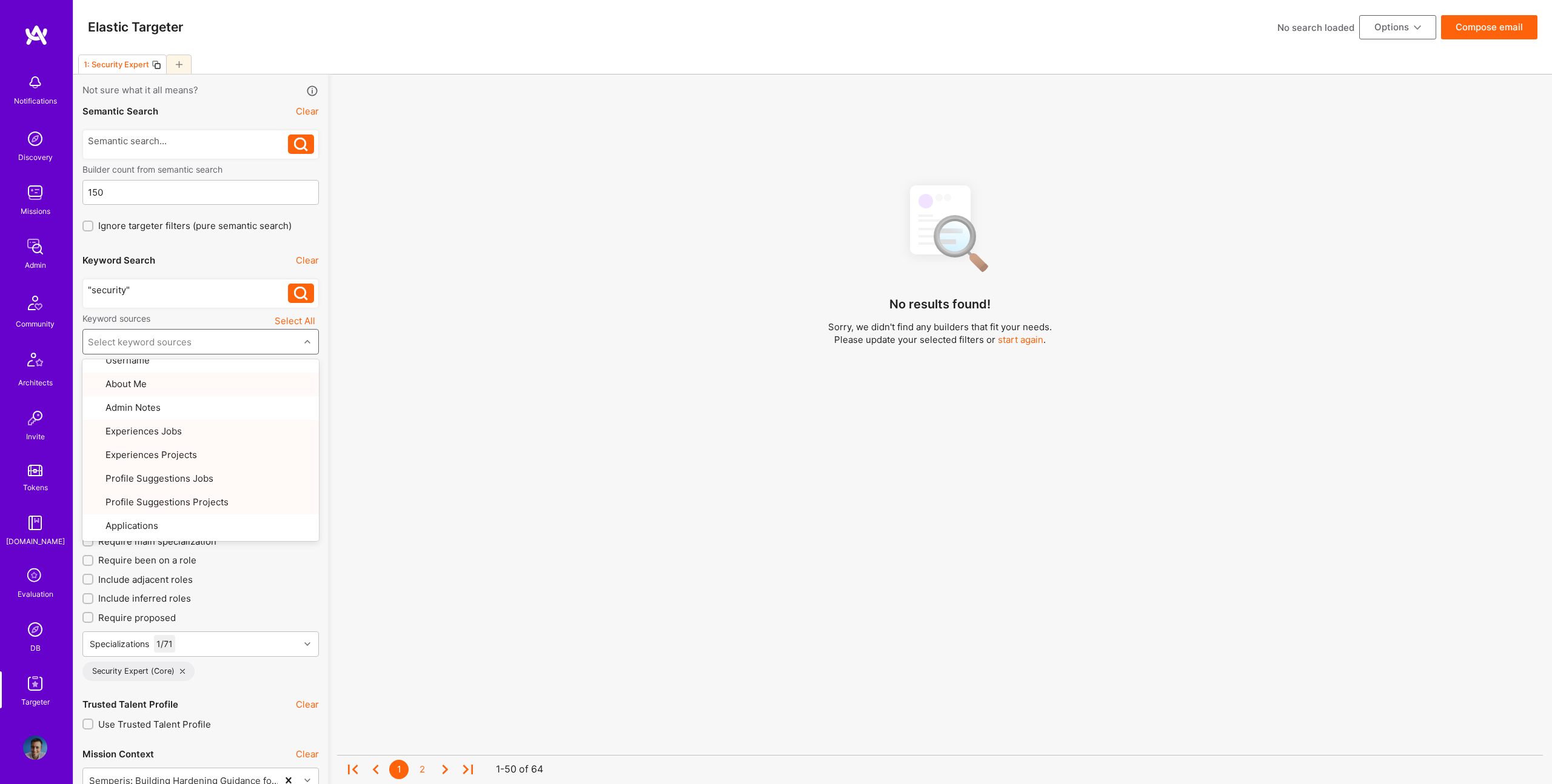
click at [625, 348] on div "No results found! Sorry, we didn't find any builders that fit your needs. Pleas…" at bounding box center [939, 487] width 1206 height 627
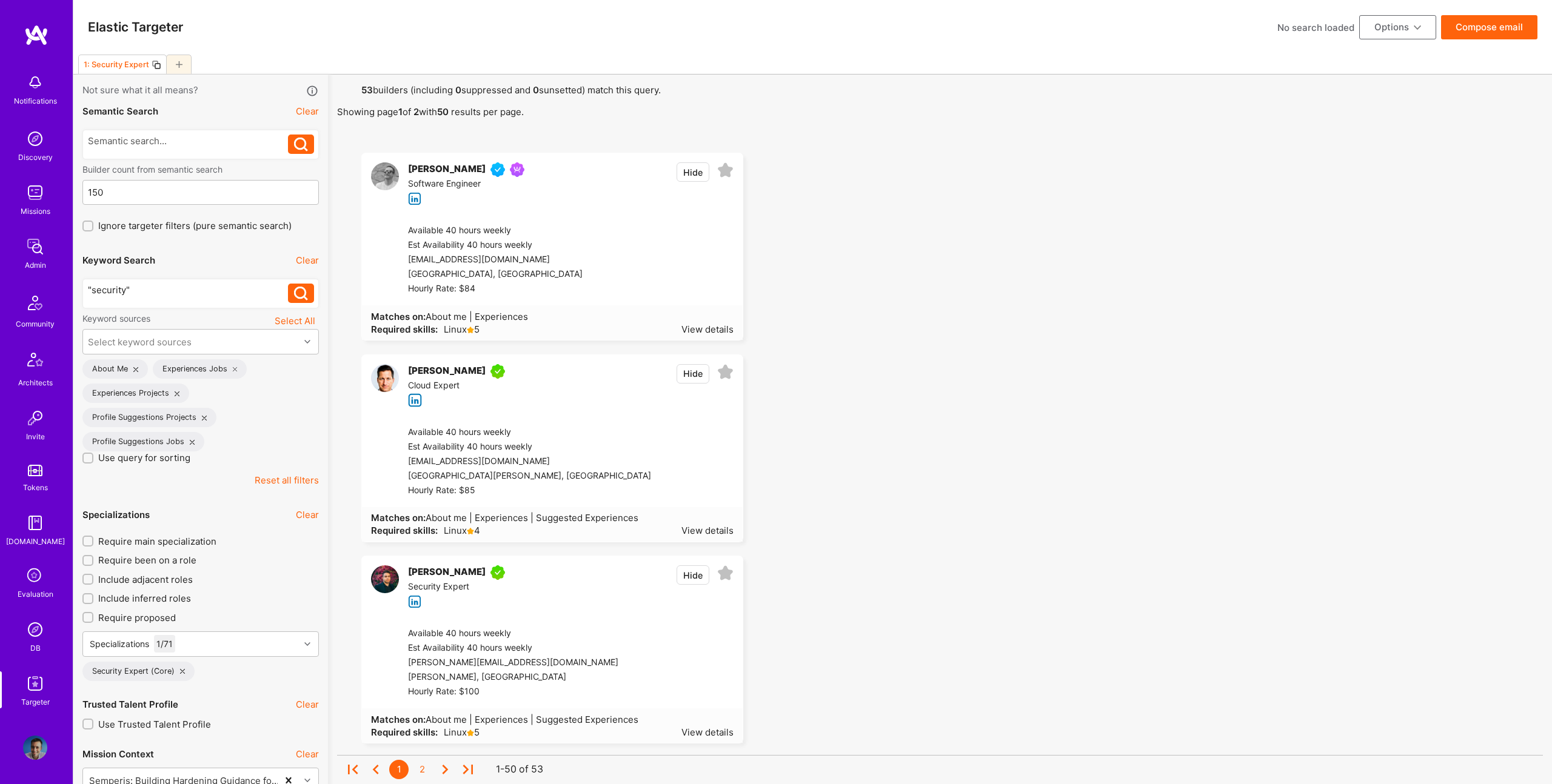
drag, startPoint x: 1036, startPoint y: 159, endPoint x: 1226, endPoint y: 56, distance: 216.1
click at [1461, 26] on button "Compose email" at bounding box center [1490, 28] width 96 height 24
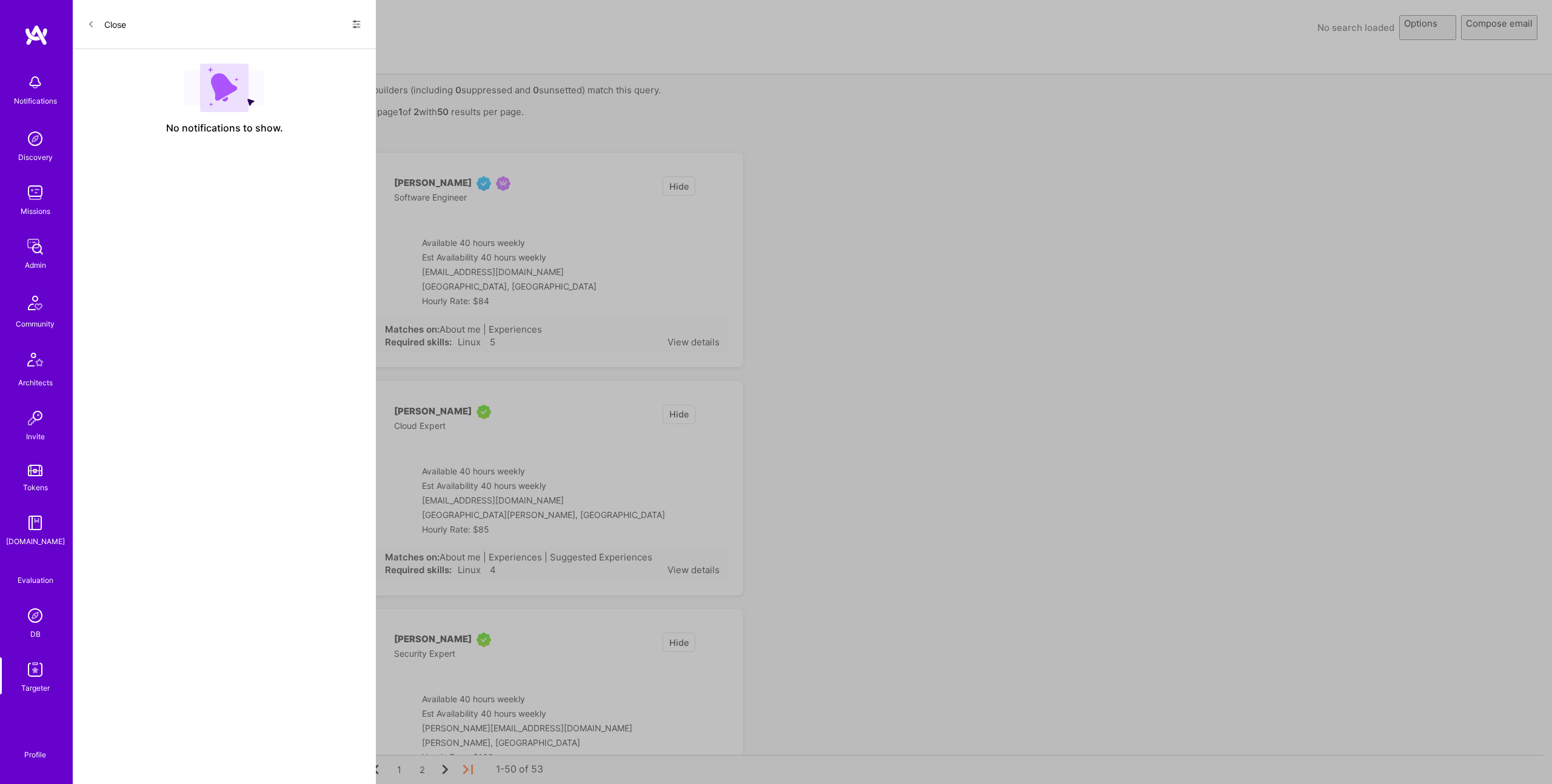
select select "rich-reachout"
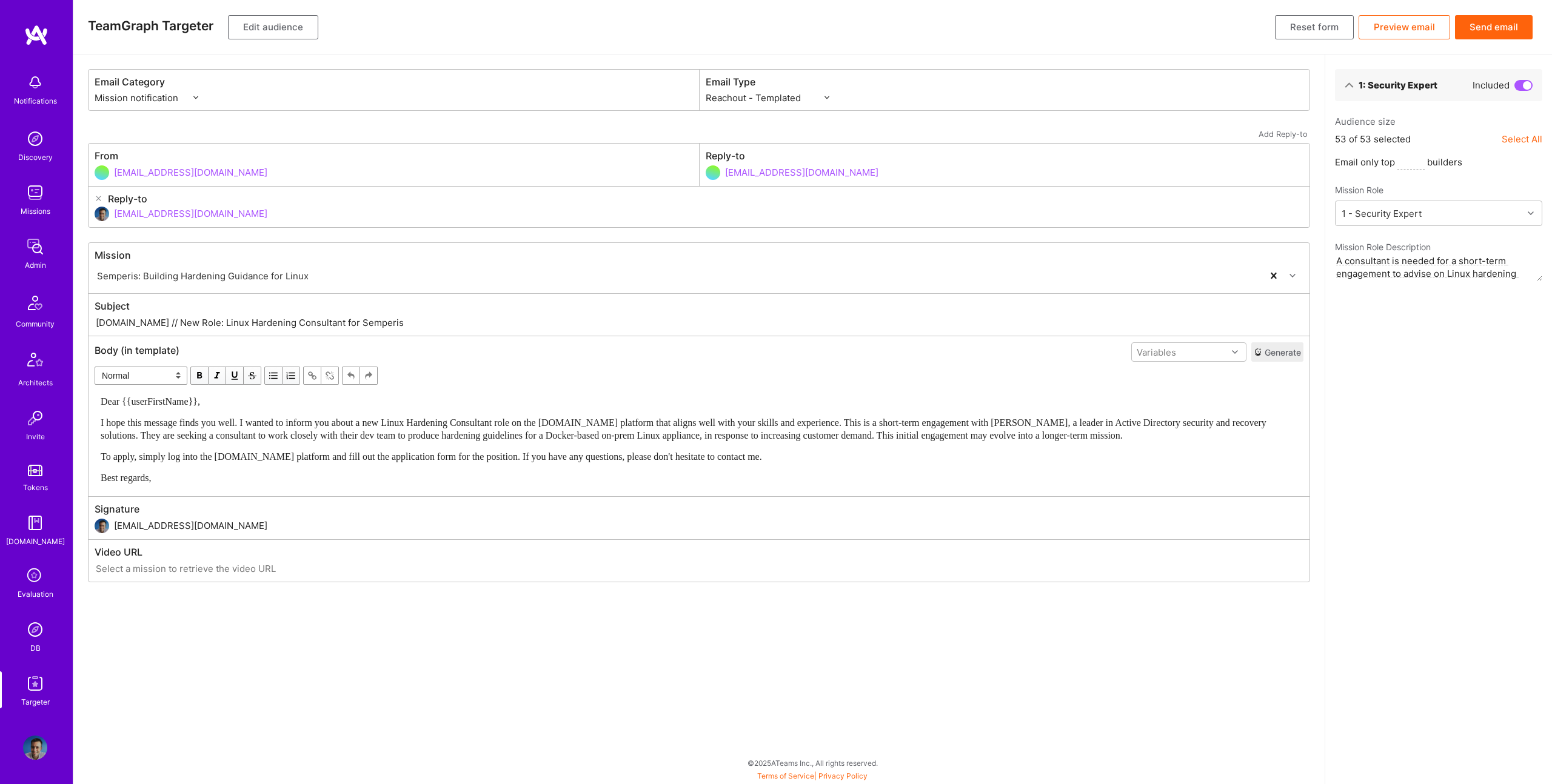
click at [1488, 22] on button "Send email" at bounding box center [1494, 28] width 78 height 24
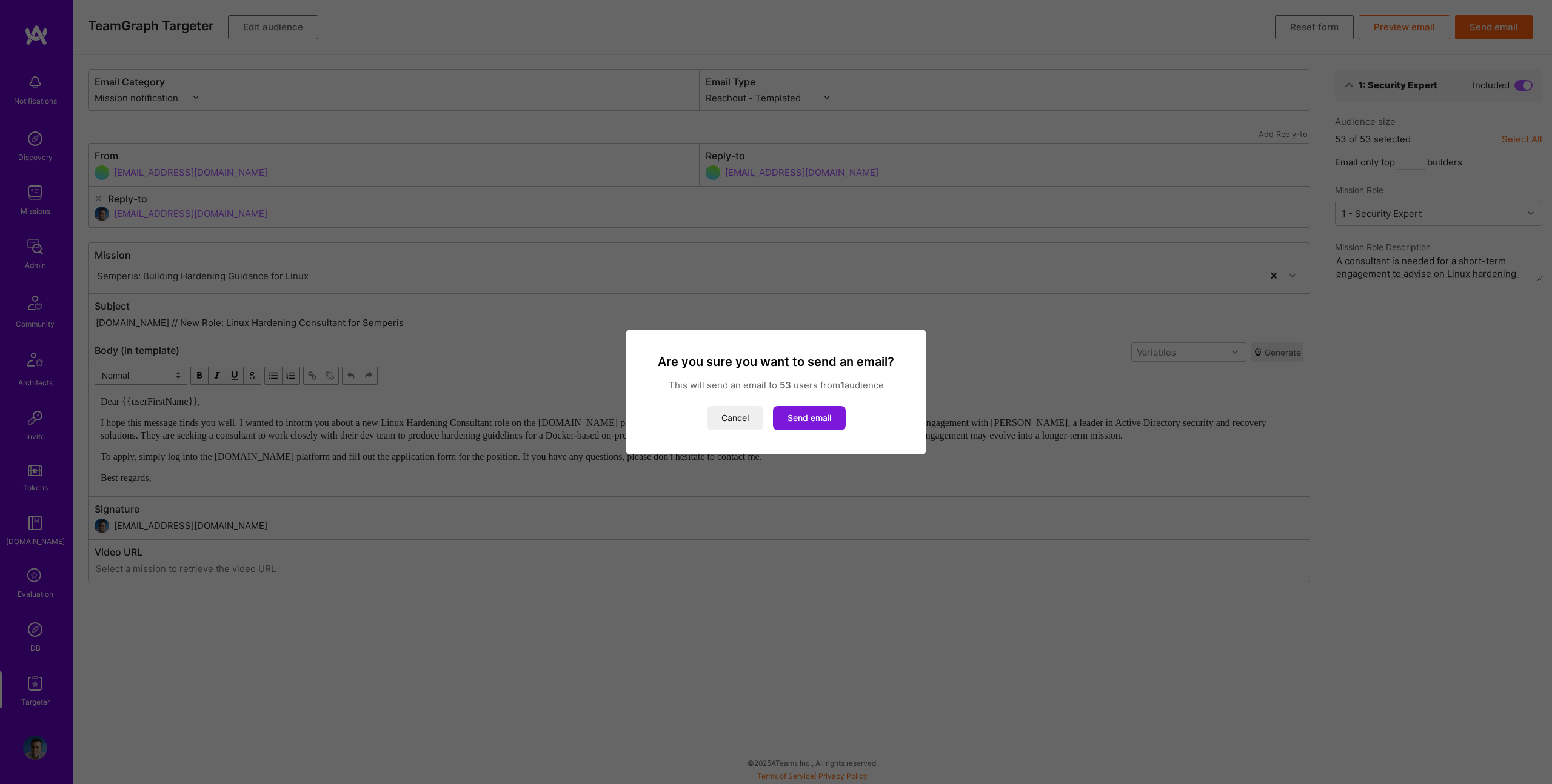
click at [828, 420] on button "Send email" at bounding box center [809, 418] width 73 height 24
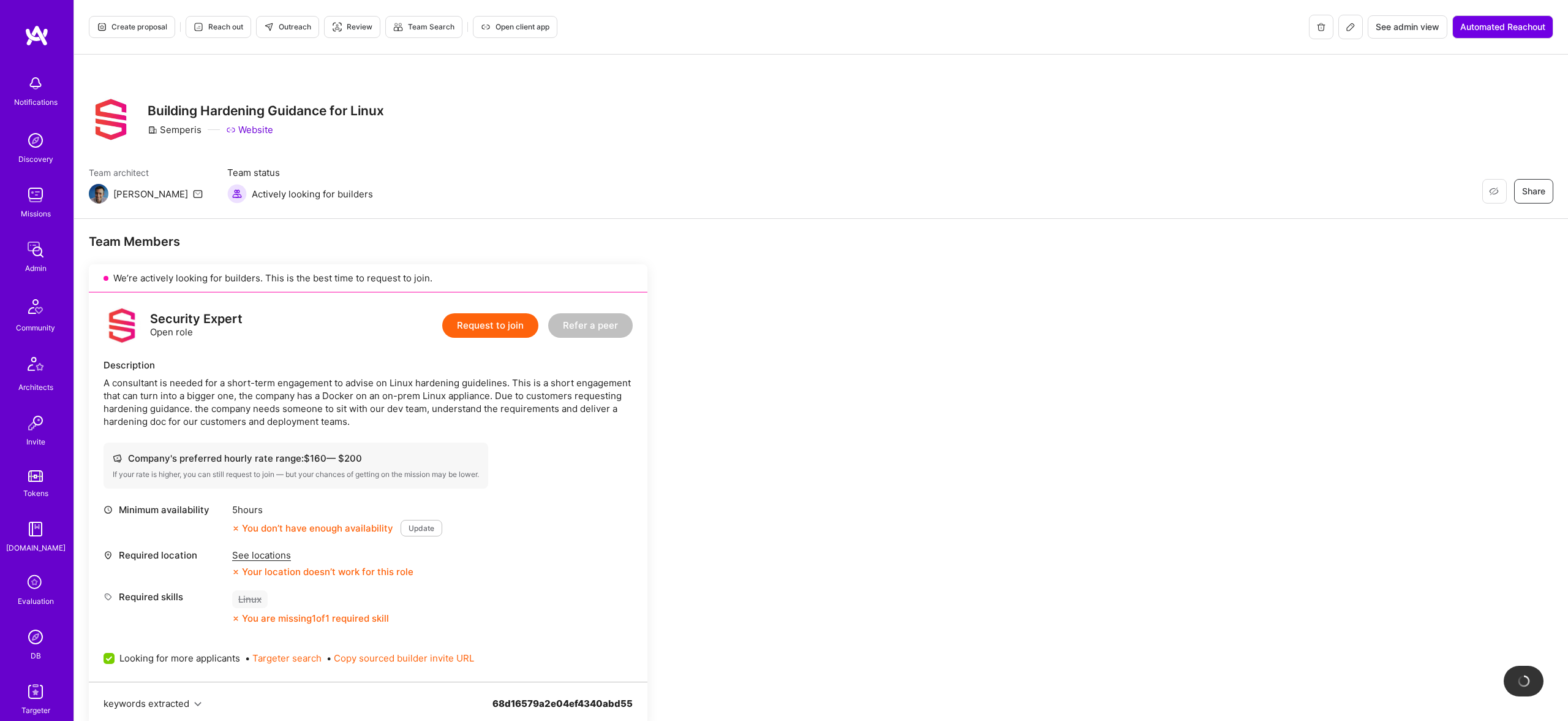
click at [1341, 24] on button at bounding box center [1351, 27] width 24 height 24
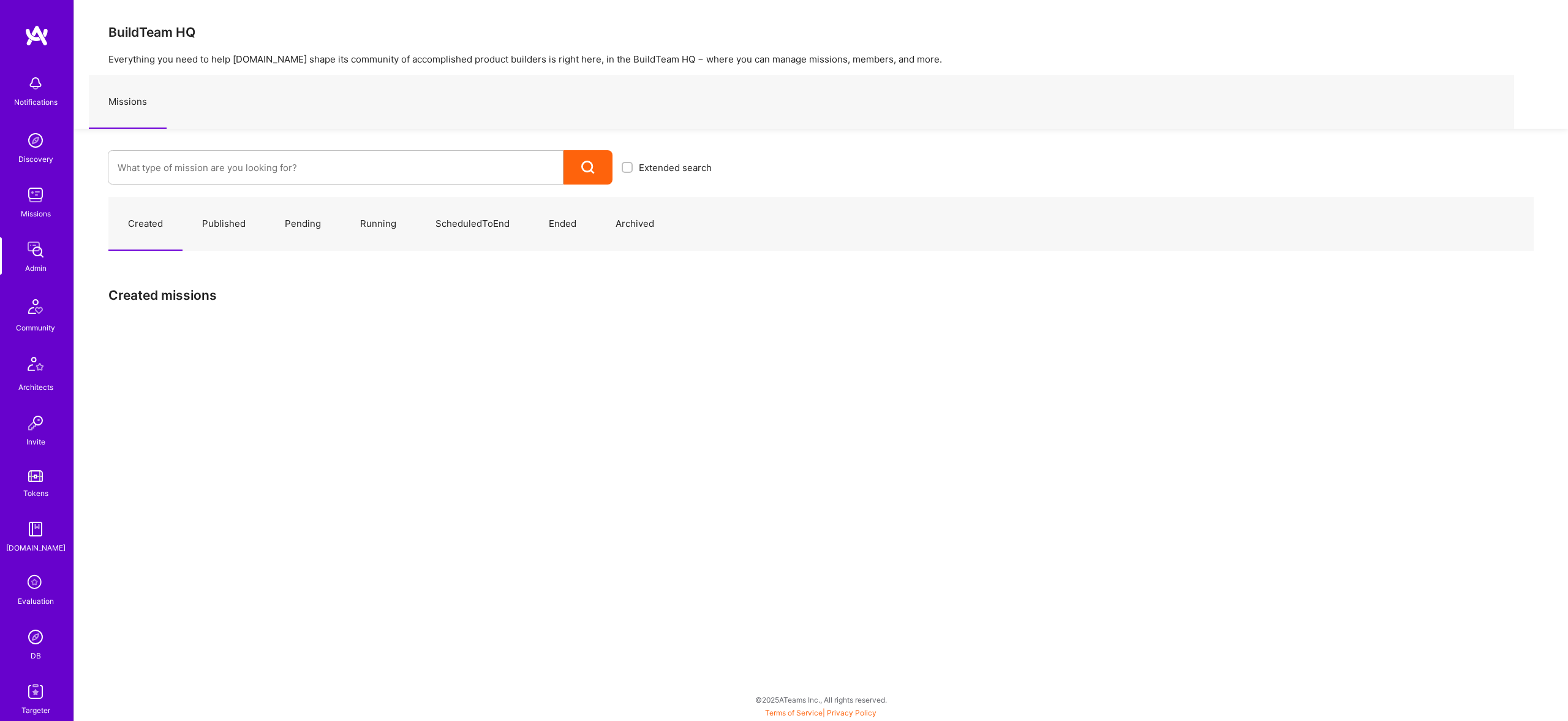
type input "Steelbay"
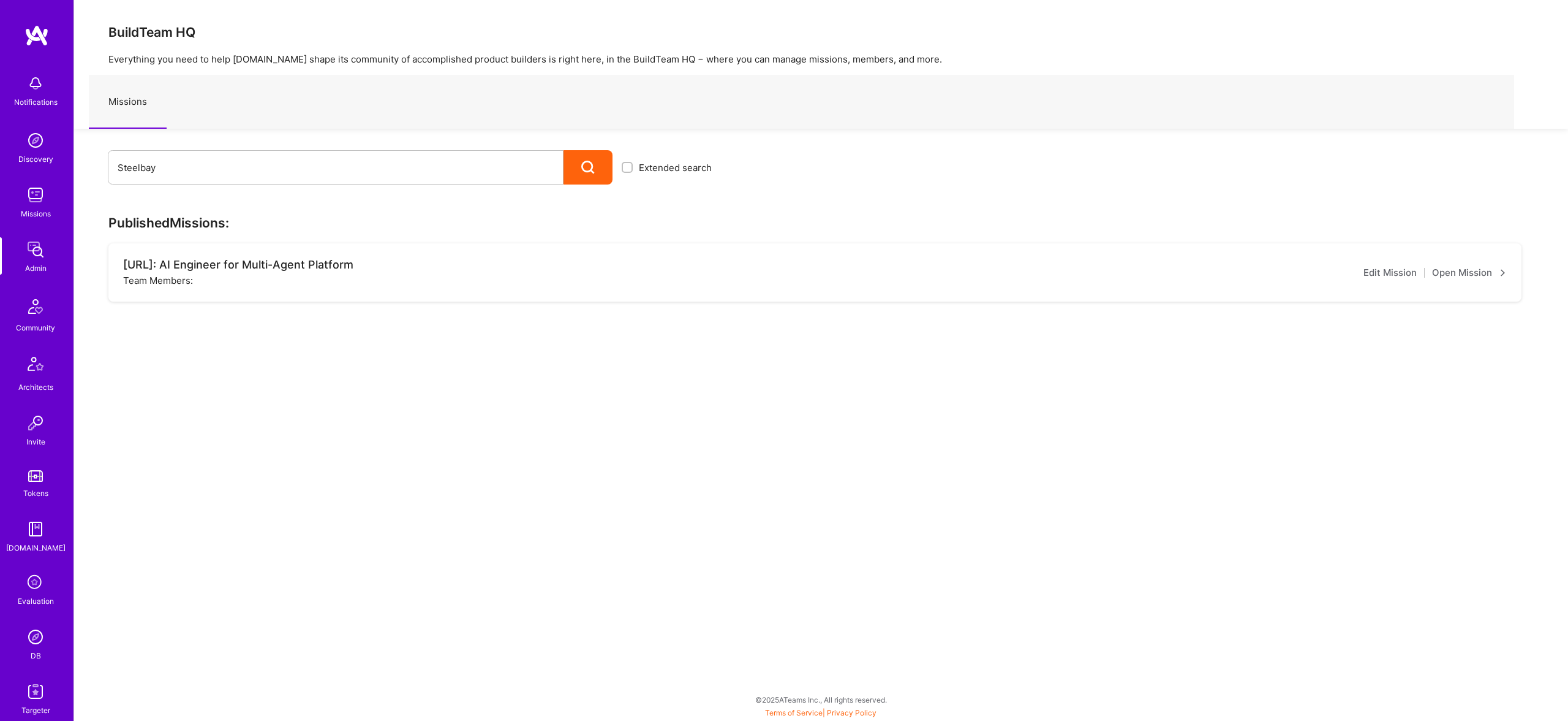
click at [1483, 272] on link "Open Mission" at bounding box center [1470, 273] width 75 height 15
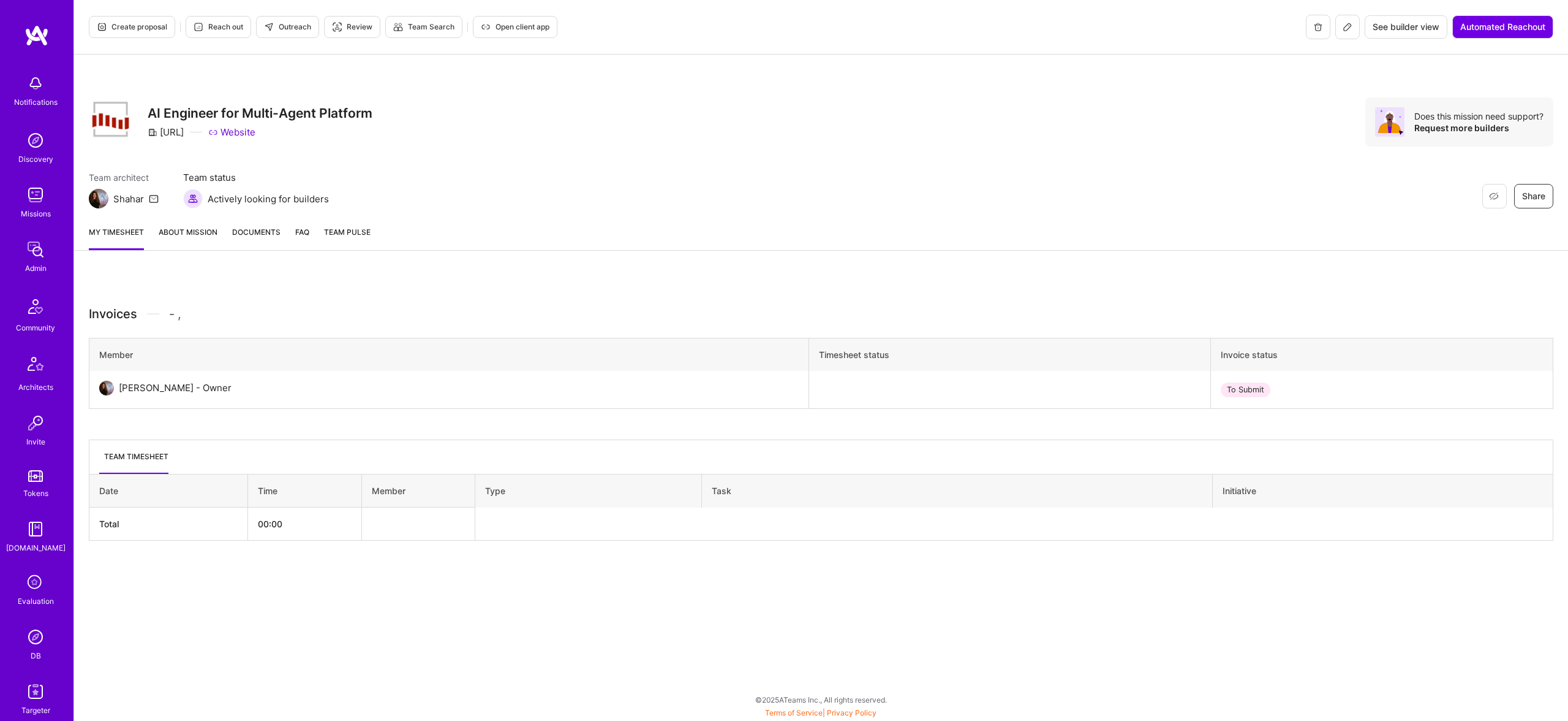
click at [186, 237] on link "About Mission" at bounding box center [187, 238] width 58 height 24
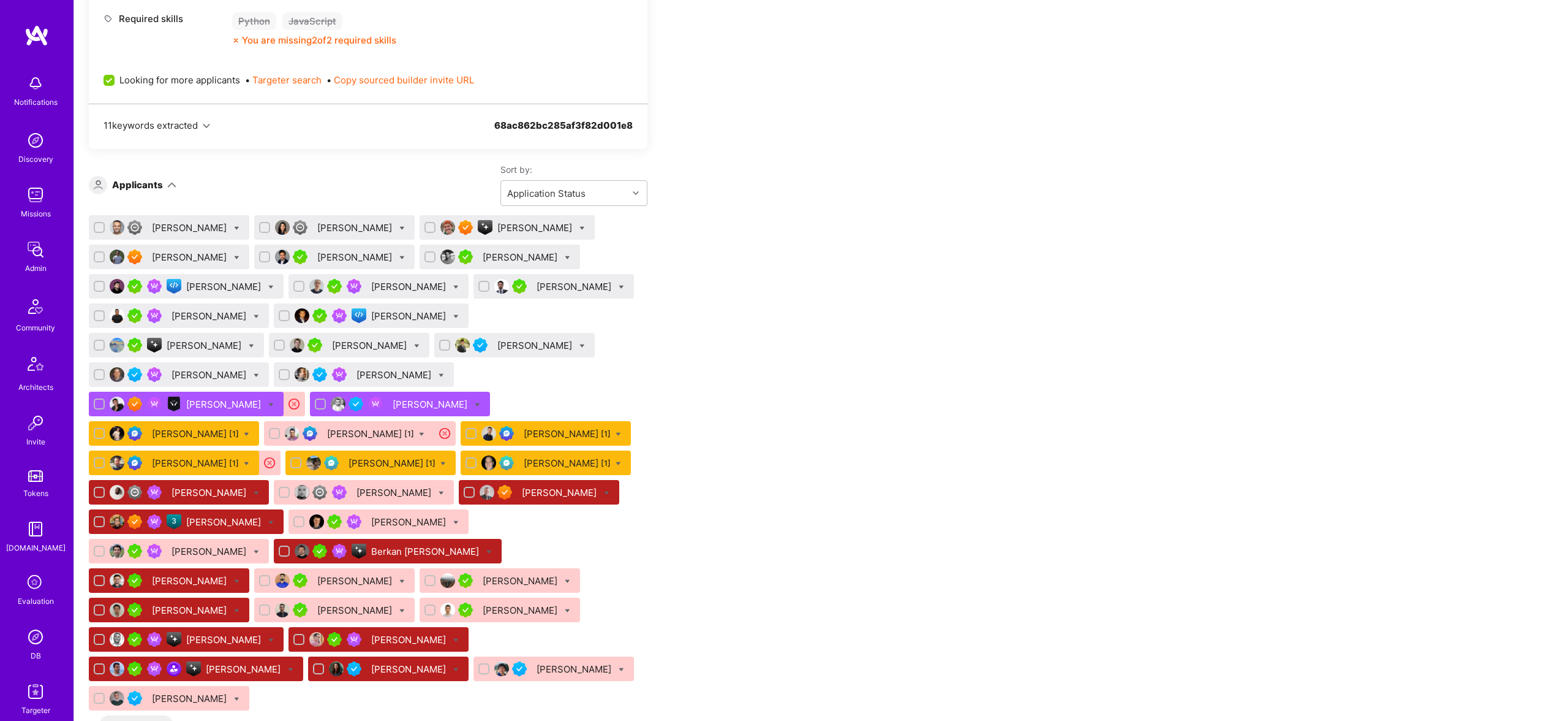
scroll to position [740, 0]
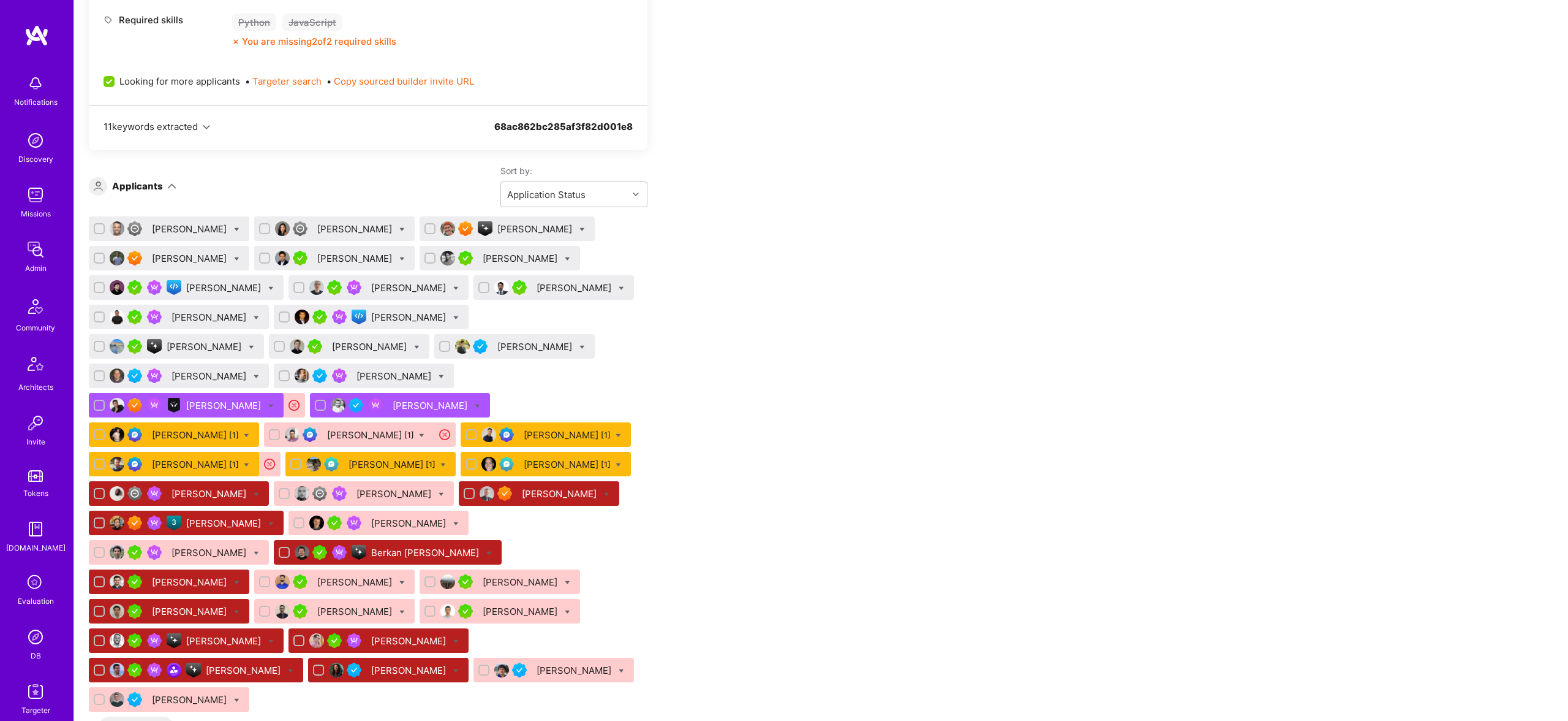
click at [814, 333] on div "Apply for a Mission Role We’re actively looking for builders. This is the best …" at bounding box center [456, 694] width 735 height 2309
click at [30, 256] on img at bounding box center [35, 250] width 24 height 24
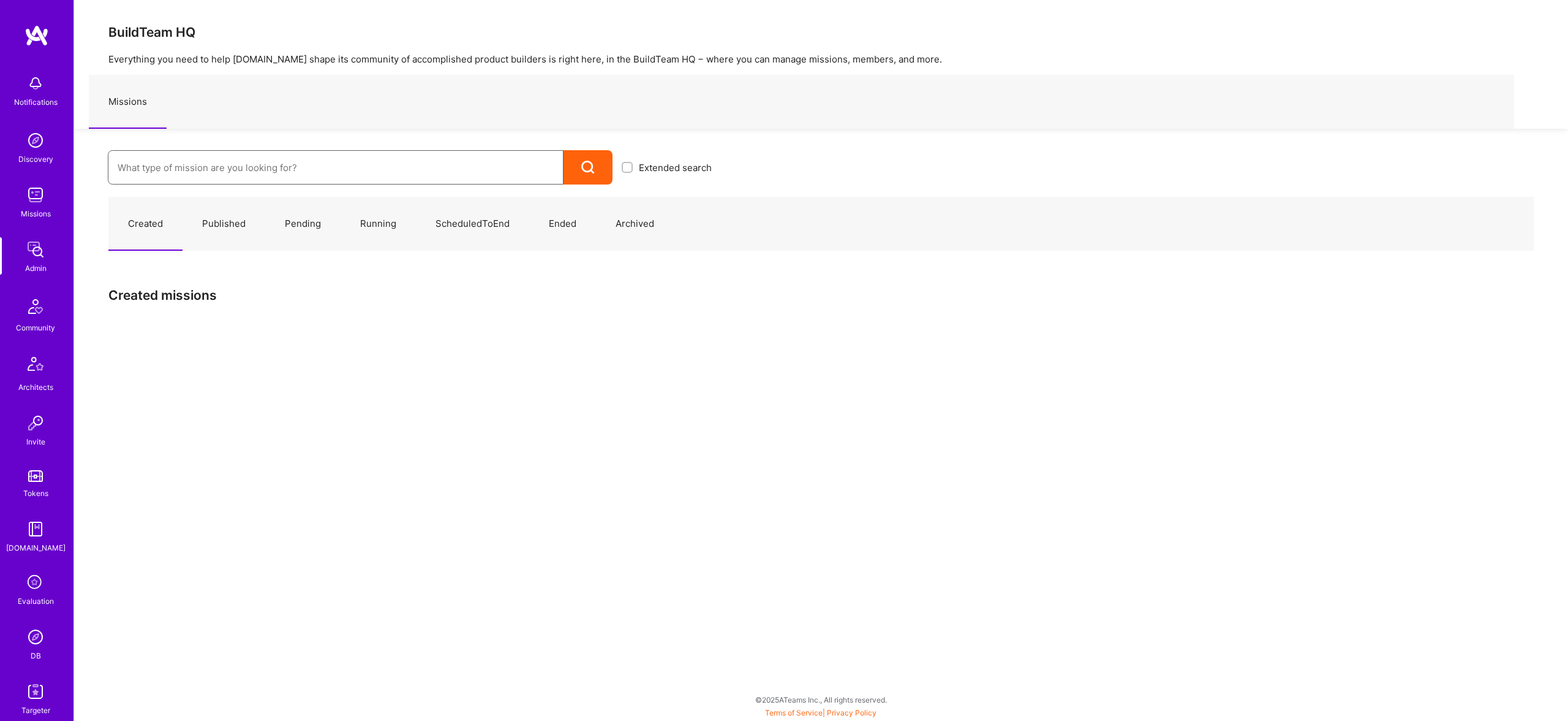
click at [311, 180] on input at bounding box center [336, 168] width 436 height 32
click at [309, 177] on input at bounding box center [336, 168] width 436 height 32
type input "[DOMAIN_NAME]"
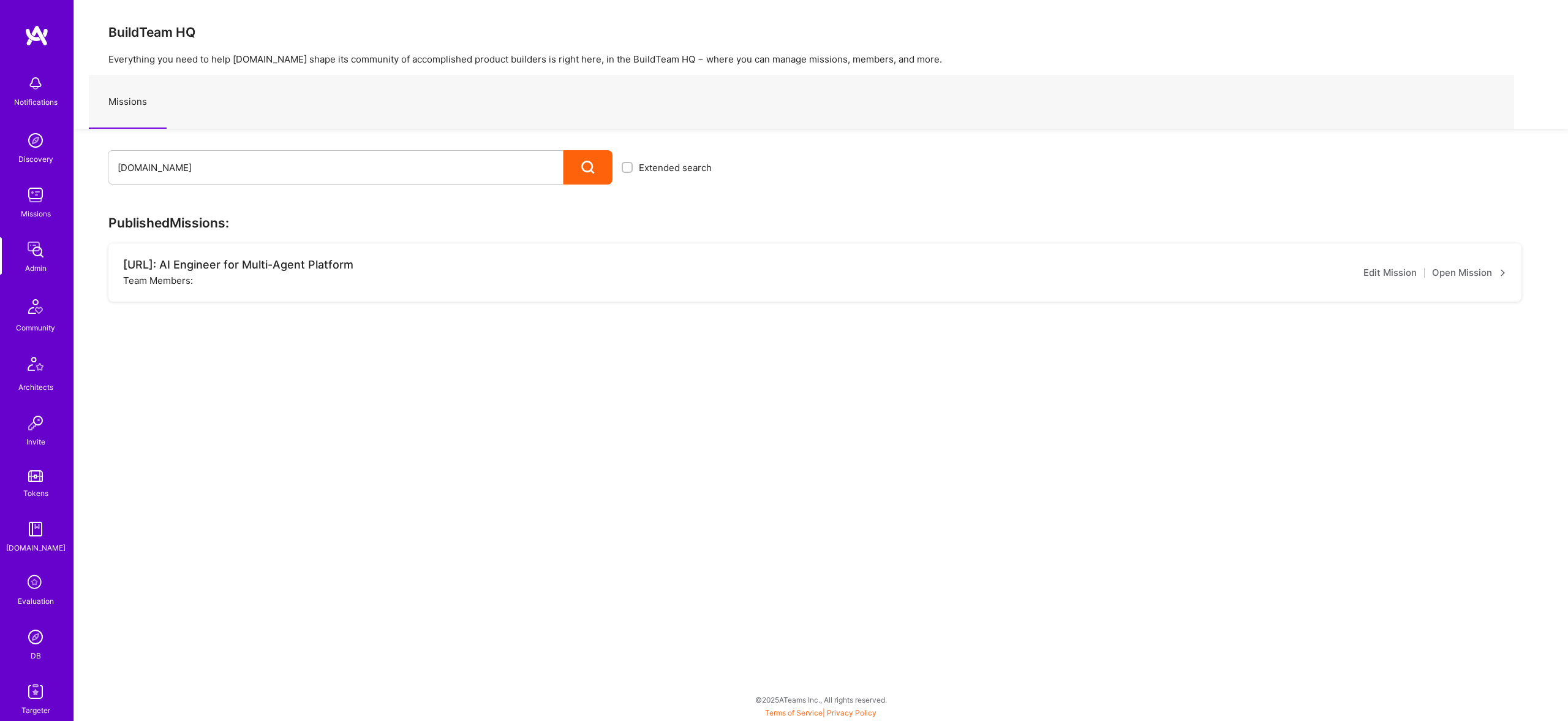
click at [35, 246] on img at bounding box center [35, 250] width 24 height 24
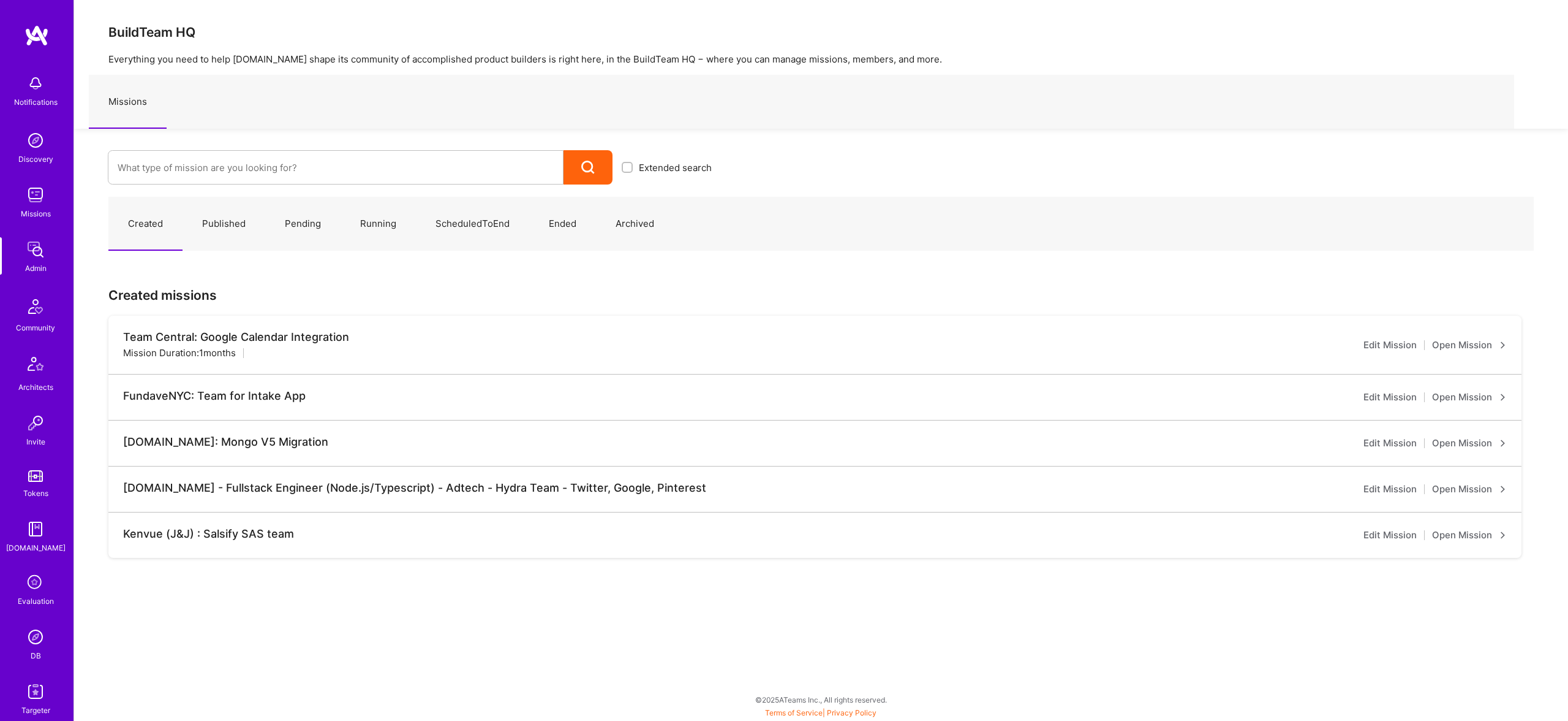
click at [227, 215] on link "Published" at bounding box center [224, 224] width 83 height 53
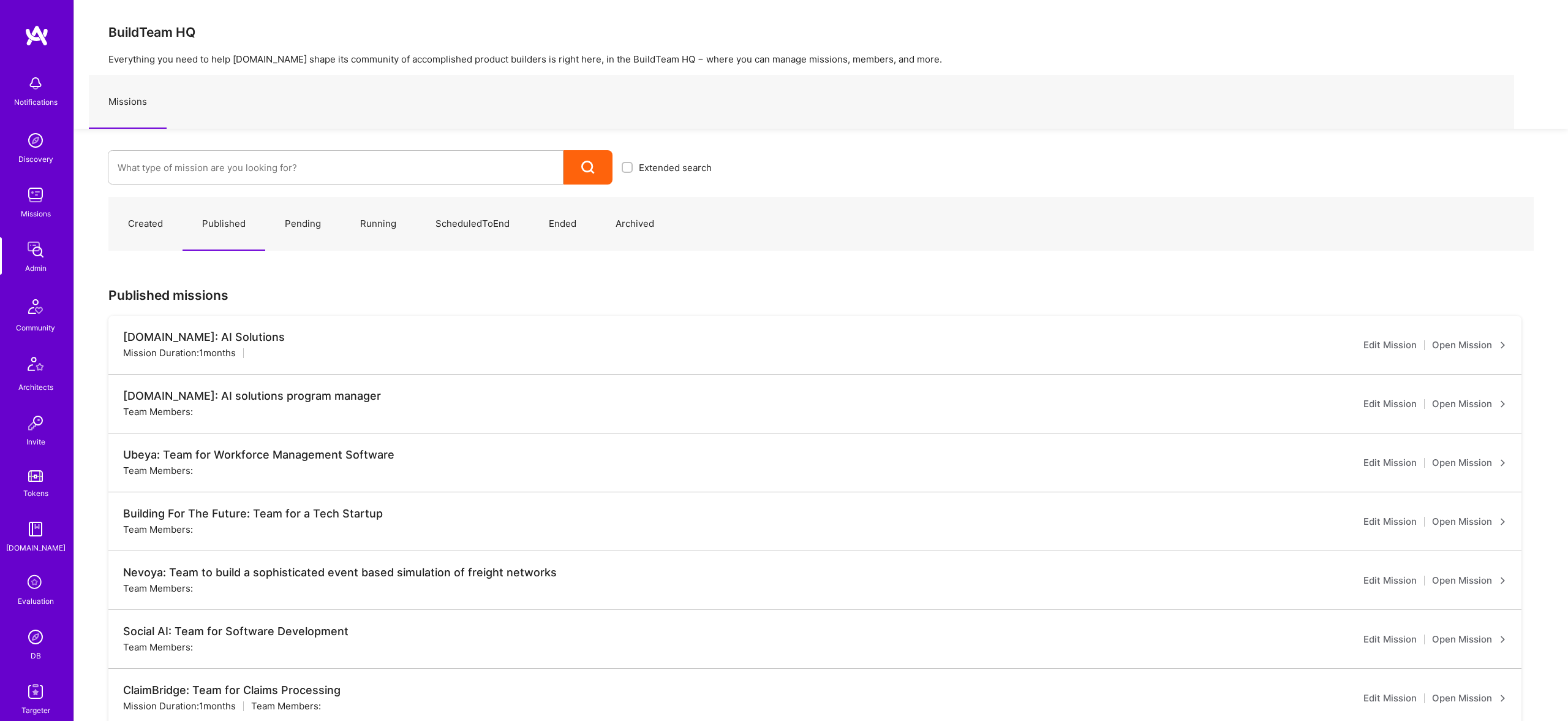
click at [1472, 343] on link "Open Mission" at bounding box center [1470, 345] width 75 height 15
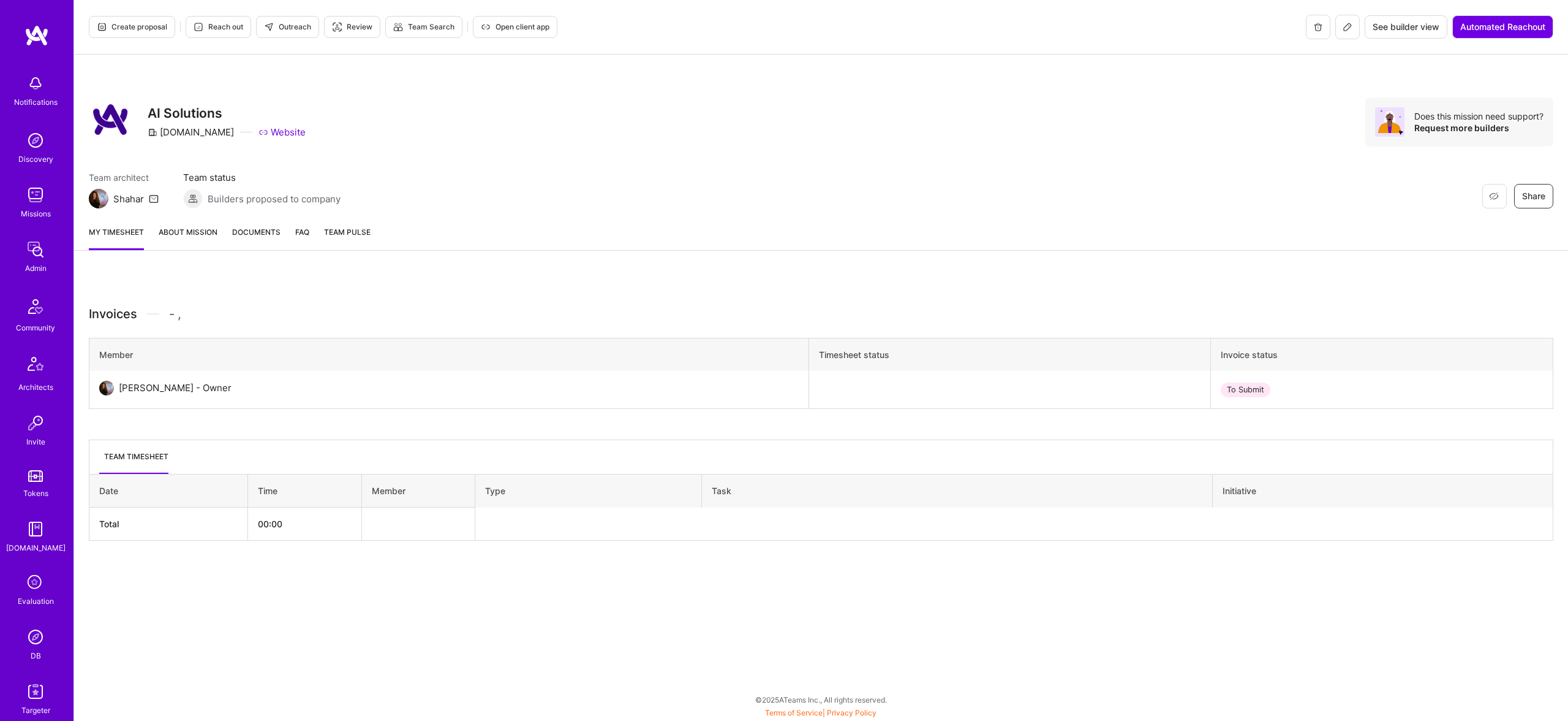
click at [184, 230] on link "About Mission" at bounding box center [187, 238] width 58 height 24
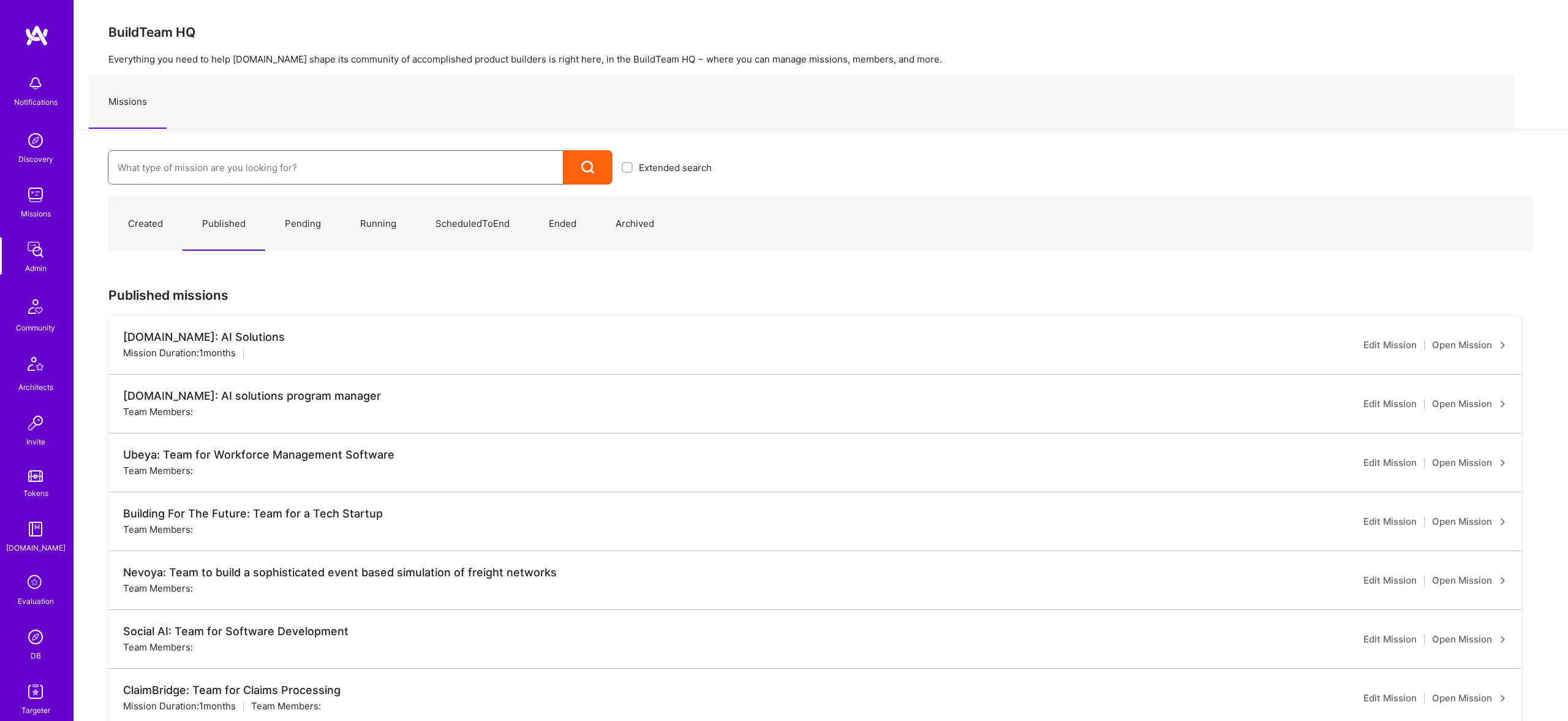
click at [261, 156] on input at bounding box center [336, 168] width 436 height 32
type input "[DOMAIN_NAME]"
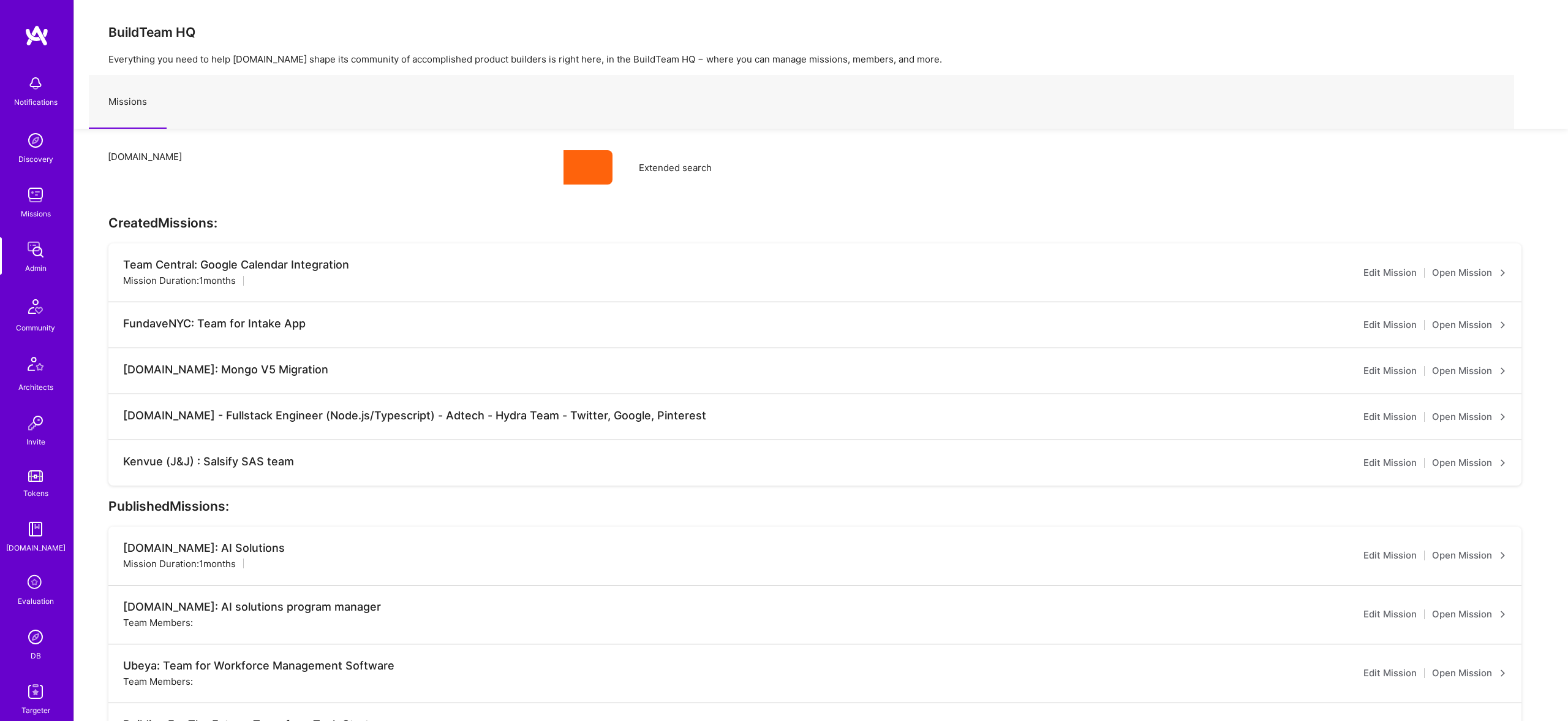
scroll to position [164, 0]
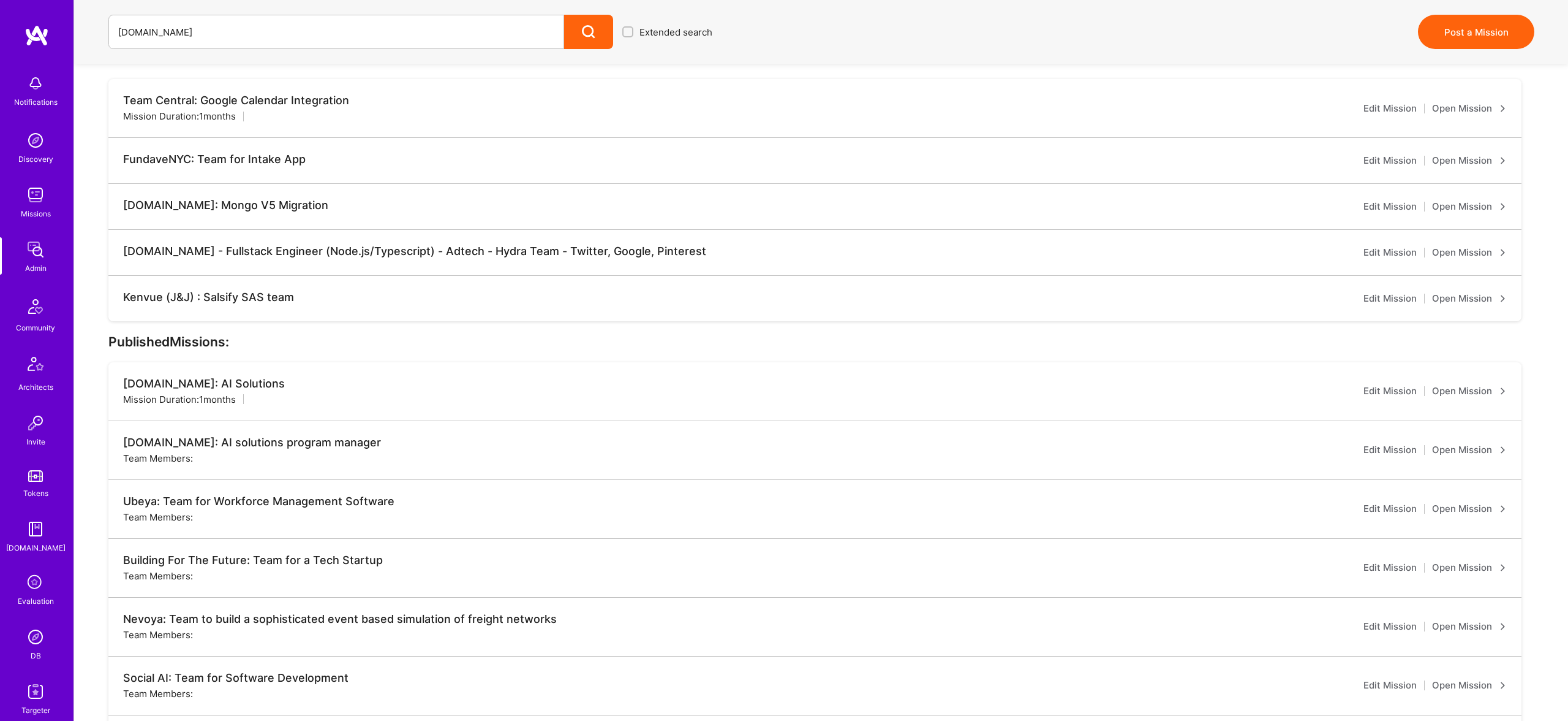
click at [1478, 391] on link "Open Mission" at bounding box center [1470, 391] width 75 height 15
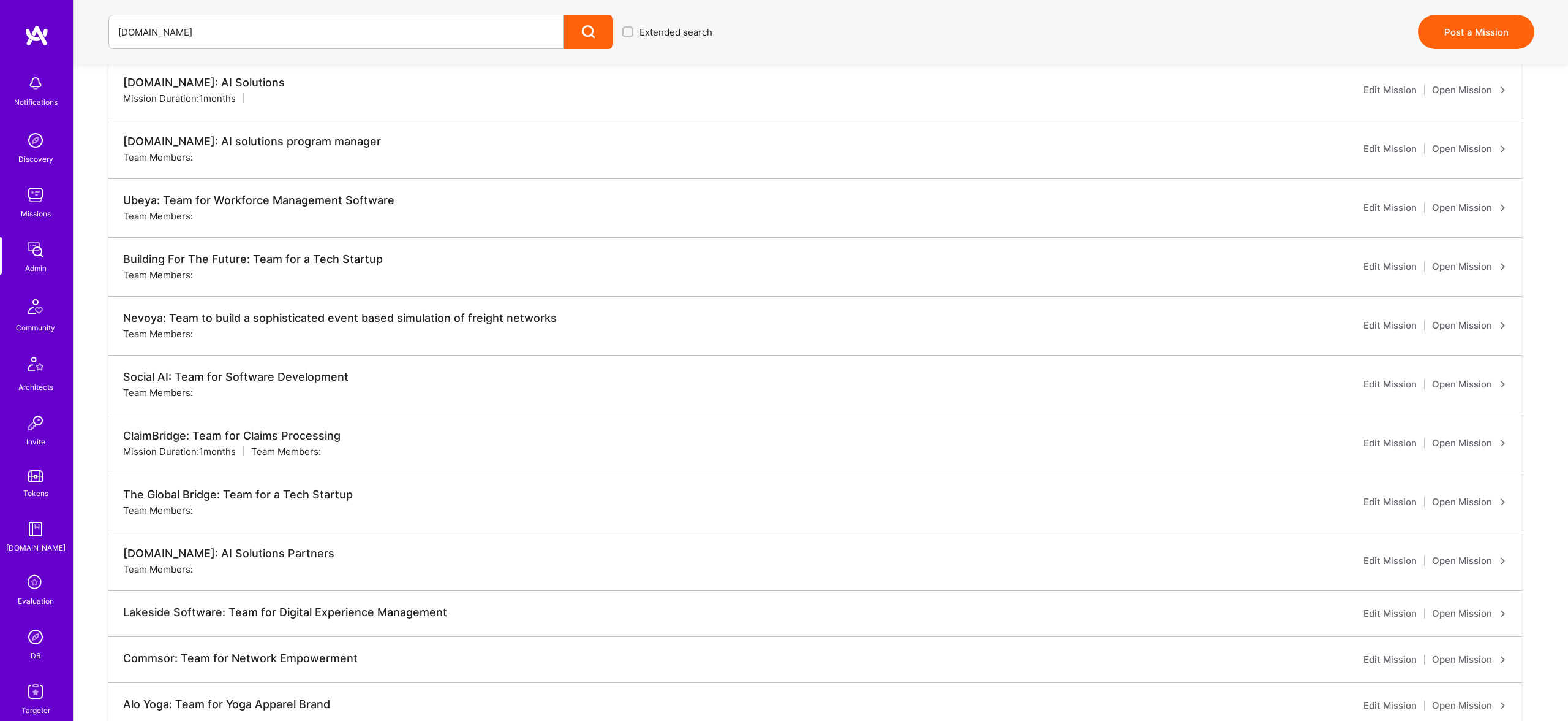
scroll to position [470, 0]
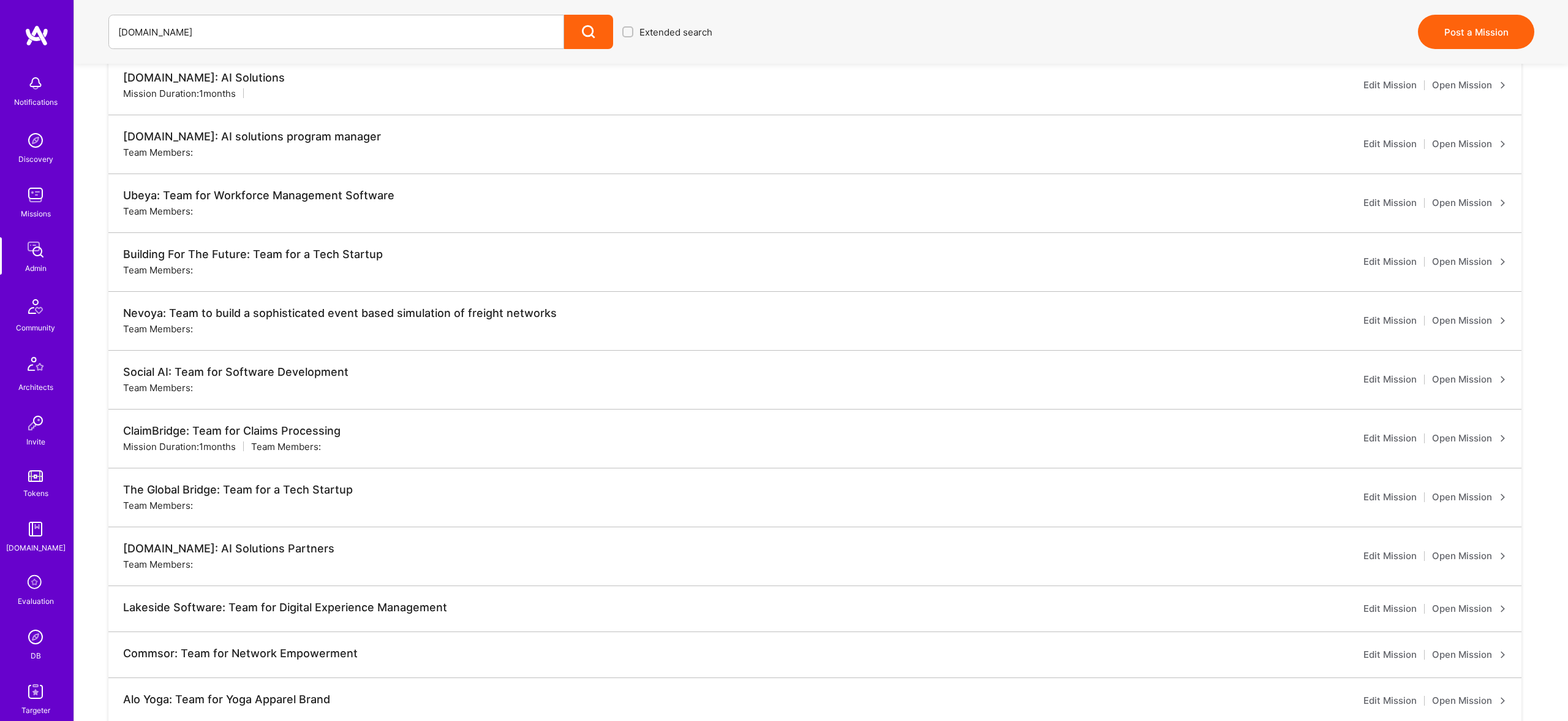
click at [1469, 555] on link "Open Mission" at bounding box center [1470, 556] width 75 height 15
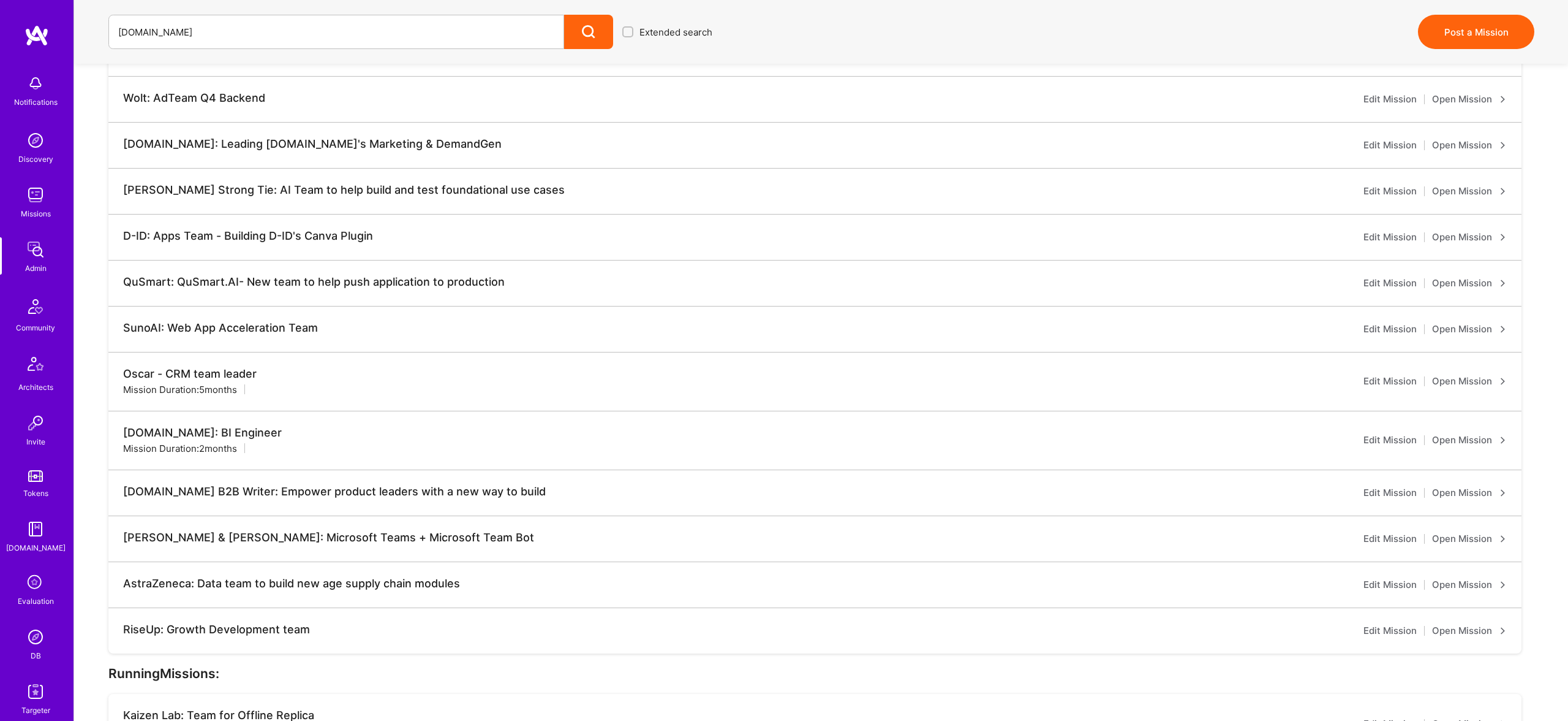
scroll to position [1346, 0]
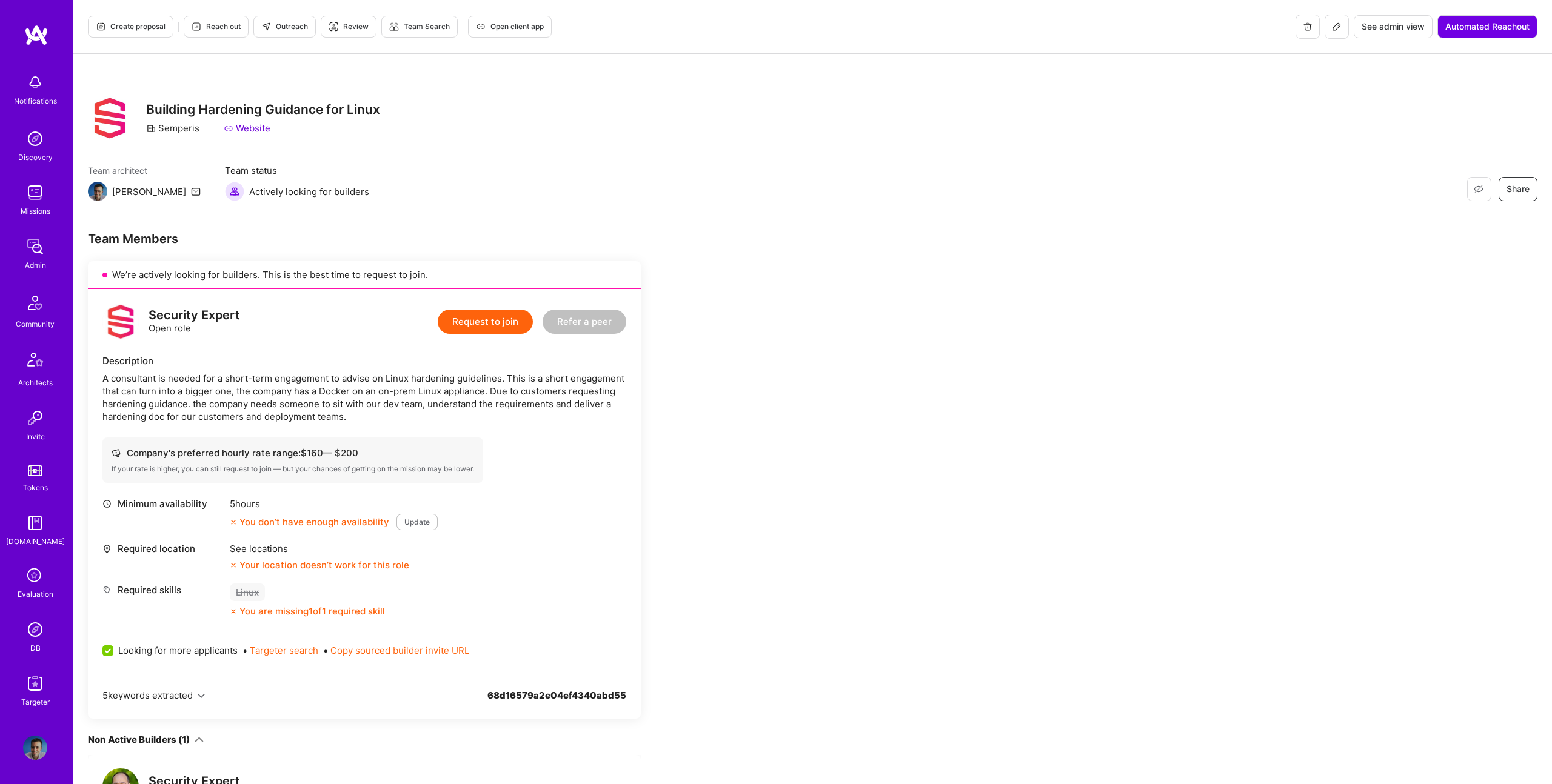
click at [35, 252] on img at bounding box center [35, 247] width 24 height 24
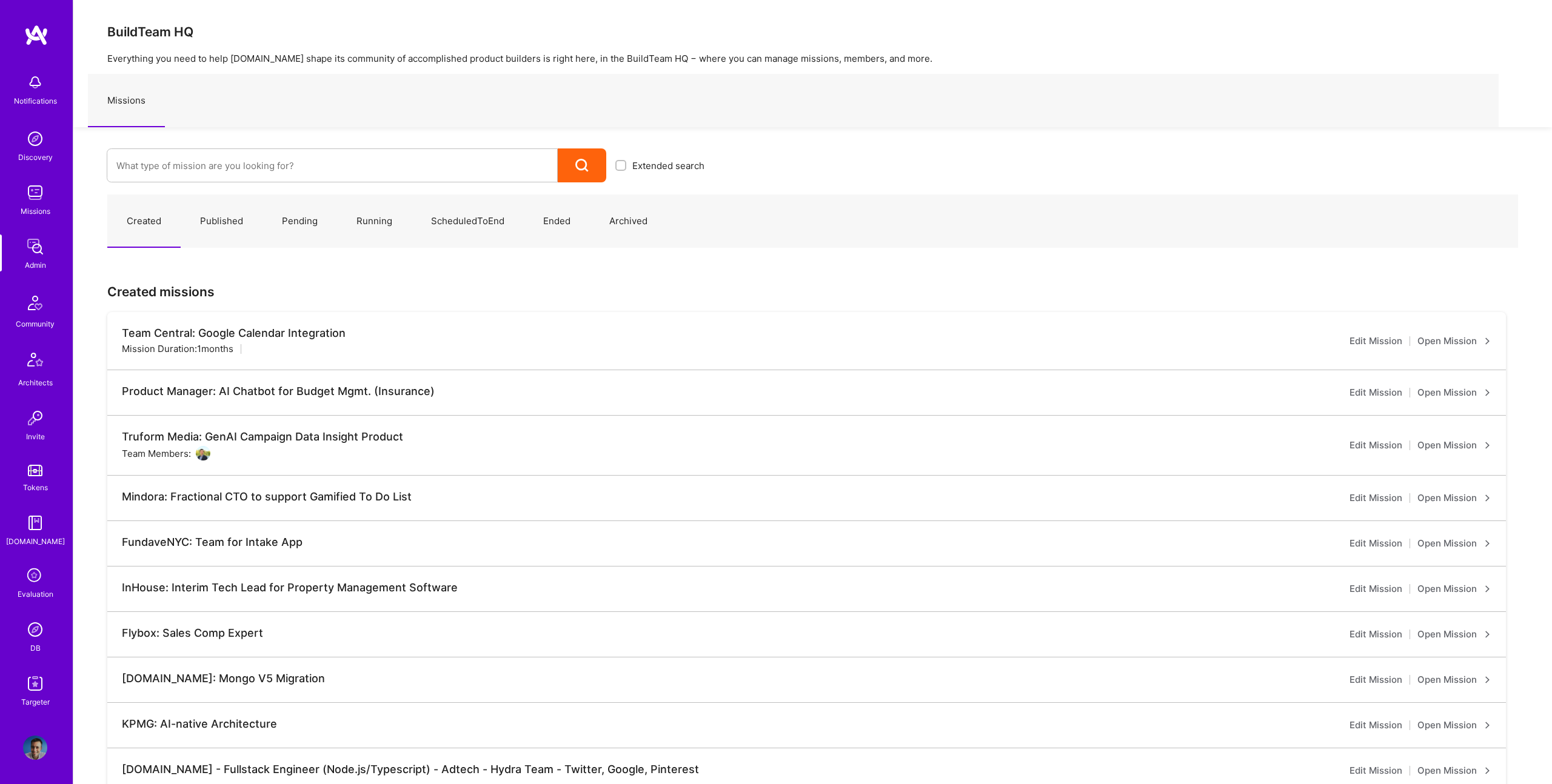
click at [220, 220] on link "Published" at bounding box center [221, 221] width 82 height 52
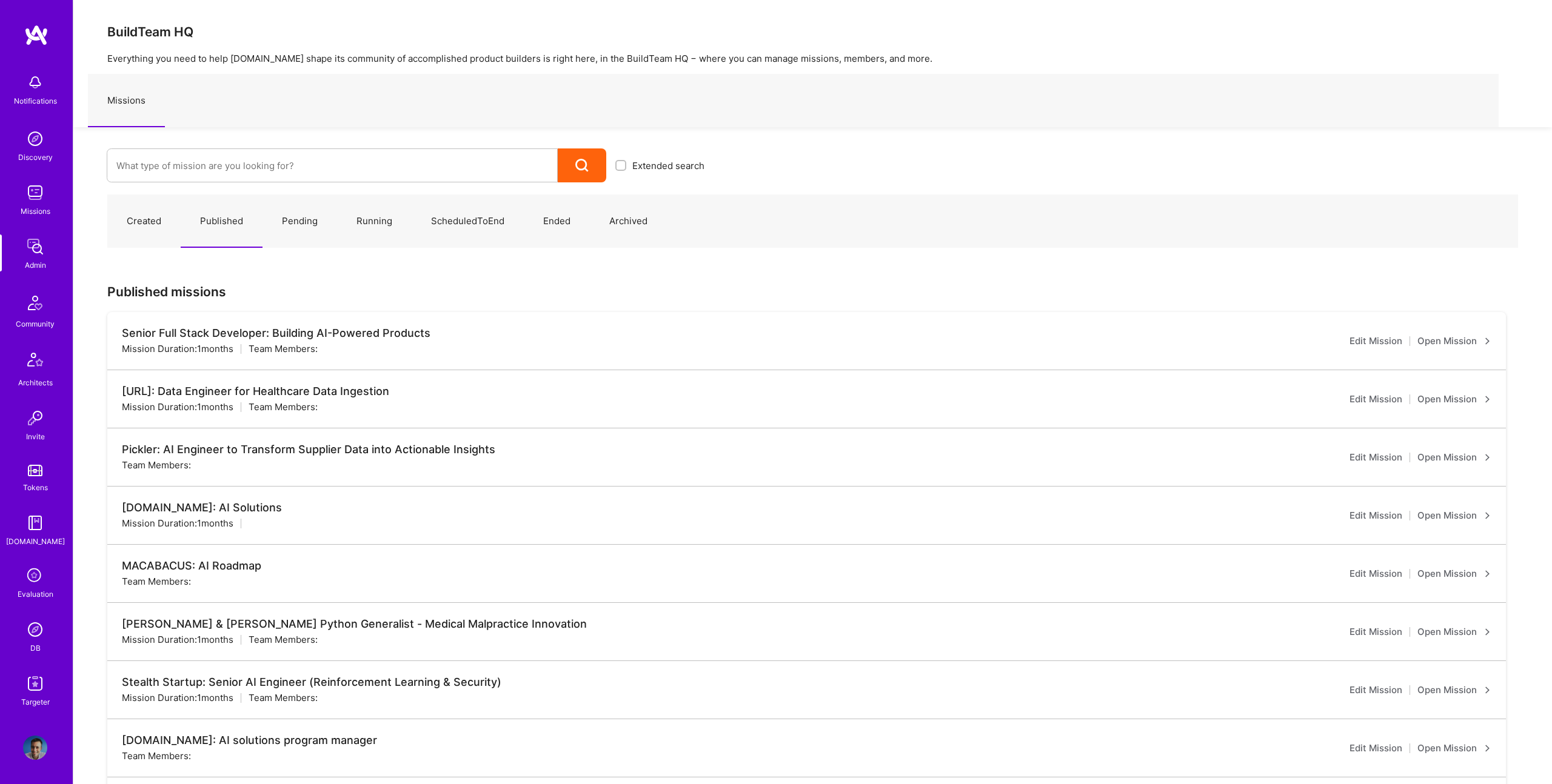
scroll to position [5, 0]
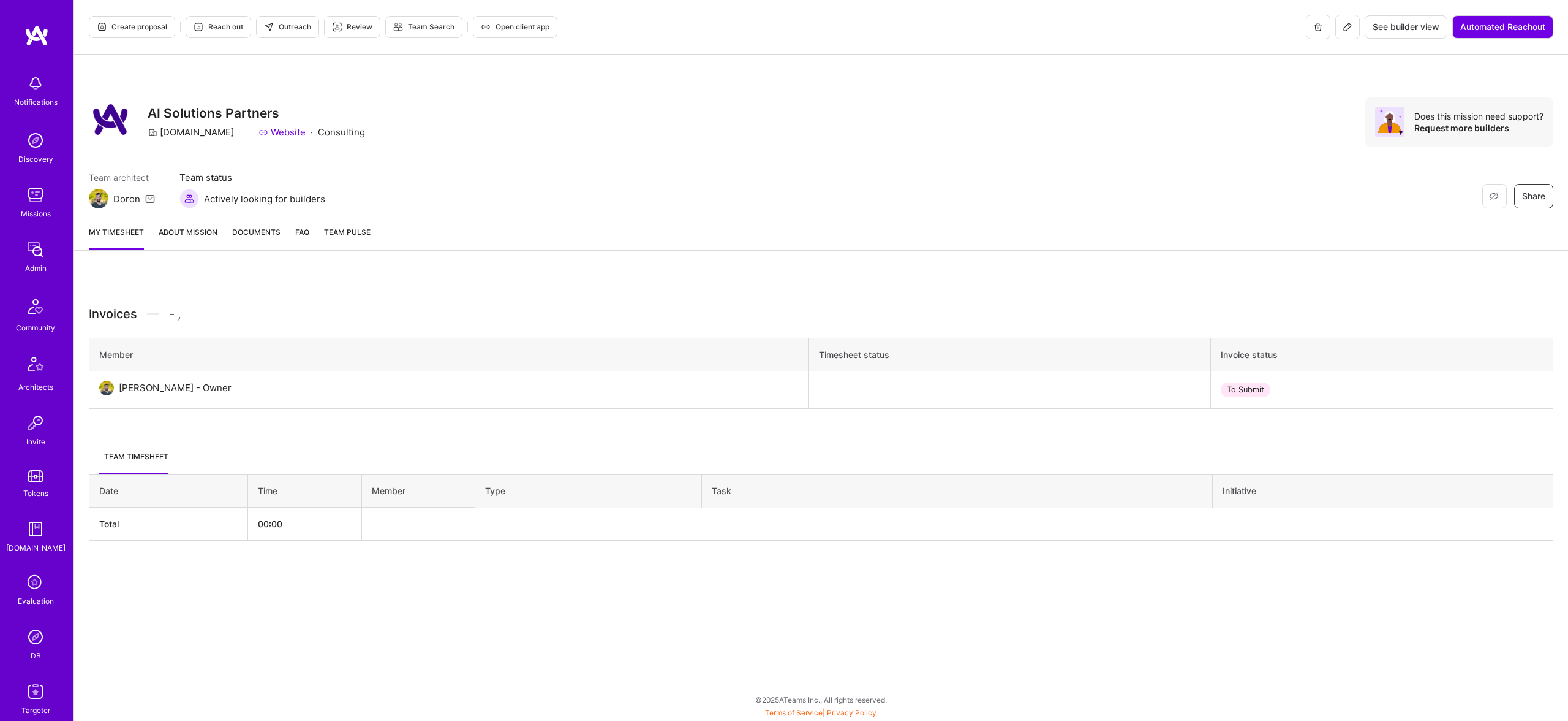
click at [208, 226] on link "About Mission" at bounding box center [187, 238] width 58 height 24
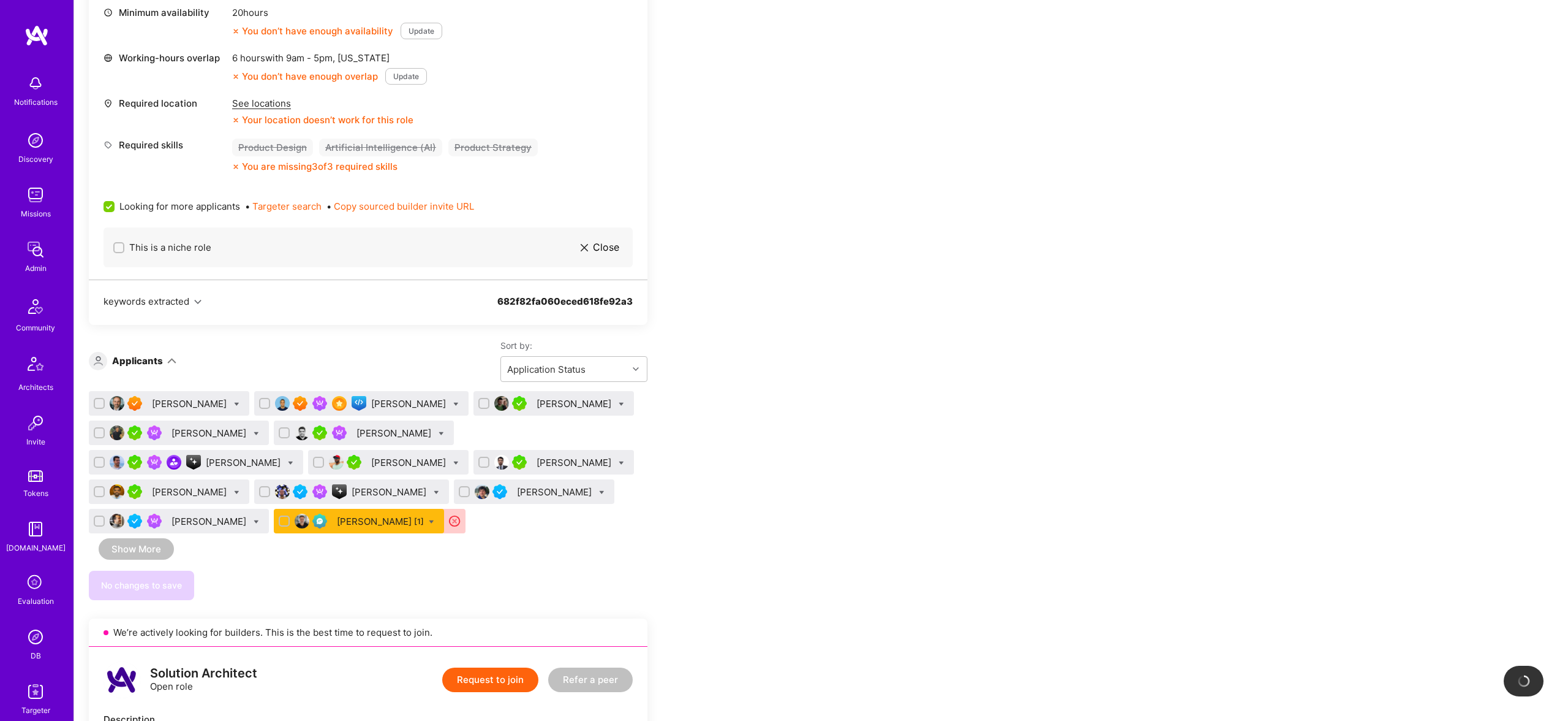
scroll to position [608, 0]
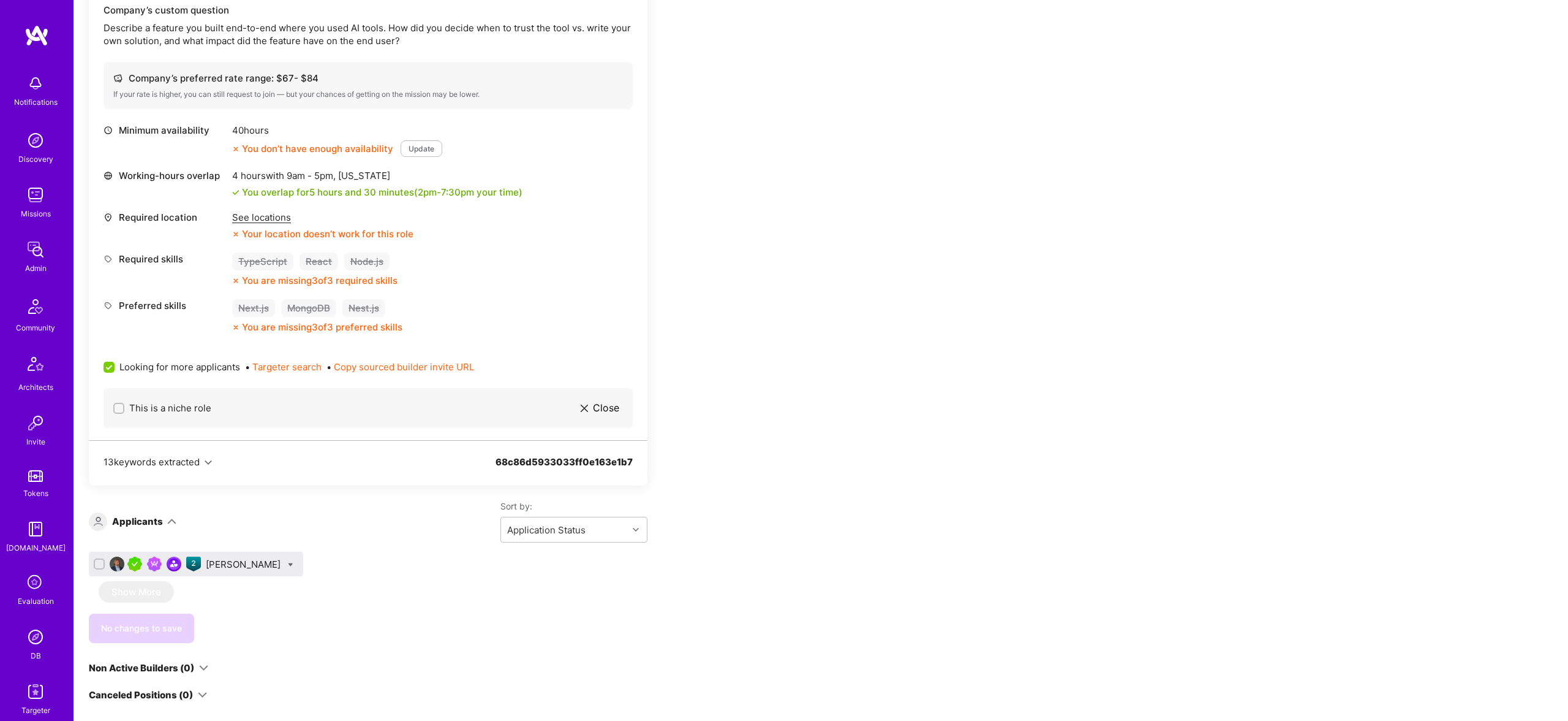
scroll to position [618, 0]
drag, startPoint x: 328, startPoint y: 572, endPoint x: 351, endPoint y: 584, distance: 25.9
click at [351, 584] on div "[PERSON_NAME] Show More No changes to save" at bounding box center [368, 598] width 559 height 91
click at [337, 564] on div "[PERSON_NAME]" at bounding box center [368, 567] width 559 height 30
drag, startPoint x: 334, startPoint y: 559, endPoint x: 236, endPoint y: 557, distance: 98.0
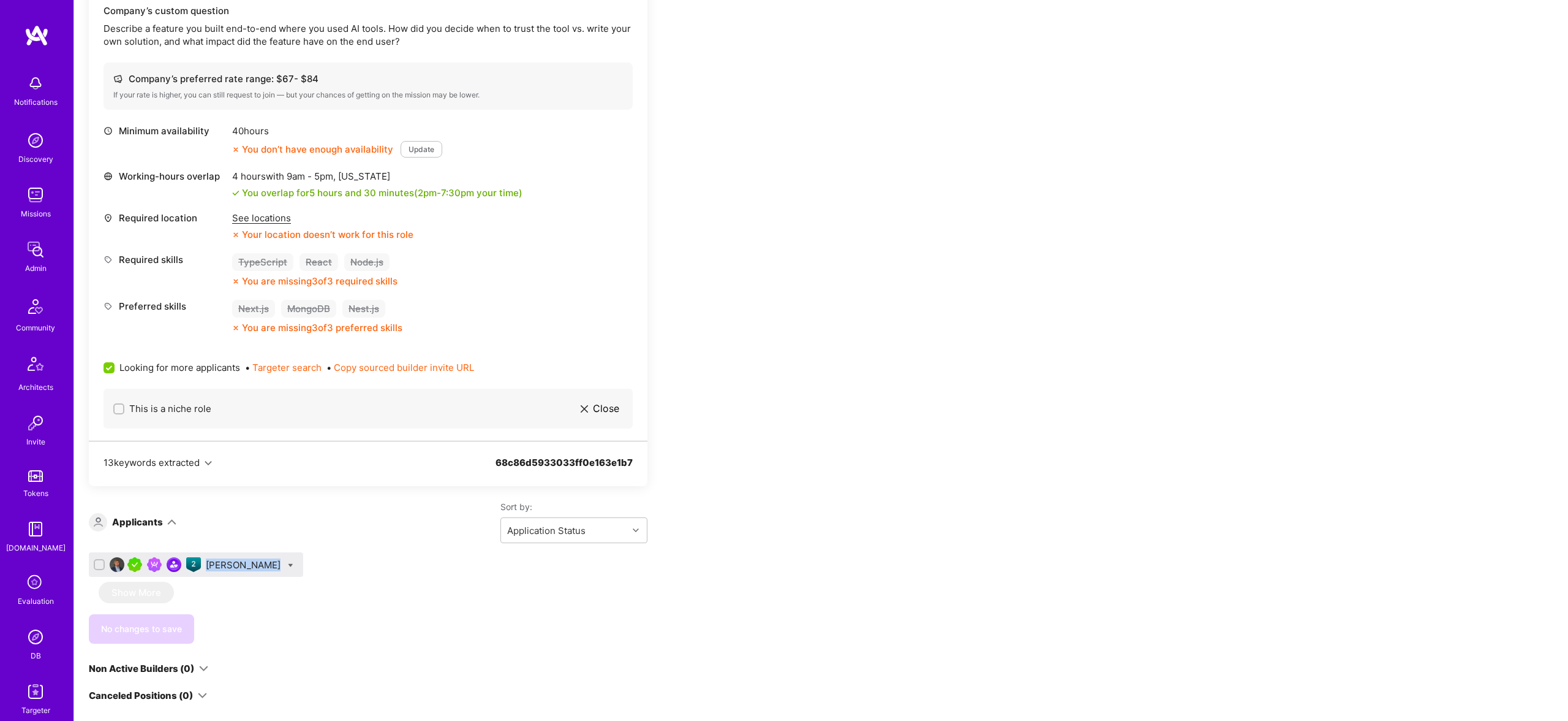
click at [236, 557] on div "[PERSON_NAME]" at bounding box center [368, 567] width 559 height 30
copy div "[PERSON_NAME]"
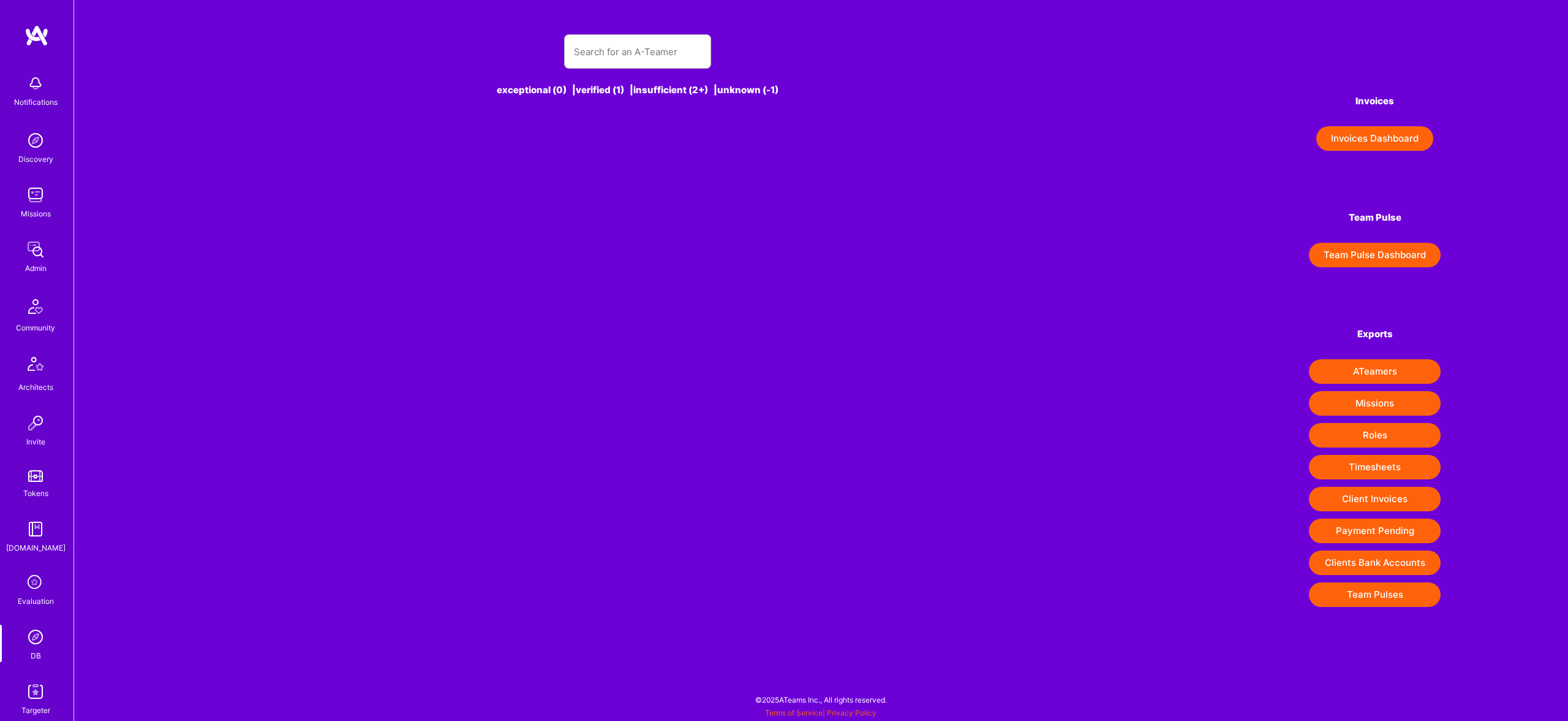
click at [610, 57] on input "text" at bounding box center [637, 52] width 127 height 32
type input "[EMAIL_ADDRESS][DOMAIN_NAME]"
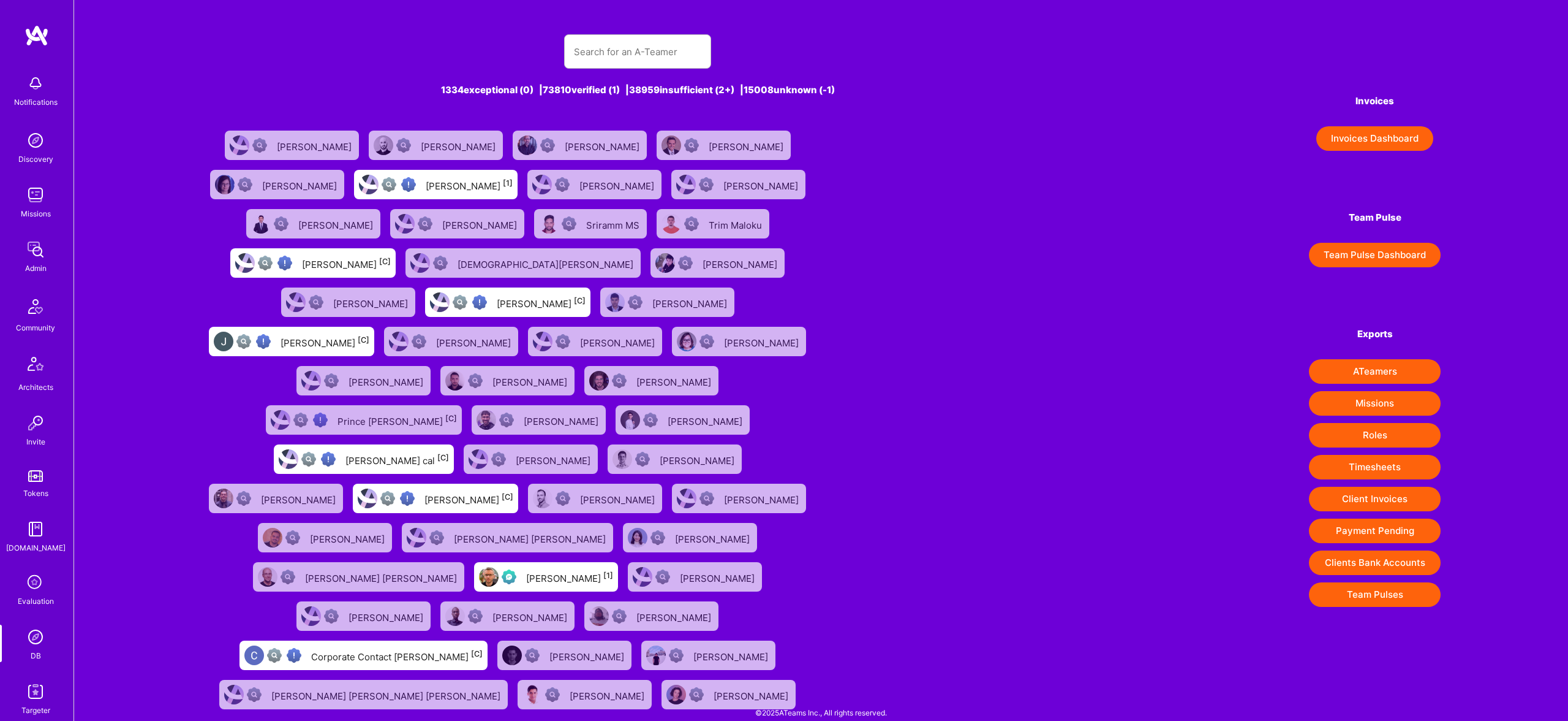
click at [601, 53] on input "text" at bounding box center [637, 52] width 127 height 32
type input "[EMAIL_ADDRESS][DOMAIN_NAME]"
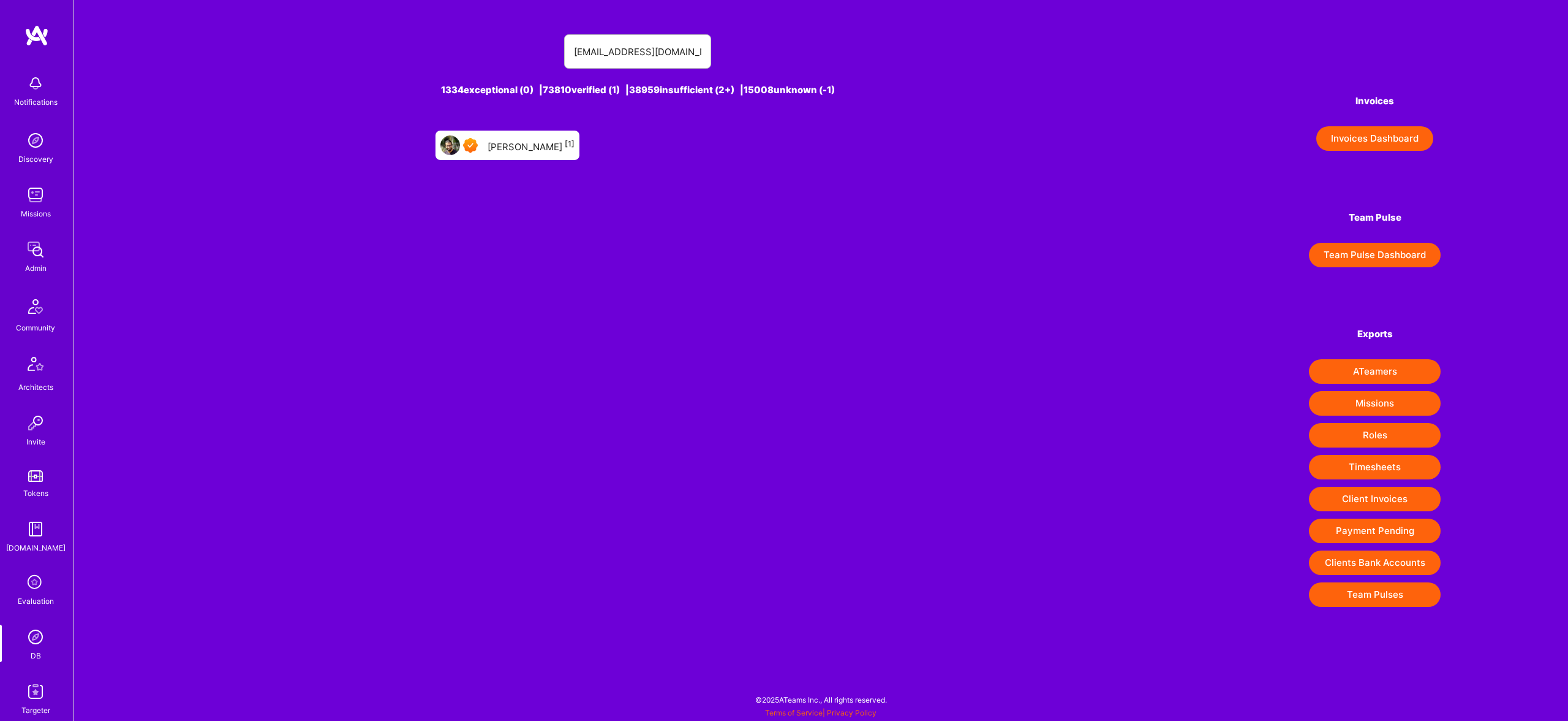
click at [531, 152] on div "[PERSON_NAME] [1]" at bounding box center [532, 145] width 87 height 16
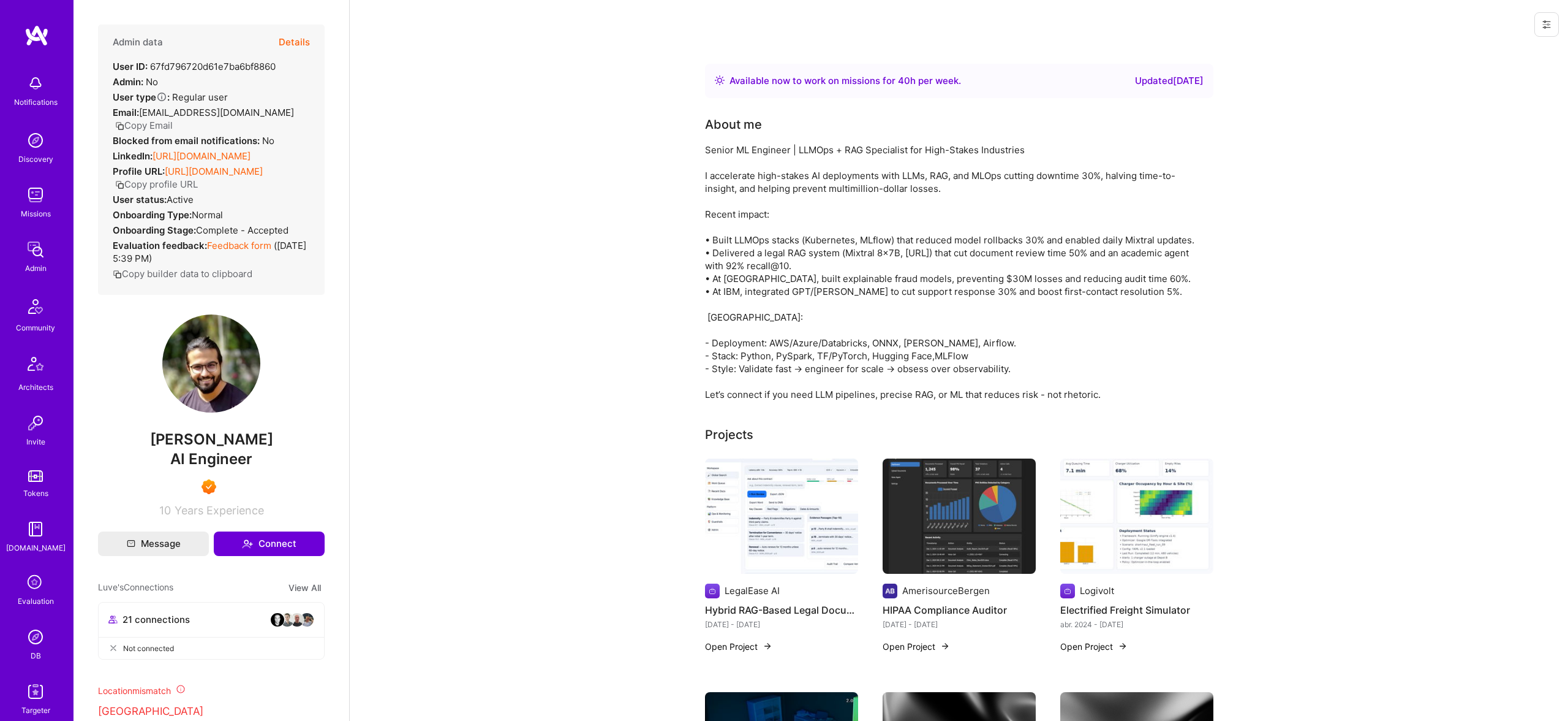
click at [293, 30] on button "Details" at bounding box center [294, 42] width 32 height 35
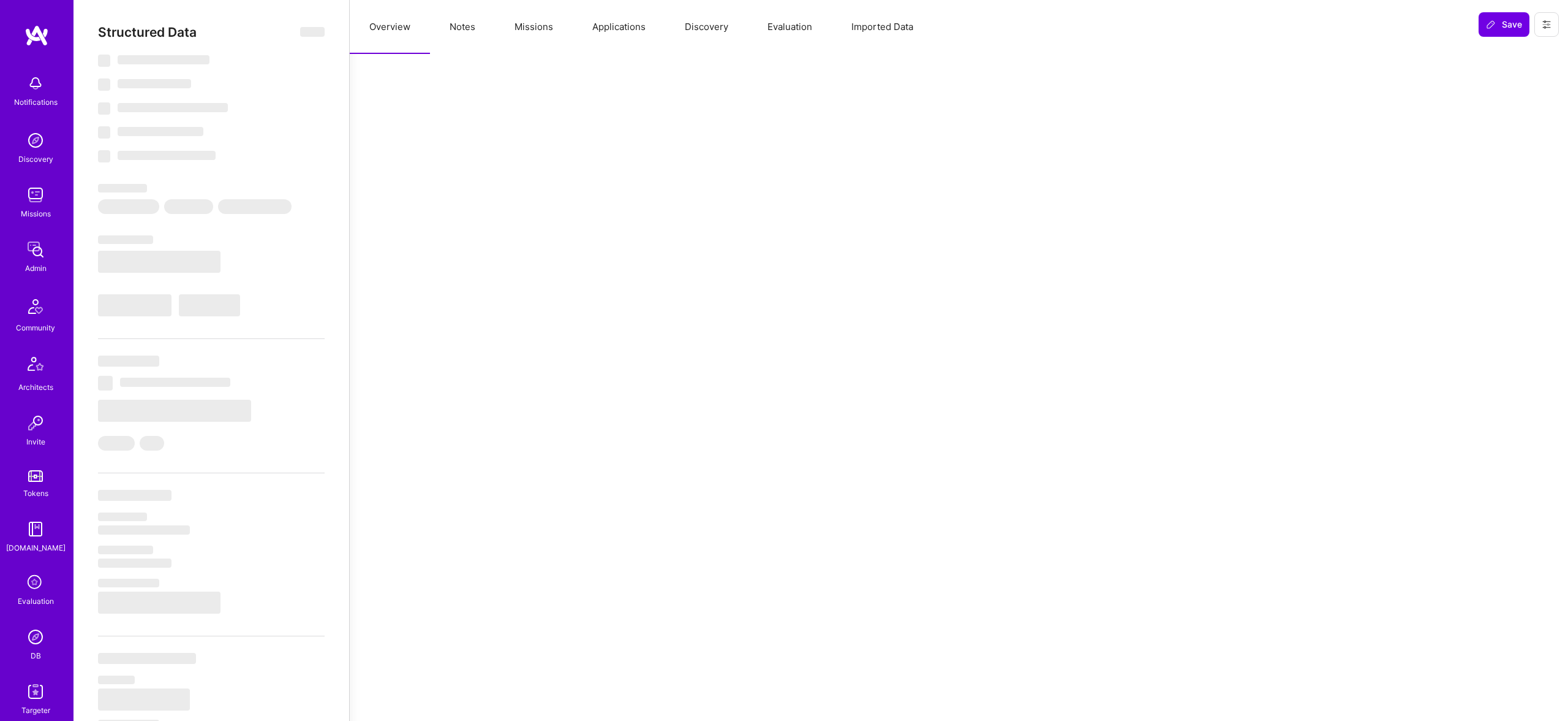
click at [551, 26] on button "Missions" at bounding box center [534, 27] width 78 height 54
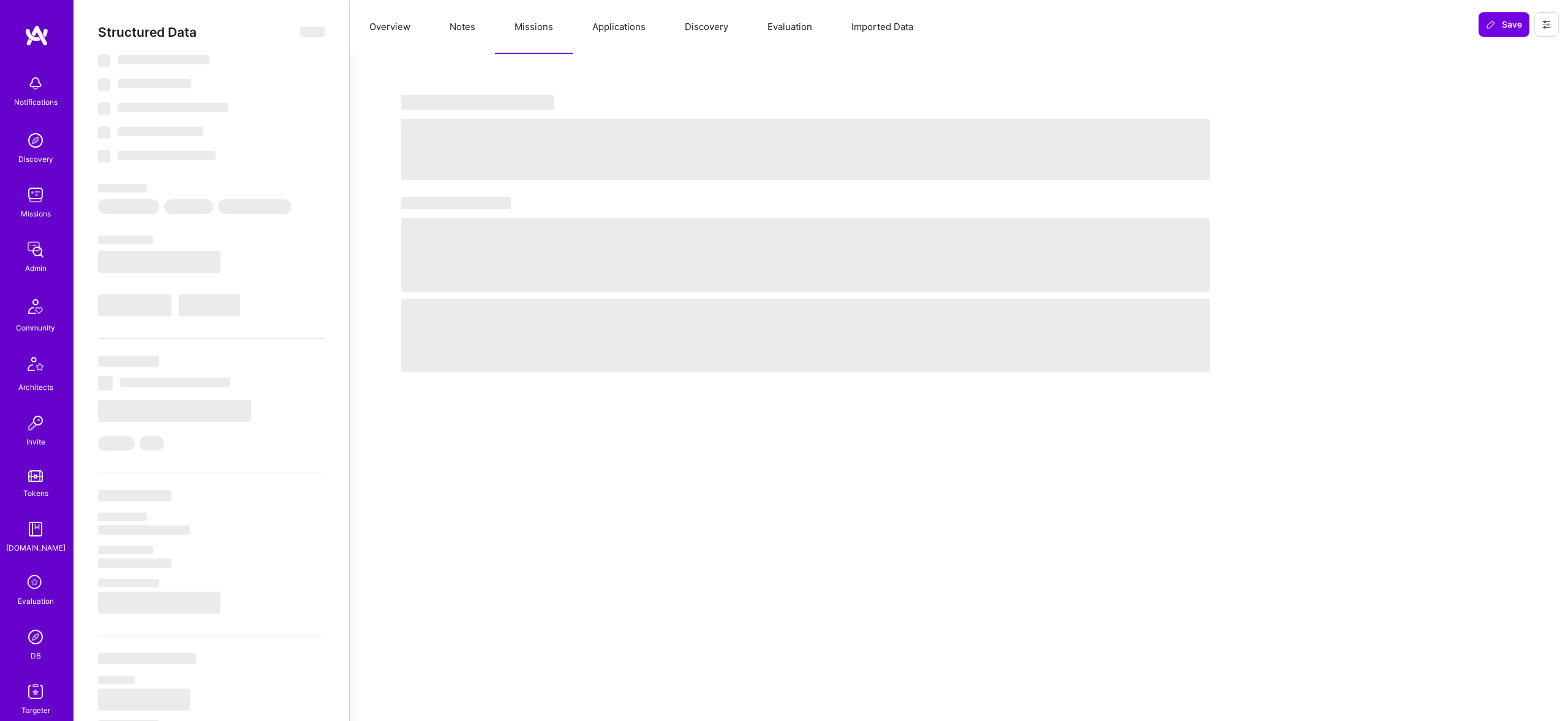
select select "Right Now"
select select "7"
select select "6"
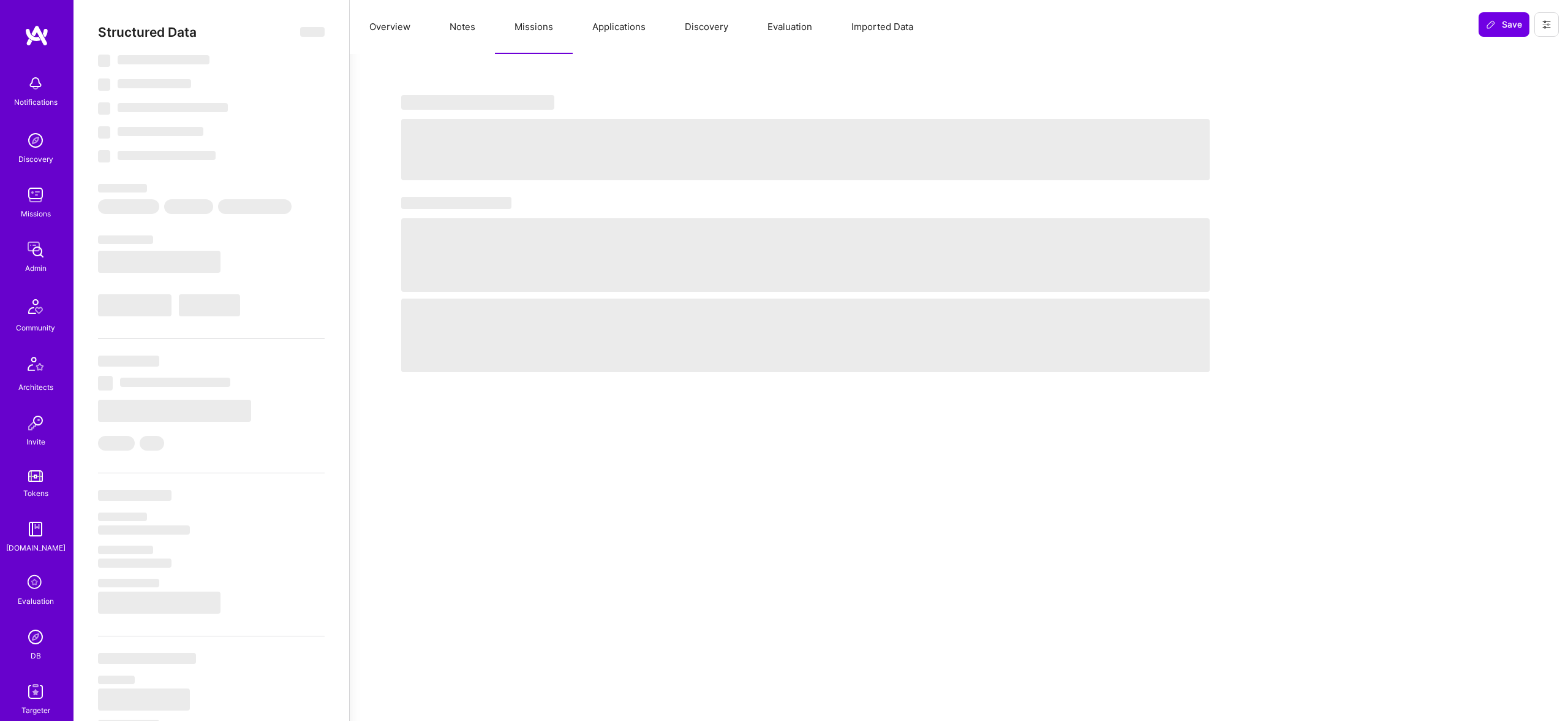
select select "IN"
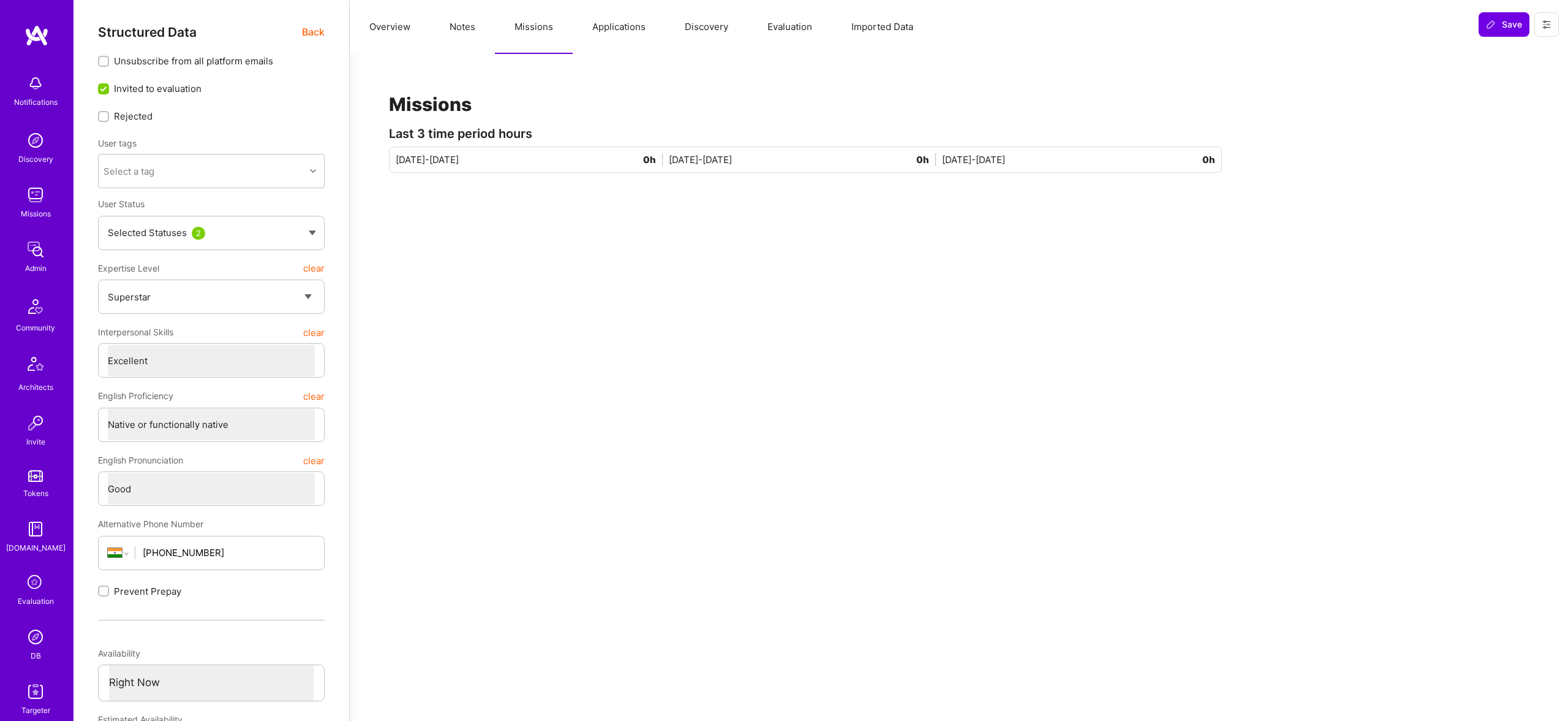
drag, startPoint x: 362, startPoint y: 24, endPoint x: 371, endPoint y: 23, distance: 9.1
click at [371, 23] on button "Overview" at bounding box center [390, 27] width 80 height 54
click at [513, 26] on button "Missions" at bounding box center [534, 27] width 78 height 54
click at [657, 39] on button "Applications" at bounding box center [619, 27] width 93 height 54
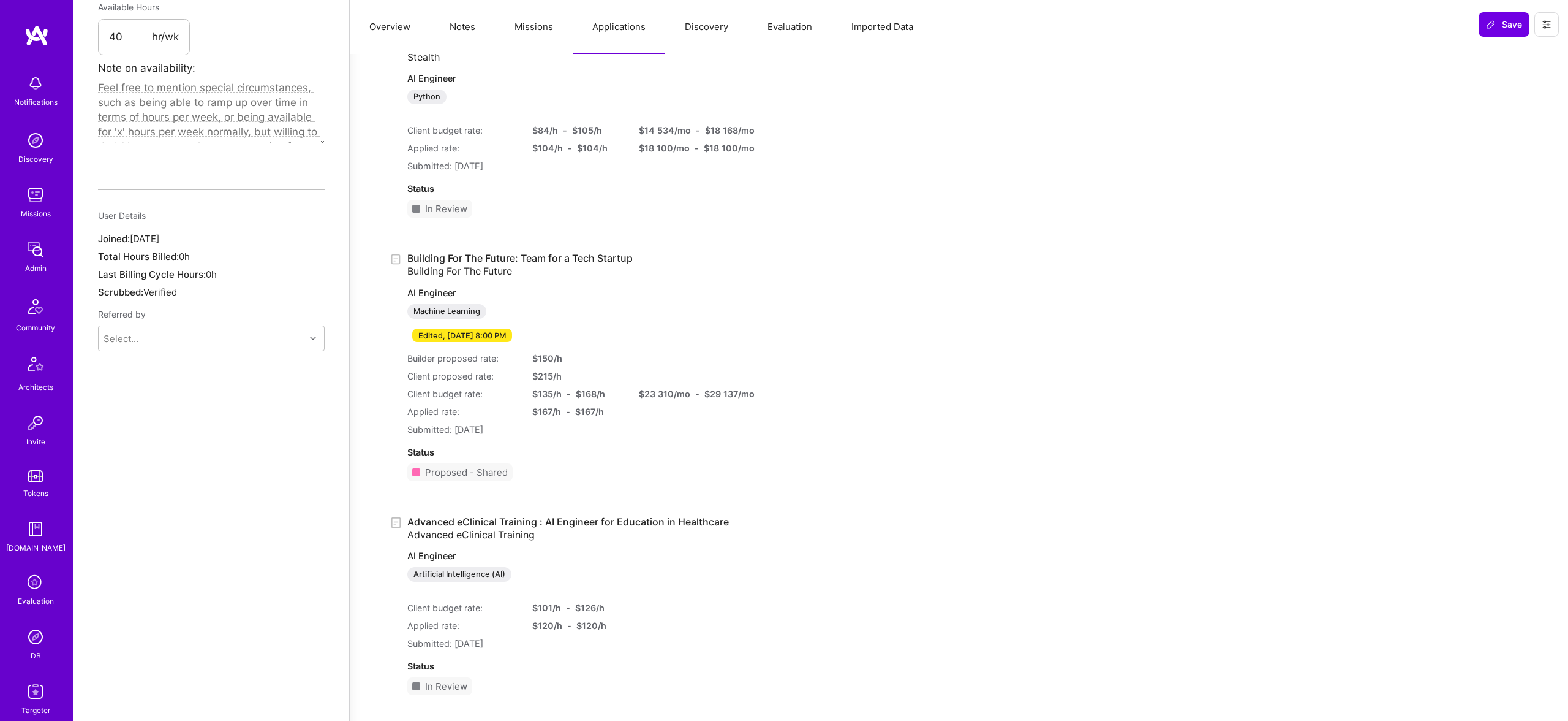
scroll to position [754, 0]
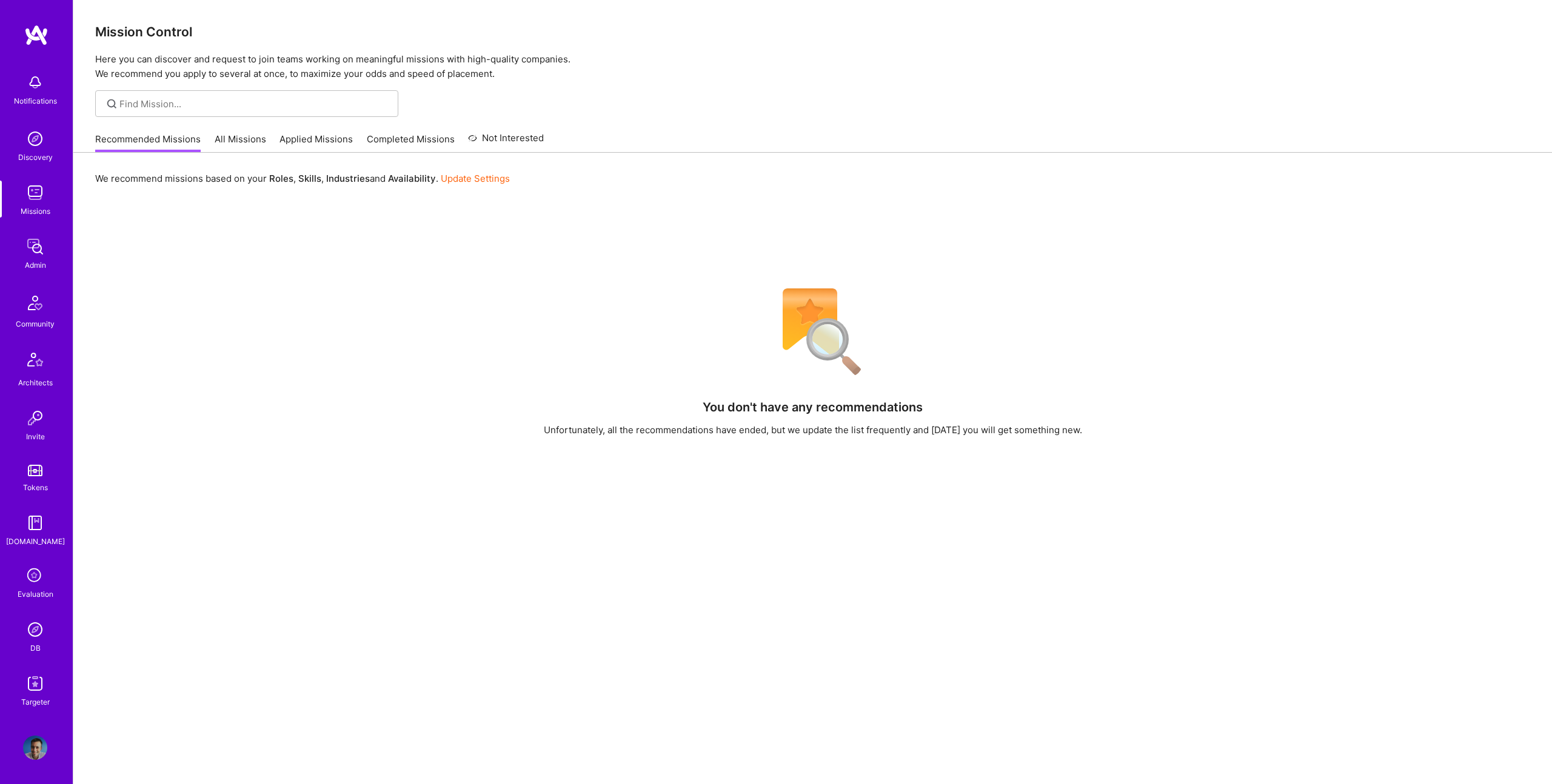
click at [30, 639] on img at bounding box center [35, 630] width 24 height 24
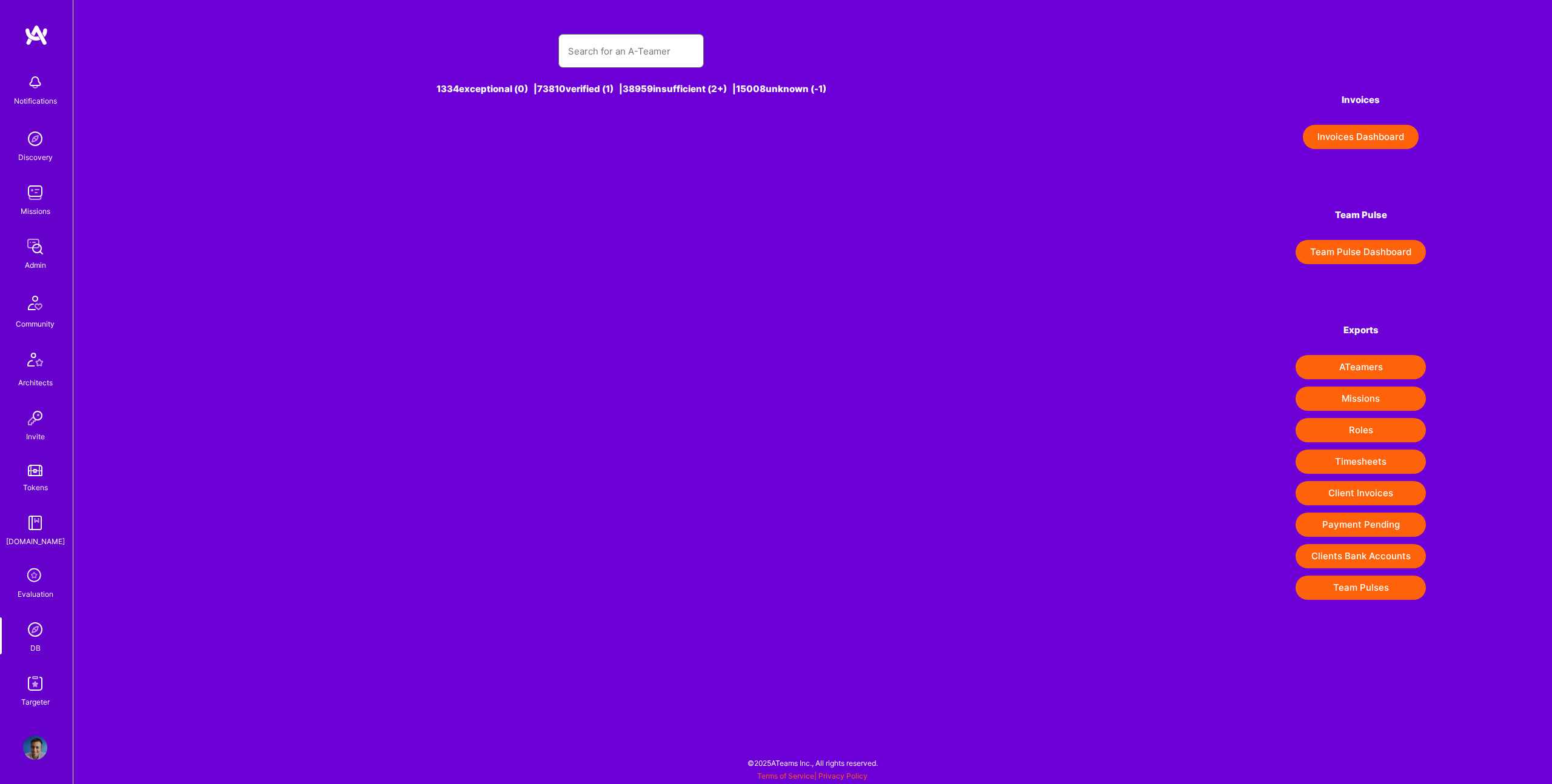
click at [634, 42] on input "text" at bounding box center [631, 51] width 126 height 31
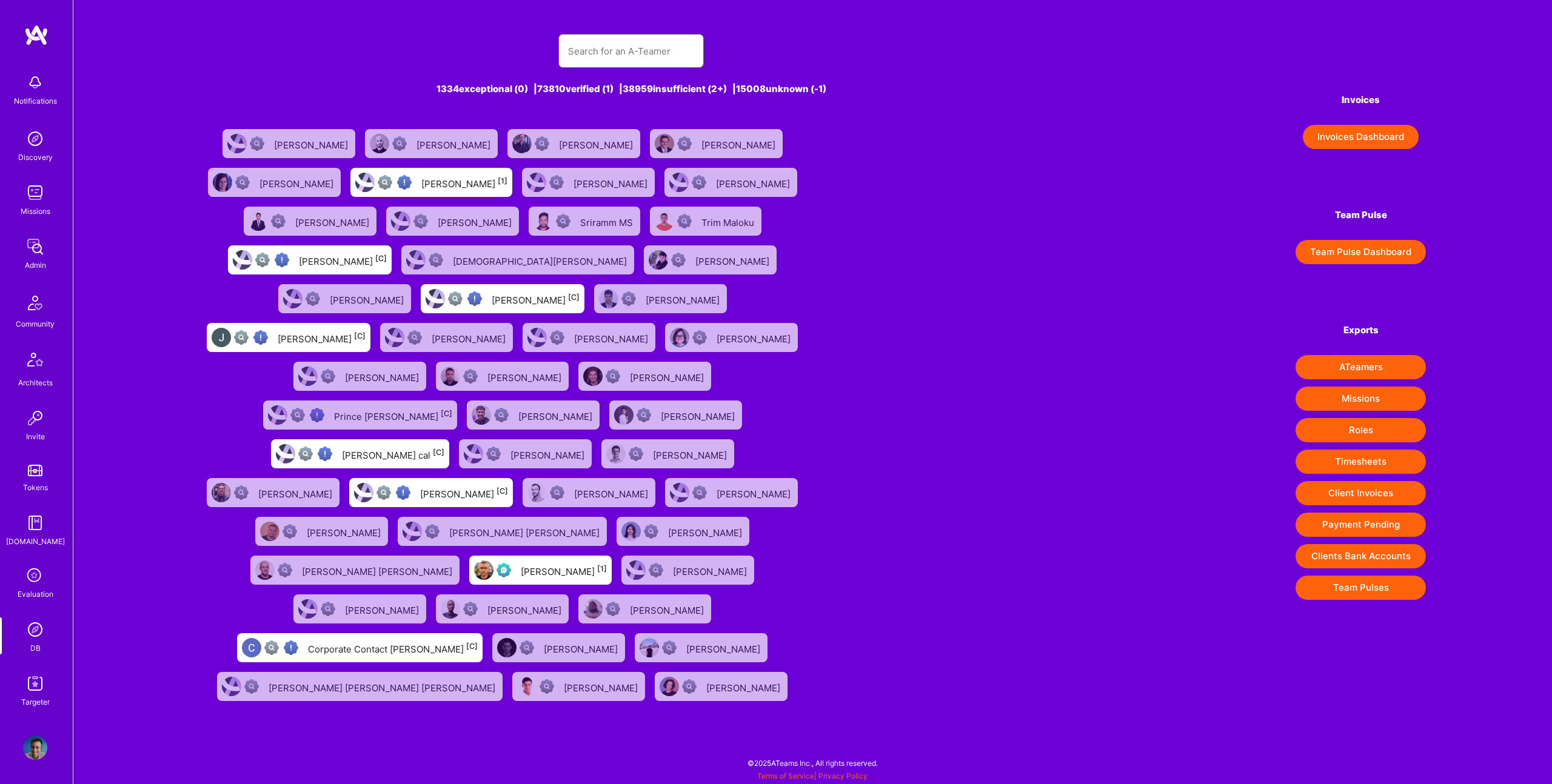
paste input "[EMAIL_ADDRESS][DOMAIN_NAME]"
type input "[EMAIL_ADDRESS][DOMAIN_NAME]"
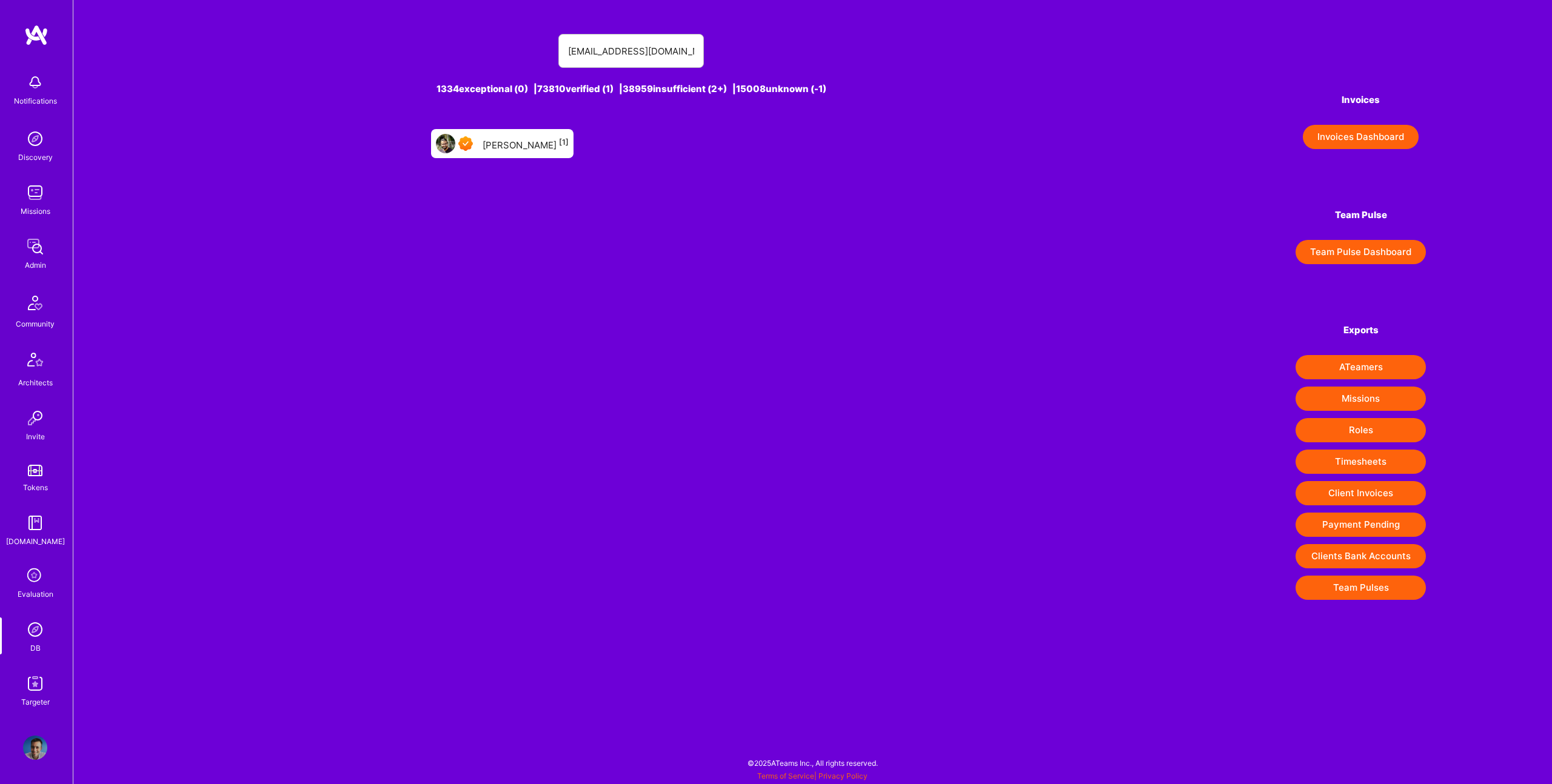
click at [500, 158] on link "[PERSON_NAME] [1]" at bounding box center [502, 143] width 152 height 39
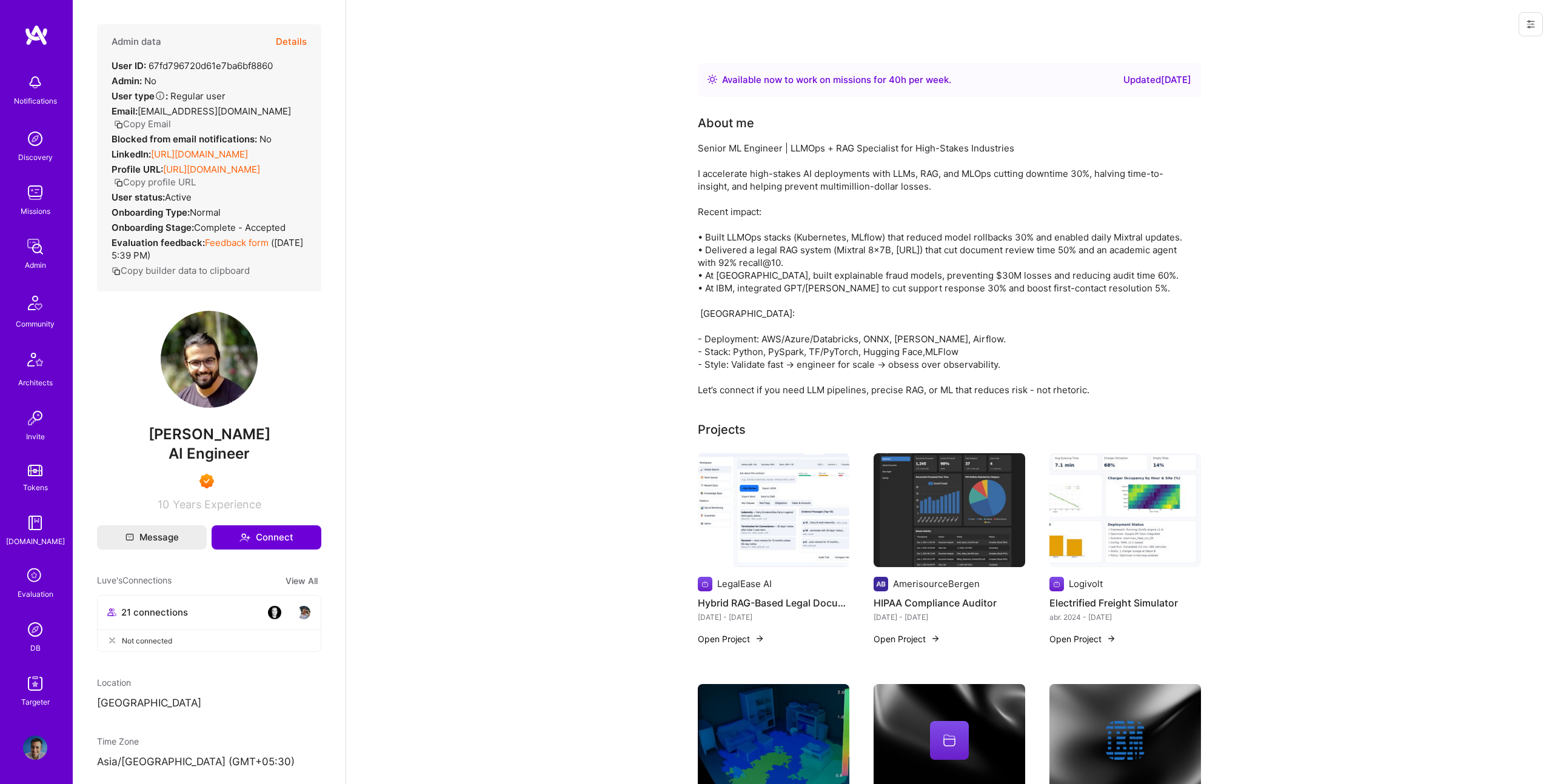
click at [291, 47] on button "Details" at bounding box center [291, 41] width 31 height 35
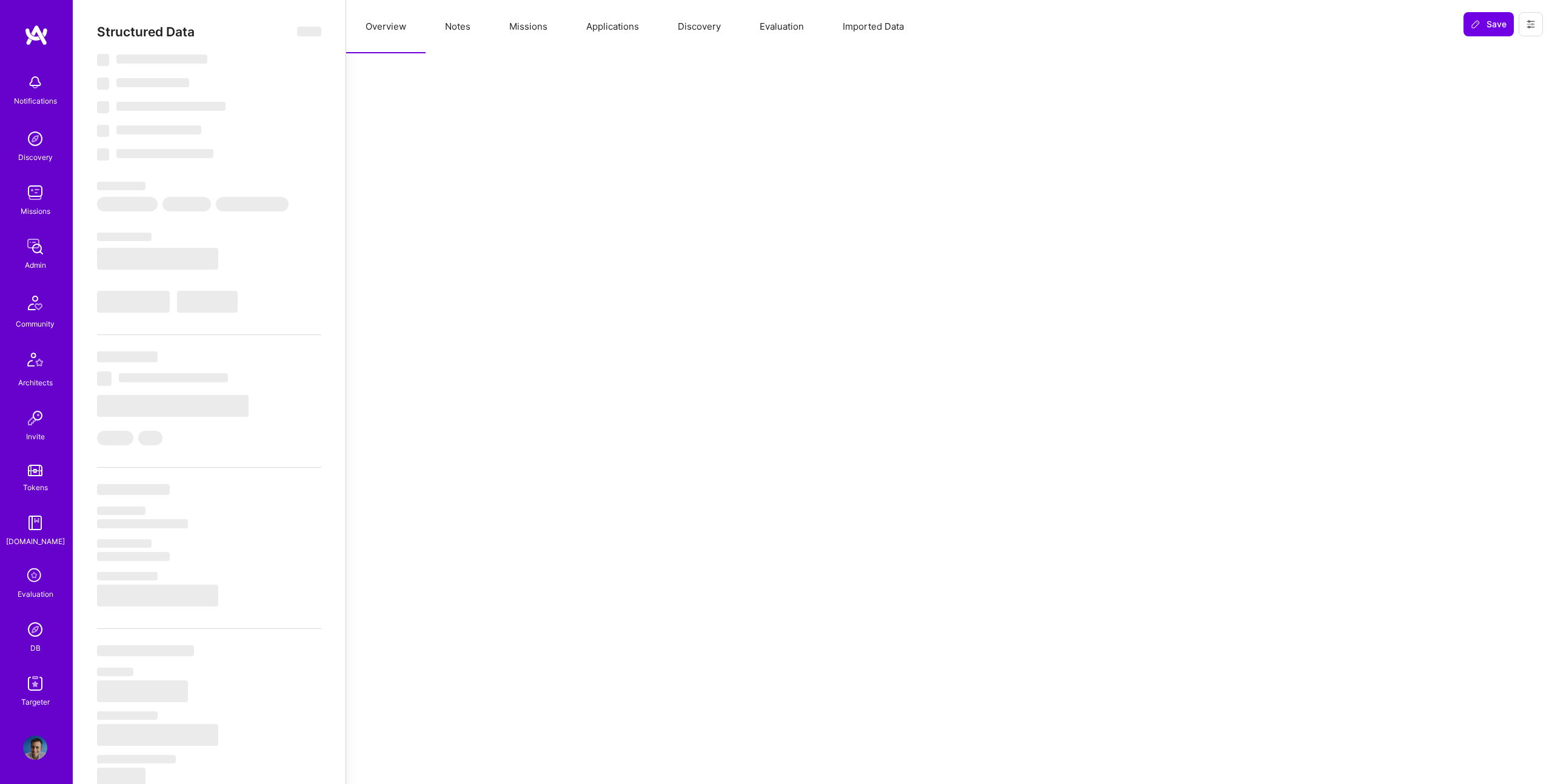
select select "Right Now"
select select "7"
select select "6"
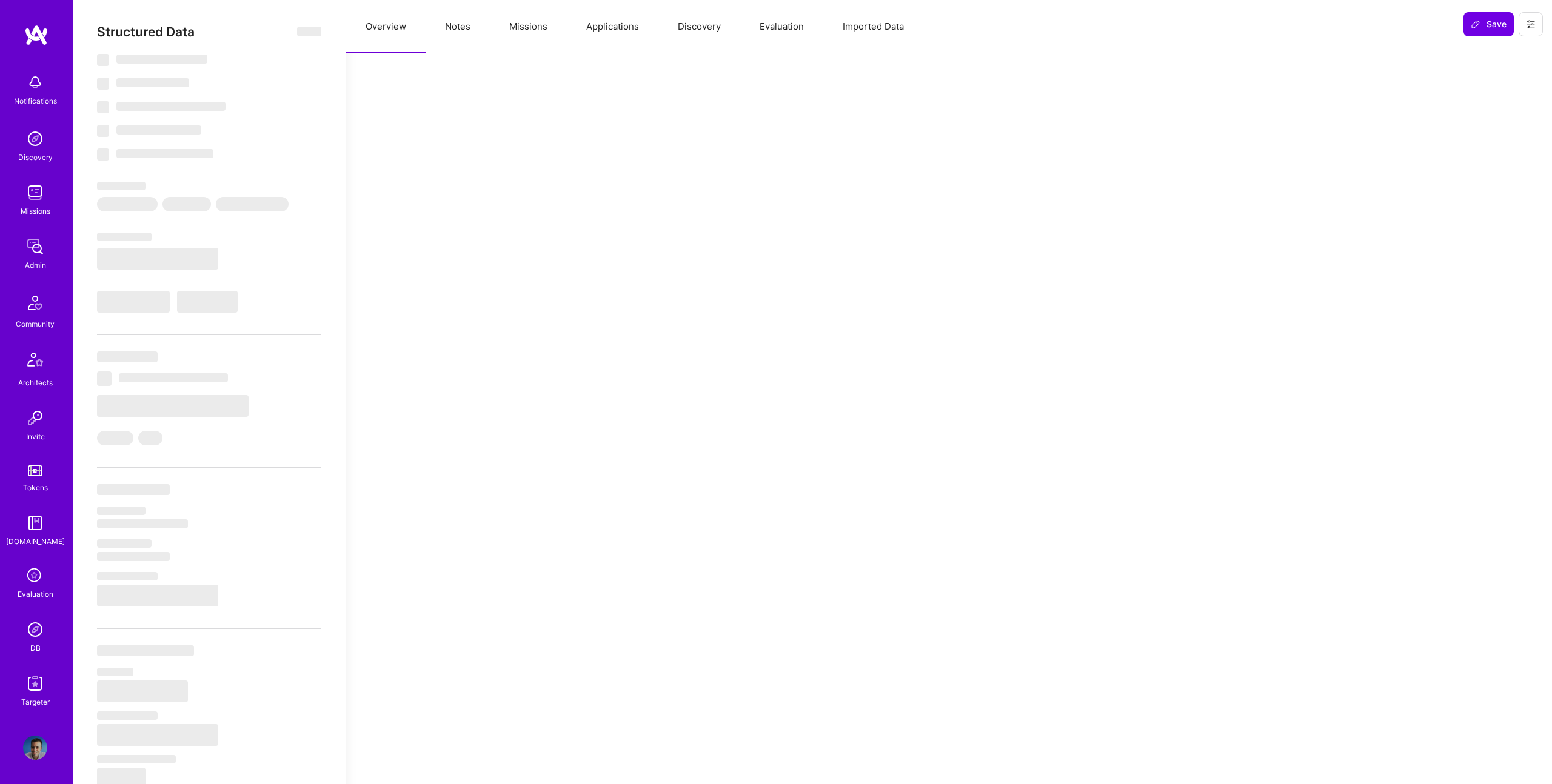
select select "IN"
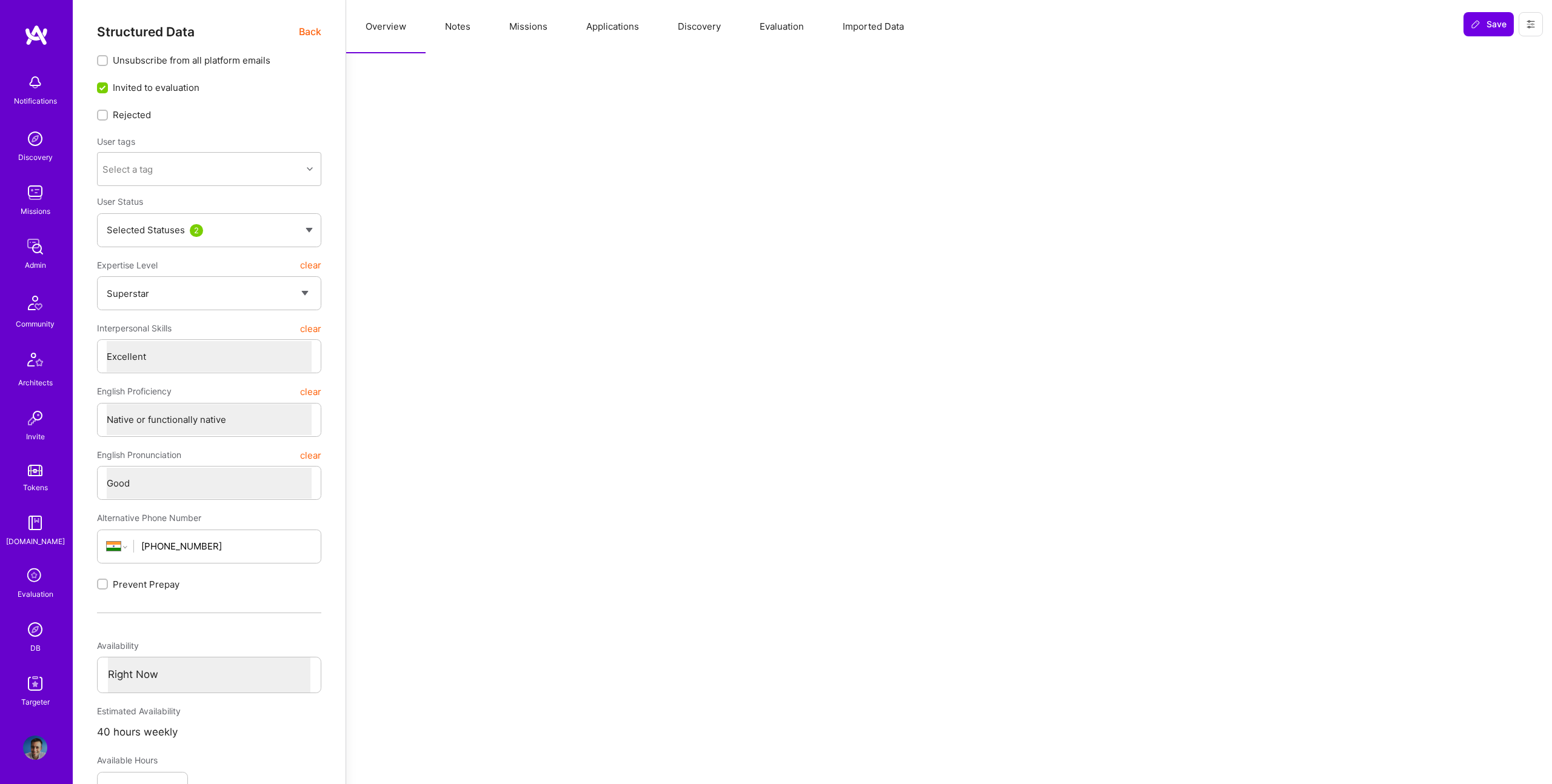
click at [34, 688] on img at bounding box center [35, 684] width 24 height 24
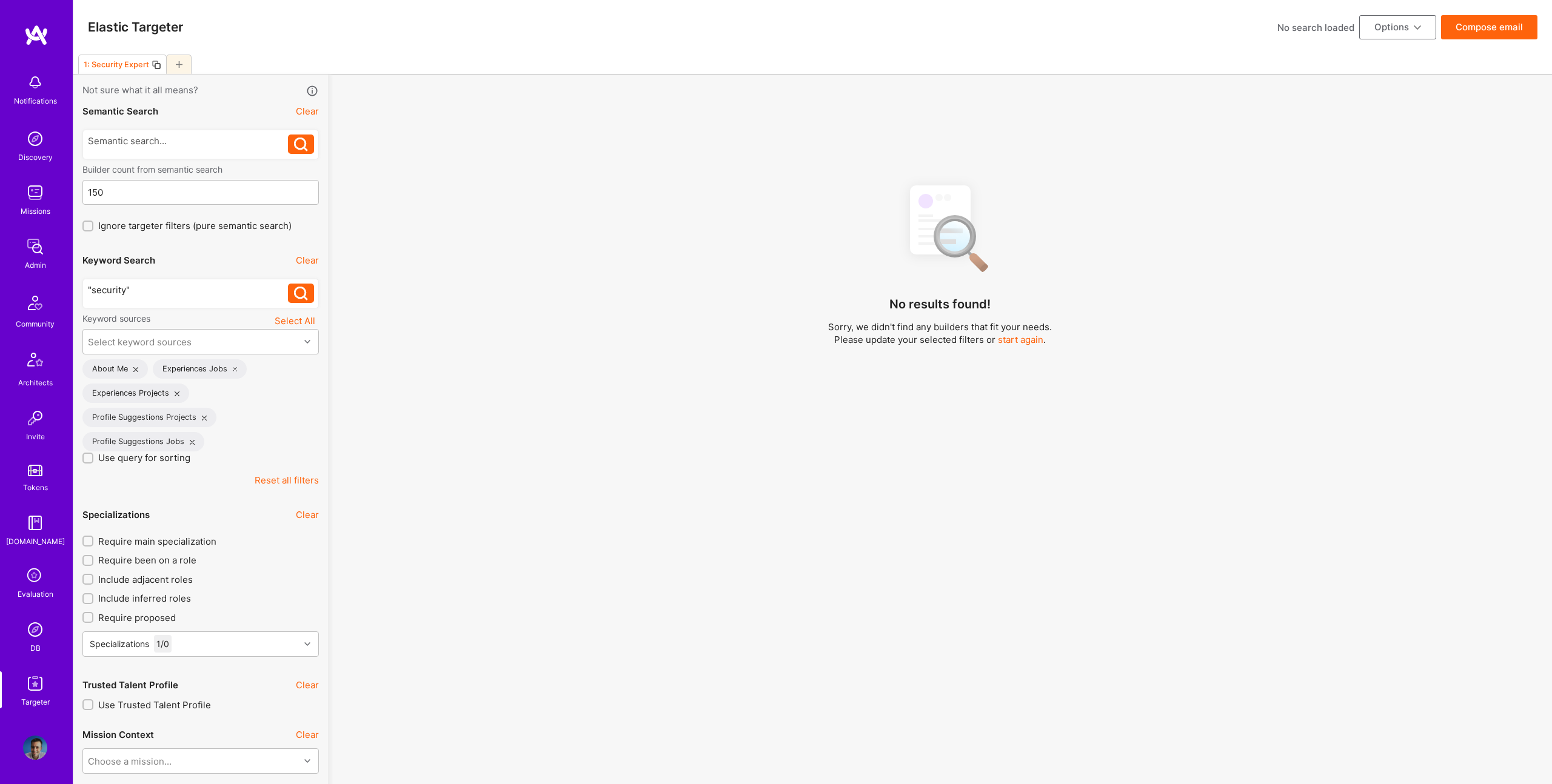
click at [174, 63] on div at bounding box center [179, 63] width 26 height 19
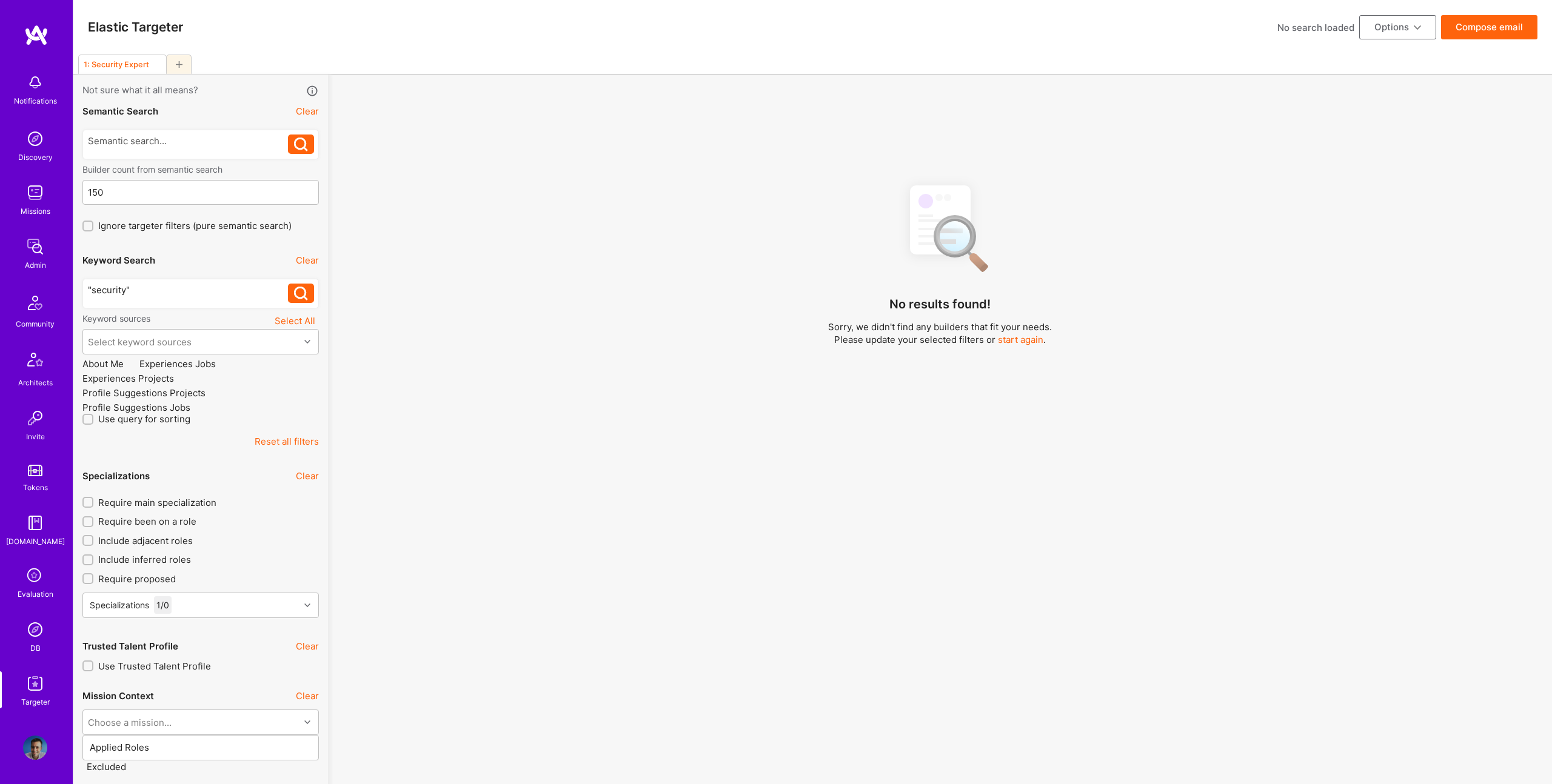
type input "Oct 6"
type input "0"
checkbox input "false"
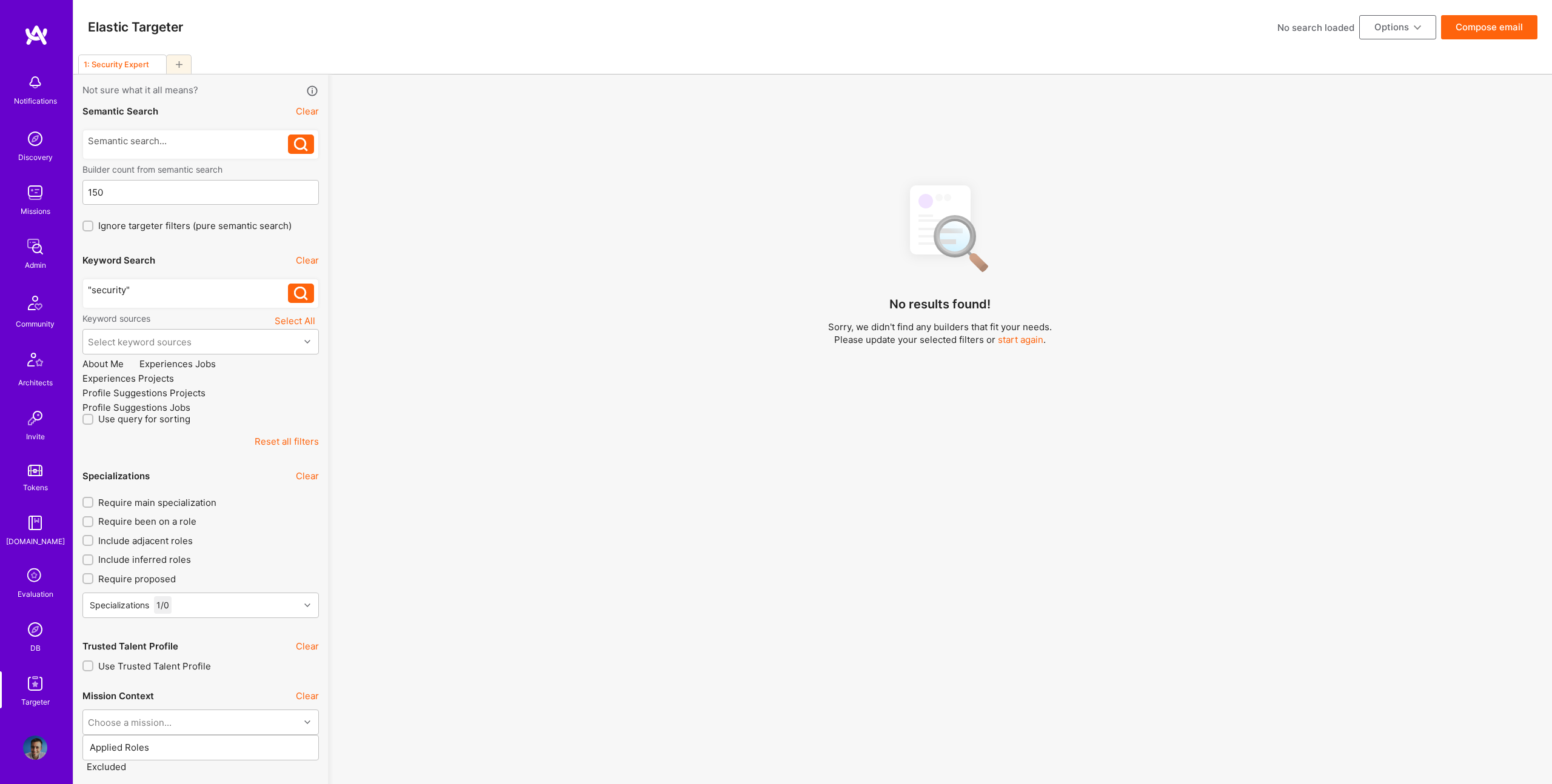
checkbox input "false"
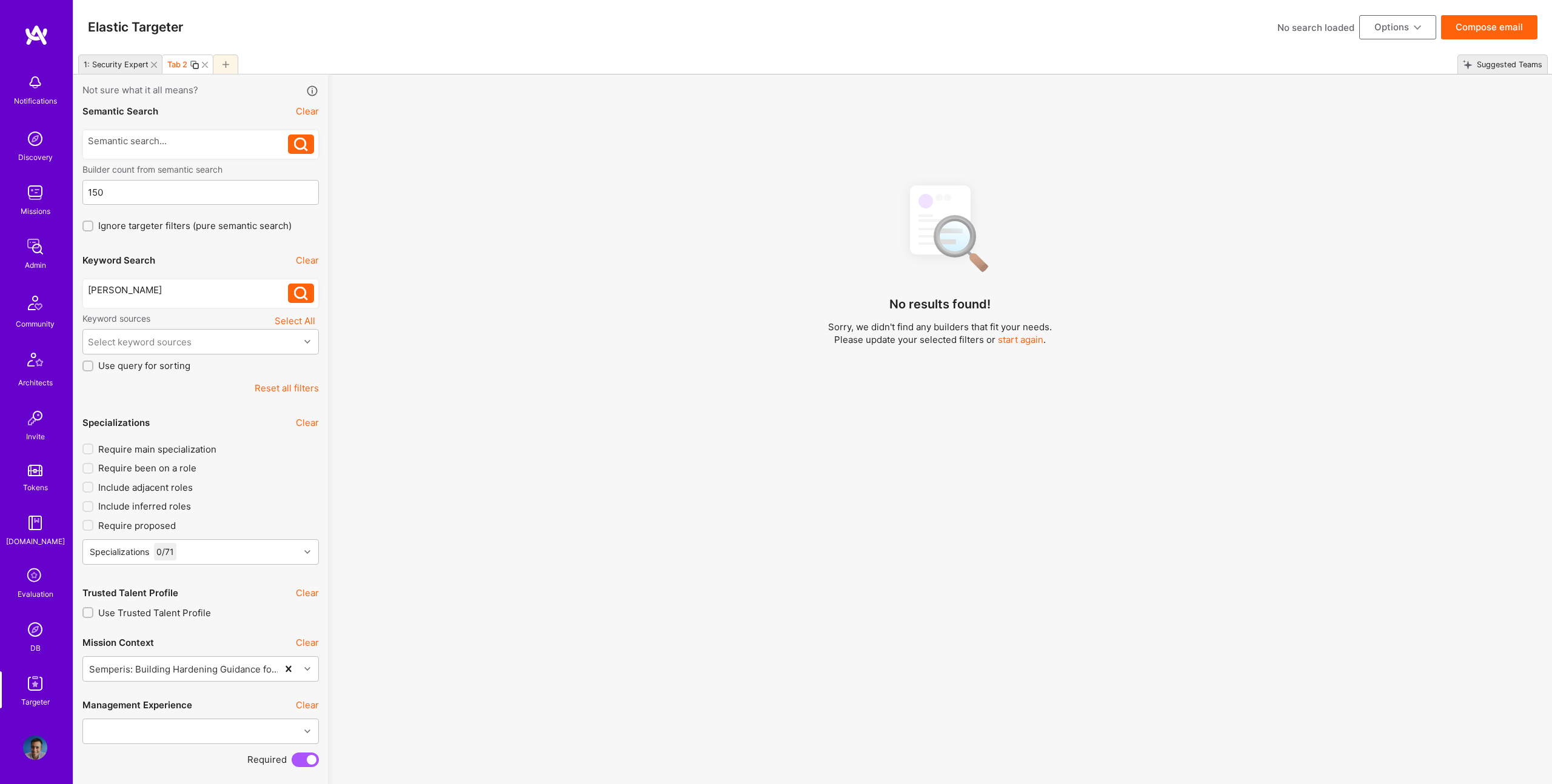
click at [133, 291] on div "Tomislav perh" at bounding box center [188, 290] width 201 height 13
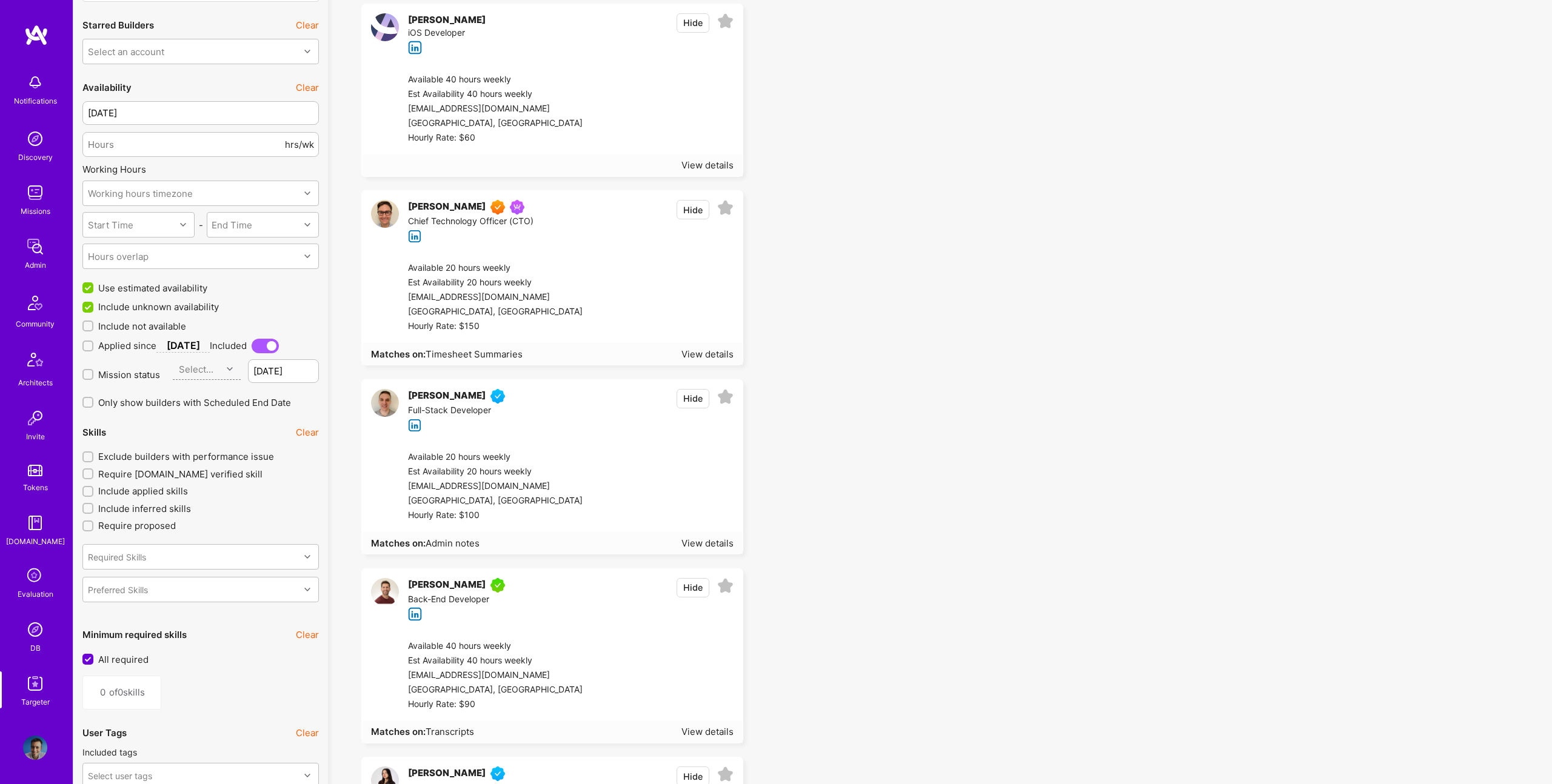
scroll to position [906, 0]
click at [456, 206] on div "[PERSON_NAME]" at bounding box center [446, 207] width 78 height 15
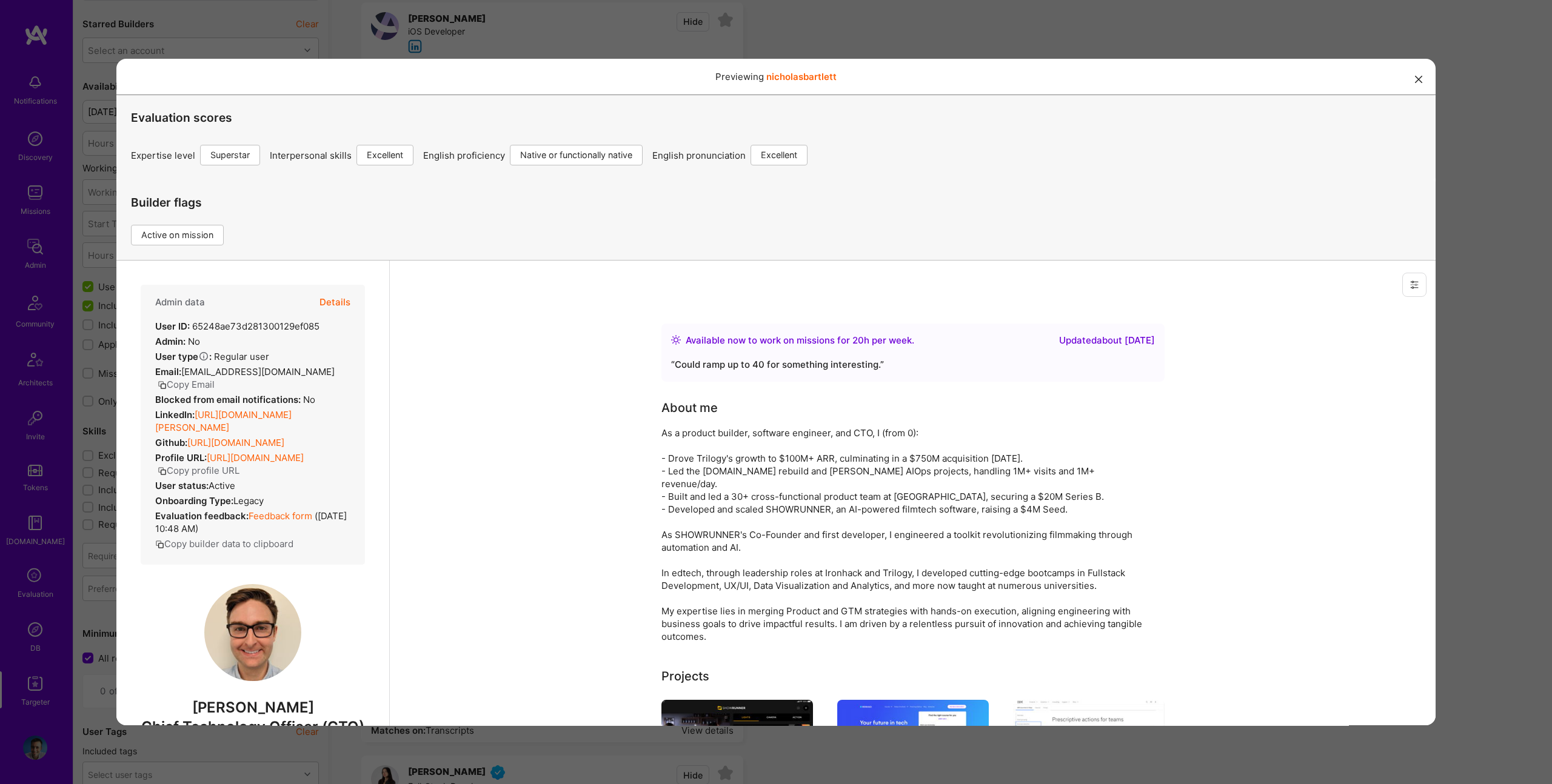
scroll to position [0, 0]
click at [262, 622] on img at bounding box center [253, 633] width 97 height 97
click at [730, 18] on div "Previewing nicholasbartlett Evaluation scores Expertise level Superstar Interpe…" at bounding box center [776, 392] width 1552 height 784
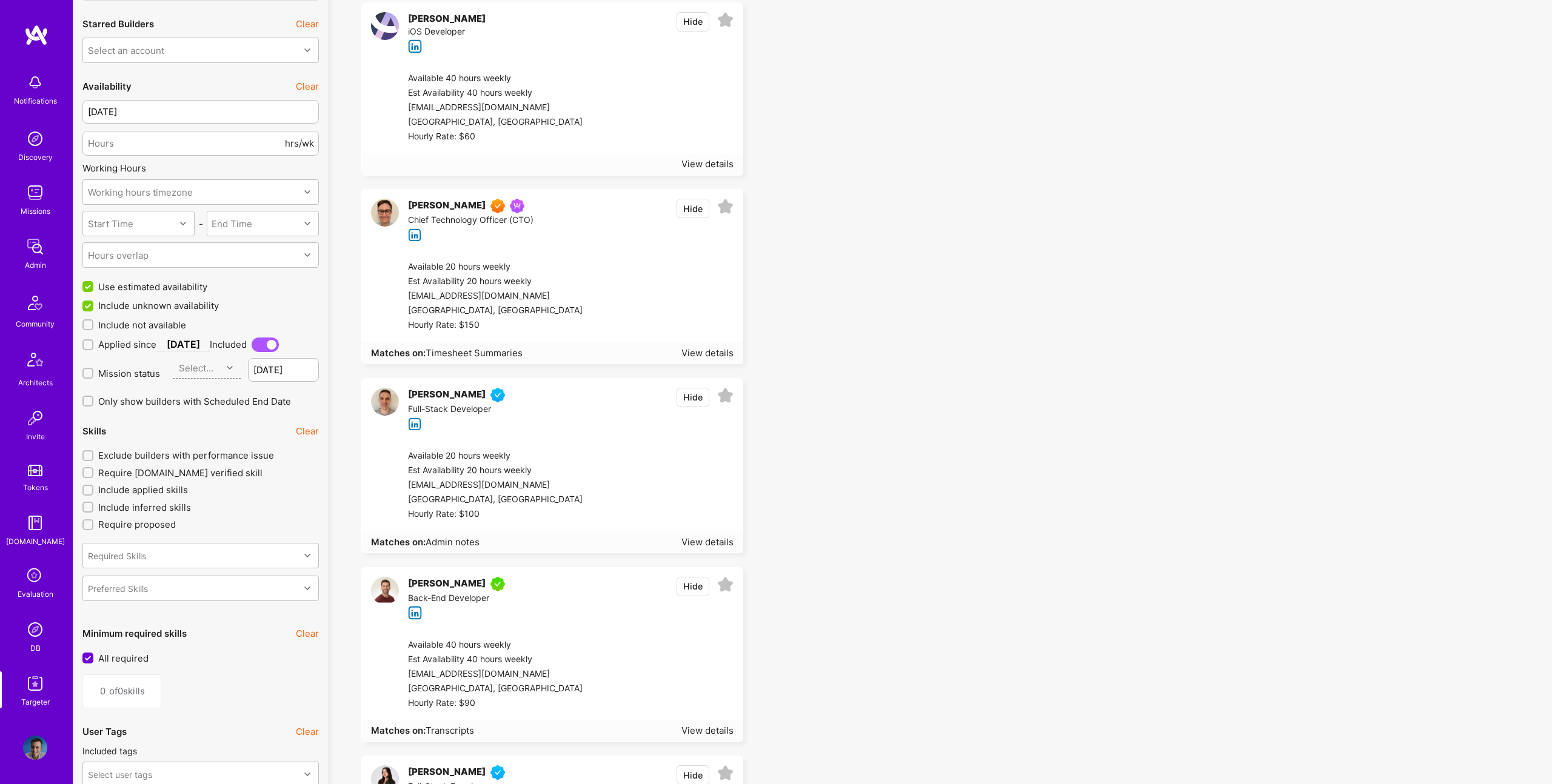
click at [384, 211] on img at bounding box center [385, 213] width 28 height 28
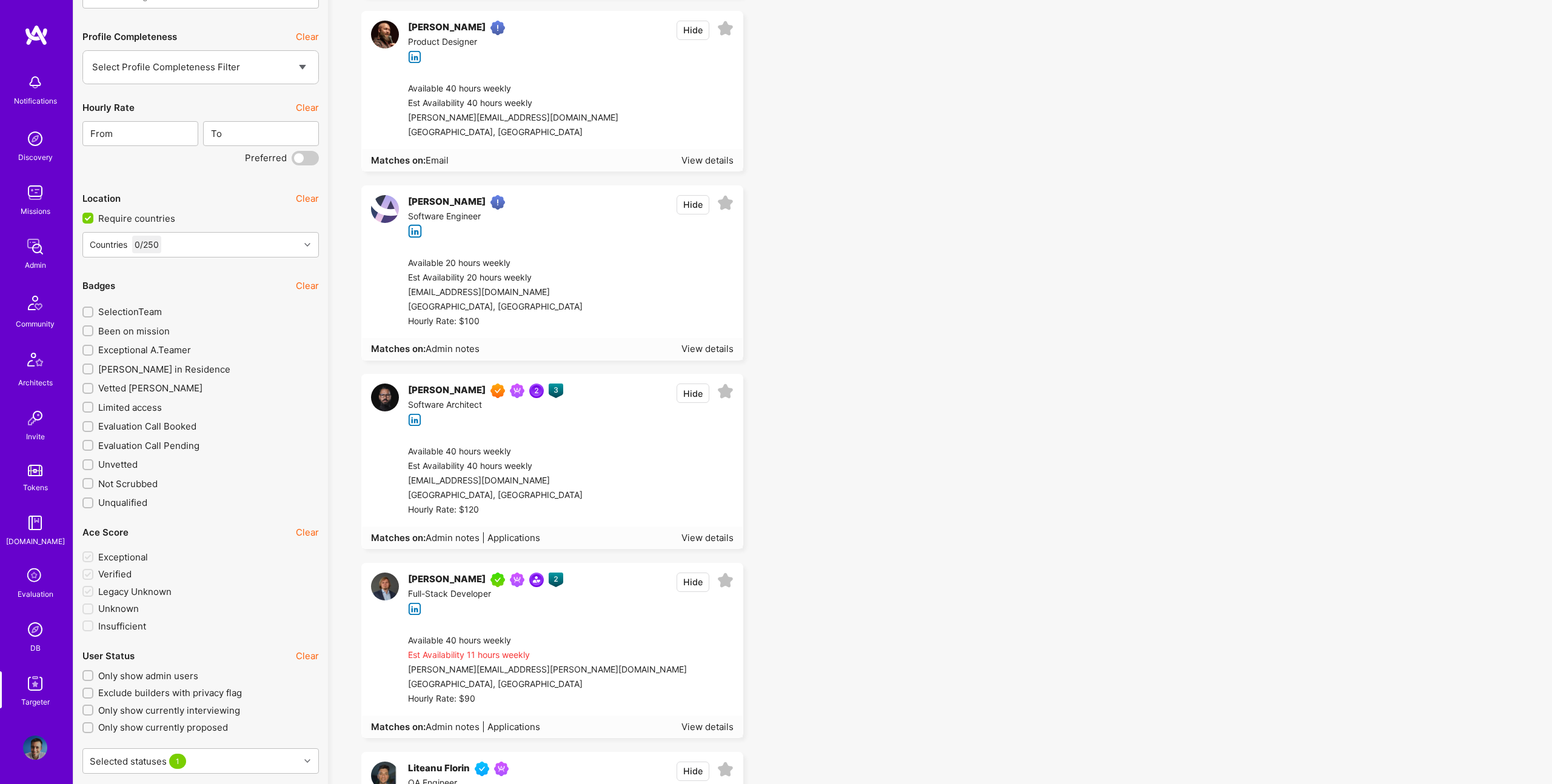
click at [387, 392] on img at bounding box center [385, 397] width 28 height 28
click at [379, 588] on img at bounding box center [385, 586] width 28 height 28
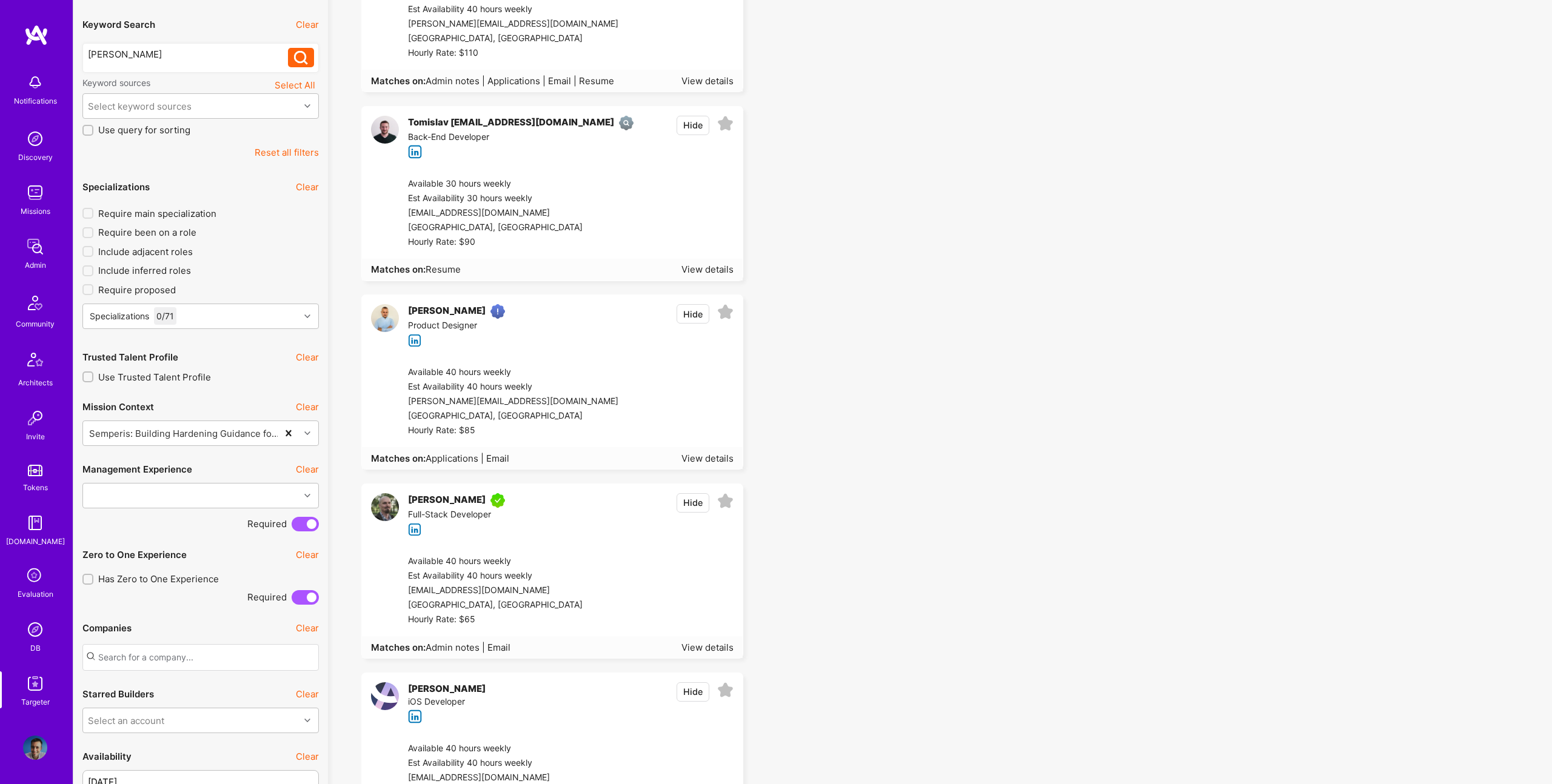
scroll to position [0, 0]
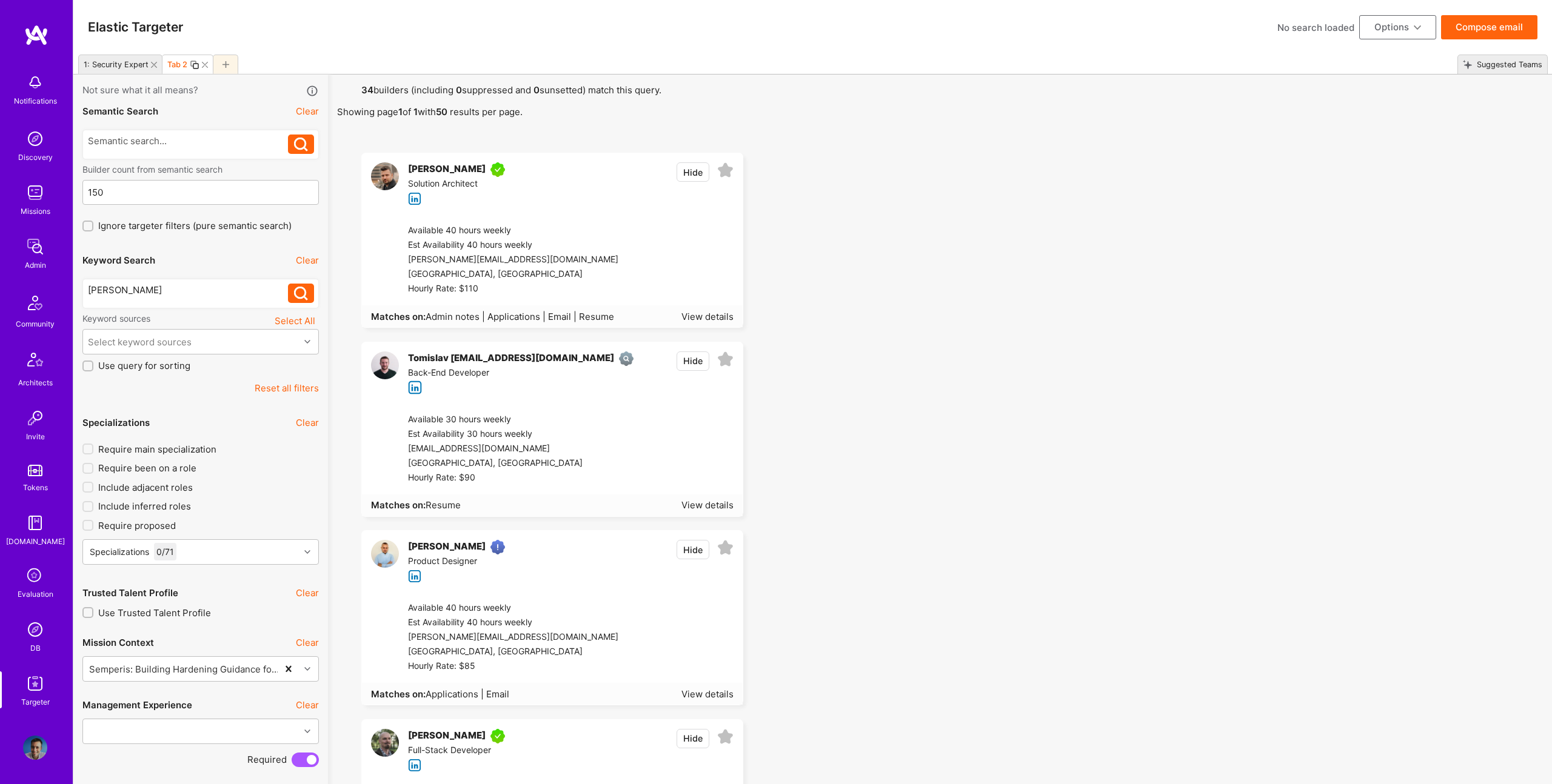
click at [383, 174] on img at bounding box center [385, 176] width 28 height 28
click at [149, 292] on div "Tomislav" at bounding box center [188, 290] width 201 height 13
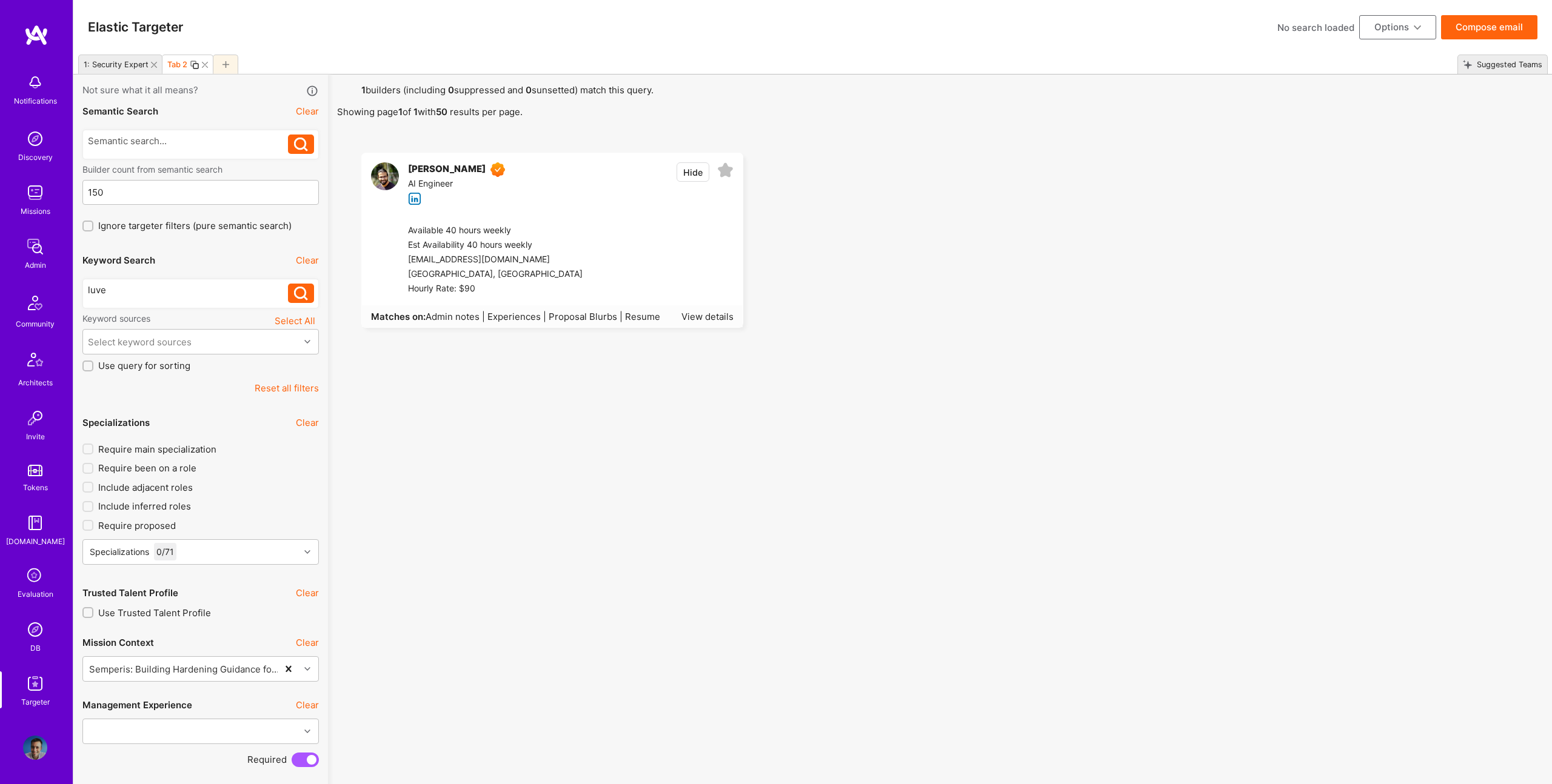
click at [376, 169] on img at bounding box center [385, 176] width 28 height 28
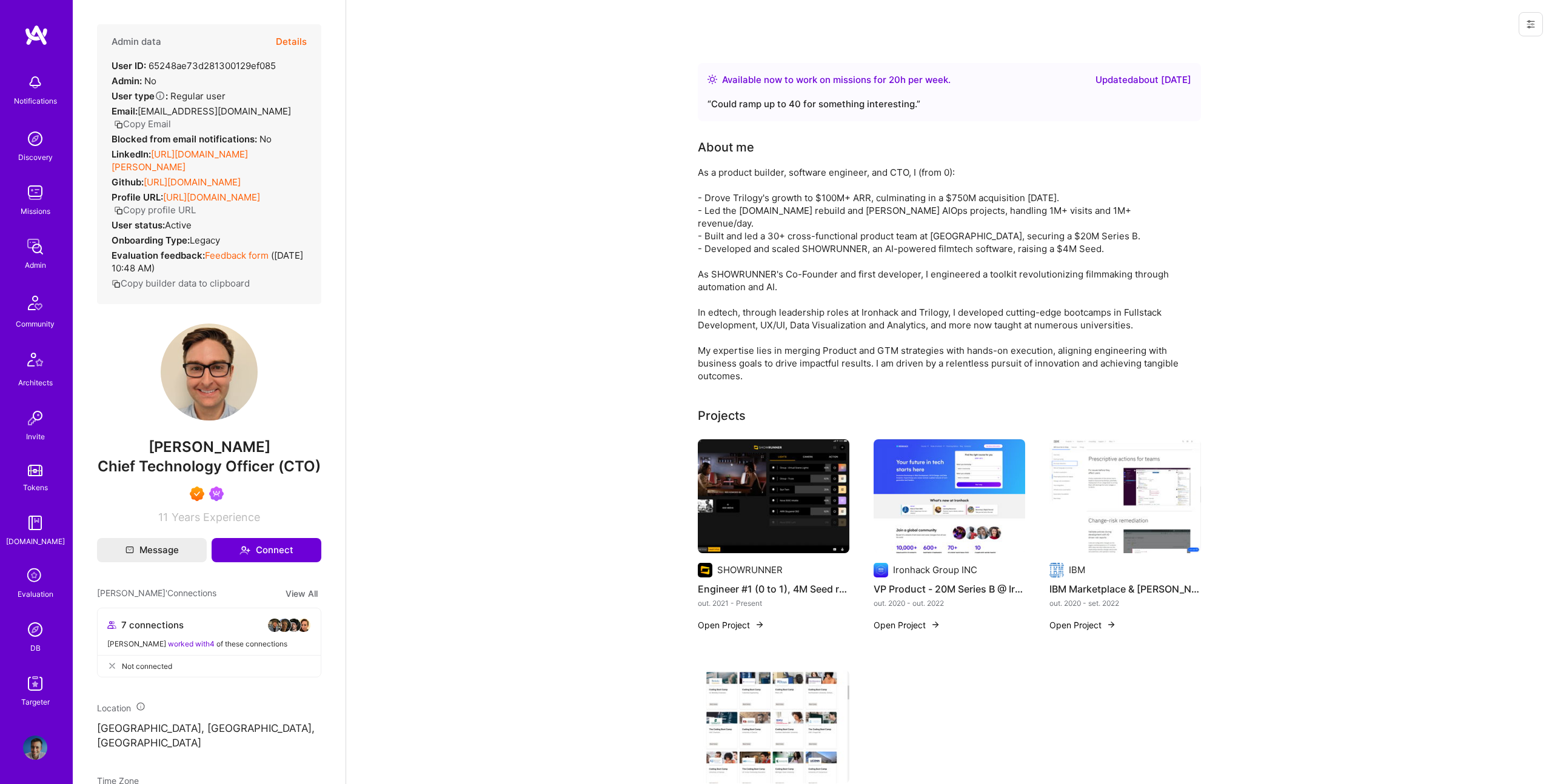
scroll to position [1, 0]
click at [288, 46] on button "Details" at bounding box center [291, 41] width 31 height 35
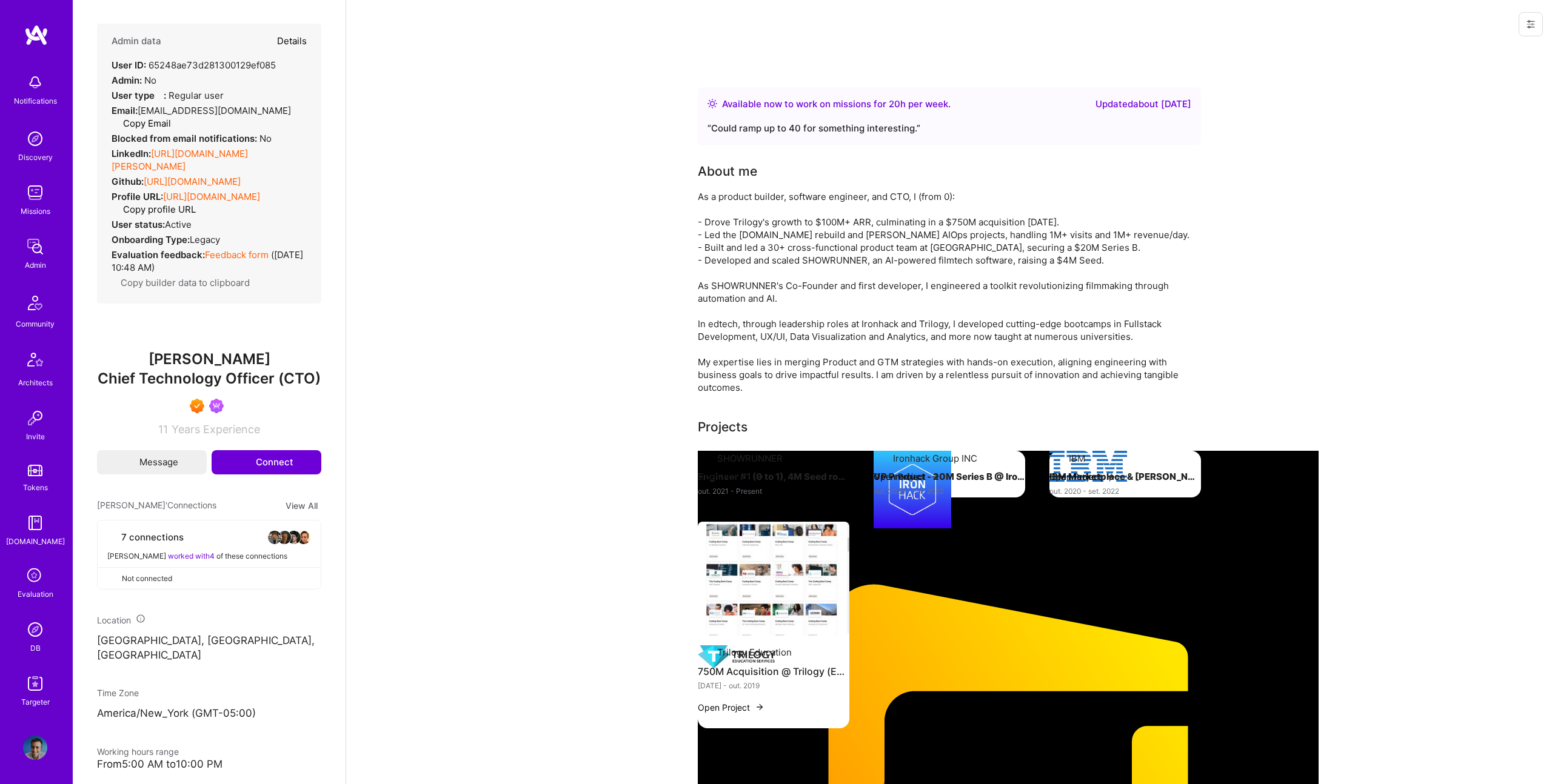
scroll to position [0, 0]
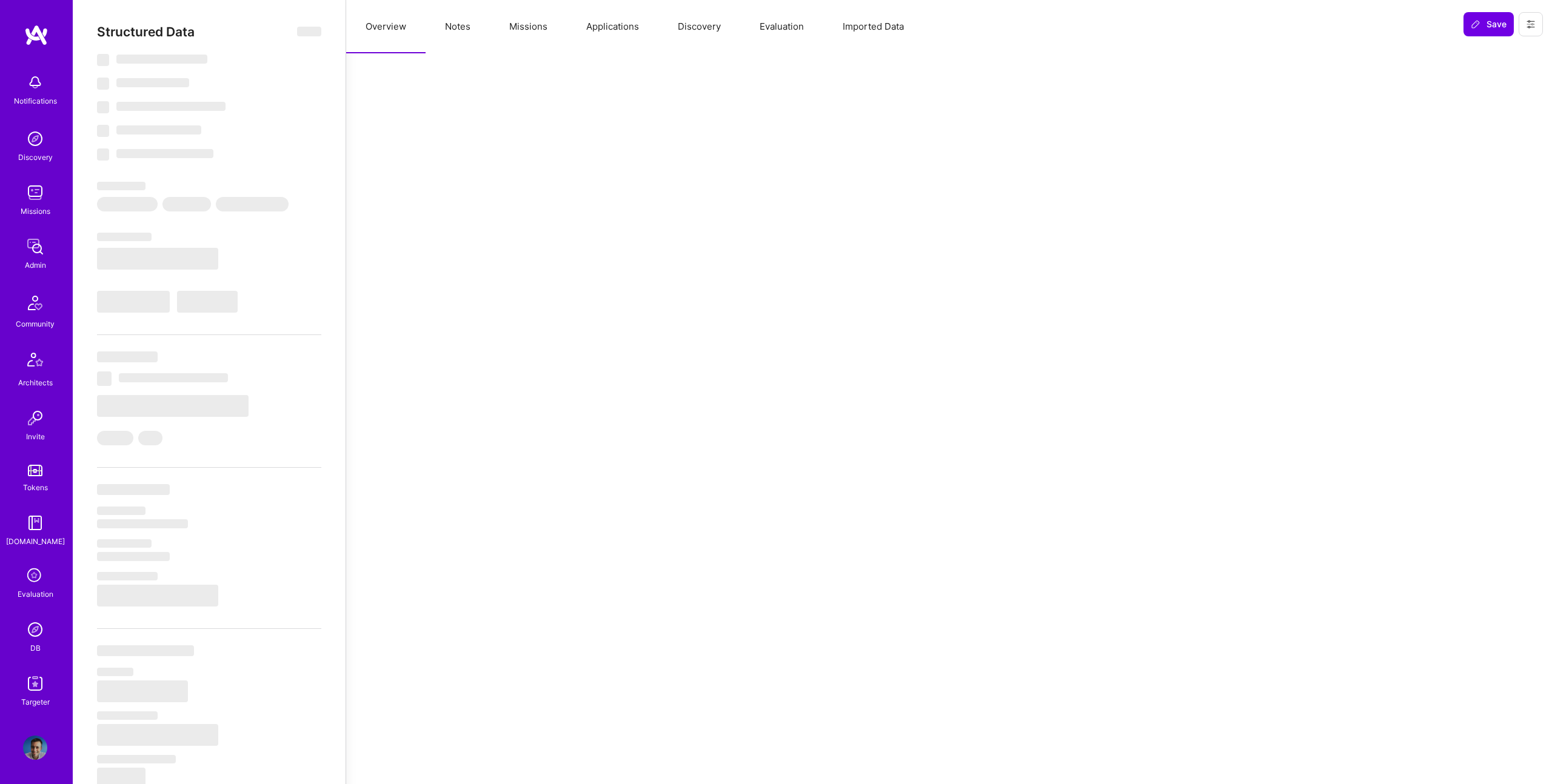
select select "Right Now"
select select "7"
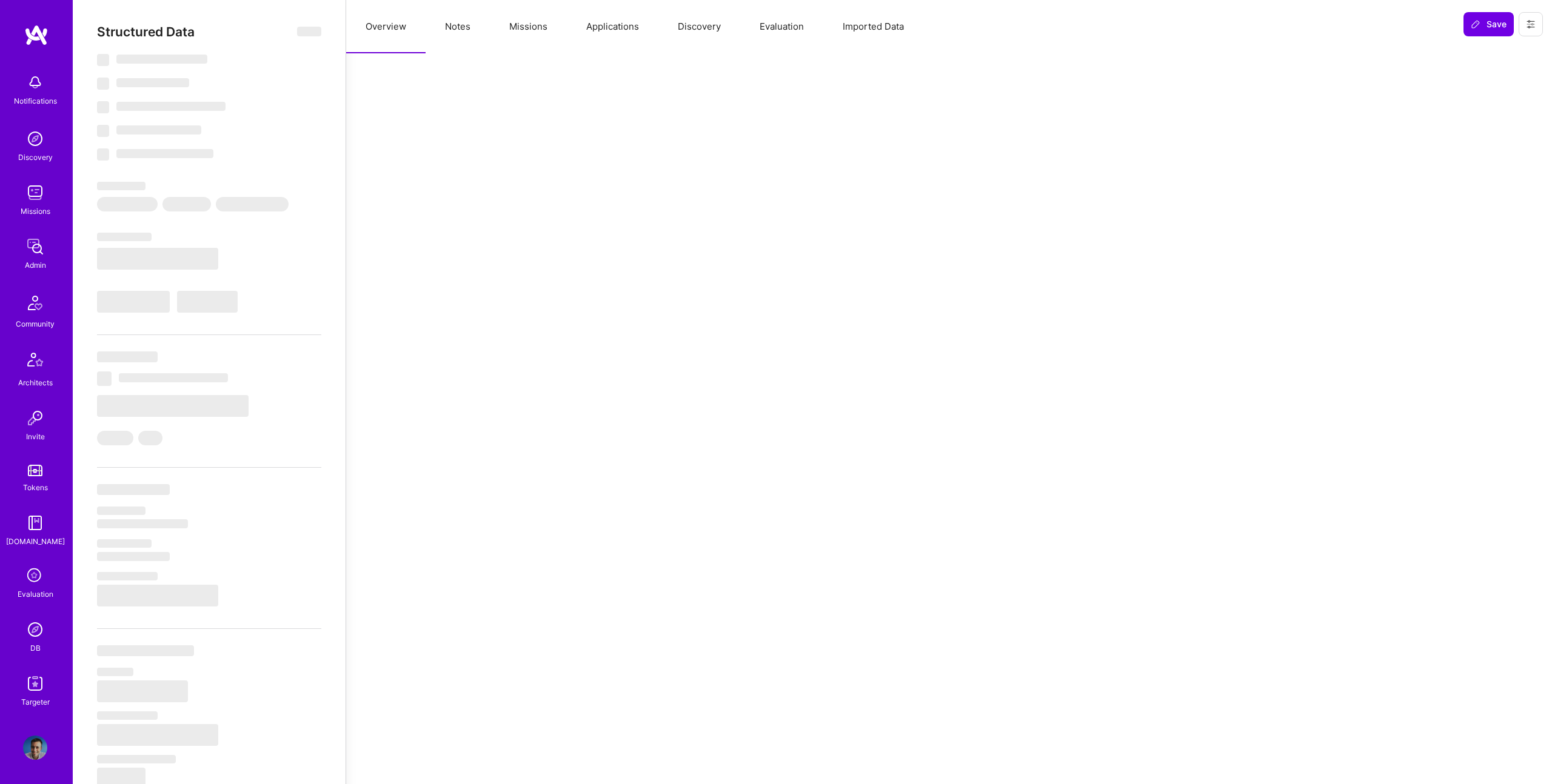
select select "US"
select select "Right Now"
select select "5"
select select "7"
select select "6"
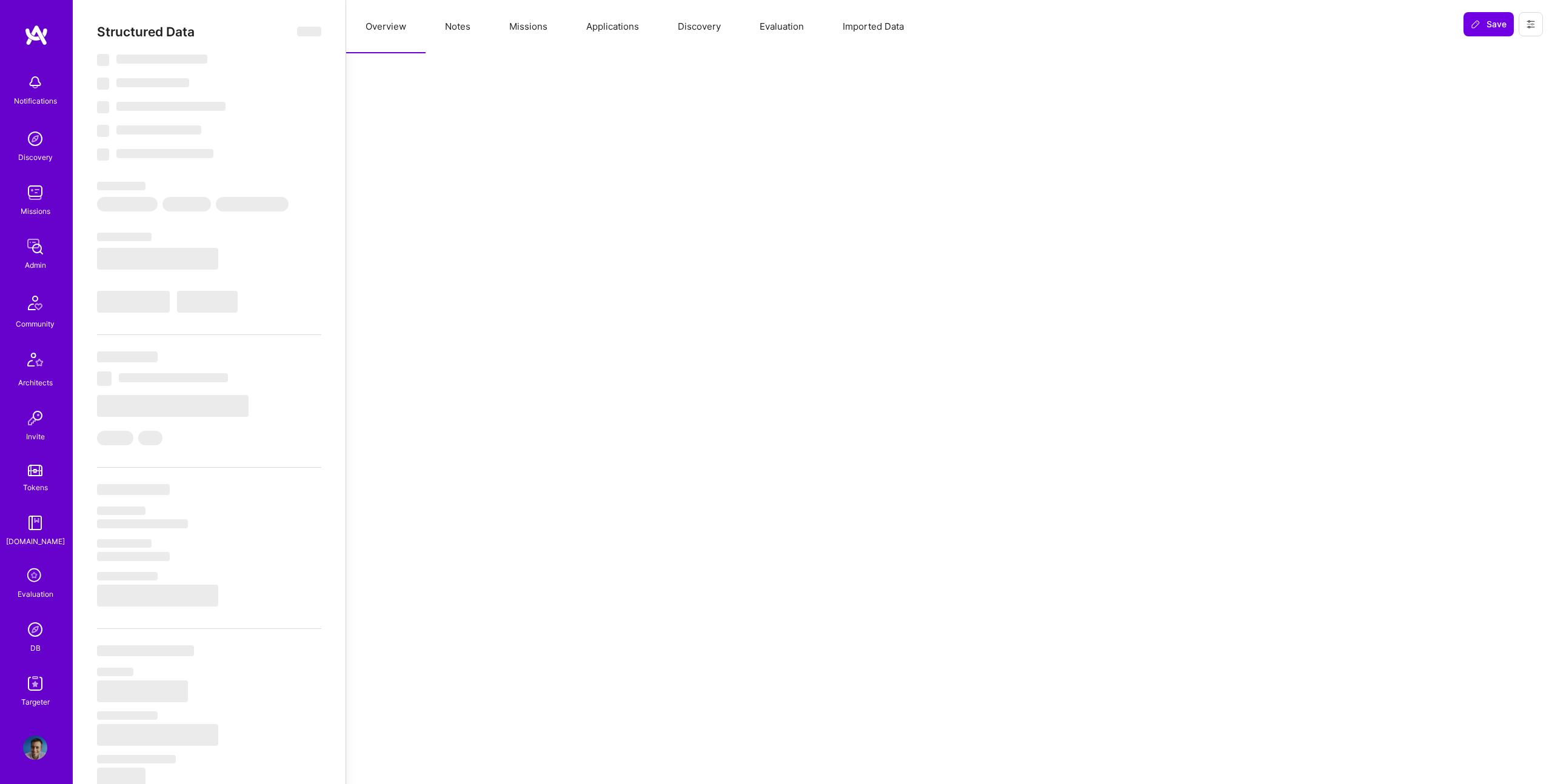
select select "7"
select select "PL"
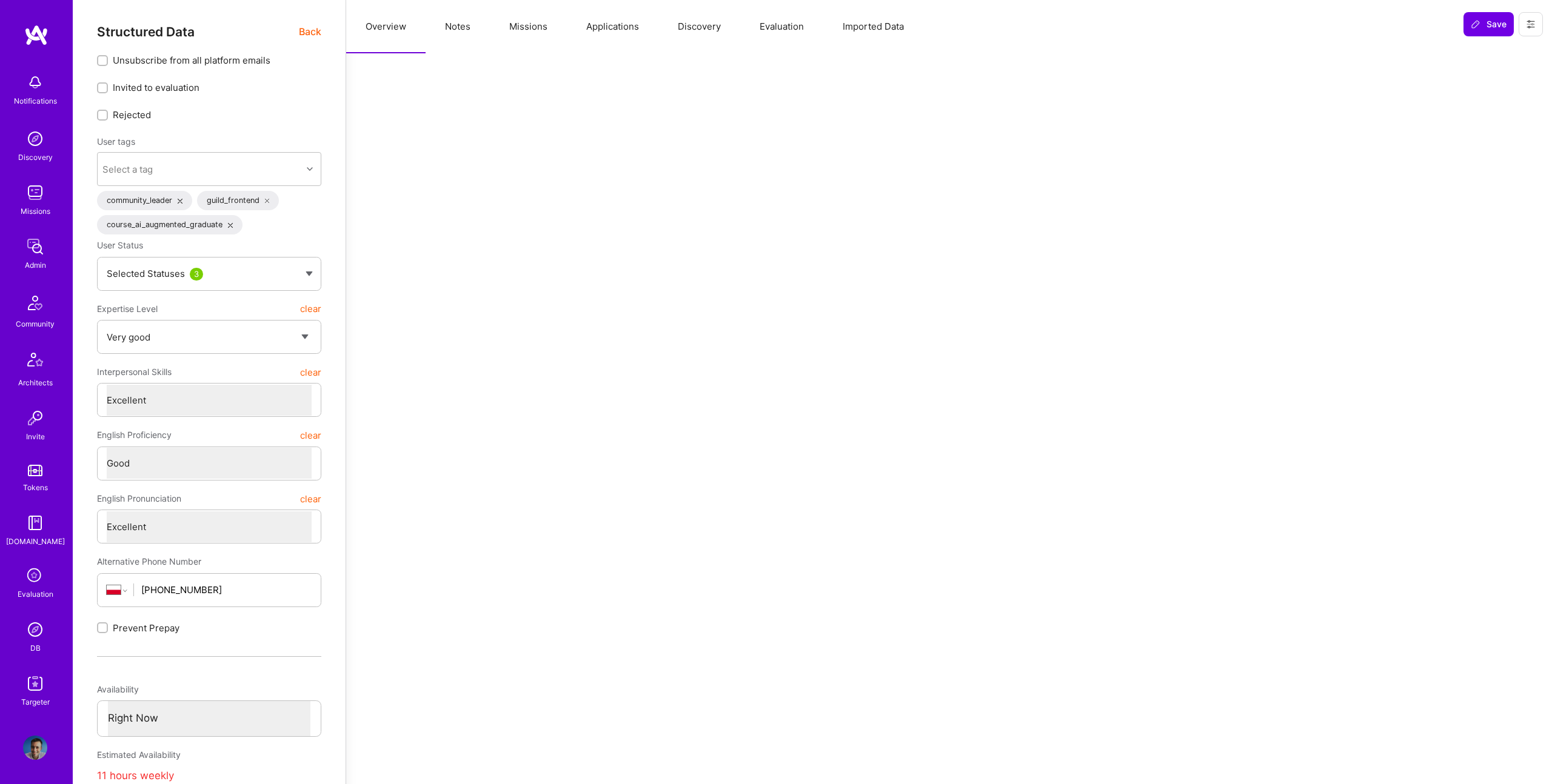
click at [478, 23] on button "Notes" at bounding box center [458, 27] width 64 height 53
type textarea "x"
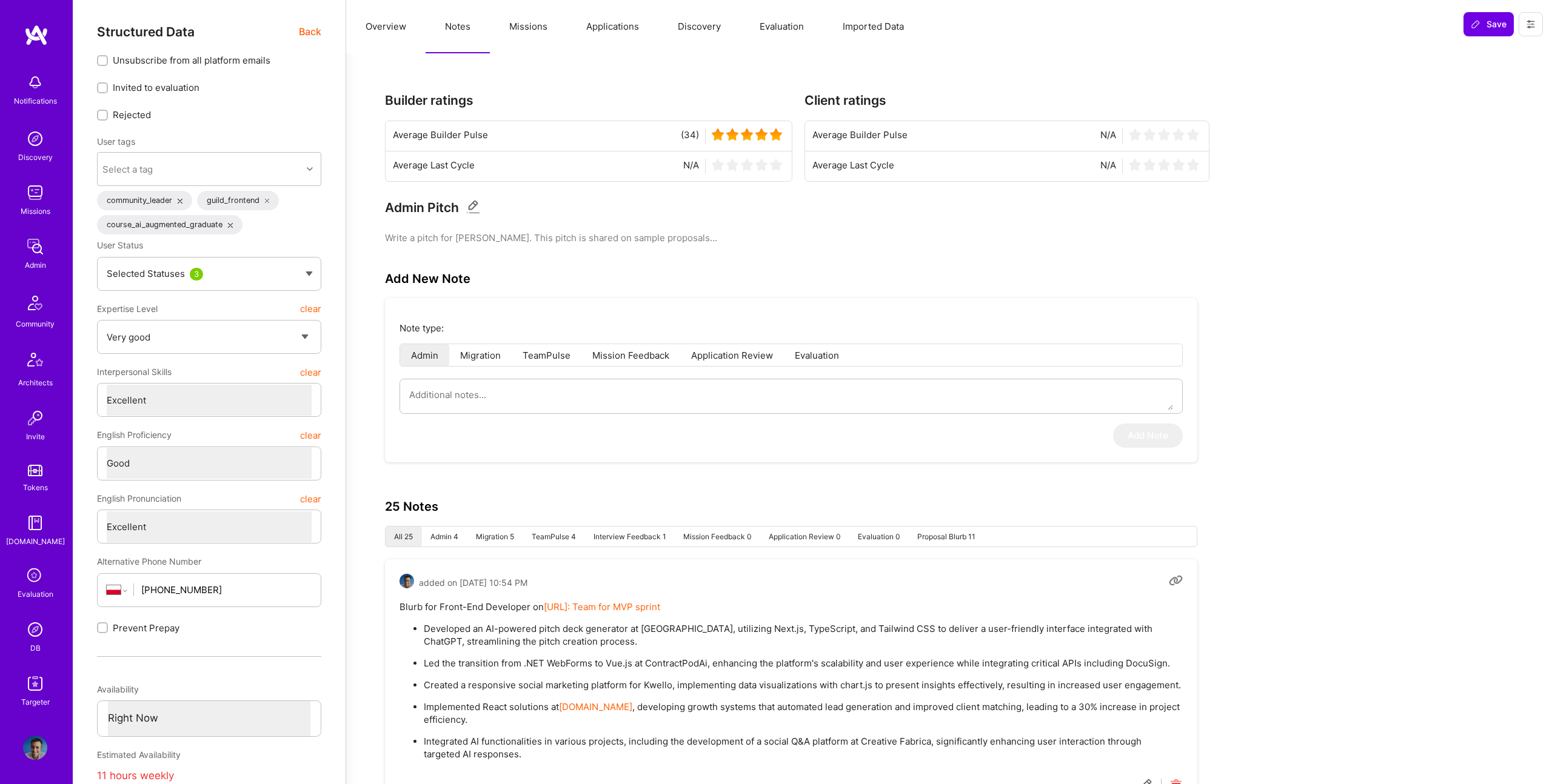
click at [407, 28] on button "Overview" at bounding box center [386, 27] width 79 height 53
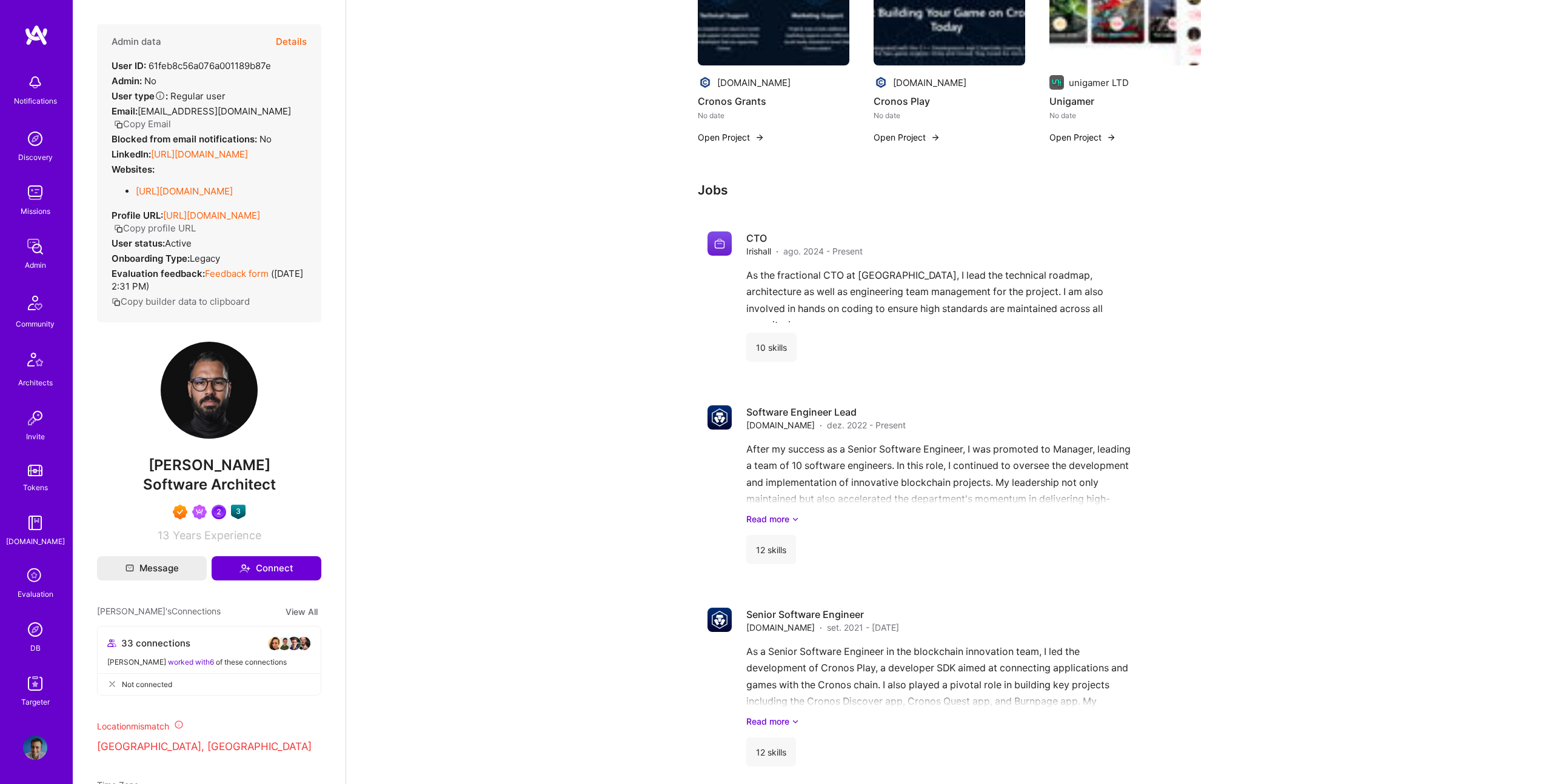
scroll to position [1529, 0]
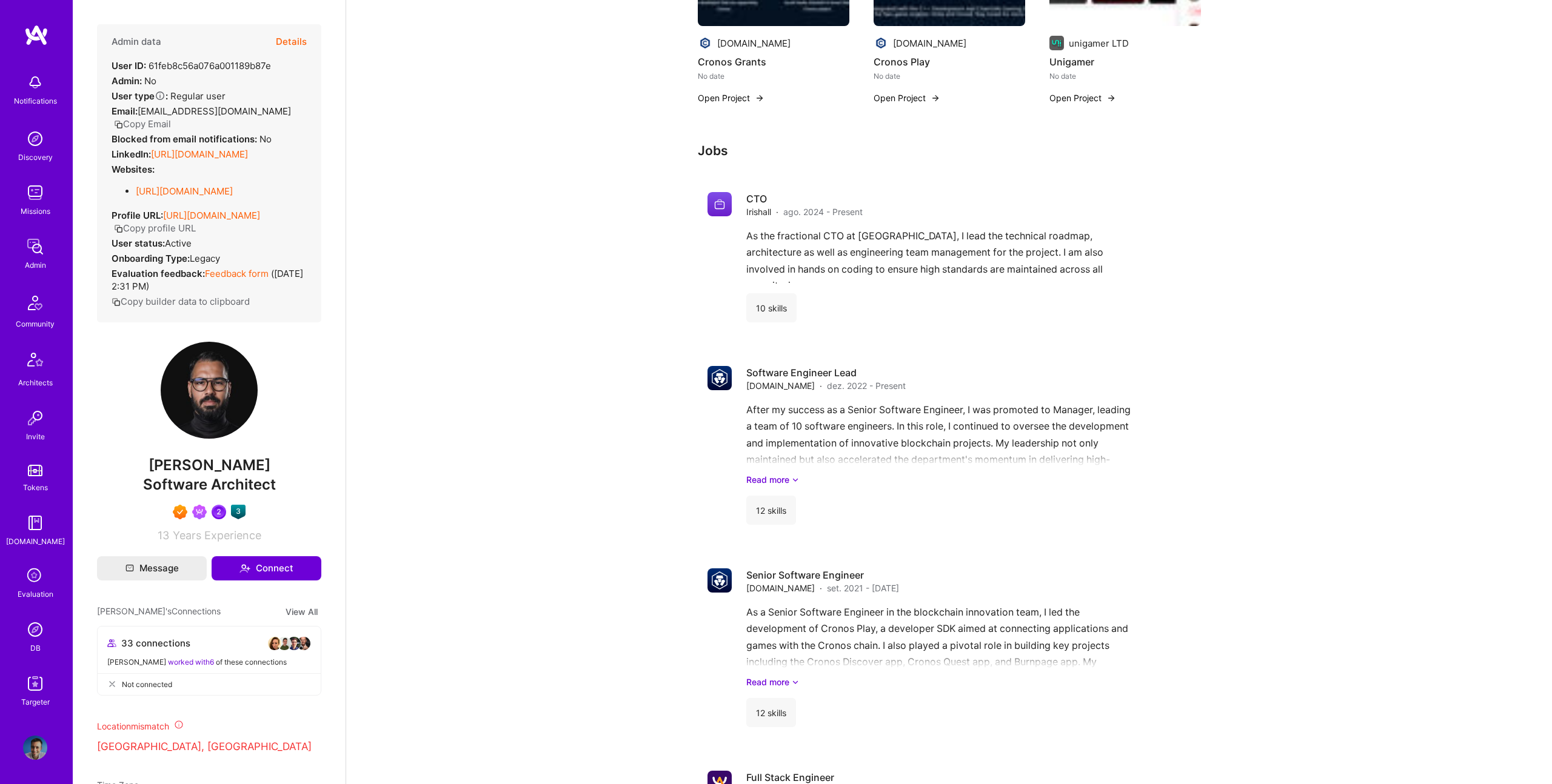
click at [288, 41] on button "Details" at bounding box center [291, 41] width 31 height 35
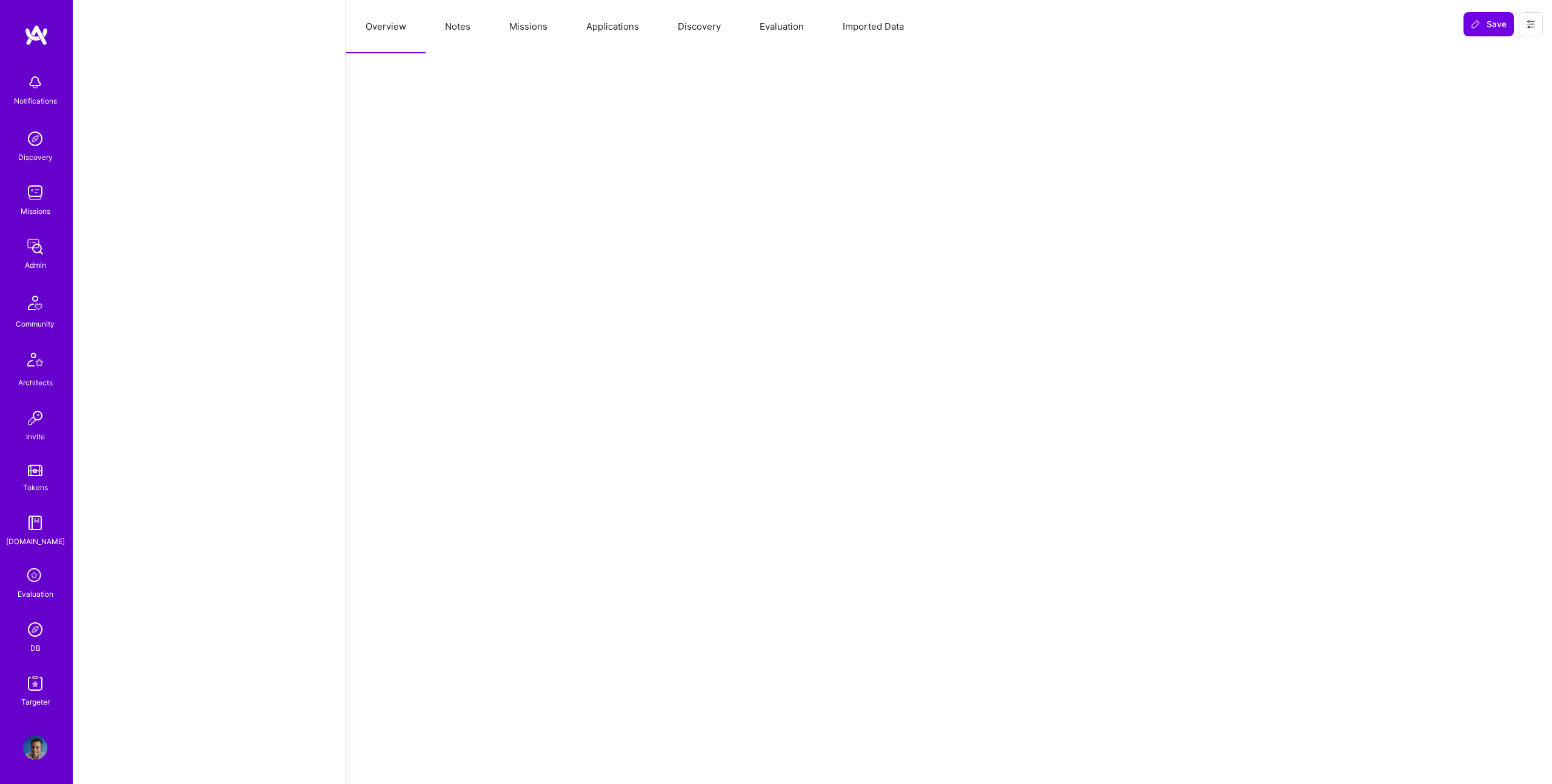
scroll to position [980, 0]
select select "Right Now"
select select "7"
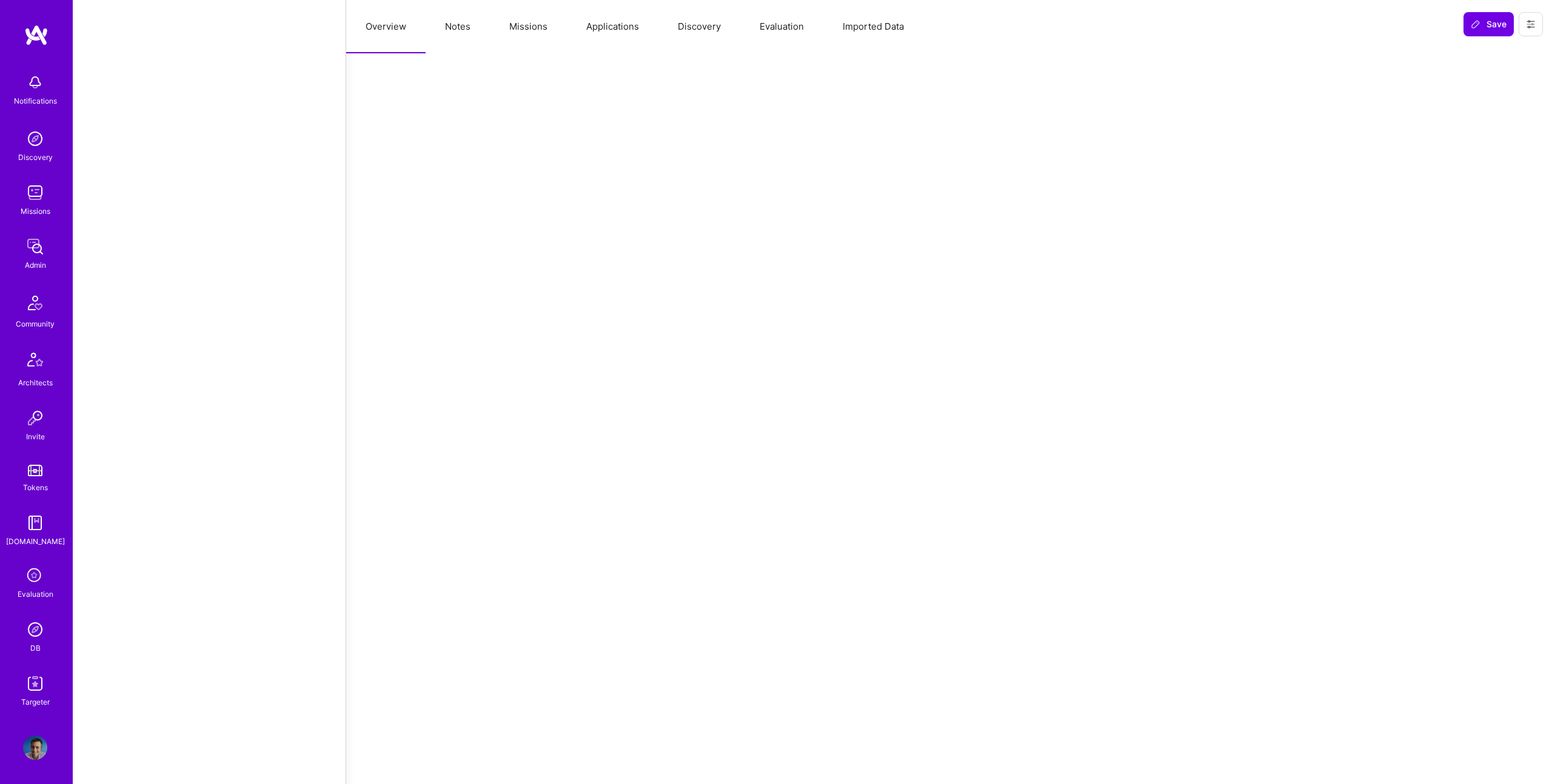
select select "7"
select select "US"
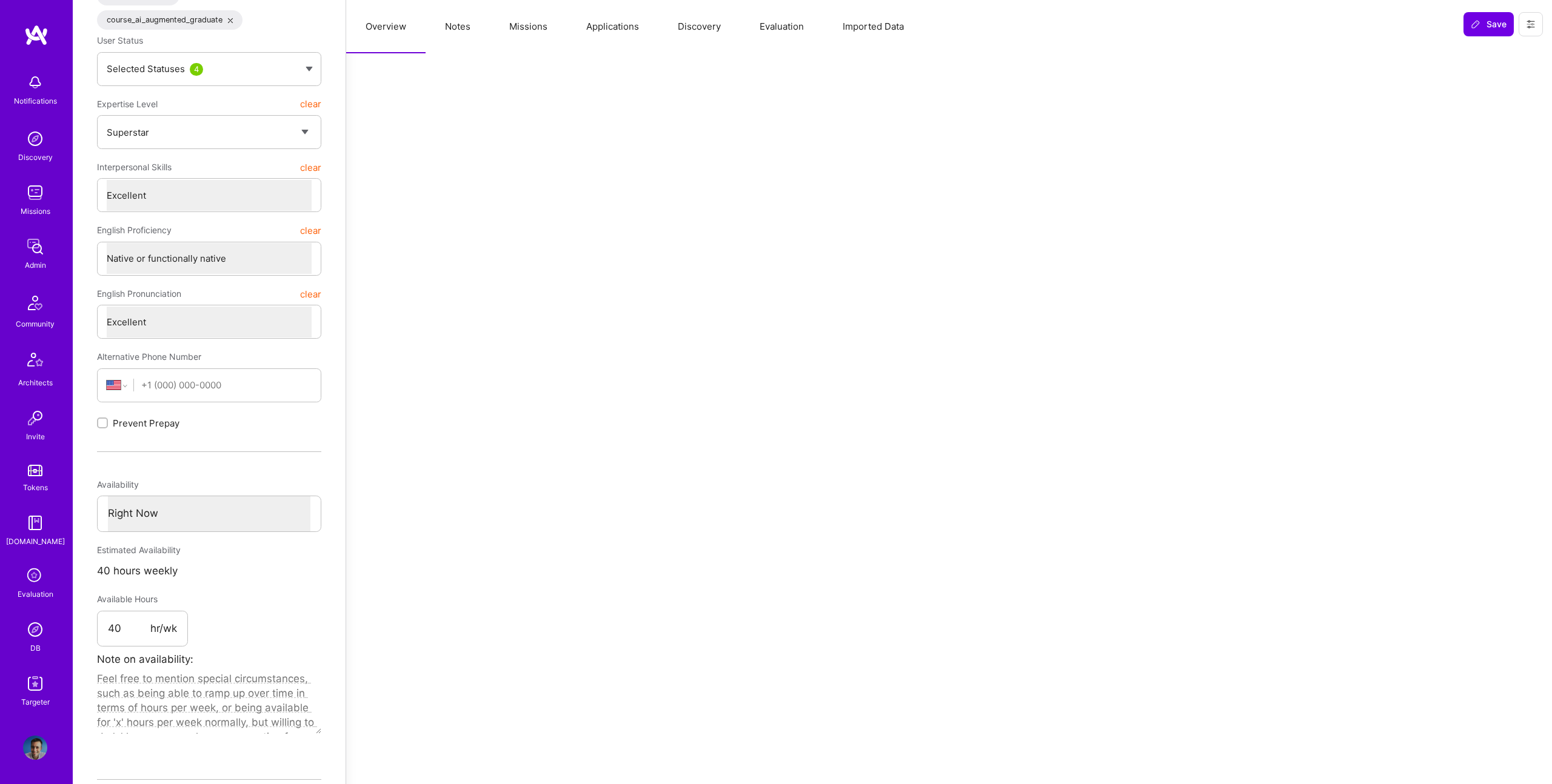
scroll to position [0, 0]
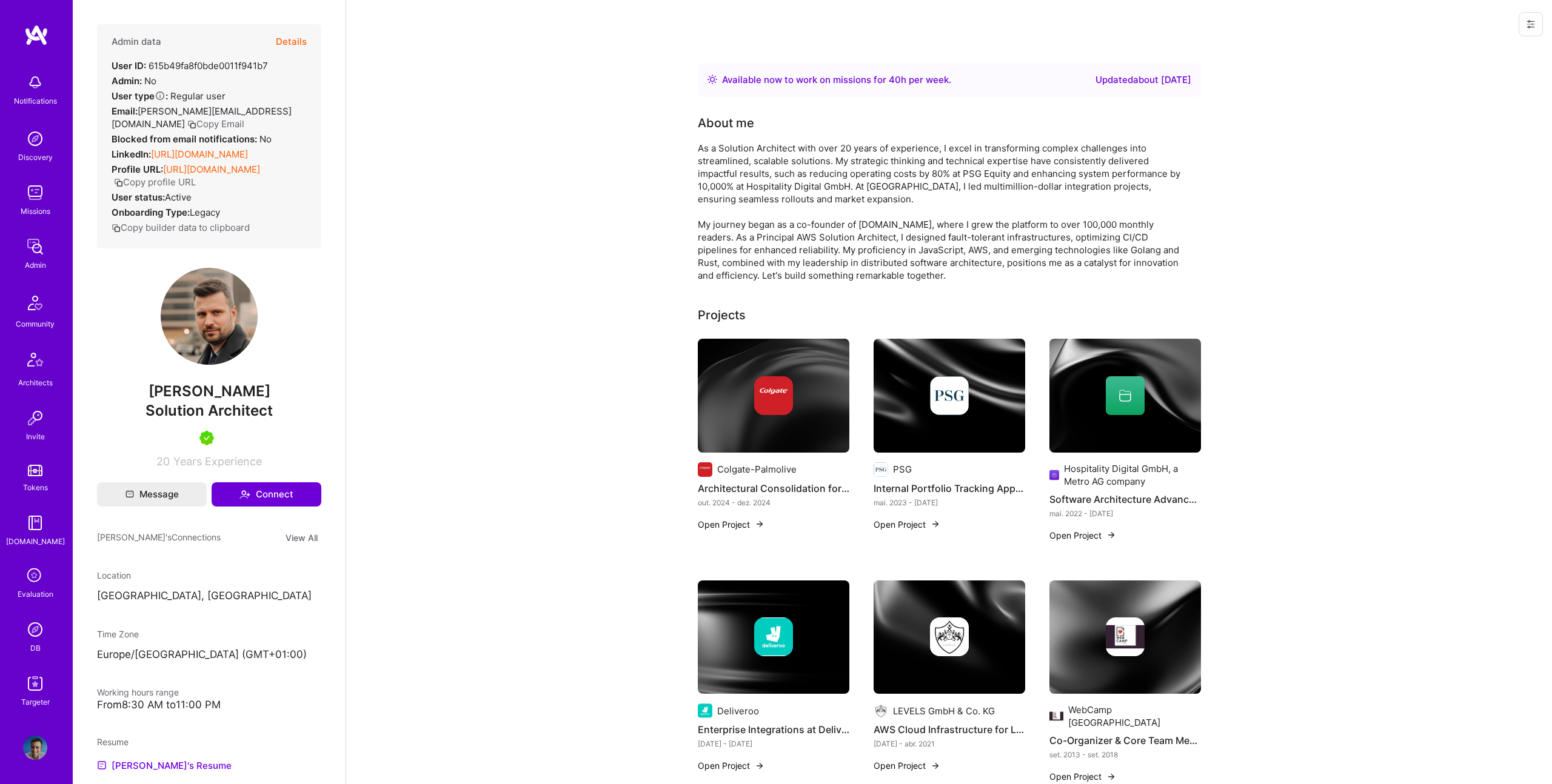
click at [299, 39] on button "Details" at bounding box center [291, 41] width 31 height 35
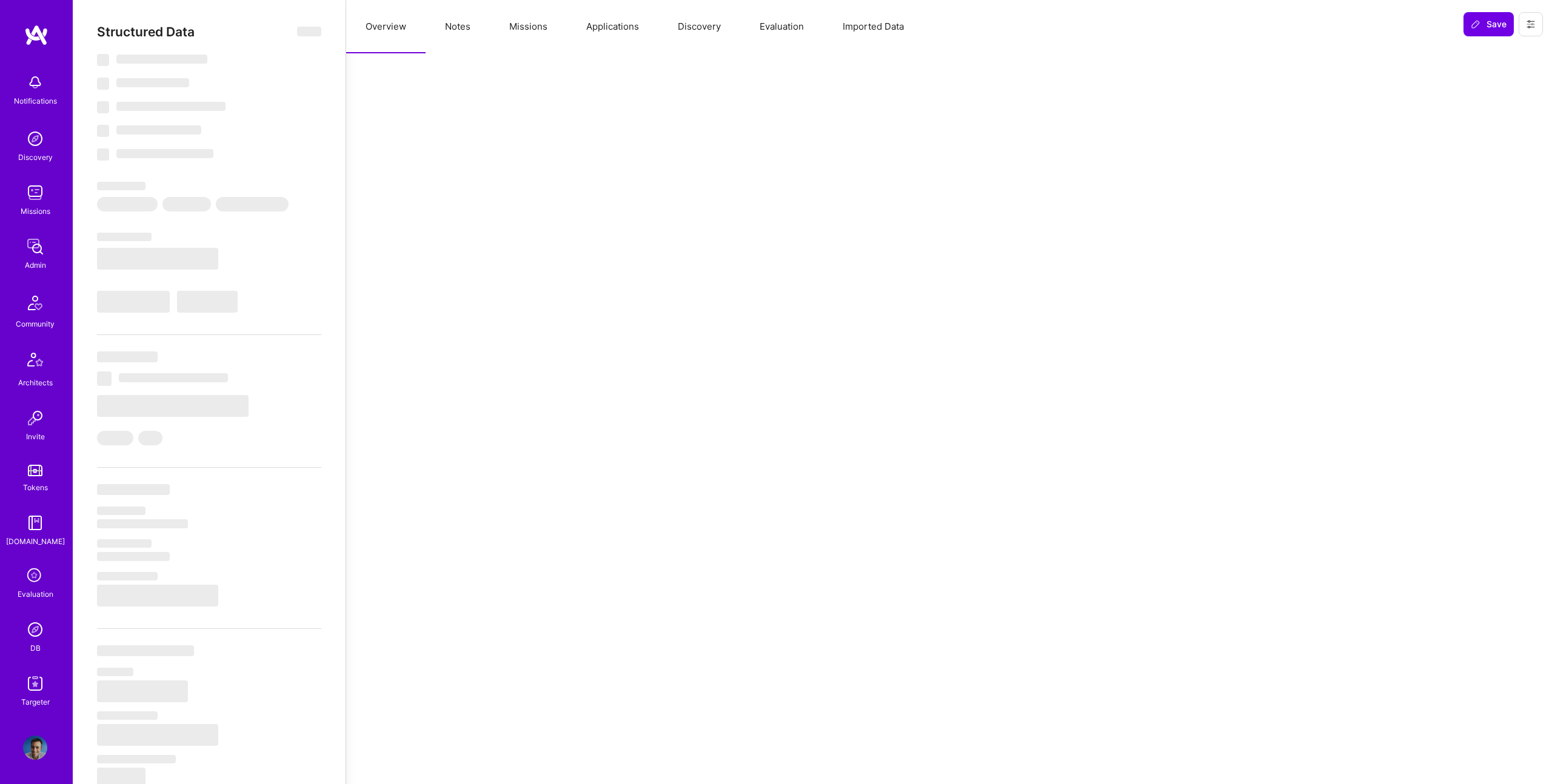
select select "Right Now"
select select "5"
select select "4"
select select "7"
select select "6"
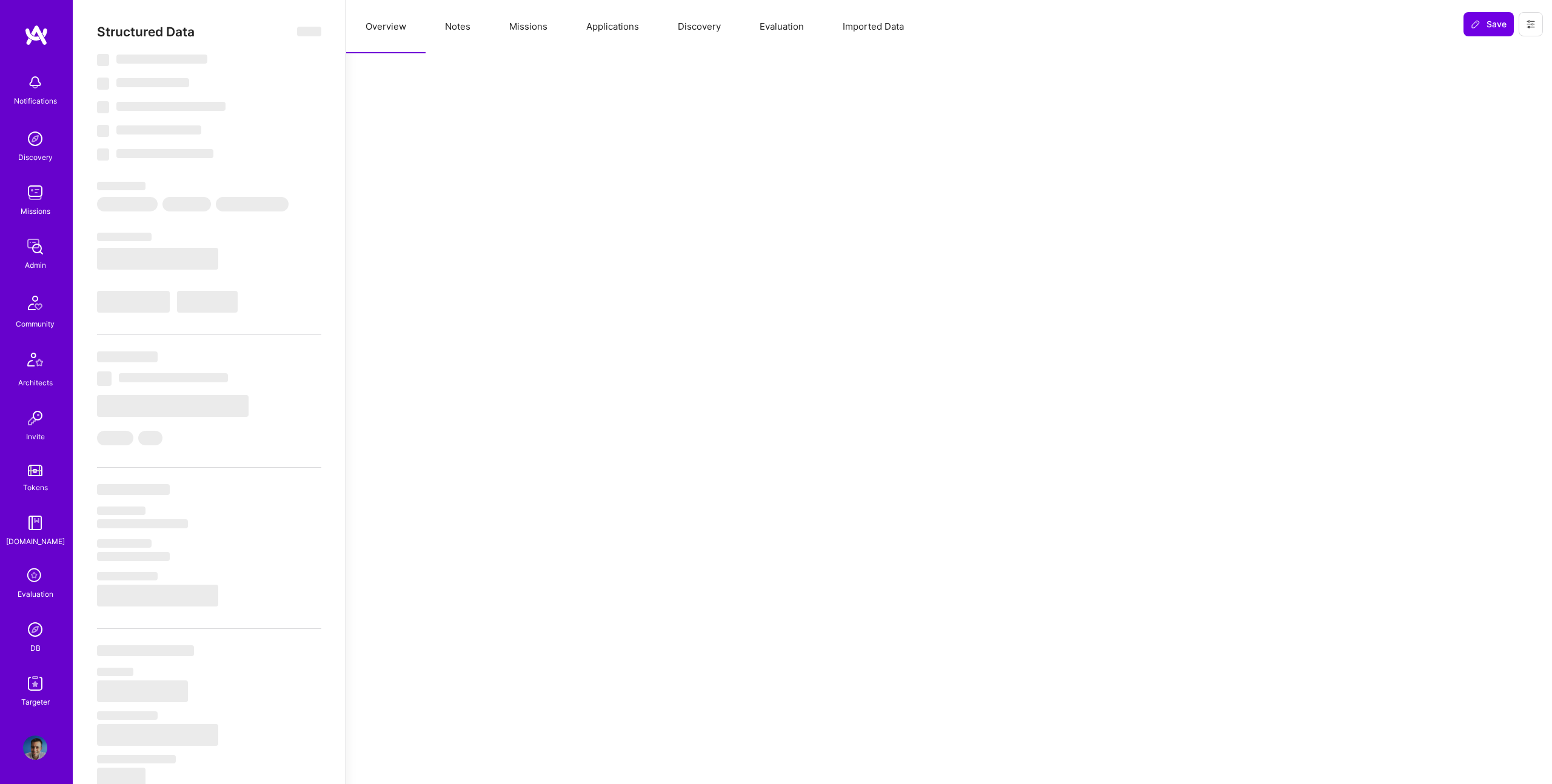
select select "US"
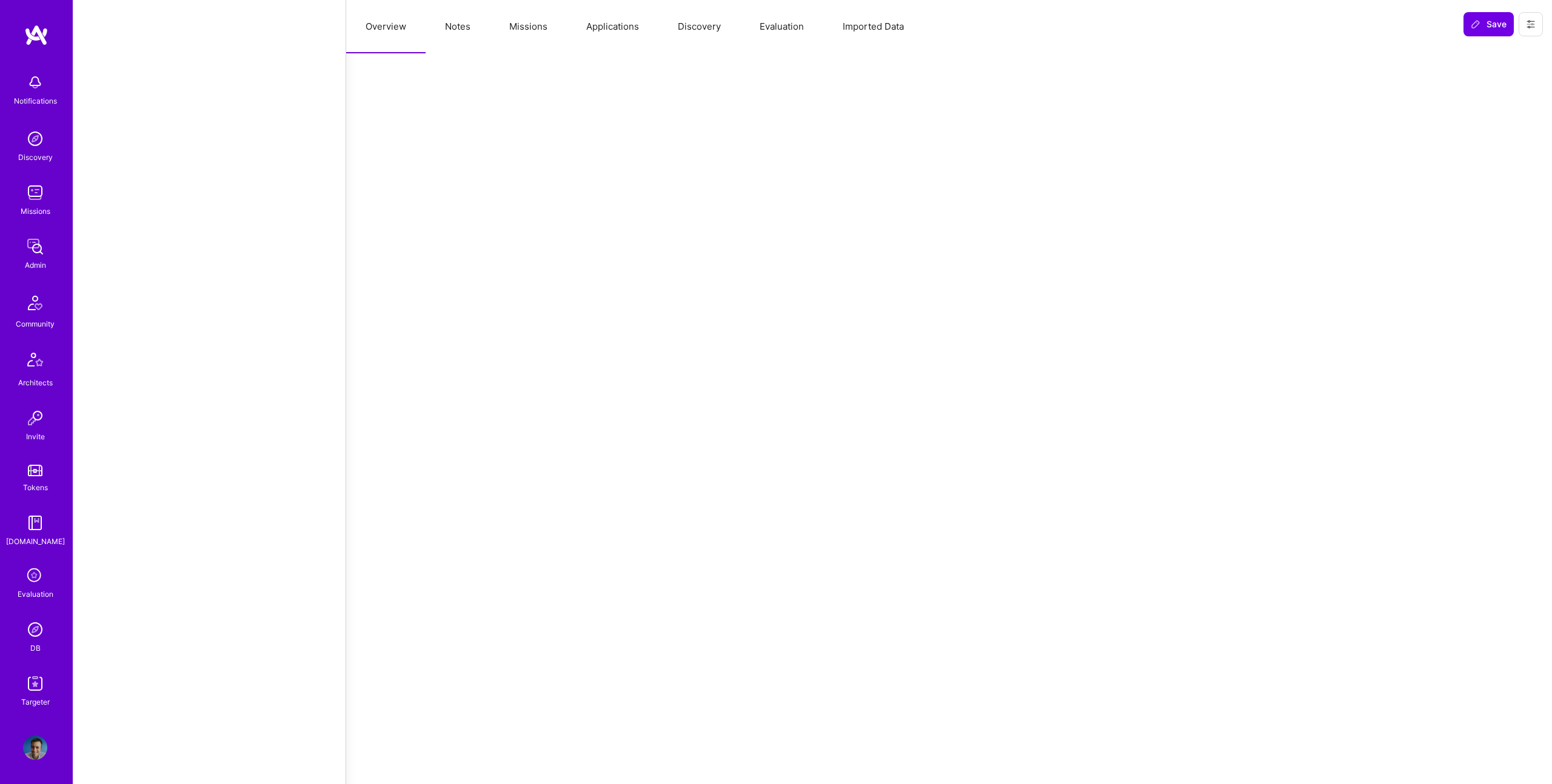
scroll to position [1103, 0]
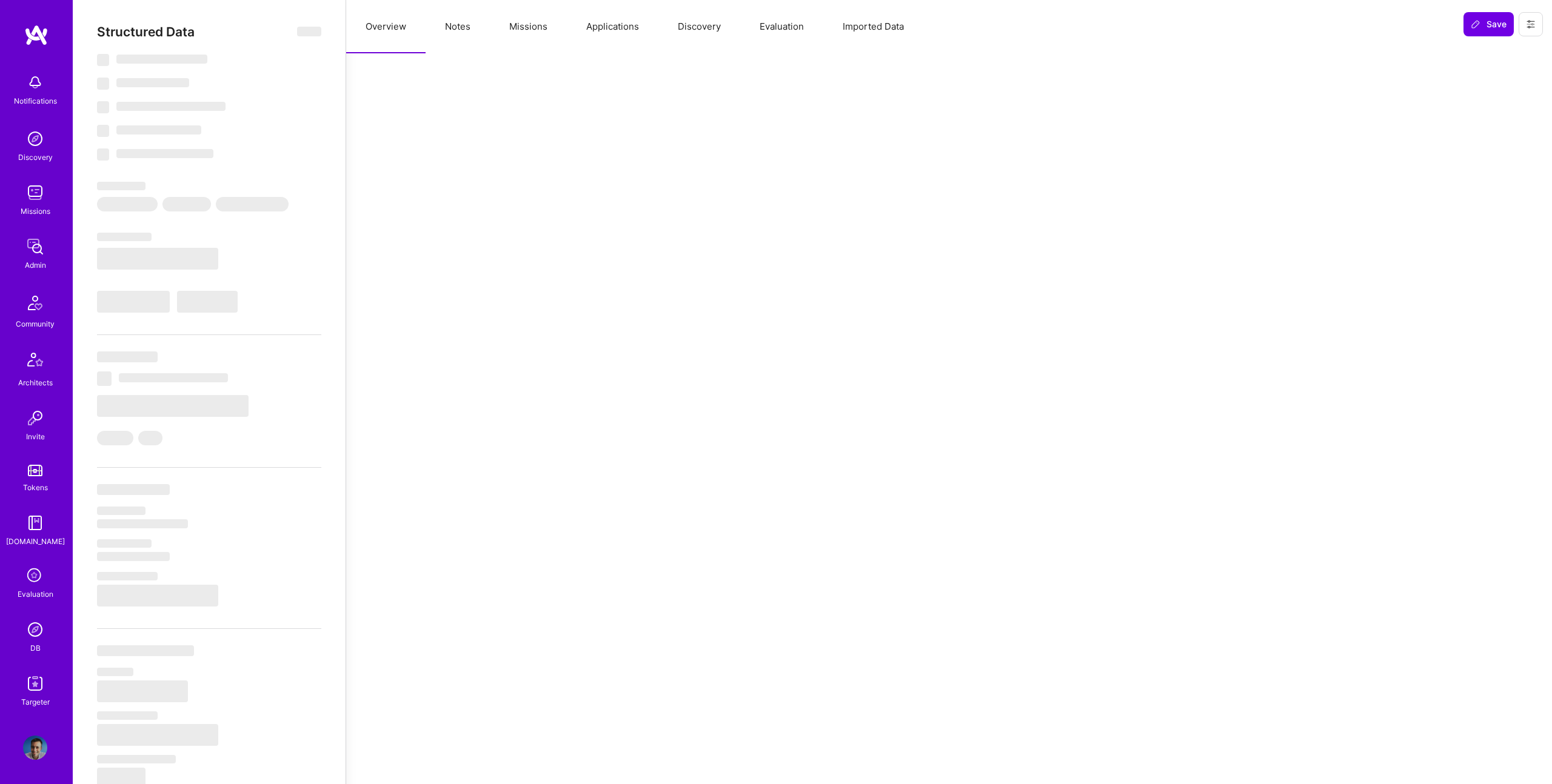
select select "Right Now"
select select "7"
select select "6"
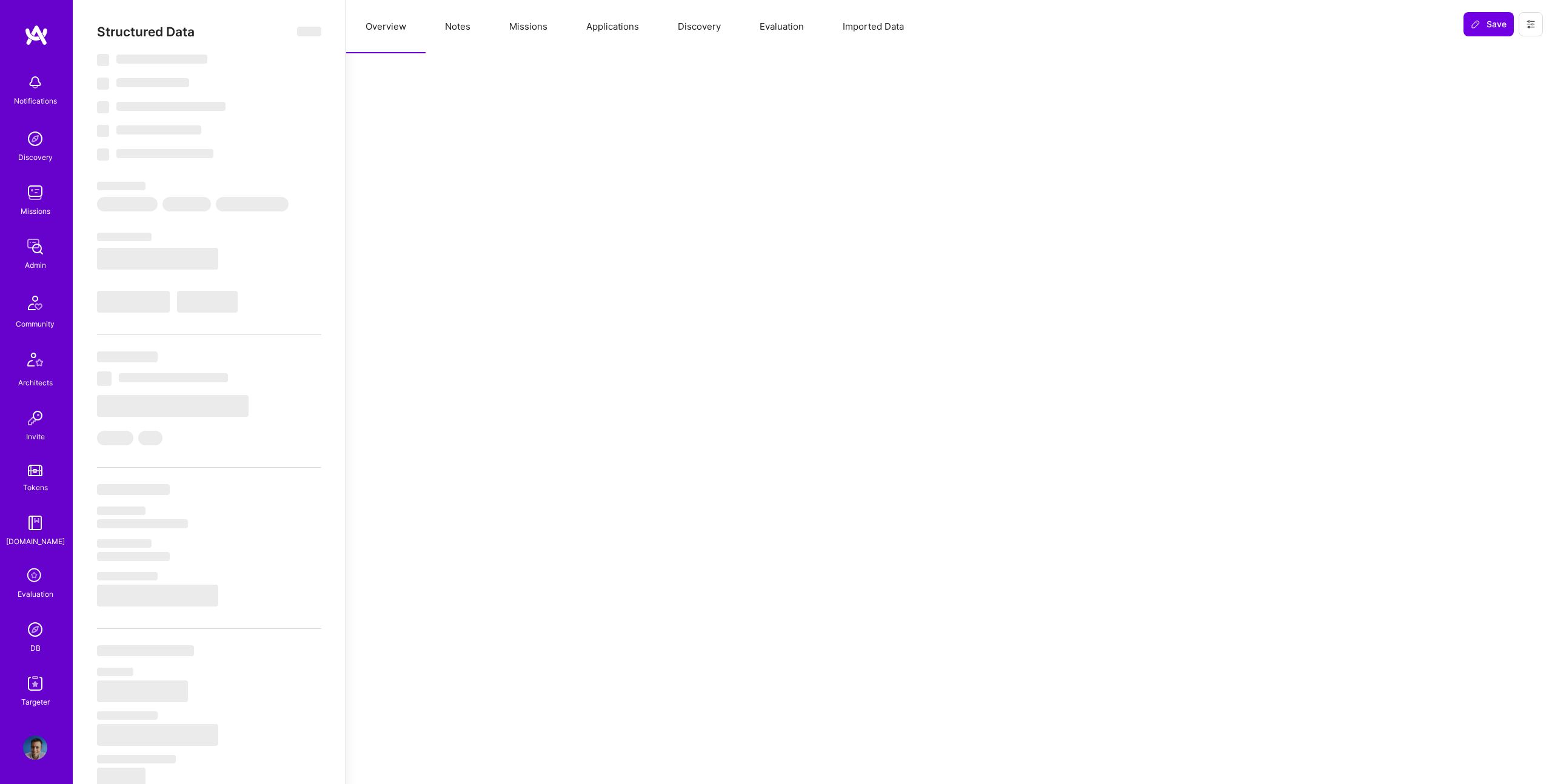
select select "IN"
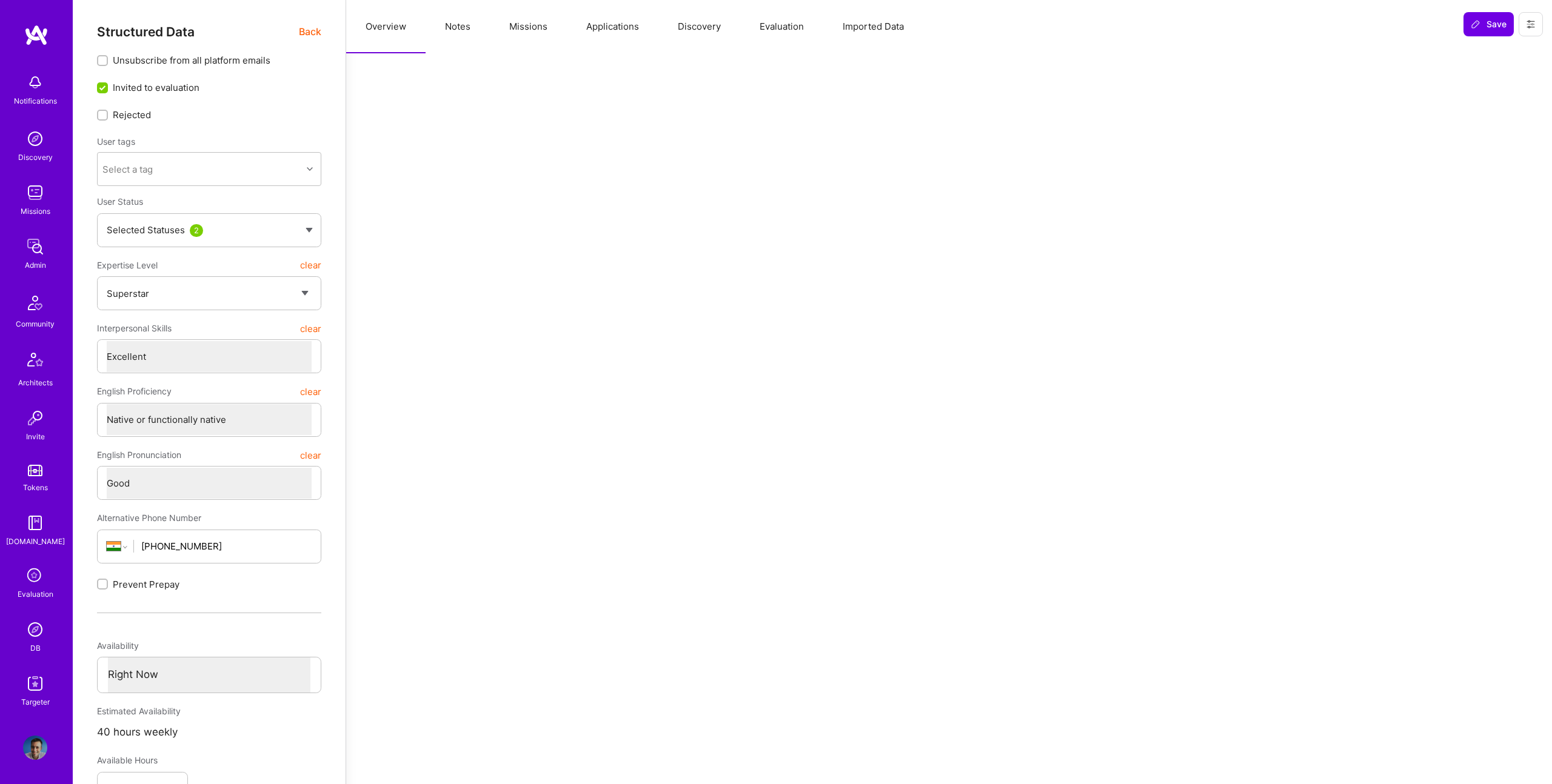
click at [28, 243] on img at bounding box center [35, 247] width 24 height 24
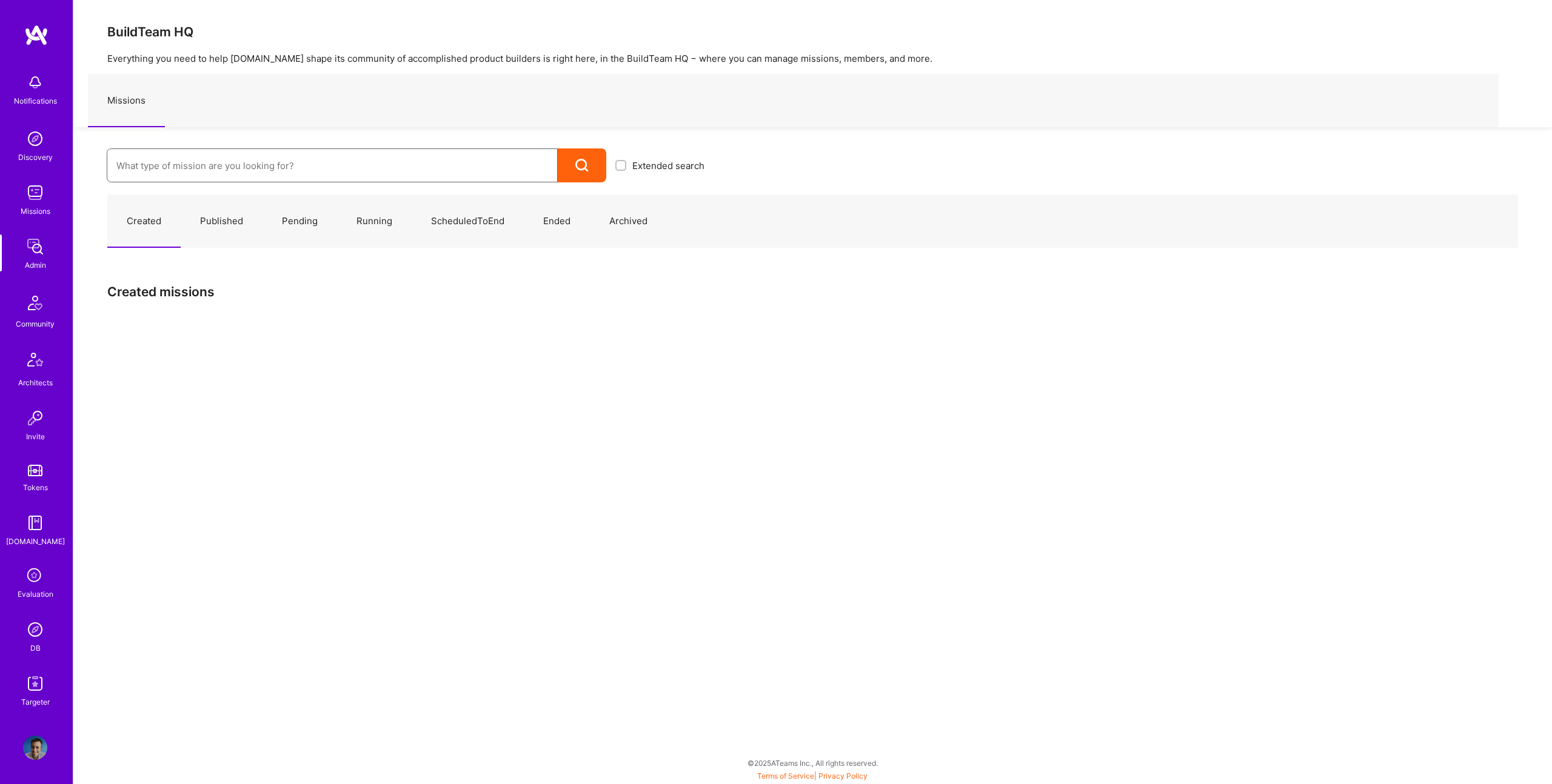
click at [226, 164] on input at bounding box center [332, 166] width 432 height 31
paste input "[URL]: Data Engineer for Healthcare Data Ingestion"
type input "[URL]: Data Engineer for Healthcare Data Ingestio"
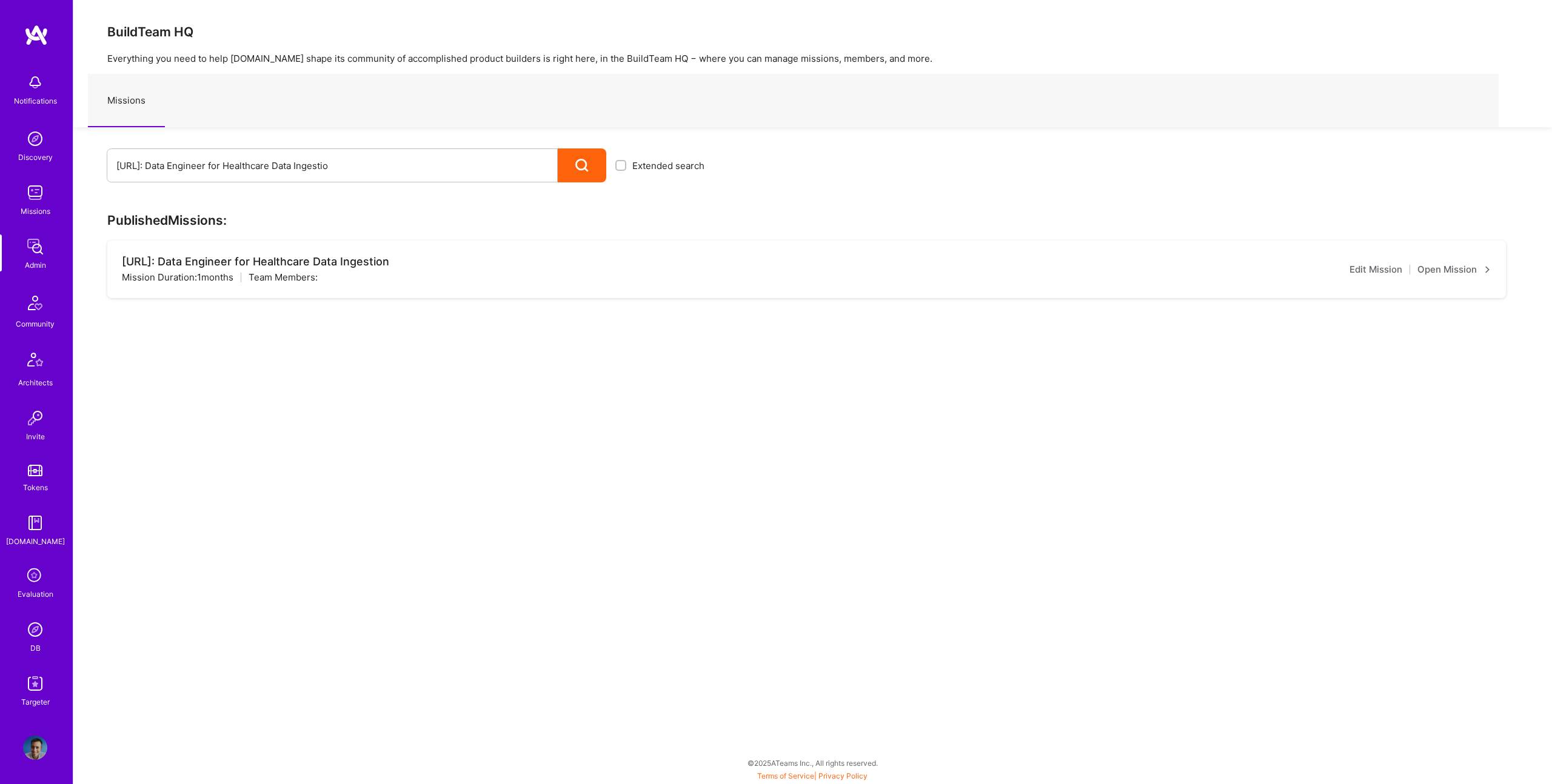
click at [1475, 265] on link "Open Mission" at bounding box center [1455, 270] width 74 height 15
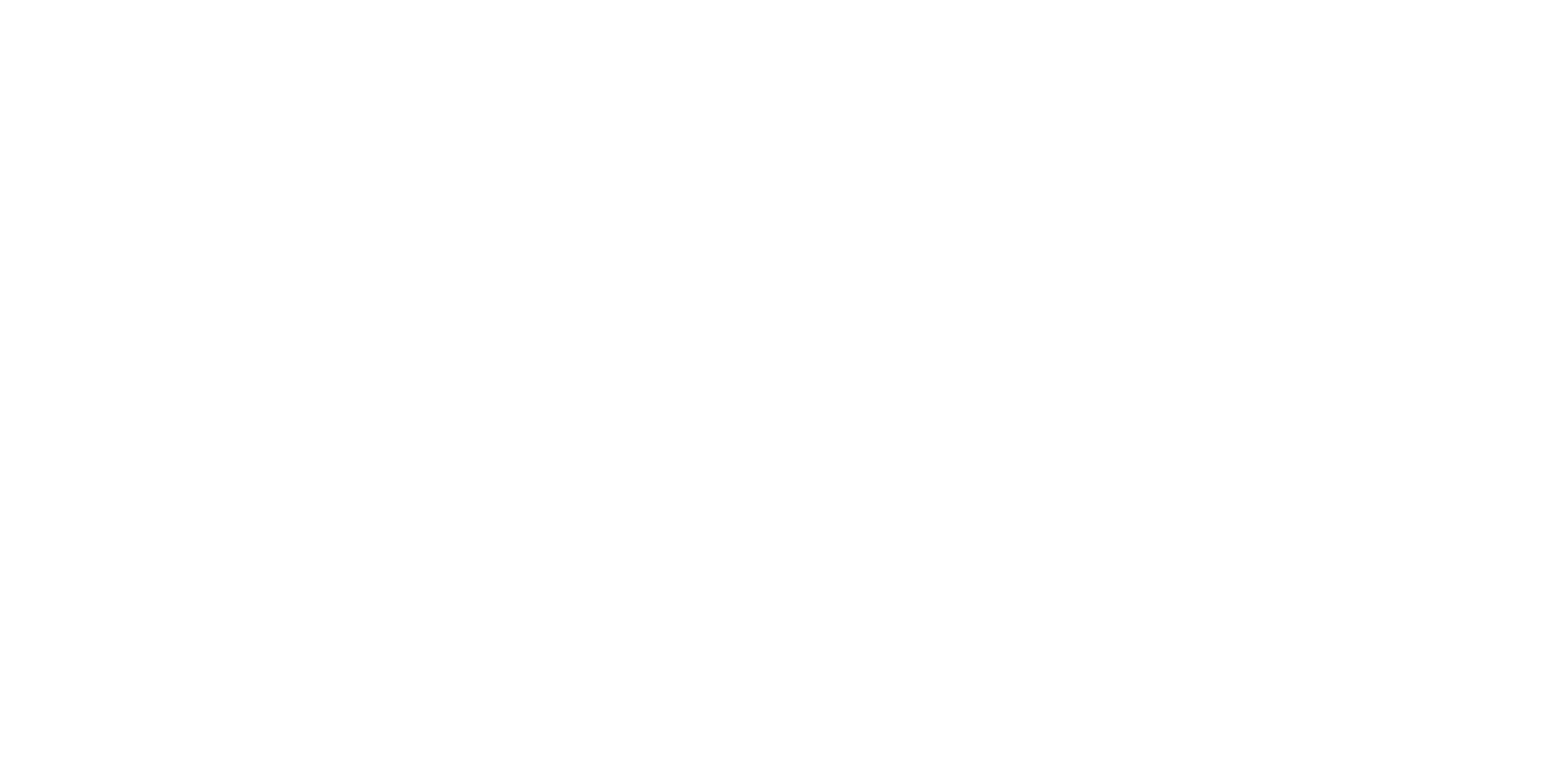
click at [1468, 0] on html "x" at bounding box center [776, 0] width 1552 height 0
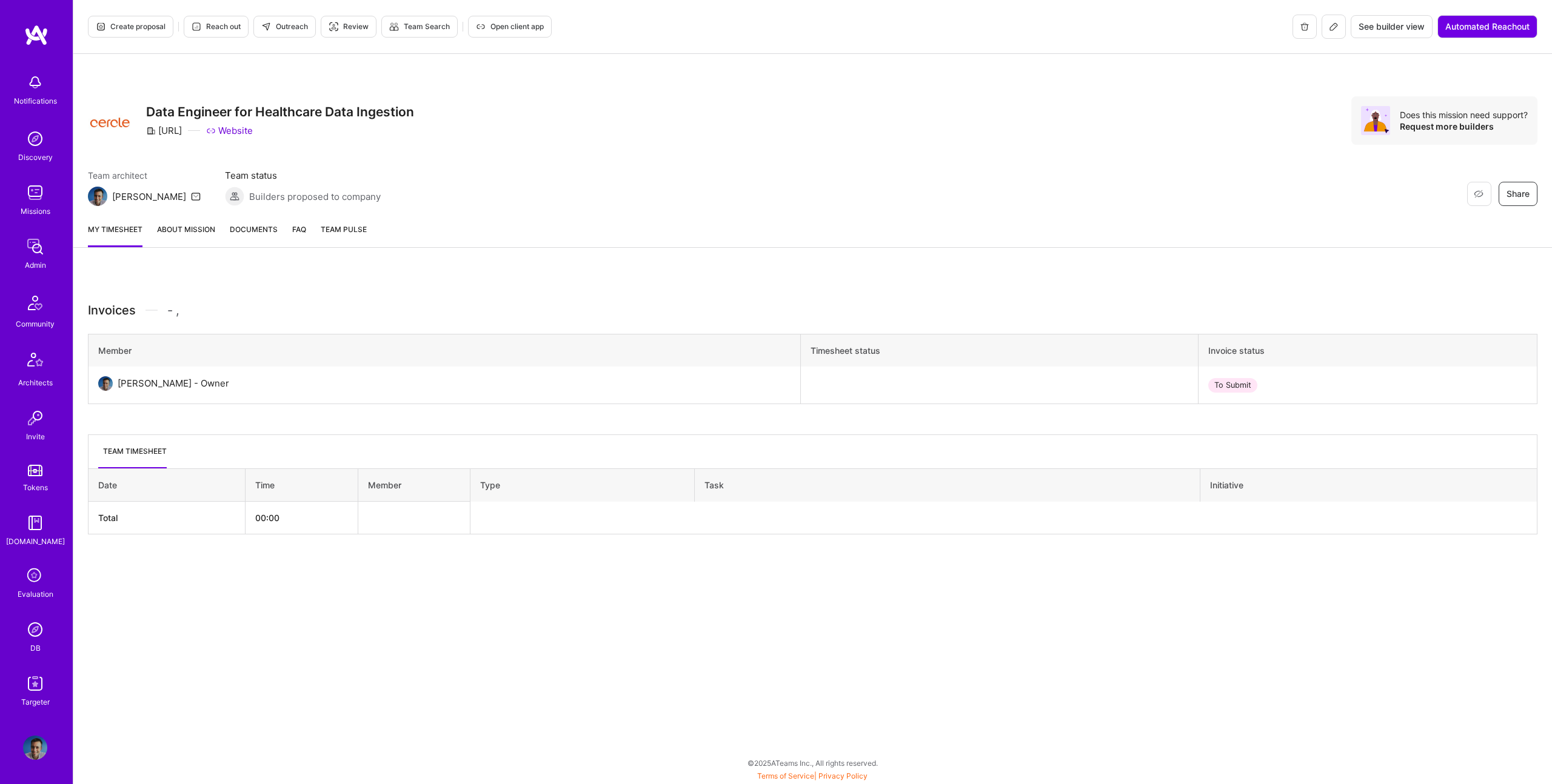
click at [185, 220] on div "My timesheet About Mission Documents FAQ Team Pulse" at bounding box center [813, 230] width 1479 height 35
click at [198, 231] on link "About Mission" at bounding box center [186, 235] width 58 height 24
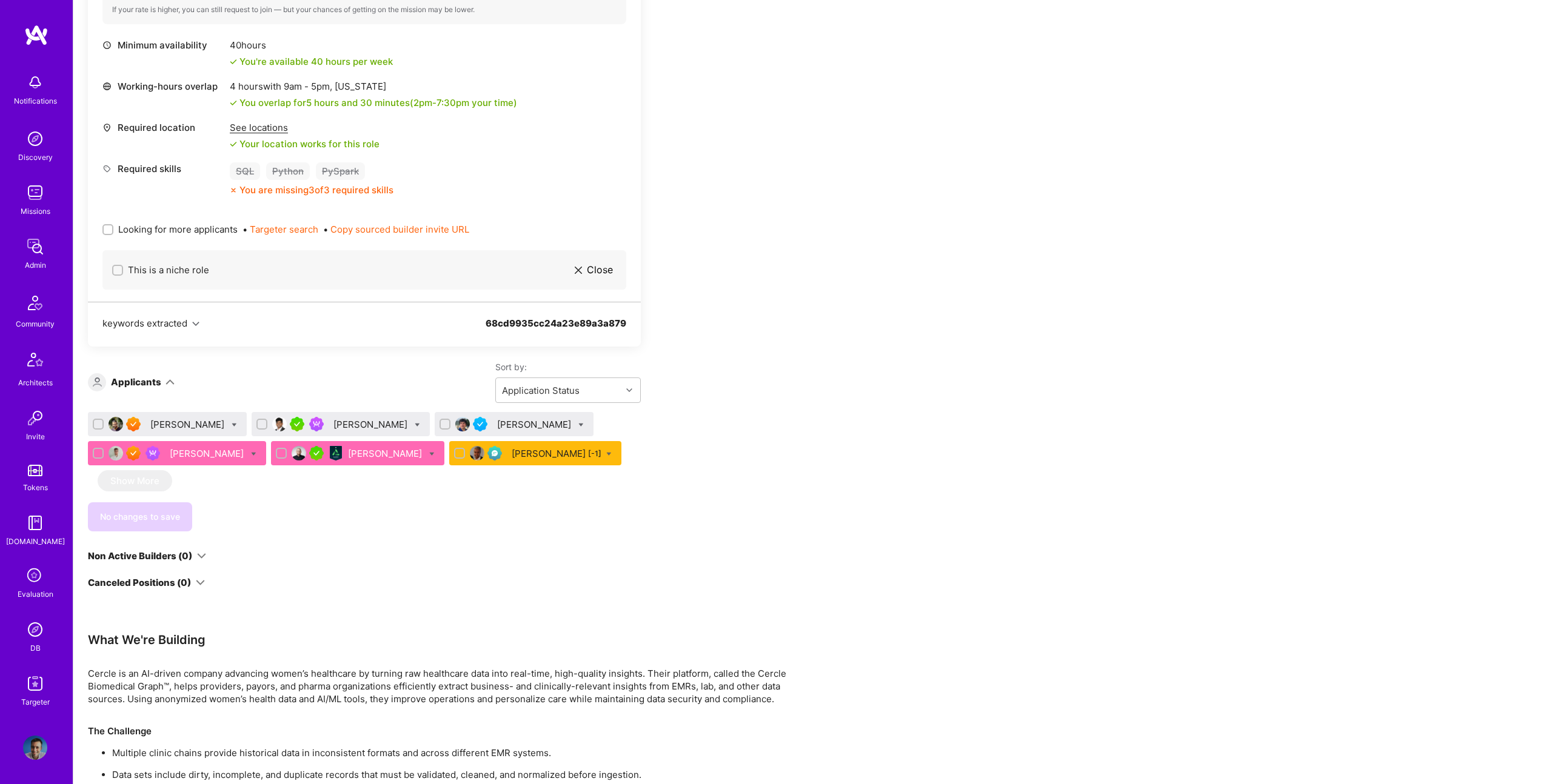
scroll to position [562, 0]
click at [434, 456] on icon at bounding box center [432, 456] width 6 height 6
checkbox input "true"
